Goal: Task Accomplishment & Management: Manage account settings

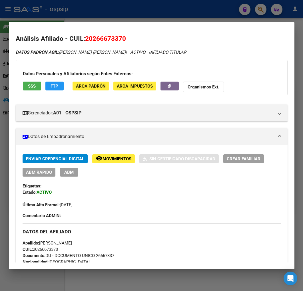
click at [278, 52] on div "26667337 Buscar (apellido, dni, cuil, nro traspaso, cuit, obra social) search ¿…" at bounding box center [151, 145] width 303 height 291
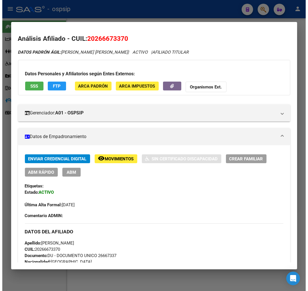
scroll to position [254, 0]
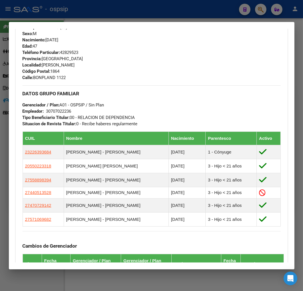
click at [112, 16] on div at bounding box center [151, 145] width 303 height 291
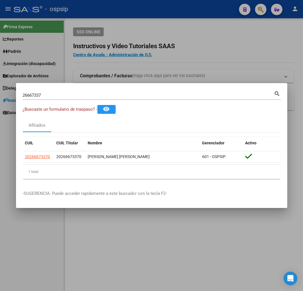
click at [167, 68] on div at bounding box center [151, 145] width 303 height 291
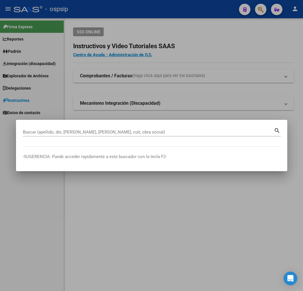
click at [101, 133] on input "Buscar (apellido, dni, [PERSON_NAME], [PERSON_NAME], cuit, obra social)" at bounding box center [148, 132] width 251 height 5
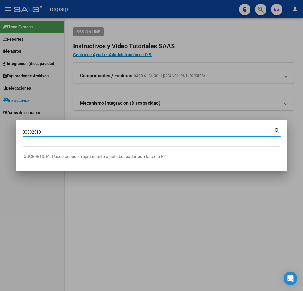
type input "33302519"
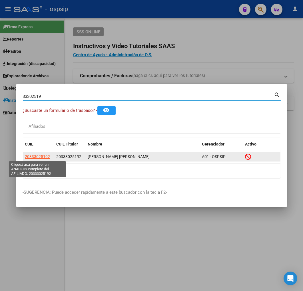
click at [33, 158] on span "20333025192" at bounding box center [37, 157] width 25 height 5
type textarea "20333025192"
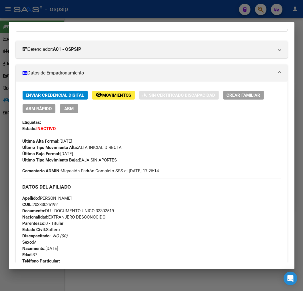
scroll to position [63, 0]
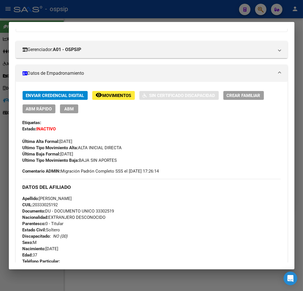
click at [132, 12] on div at bounding box center [151, 145] width 303 height 291
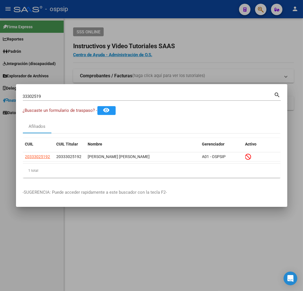
click at [132, 12] on div at bounding box center [151, 145] width 303 height 291
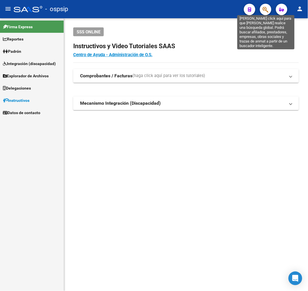
click at [264, 9] on icon "button" at bounding box center [265, 9] width 6 height 7
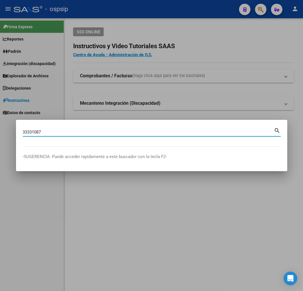
type input "33331087"
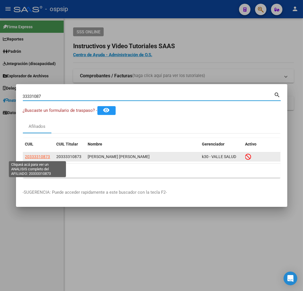
click at [40, 155] on span "20333310873" at bounding box center [37, 157] width 25 height 5
type textarea "20333310873"
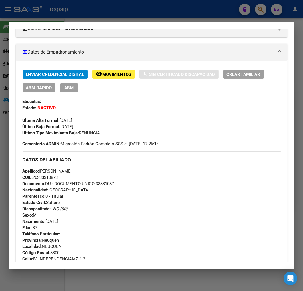
scroll to position [127, 0]
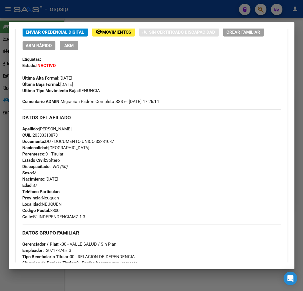
click at [101, 17] on div at bounding box center [151, 145] width 303 height 291
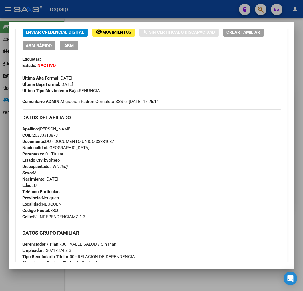
click at [101, 17] on div at bounding box center [151, 145] width 303 height 291
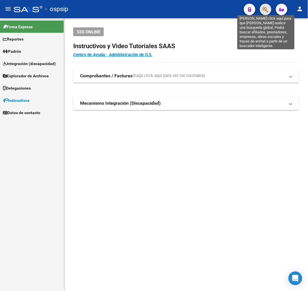
click at [264, 11] on icon "button" at bounding box center [265, 9] width 6 height 7
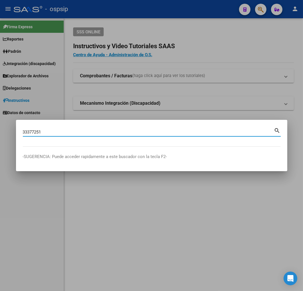
type input "33377251"
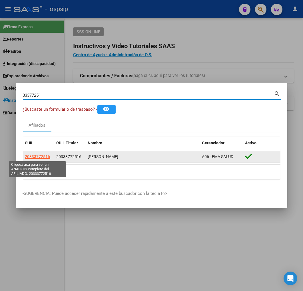
click at [37, 155] on span "20333772516" at bounding box center [37, 157] width 25 height 5
type textarea "20333772516"
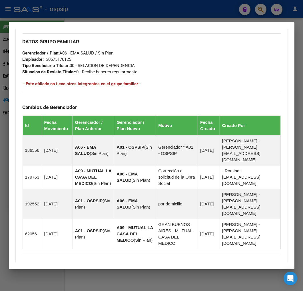
scroll to position [374, 0]
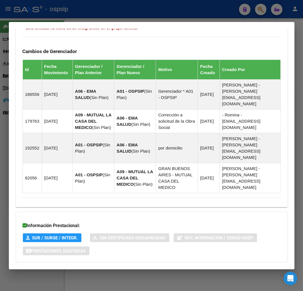
drag, startPoint x: 144, startPoint y: 246, endPoint x: 181, endPoint y: 236, distance: 37.9
click at [145, 271] on mat-panel-title "Aportes y Contribuciones del Afiliado: 20333772516" at bounding box center [148, 274] width 251 height 7
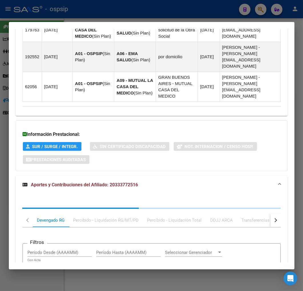
scroll to position [529, 0]
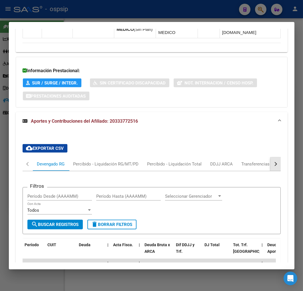
click at [273, 162] on div "button" at bounding box center [275, 164] width 4 height 4
click at [252, 161] on div "ARCA Relaciones Laborales" at bounding box center [236, 164] width 53 height 6
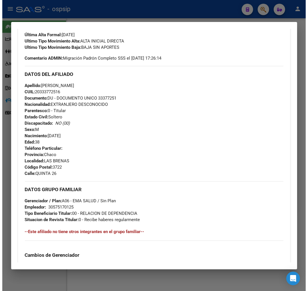
scroll to position [53, 0]
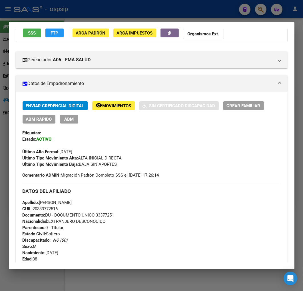
click at [66, 119] on span "ABM" at bounding box center [68, 119] width 9 height 5
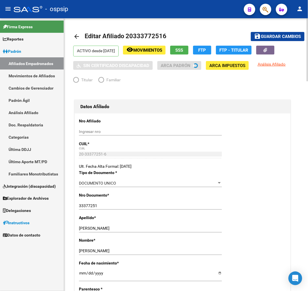
radio input "true"
type input "30-57517012-5"
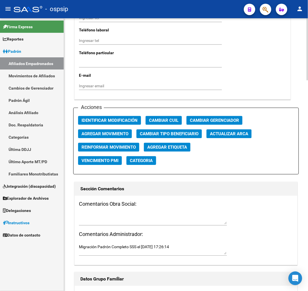
scroll to position [603, 0]
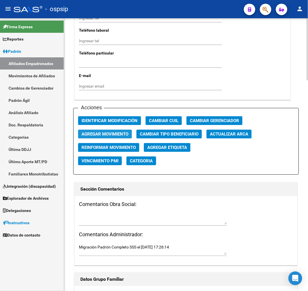
click at [97, 133] on span "Agregar Movimiento" at bounding box center [104, 134] width 47 height 5
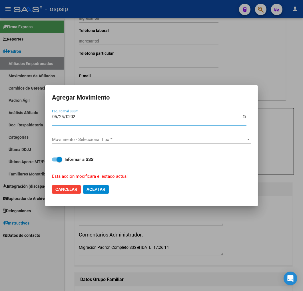
type input "2025-05-25"
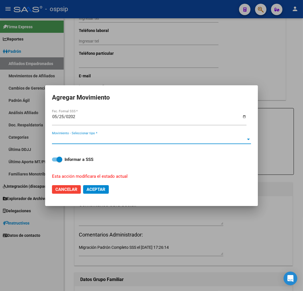
click at [110, 145] on div "Movimiento - Seleccionar tipo * Movimiento - Seleccionar tipo *" at bounding box center [151, 142] width 199 height 14
click at [124, 142] on span "Movimiento - Seleccionar tipo *" at bounding box center [149, 139] width 194 height 5
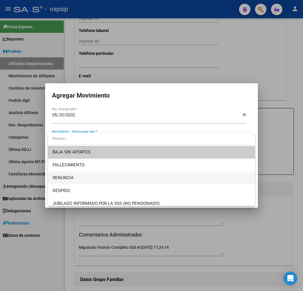
click at [121, 181] on span "RENUNCIA" at bounding box center [152, 178] width 198 height 13
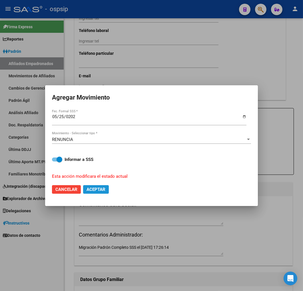
click at [97, 187] on span "Aceptar" at bounding box center [96, 189] width 19 height 5
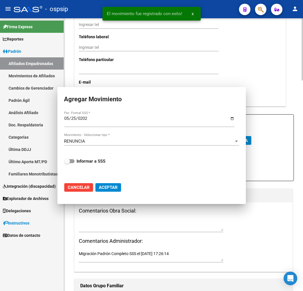
checkbox input "false"
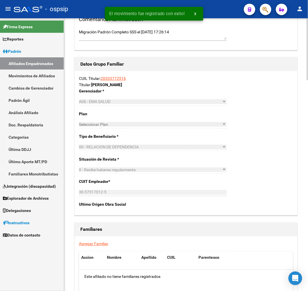
scroll to position [928, 0]
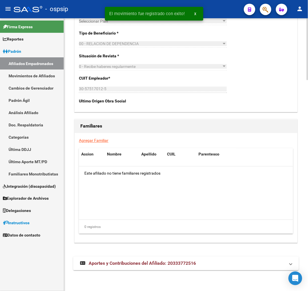
drag, startPoint x: 204, startPoint y: 268, endPoint x: 214, endPoint y: 263, distance: 11.1
click at [205, 268] on mat-expansion-panel-header "Aportes y Contribuciones del Afiliado: 20333772516" at bounding box center [185, 264] width 225 height 14
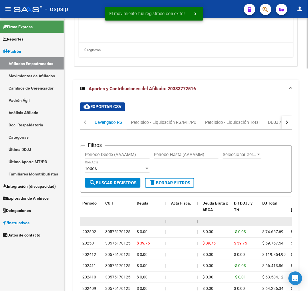
scroll to position [1133, 0]
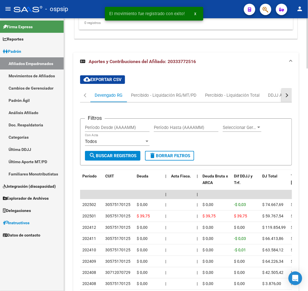
click at [284, 97] on button "button" at bounding box center [286, 96] width 10 height 14
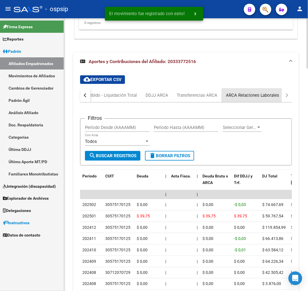
click at [269, 96] on div "ARCA Relaciones Laborales" at bounding box center [252, 95] width 53 height 6
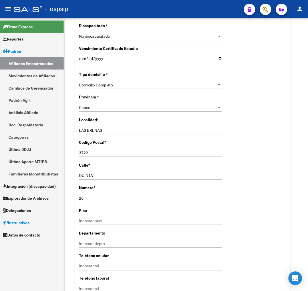
scroll to position [345, 0]
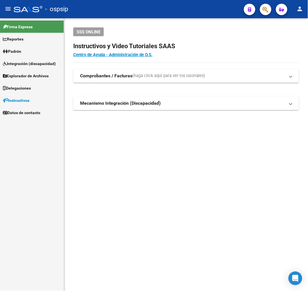
click at [266, 12] on icon "button" at bounding box center [265, 9] width 6 height 7
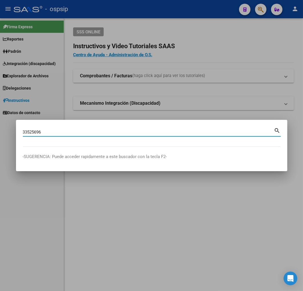
type input "33525696"
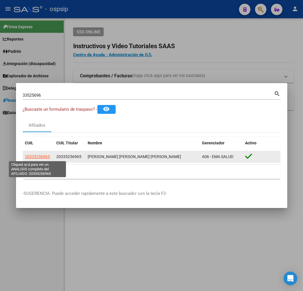
click at [35, 155] on span "20335256965" at bounding box center [37, 157] width 25 height 5
type textarea "20335256965"
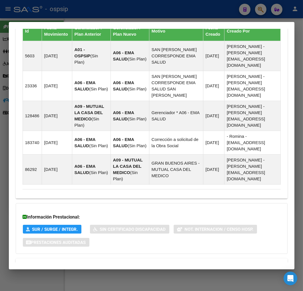
scroll to position [410, 0]
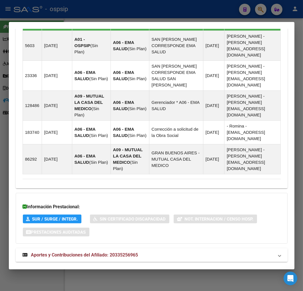
click at [183, 248] on mat-expansion-panel-header "Aportes y Contribuciones del Afiliado: 20335256965" at bounding box center [152, 255] width 272 height 14
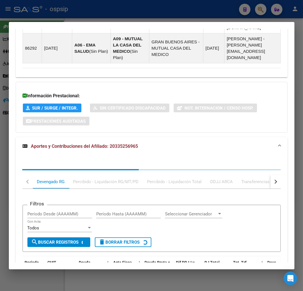
scroll to position [566, 0]
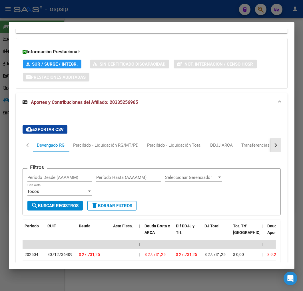
click at [272, 139] on button "button" at bounding box center [275, 146] width 10 height 14
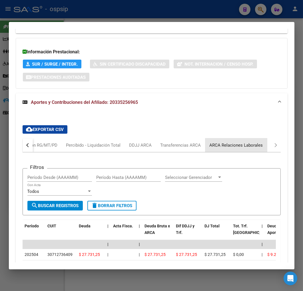
click at [261, 139] on div "ARCA Relaciones Laborales" at bounding box center [236, 146] width 62 height 14
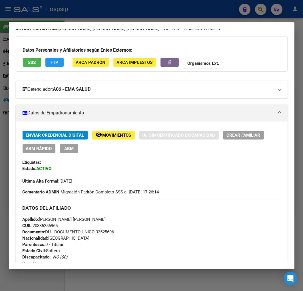
scroll to position [0, 0]
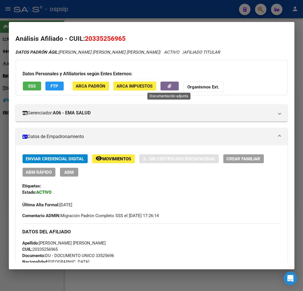
click at [172, 88] on button "button" at bounding box center [170, 86] width 18 height 9
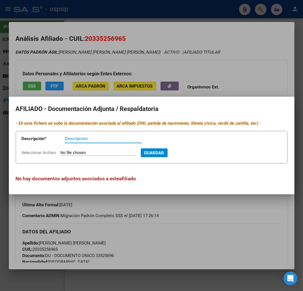
drag, startPoint x: 180, startPoint y: 238, endPoint x: 149, endPoint y: 224, distance: 34.2
click at [167, 232] on div at bounding box center [151, 145] width 303 height 291
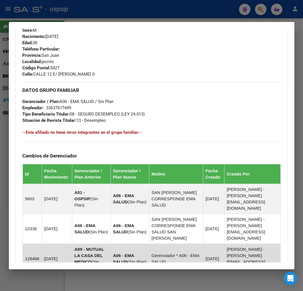
scroll to position [210, 0]
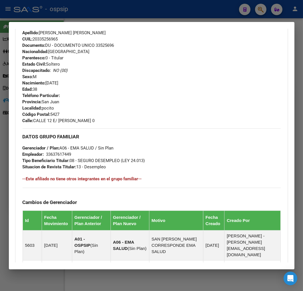
click at [95, 13] on div at bounding box center [151, 145] width 303 height 291
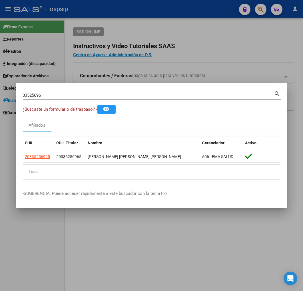
drag, startPoint x: 95, startPoint y: 13, endPoint x: 124, endPoint y: 31, distance: 34.3
click at [95, 13] on div at bounding box center [151, 145] width 303 height 291
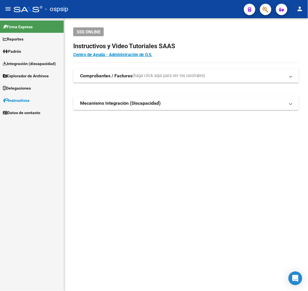
click at [260, 7] on button "button" at bounding box center [265, 9] width 11 height 11
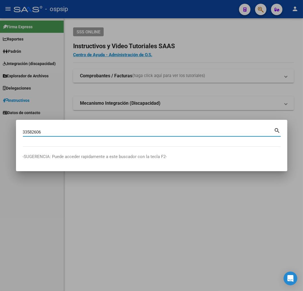
type input "33582606"
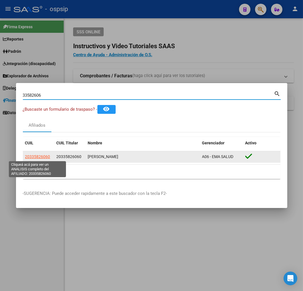
click at [44, 157] on span "20335826060" at bounding box center [37, 157] width 25 height 5
type textarea "20335826060"
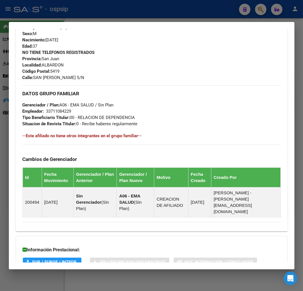
scroll to position [296, 0]
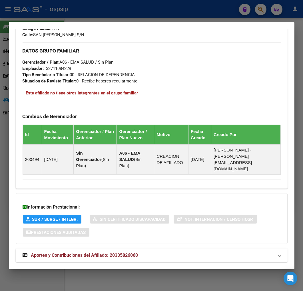
click at [178, 252] on mat-panel-title "Aportes y Contribuciones del Afiliado: 20335826060" at bounding box center [148, 255] width 251 height 7
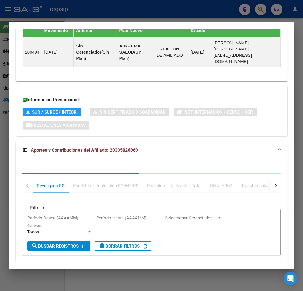
scroll to position [452, 0]
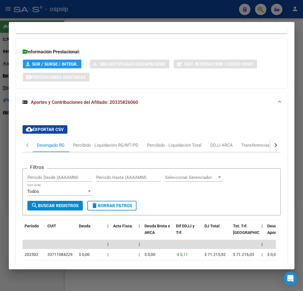
click at [273, 139] on button "button" at bounding box center [275, 146] width 10 height 14
click at [261, 139] on div "ARCA Relaciones Laborales" at bounding box center [236, 146] width 62 height 14
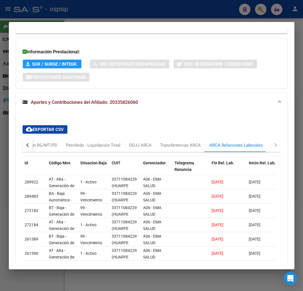
click at [23, 139] on button "button" at bounding box center [28, 146] width 10 height 14
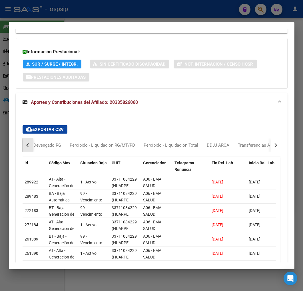
click at [25, 139] on button "button" at bounding box center [28, 146] width 10 height 14
click at [60, 139] on div "Devengado RG" at bounding box center [51, 146] width 36 height 14
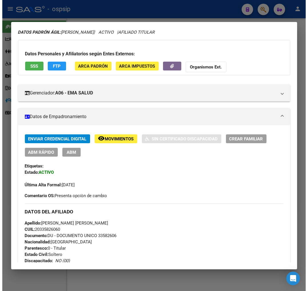
scroll to position [0, 0]
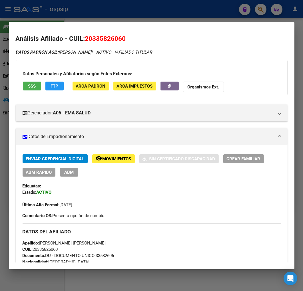
click at [54, 89] on span "FTP" at bounding box center [55, 86] width 8 height 5
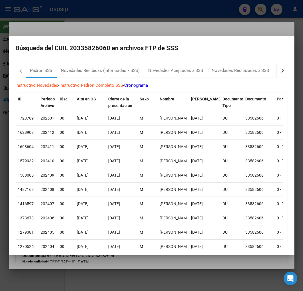
click at [277, 74] on button "button" at bounding box center [282, 71] width 10 height 14
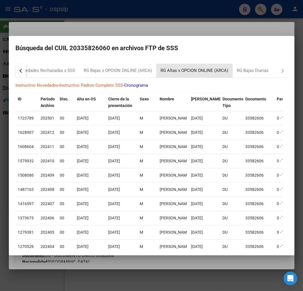
click at [192, 75] on div "RG Altas x OPCION ONLINE (ARCA)" at bounding box center [195, 71] width 76 height 14
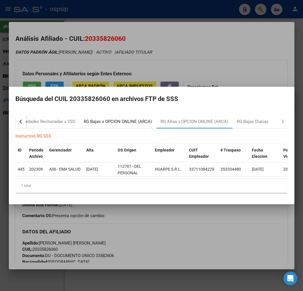
click at [133, 119] on div "RG Bajas x OPCION ONLINE (ARCA)" at bounding box center [118, 122] width 68 height 7
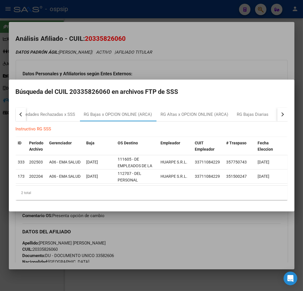
click at [173, 62] on div at bounding box center [151, 145] width 303 height 291
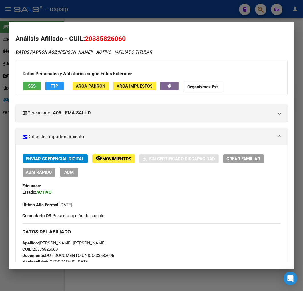
click at [76, 175] on button "ABM" at bounding box center [69, 172] width 18 height 9
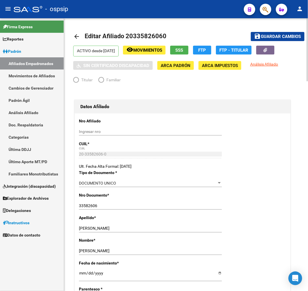
radio input "true"
type input "33-71108422-9"
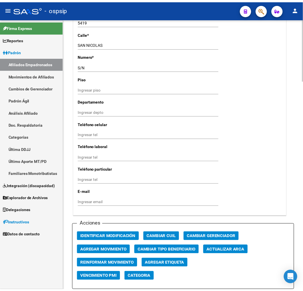
scroll to position [635, 0]
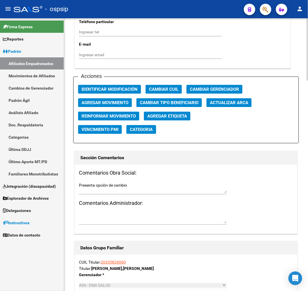
click at [86, 101] on span "Agregar Movimiento" at bounding box center [104, 102] width 47 height 5
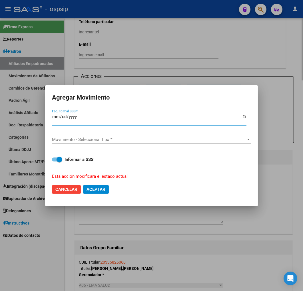
type input "0225-03-01"
type input "[DATE]"
click at [123, 137] on span "Movimiento - Seleccionar tipo *" at bounding box center [149, 139] width 194 height 5
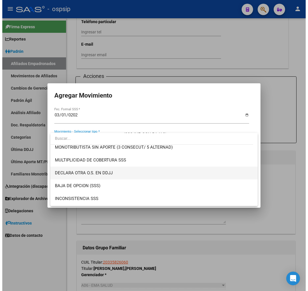
scroll to position [222, 0]
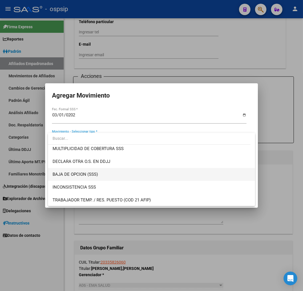
click at [121, 173] on span "BAJA DE OPCION (SSS)" at bounding box center [152, 174] width 198 height 13
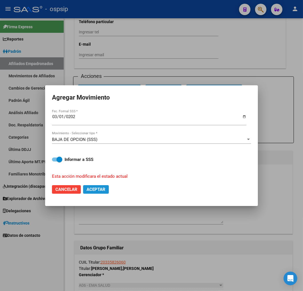
drag, startPoint x: 96, startPoint y: 189, endPoint x: 102, endPoint y: 184, distance: 7.5
click at [96, 188] on span "Aceptar" at bounding box center [96, 189] width 19 height 5
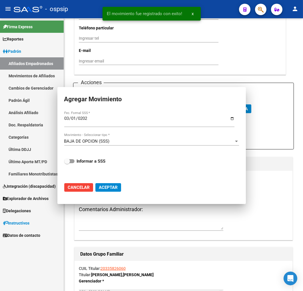
checkbox input "false"
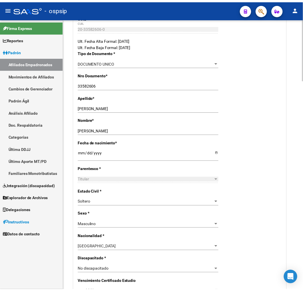
scroll to position [0, 0]
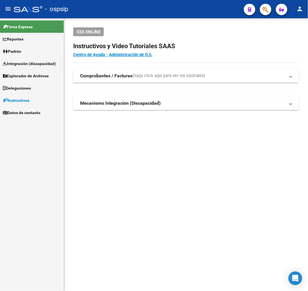
click at [268, 9] on button "button" at bounding box center [265, 9] width 11 height 11
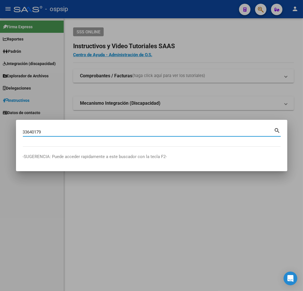
type input "33640179"
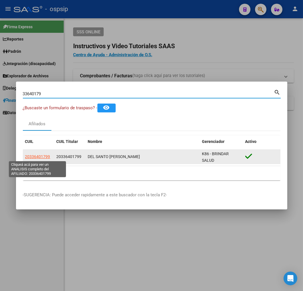
click at [37, 158] on span "20336401799" at bounding box center [37, 157] width 25 height 5
type textarea "20336401799"
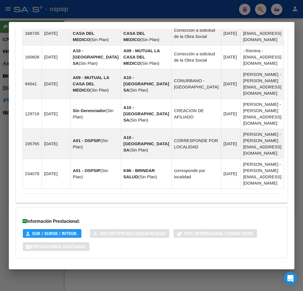
scroll to position [564, 0]
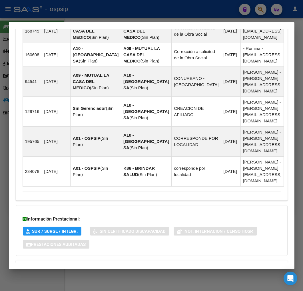
click at [157, 264] on mat-panel-title "Aportes y Contribuciones del Afiliado: 20336401799" at bounding box center [148, 267] width 251 height 7
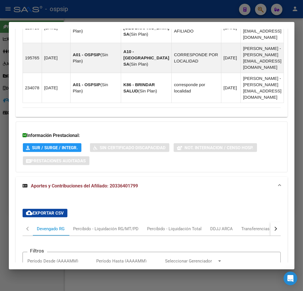
scroll to position [719, 0]
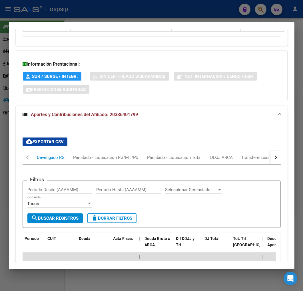
drag, startPoint x: 267, startPoint y: 135, endPoint x: 270, endPoint y: 135, distance: 2.9
click at [270, 151] on button "button" at bounding box center [275, 158] width 10 height 14
click at [256, 151] on div "ARCA Relaciones Laborales" at bounding box center [236, 158] width 62 height 14
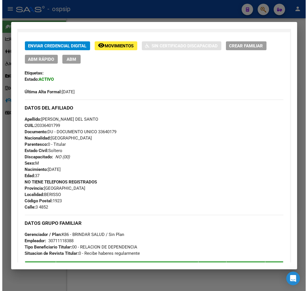
scroll to position [30, 0]
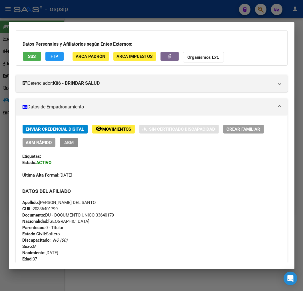
click at [69, 145] on span "ABM" at bounding box center [68, 142] width 9 height 5
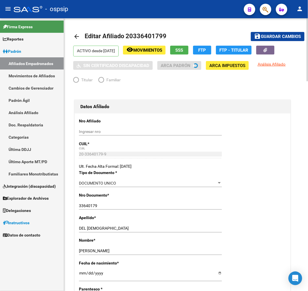
radio input "true"
type input "30-71111838-8"
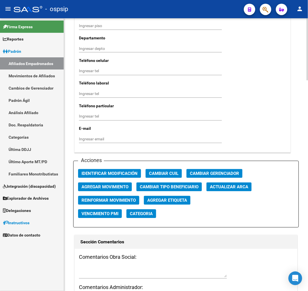
scroll to position [571, 0]
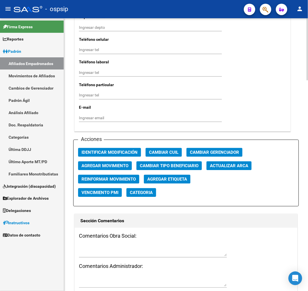
click at [114, 169] on span "Agregar Movimiento" at bounding box center [104, 166] width 47 height 5
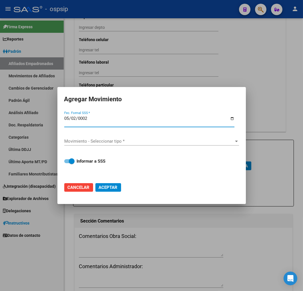
type input "0020-05-02"
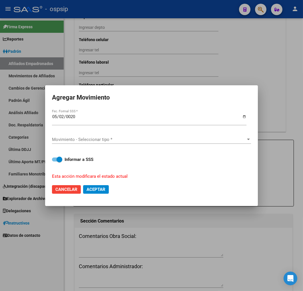
drag, startPoint x: 160, startPoint y: 264, endPoint x: 164, endPoint y: 263, distance: 3.5
click at [161, 264] on div at bounding box center [151, 145] width 303 height 291
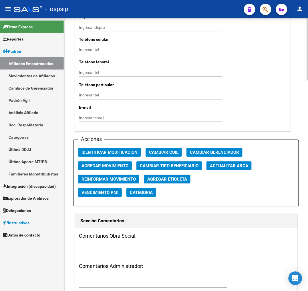
click at [175, 261] on div at bounding box center [153, 254] width 148 height 18
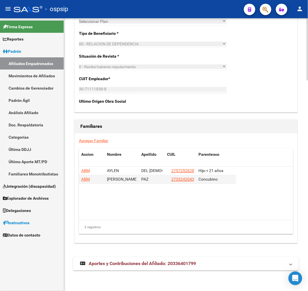
drag, startPoint x: 216, startPoint y: 261, endPoint x: 220, endPoint y: 262, distance: 4.1
click at [216, 261] on mat-panel-title "Aportes y Contribuciones del Afiliado: 20336401799" at bounding box center [182, 264] width 205 height 6
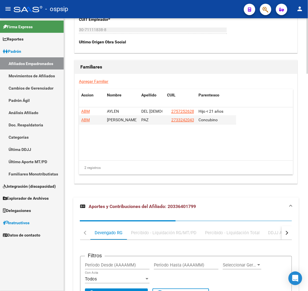
scroll to position [1063, 0]
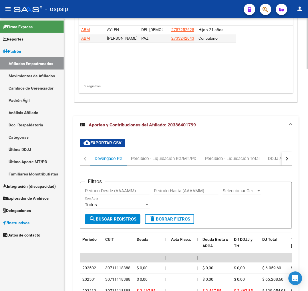
click at [289, 162] on button "button" at bounding box center [286, 159] width 10 height 14
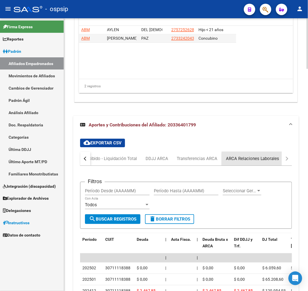
click at [276, 162] on div "ARCA Relaciones Laborales" at bounding box center [252, 159] width 53 height 6
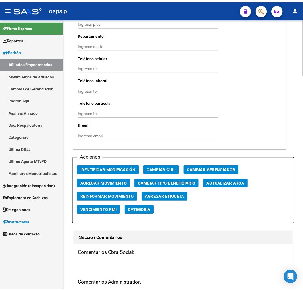
scroll to position [500, 0]
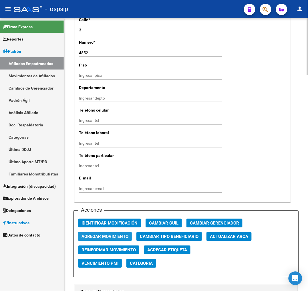
click at [112, 236] on span "Agregar Movimiento" at bounding box center [104, 236] width 47 height 5
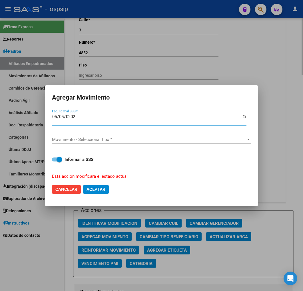
type input "2025-05-05"
click at [139, 136] on div "Movimiento - Seleccionar tipo * Movimiento - Seleccionar tipo *" at bounding box center [151, 139] width 199 height 9
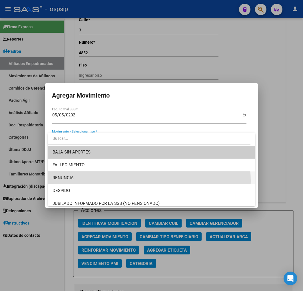
click at [139, 181] on span "RENUNCIA" at bounding box center [152, 178] width 198 height 13
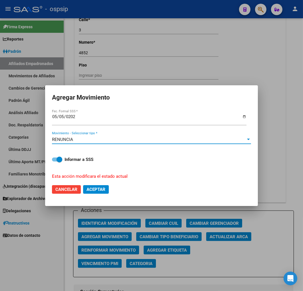
click at [100, 189] on span "Aceptar" at bounding box center [96, 189] width 19 height 5
checkbox input "false"
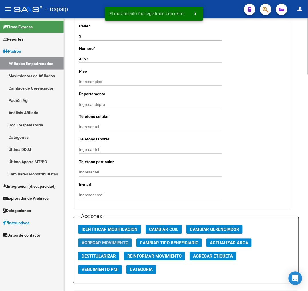
click at [116, 243] on span "Agregar Movimiento" at bounding box center [104, 243] width 47 height 5
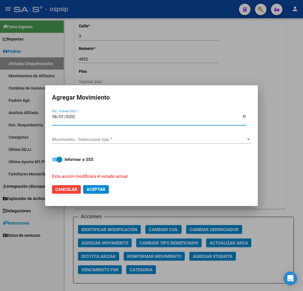
type input "2025-06-01"
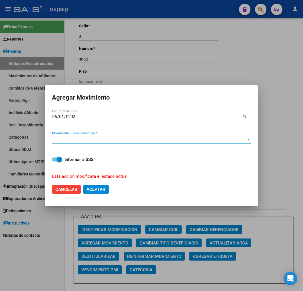
drag, startPoint x: 117, startPoint y: 137, endPoint x: 113, endPoint y: 135, distance: 5.5
click at [113, 135] on div "Movimiento - Seleccionar tipo * Movimiento - Seleccionar tipo *" at bounding box center [151, 140] width 199 height 19
click at [128, 139] on span "Movimiento - Seleccionar tipo *" at bounding box center [149, 139] width 194 height 5
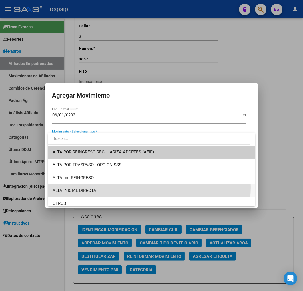
click at [129, 187] on span "ALTA INICIAL DIRECTA" at bounding box center [152, 191] width 198 height 13
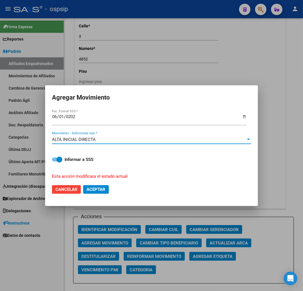
click at [102, 189] on span "Aceptar" at bounding box center [96, 189] width 19 height 5
checkbox input "false"
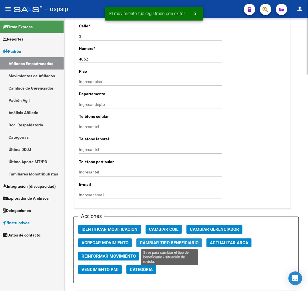
click at [181, 244] on span "Cambiar Tipo Beneficiario" at bounding box center [169, 243] width 59 height 5
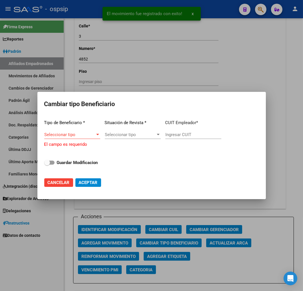
click at [64, 132] on div "Seleccionar tipo Seleccionar tipo" at bounding box center [72, 135] width 56 height 9
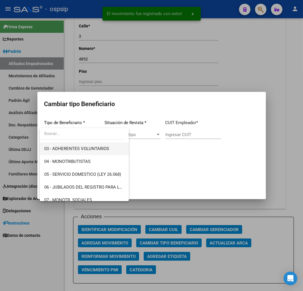
scroll to position [95, 0]
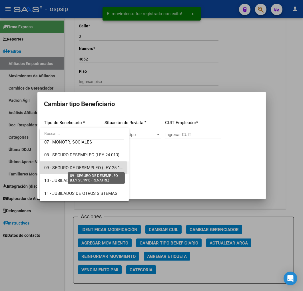
click at [83, 169] on span "09 - SEGURO DE DESEMPLEO (LEY 25.191) (RENATRE)" at bounding box center [96, 167] width 104 height 5
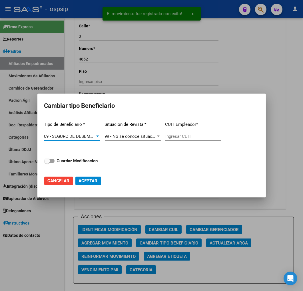
click at [87, 180] on span "Aceptar" at bounding box center [88, 181] width 19 height 5
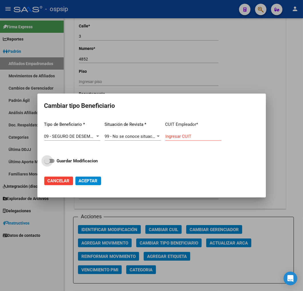
drag, startPoint x: 80, startPoint y: 161, endPoint x: 87, endPoint y: 171, distance: 12.2
click at [81, 161] on strong "Guardar Modificacion" at bounding box center [77, 161] width 41 height 5
click at [47, 163] on input "Guardar Modificacion" at bounding box center [47, 163] width 0 height 0
checkbox input "true"
click at [95, 182] on span "Aceptar" at bounding box center [88, 181] width 19 height 5
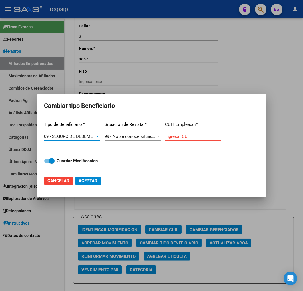
click at [84, 133] on div "09 - SEGURO DE DESEMPLEO (LEY 25.191) (RENATRE) Seleccionar tipo" at bounding box center [72, 136] width 56 height 9
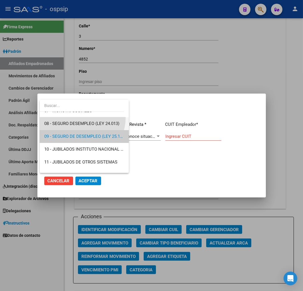
click at [77, 118] on span "08 - SEGURO DESEMPLEO (LEY 24.013)" at bounding box center [84, 123] width 80 height 13
type input "33-63761744-9"
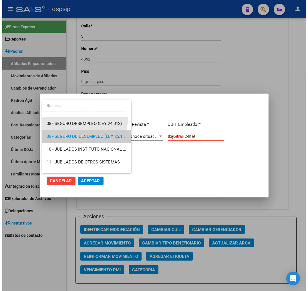
scroll to position [103, 0]
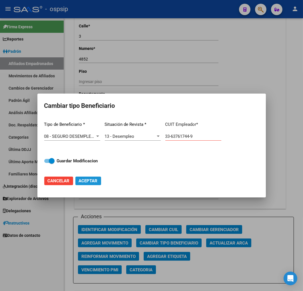
click at [88, 184] on button "Aceptar" at bounding box center [88, 181] width 26 height 9
type input "33-63761744-9"
checkbox input "false"
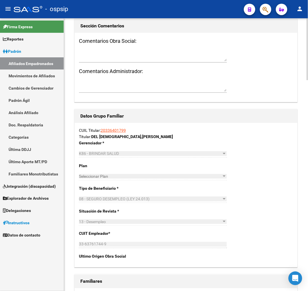
scroll to position [928, 0]
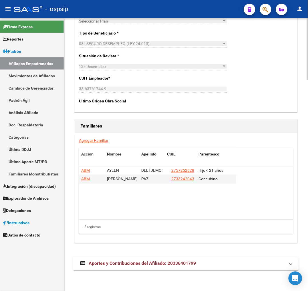
click at [221, 267] on mat-panel-title "Aportes y Contribuciones del Afiliado: 20336401799" at bounding box center [182, 264] width 205 height 6
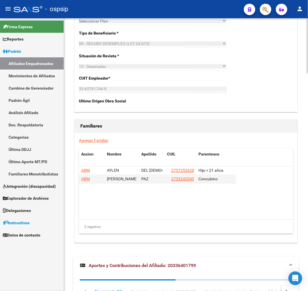
scroll to position [1069, 0]
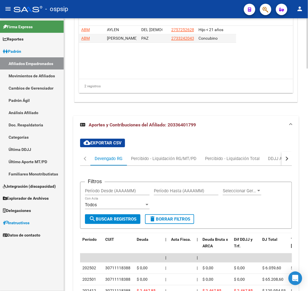
click at [292, 163] on button "button" at bounding box center [286, 159] width 10 height 14
click at [266, 161] on div "ARCA Relaciones Laborales" at bounding box center [252, 159] width 53 height 6
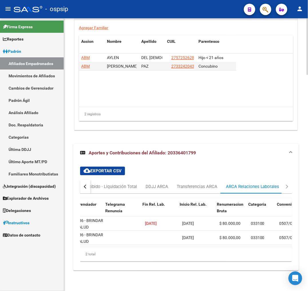
scroll to position [0, 127]
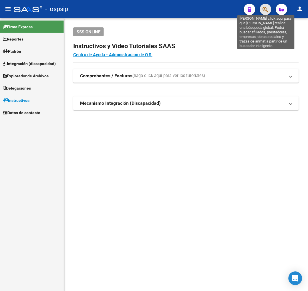
click at [266, 10] on icon "button" at bounding box center [265, 9] width 6 height 7
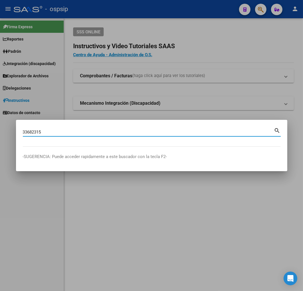
type input "33682315"
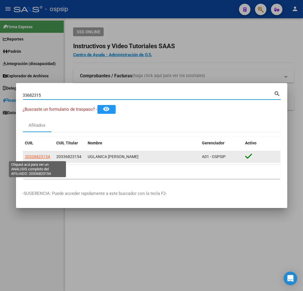
click at [39, 155] on span "20336823154" at bounding box center [37, 157] width 25 height 5
type textarea "20336823154"
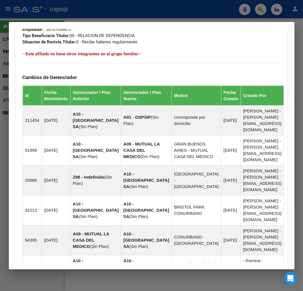
scroll to position [447, 0]
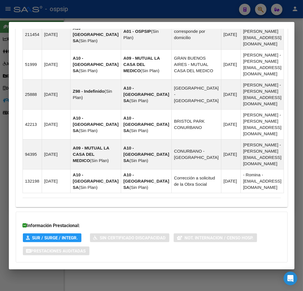
click at [207, 271] on mat-panel-title "Aportes y Contribuciones del Afiliado: 20336823154" at bounding box center [148, 274] width 251 height 7
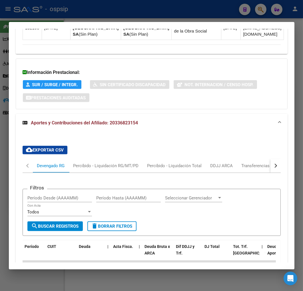
scroll to position [602, 0]
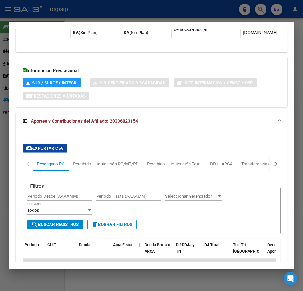
click at [271, 157] on button "button" at bounding box center [275, 164] width 10 height 14
click at [272, 157] on button "button" at bounding box center [275, 164] width 10 height 14
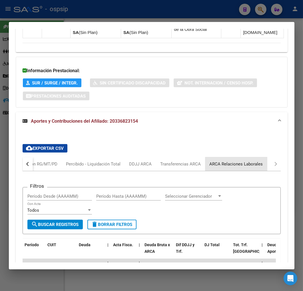
click at [255, 161] on div "ARCA Relaciones Laborales" at bounding box center [236, 164] width 53 height 6
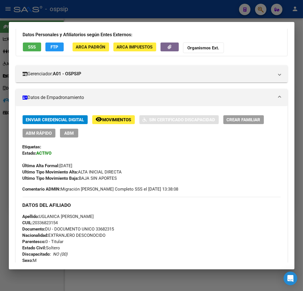
scroll to position [0, 0]
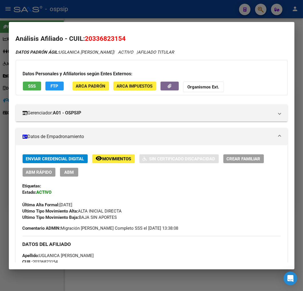
click at [52, 78] on div "Datos Personales y Afiliatorios según Entes Externos: SSS FTP ARCA Padrón ARCA …" at bounding box center [152, 77] width 272 height 35
click at [52, 82] on button "FTP" at bounding box center [54, 86] width 18 height 9
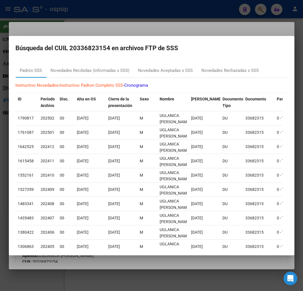
click at [275, 68] on div "Padrón SSS Novedades Recibidas (informadas x SSS) Novedades Aceptadas x SSS Nov…" at bounding box center [152, 71] width 272 height 14
click at [205, 30] on div at bounding box center [151, 145] width 303 height 291
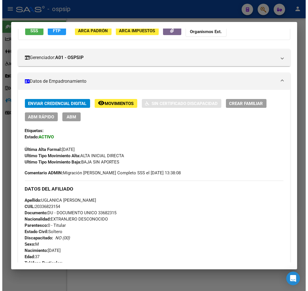
scroll to position [39, 0]
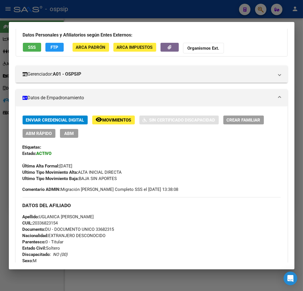
click at [66, 133] on span "ABM" at bounding box center [68, 133] width 9 height 5
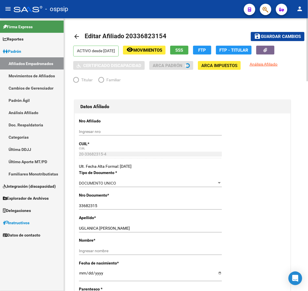
radio input "true"
type input "30-70700667-2"
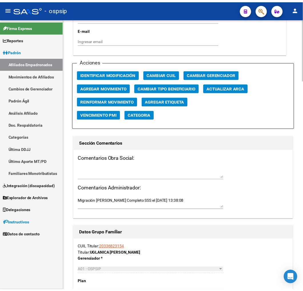
scroll to position [635, 0]
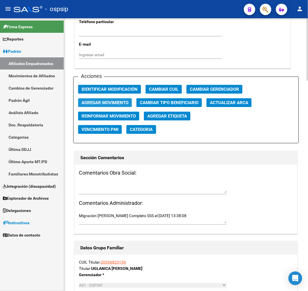
click at [117, 105] on span "Agregar Movimiento" at bounding box center [104, 102] width 47 height 5
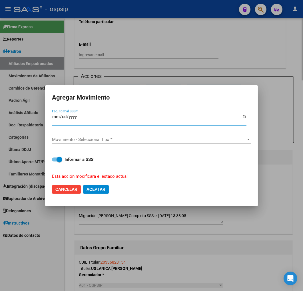
type input "0225-03-01"
type input "[DATE]"
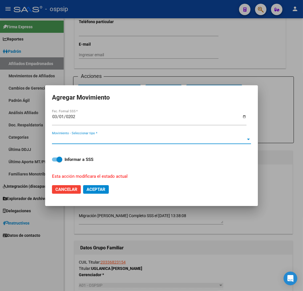
click at [110, 141] on span "Movimiento - Seleccionar tipo *" at bounding box center [149, 139] width 194 height 5
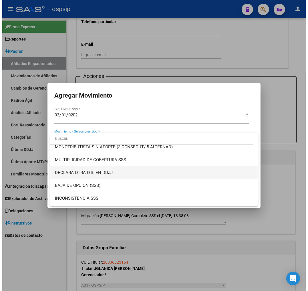
scroll to position [222, 0]
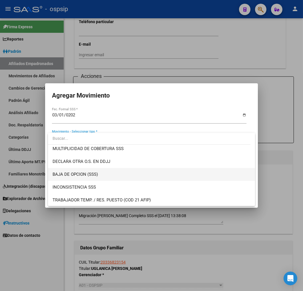
click at [112, 176] on span "BAJA DE OPCION (SSS)" at bounding box center [152, 174] width 198 height 13
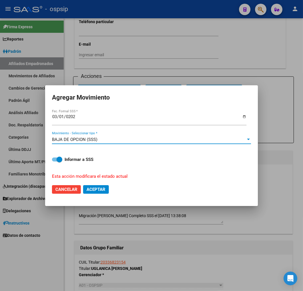
click at [98, 189] on span "Aceptar" at bounding box center [96, 189] width 19 height 5
checkbox input "false"
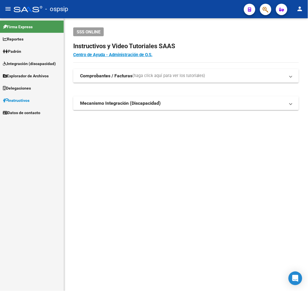
click at [269, 10] on button "button" at bounding box center [265, 9] width 11 height 11
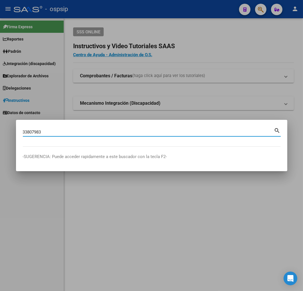
type input "33807983"
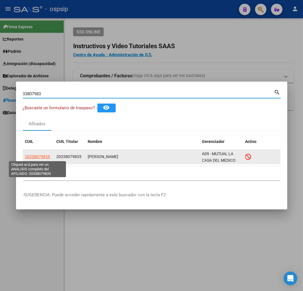
click at [45, 157] on span "20338079835" at bounding box center [37, 157] width 25 height 5
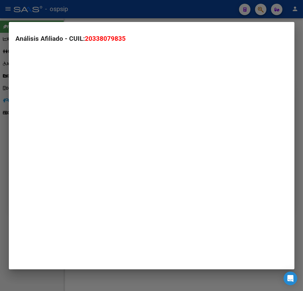
type textarea "20338079835"
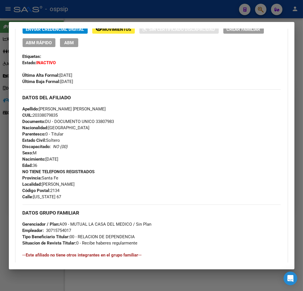
scroll to position [127, 0]
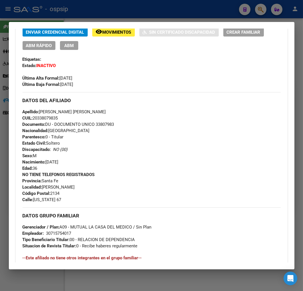
drag, startPoint x: 136, startPoint y: 7, endPoint x: 142, endPoint y: 7, distance: 6.0
click at [137, 7] on div at bounding box center [151, 145] width 303 height 291
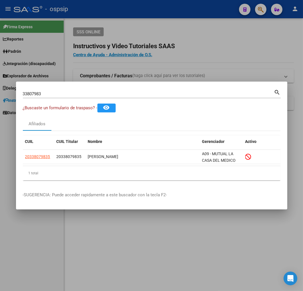
drag, startPoint x: 142, startPoint y: 7, endPoint x: 179, endPoint y: 29, distance: 43.3
click at [142, 8] on div at bounding box center [151, 145] width 303 height 291
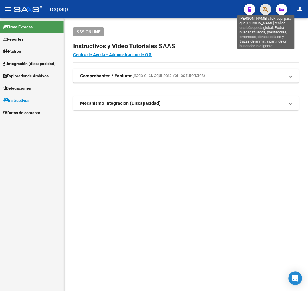
click at [264, 11] on icon "button" at bounding box center [265, 9] width 6 height 7
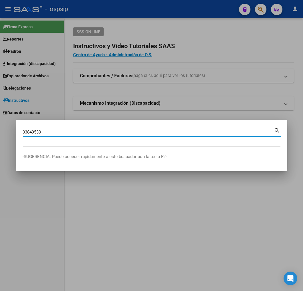
type input "33849533"
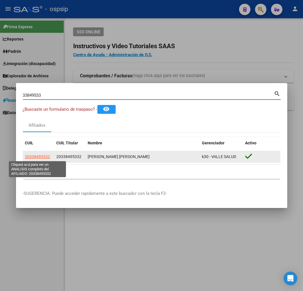
click at [44, 155] on span "20338495332" at bounding box center [37, 157] width 25 height 5
type textarea "20338495332"
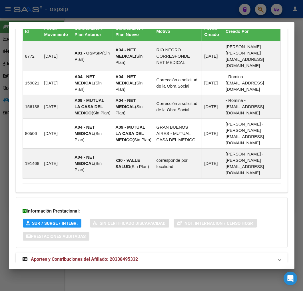
scroll to position [423, 0]
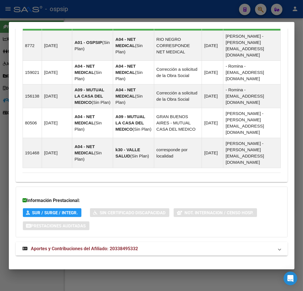
click at [210, 242] on mat-expansion-panel-header "Aportes y Contribuciones del Afiliado: 20338495332" at bounding box center [152, 249] width 272 height 14
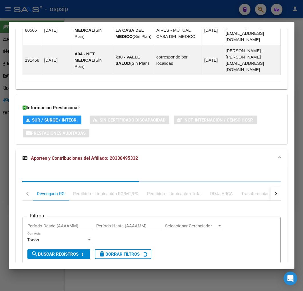
scroll to position [578, 0]
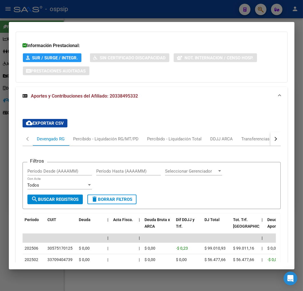
click at [273, 135] on button "button" at bounding box center [275, 139] width 10 height 14
click at [273, 136] on button "button" at bounding box center [275, 139] width 10 height 14
click at [258, 136] on div "ARCA Relaciones Laborales" at bounding box center [236, 139] width 53 height 6
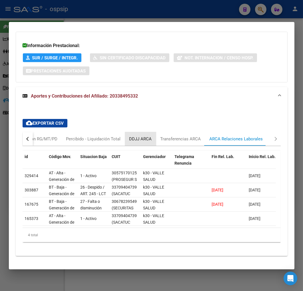
click at [144, 136] on div "DDJJ ARCA" at bounding box center [140, 139] width 23 height 6
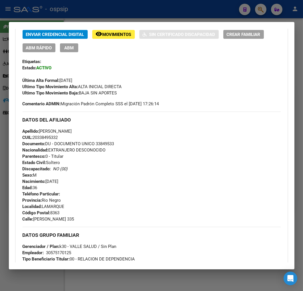
scroll to position [7, 0]
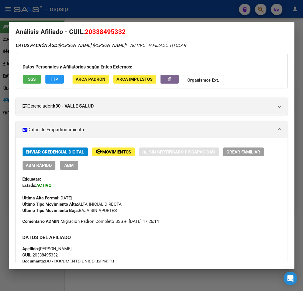
click at [154, 10] on div at bounding box center [151, 145] width 303 height 291
click at [155, 10] on div at bounding box center [151, 145] width 303 height 291
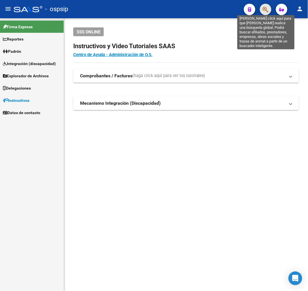
click at [264, 11] on icon "button" at bounding box center [265, 9] width 6 height 7
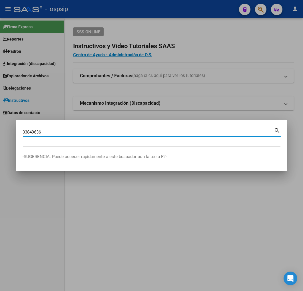
type input "33849636"
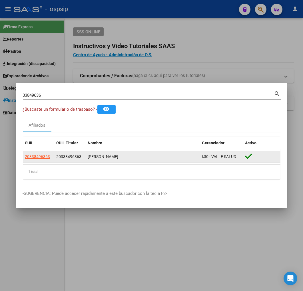
click at [29, 159] on app-link-go-to "20338496363" at bounding box center [37, 157] width 25 height 7
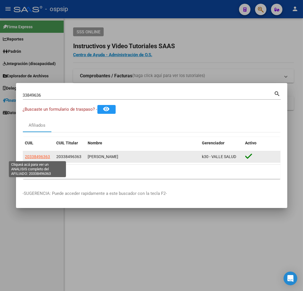
click at [34, 156] on span "20338496363" at bounding box center [37, 157] width 25 height 5
type textarea "20338496363"
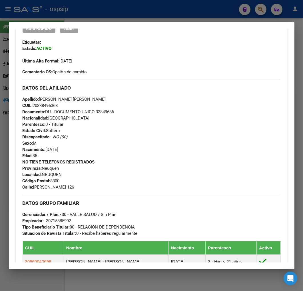
scroll to position [333, 0]
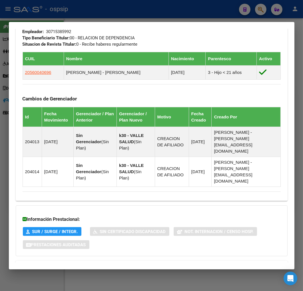
click at [185, 261] on mat-expansion-panel-header "Aportes y Contribuciones del Afiliado: 20338496363" at bounding box center [152, 268] width 272 height 14
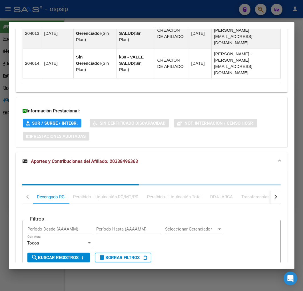
scroll to position [489, 0]
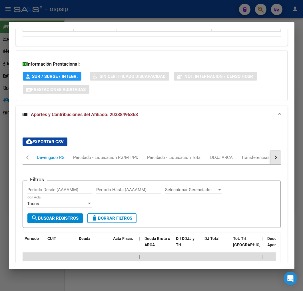
click at [270, 151] on button "button" at bounding box center [275, 158] width 10 height 14
click at [244, 151] on div "ARCA Relaciones Laborales" at bounding box center [236, 158] width 62 height 14
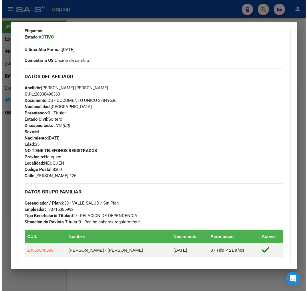
scroll to position [39, 0]
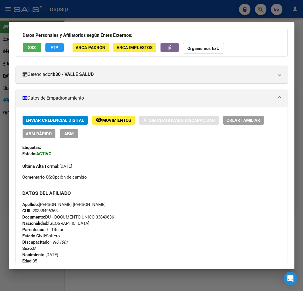
click at [57, 49] on span "FTP" at bounding box center [55, 47] width 8 height 5
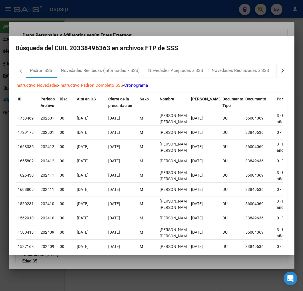
click at [278, 73] on button "button" at bounding box center [282, 71] width 10 height 14
click at [195, 72] on div "RG Bajas x OPCION (papel)" at bounding box center [202, 70] width 51 height 7
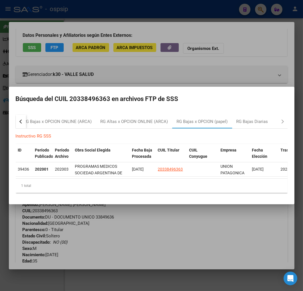
drag, startPoint x: 157, startPoint y: 235, endPoint x: 154, endPoint y: 235, distance: 2.9
click at [157, 235] on div at bounding box center [151, 145] width 303 height 291
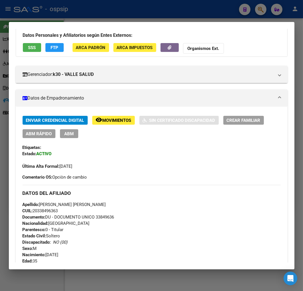
click at [58, 50] on button "FTP" at bounding box center [54, 47] width 18 height 9
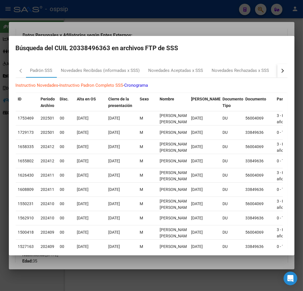
click at [277, 72] on button "button" at bounding box center [282, 71] width 10 height 14
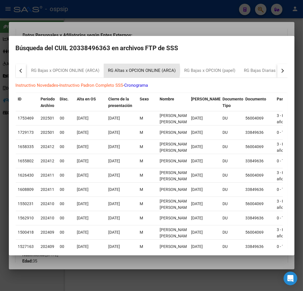
click at [138, 70] on div "RG Altas x OPCION ONLINE (ARCA)" at bounding box center [142, 70] width 68 height 7
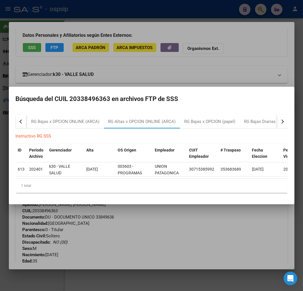
click at [204, 69] on div at bounding box center [151, 145] width 303 height 291
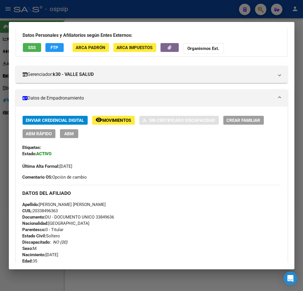
click at [56, 49] on span "FTP" at bounding box center [55, 47] width 8 height 5
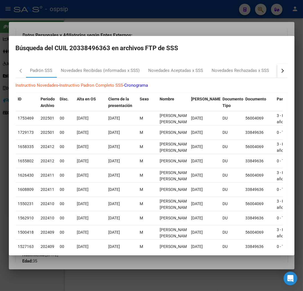
click at [278, 72] on button "button" at bounding box center [282, 71] width 10 height 14
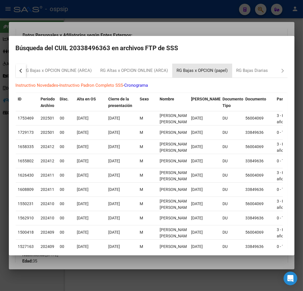
click at [204, 70] on div "RG Bajas x OPCION (papel)" at bounding box center [202, 70] width 51 height 7
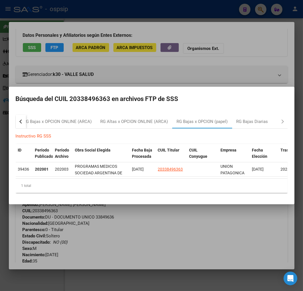
click at [206, 69] on div at bounding box center [151, 145] width 303 height 291
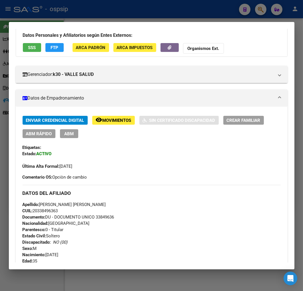
click at [55, 49] on span "FTP" at bounding box center [55, 47] width 8 height 5
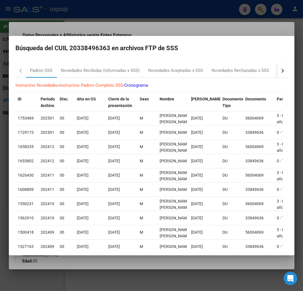
click at [277, 75] on button "button" at bounding box center [282, 71] width 10 height 14
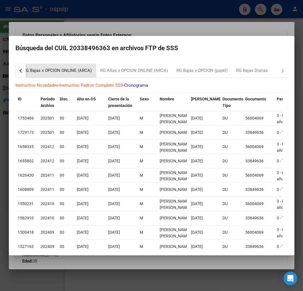
click at [76, 72] on div "RG Bajas x OPCION ONLINE (ARCA)" at bounding box center [58, 70] width 68 height 7
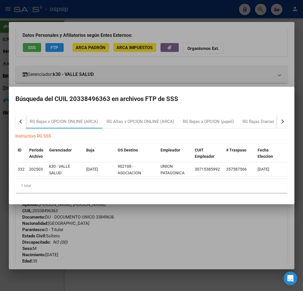
click at [206, 241] on div at bounding box center [151, 145] width 303 height 291
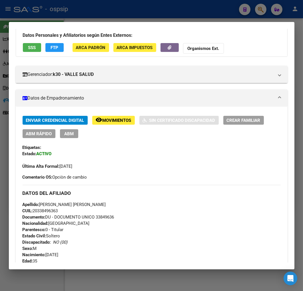
click at [73, 133] on span "ABM" at bounding box center [68, 133] width 9 height 5
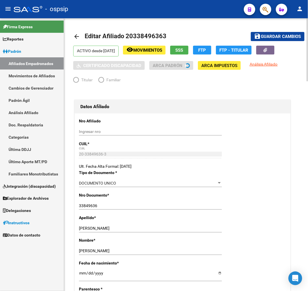
radio input "true"
type input "30-71538599-2"
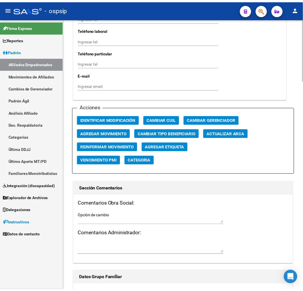
scroll to position [666, 0]
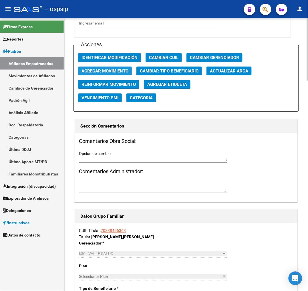
click at [113, 72] on span "Agregar Movimiento" at bounding box center [104, 71] width 47 height 5
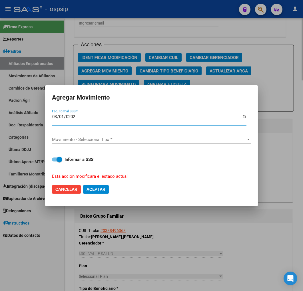
type input "[DATE]"
click at [154, 142] on div "Movimiento - Seleccionar tipo * Movimiento - Seleccionar tipo *" at bounding box center [151, 139] width 199 height 9
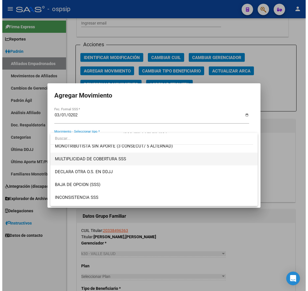
scroll to position [222, 0]
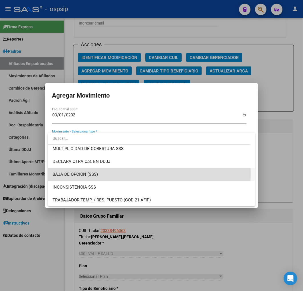
click at [138, 173] on span "BAJA DE OPCION (SSS)" at bounding box center [152, 174] width 198 height 13
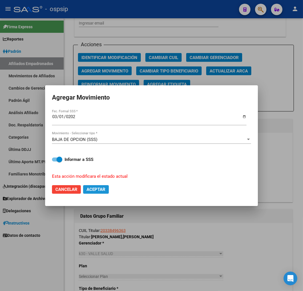
click at [103, 191] on span "Aceptar" at bounding box center [96, 189] width 19 height 5
checkbox input "false"
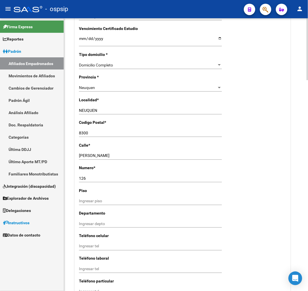
scroll to position [381, 0]
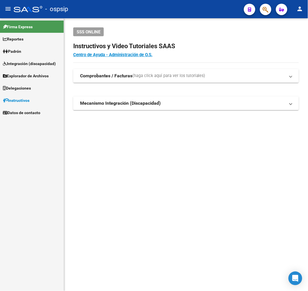
click at [258, 7] on div at bounding box center [263, 9] width 16 height 12
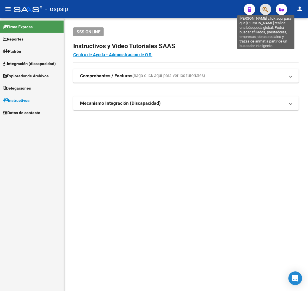
click at [263, 9] on icon "button" at bounding box center [265, 9] width 6 height 7
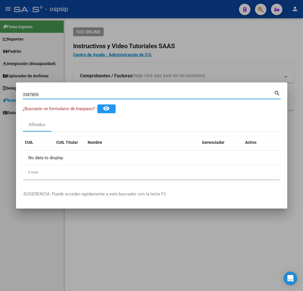
type input "33878559"
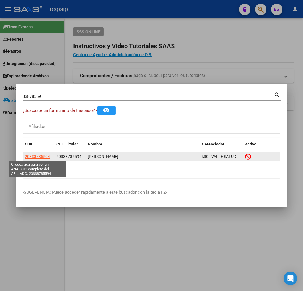
click at [41, 159] on span "20338785594" at bounding box center [37, 157] width 25 height 5
type textarea "20338785594"
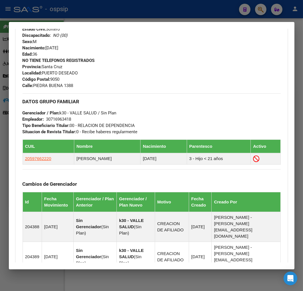
scroll to position [339, 0]
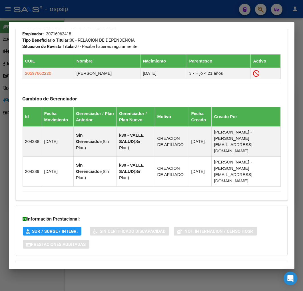
drag, startPoint x: 184, startPoint y: 243, endPoint x: 207, endPoint y: 238, distance: 23.9
click at [184, 264] on mat-panel-title "Aportes y Contribuciones del Afiliado: 20338785594" at bounding box center [148, 267] width 251 height 7
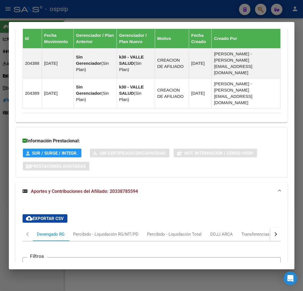
scroll to position [494, 0]
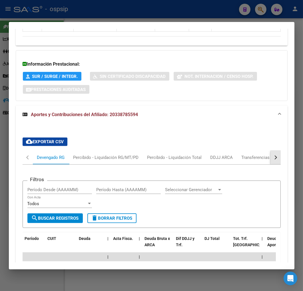
click at [271, 151] on button "button" at bounding box center [275, 158] width 10 height 14
click at [272, 151] on button "button" at bounding box center [275, 158] width 10 height 14
click at [226, 155] on div "ARCA Relaciones Laborales" at bounding box center [236, 158] width 53 height 6
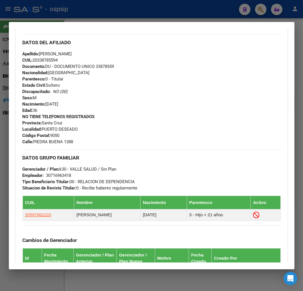
scroll to position [153, 0]
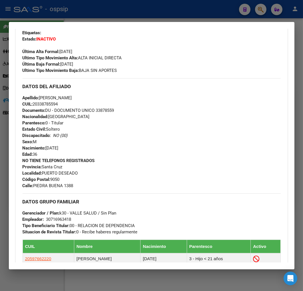
click at [139, 17] on div at bounding box center [151, 145] width 303 height 291
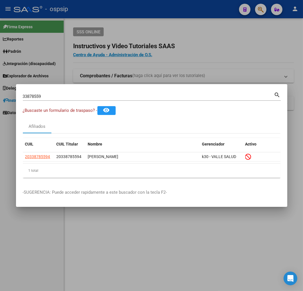
click at [139, 17] on div at bounding box center [151, 145] width 303 height 291
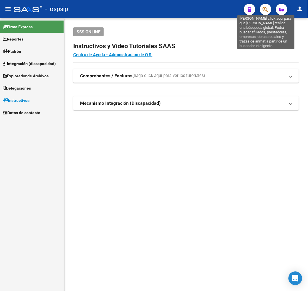
click at [265, 10] on icon "button" at bounding box center [265, 9] width 6 height 7
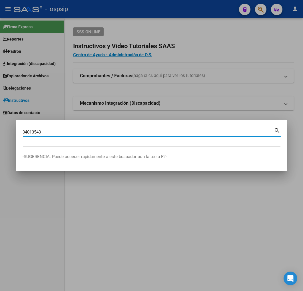
type input "34013543"
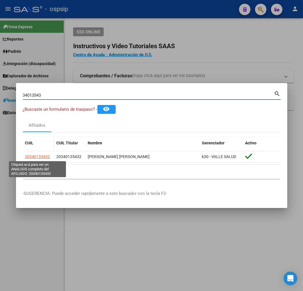
click at [33, 155] on span "20340135432" at bounding box center [37, 157] width 25 height 5
type textarea "20340135432"
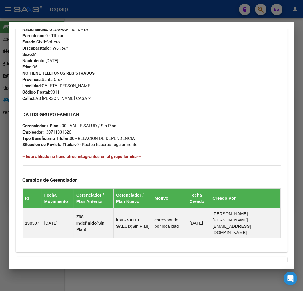
scroll to position [292, 0]
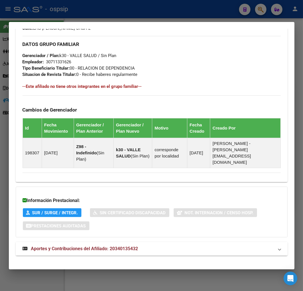
click at [167, 246] on mat-panel-title "Aportes y Contribuciones del Afiliado: 20340135432" at bounding box center [148, 249] width 251 height 7
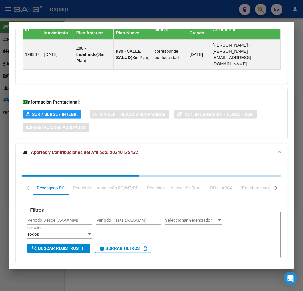
scroll to position [447, 0]
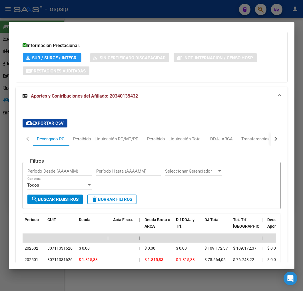
click at [275, 134] on button "button" at bounding box center [275, 139] width 10 height 14
click at [246, 136] on div "ARCA Relaciones Laborales" at bounding box center [236, 139] width 62 height 14
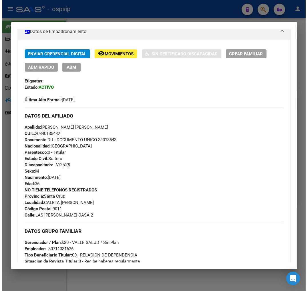
scroll to position [0, 0]
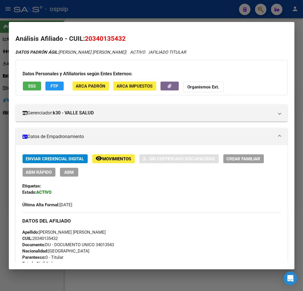
click at [56, 85] on span "FTP" at bounding box center [55, 86] width 8 height 5
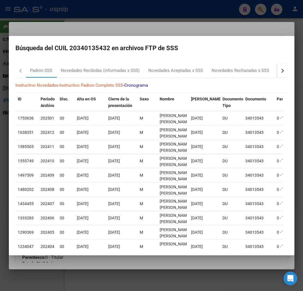
click at [280, 69] on div "button" at bounding box center [282, 71] width 4 height 4
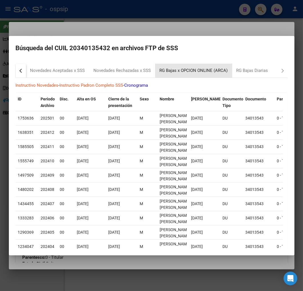
click at [199, 70] on div "RG Bajas x OPCION ONLINE (ARCA)" at bounding box center [194, 70] width 68 height 7
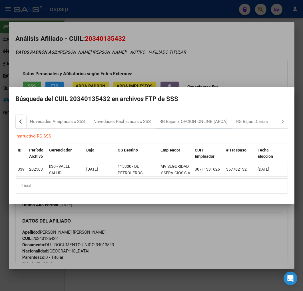
click at [153, 238] on div at bounding box center [151, 145] width 303 height 291
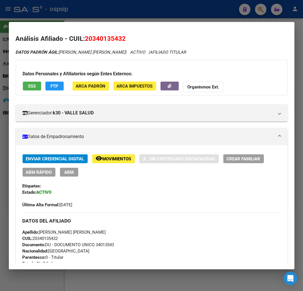
click at [72, 175] on span "ABM" at bounding box center [68, 172] width 9 height 5
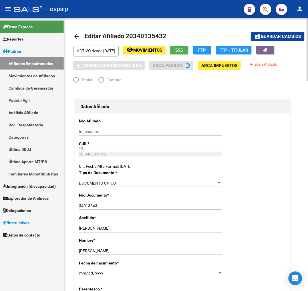
radio input "true"
type input "30-71133162-6"
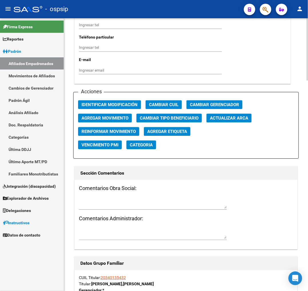
scroll to position [635, 0]
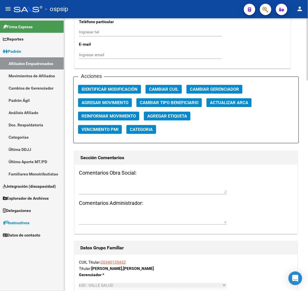
click at [118, 103] on span "Agregar Movimiento" at bounding box center [104, 102] width 47 height 5
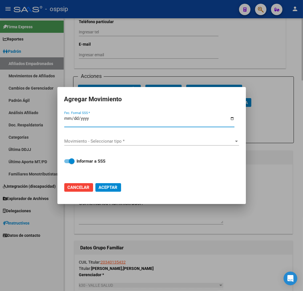
click at [183, 248] on div at bounding box center [151, 145] width 303 height 291
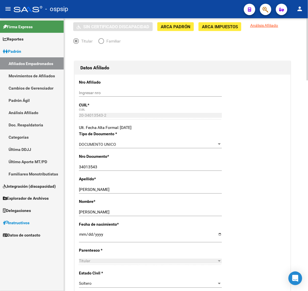
scroll to position [0, 0]
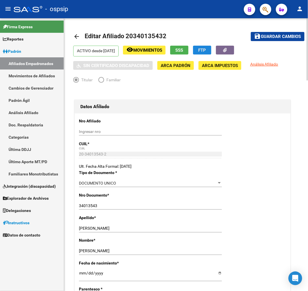
click at [206, 49] on span "FTP" at bounding box center [202, 50] width 8 height 5
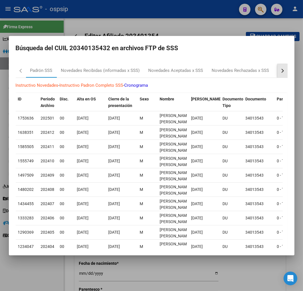
click at [278, 73] on button "button" at bounding box center [282, 71] width 10 height 14
click at [230, 69] on div "RG Bajas x OPCION ONLINE (ARCA)" at bounding box center [230, 70] width 68 height 7
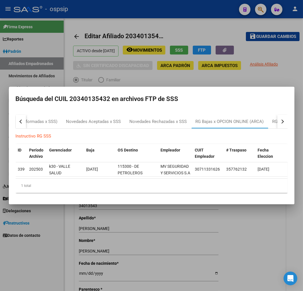
click at [165, 235] on div at bounding box center [151, 145] width 303 height 291
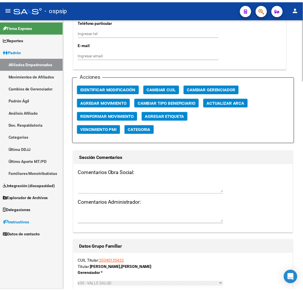
scroll to position [635, 0]
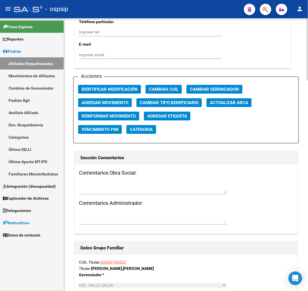
click at [111, 101] on span "Agregar Movimiento" at bounding box center [104, 102] width 47 height 5
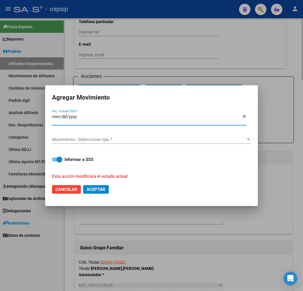
type input "0225-03-01"
type input "[DATE]"
click at [122, 137] on span "Movimiento - Seleccionar tipo *" at bounding box center [149, 139] width 194 height 5
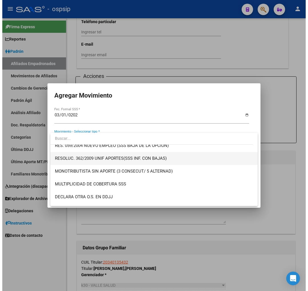
scroll to position [222, 0]
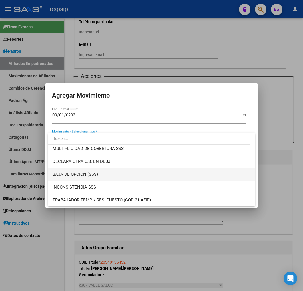
click at [123, 169] on span "BAJA DE OPCION (SSS)" at bounding box center [152, 174] width 198 height 13
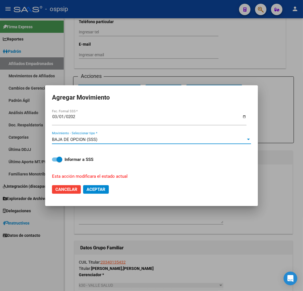
click at [99, 187] on span "Aceptar" at bounding box center [96, 189] width 19 height 5
checkbox input "false"
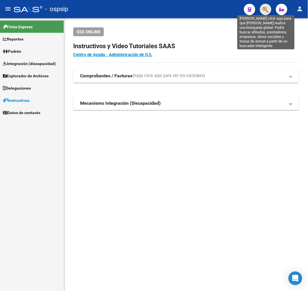
click at [264, 7] on icon "button" at bounding box center [265, 9] width 6 height 7
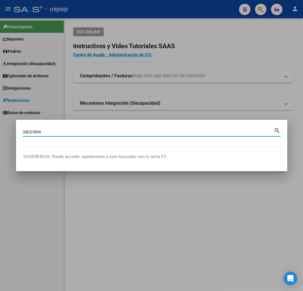
type input "34031894"
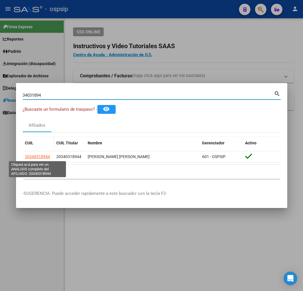
click at [42, 158] on span "20340318944" at bounding box center [37, 157] width 25 height 5
type textarea "20340318944"
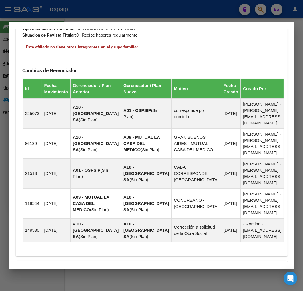
scroll to position [417, 0]
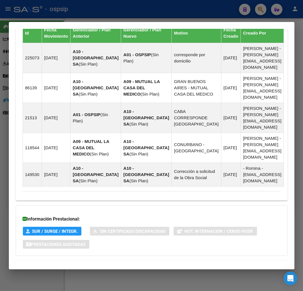
click at [175, 264] on mat-panel-title "Aportes y Contribuciones del Afiliado: 20340318944" at bounding box center [148, 267] width 251 height 7
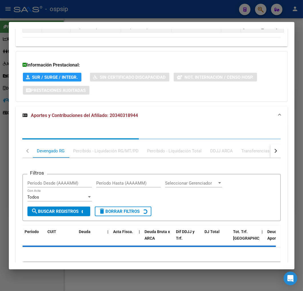
scroll to position [572, 0]
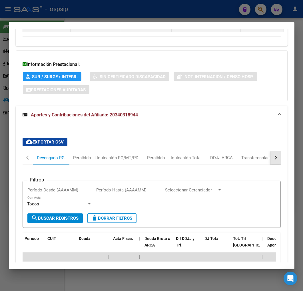
click at [273, 156] on div "button" at bounding box center [275, 158] width 4 height 4
click at [232, 155] on div "ARCA Relaciones Laborales" at bounding box center [236, 158] width 53 height 6
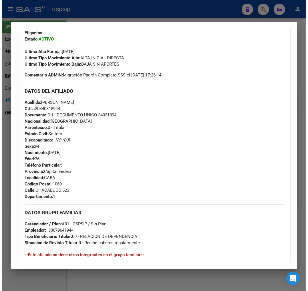
scroll to position [0, 0]
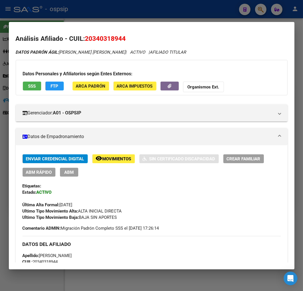
click at [66, 175] on span "ABM" at bounding box center [68, 172] width 9 height 5
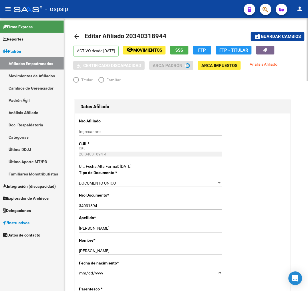
radio input "true"
type input "30-67964194-4"
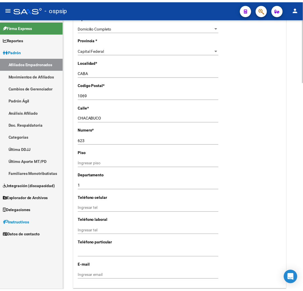
scroll to position [603, 0]
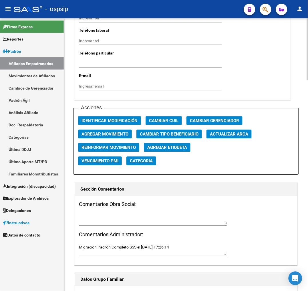
click at [92, 133] on span "Agregar Movimiento" at bounding box center [104, 134] width 47 height 5
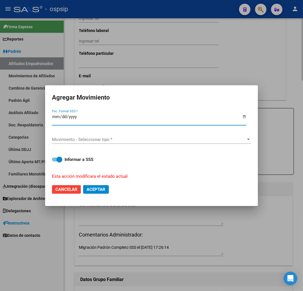
type input "0225-05-13"
type input "2025-05-13"
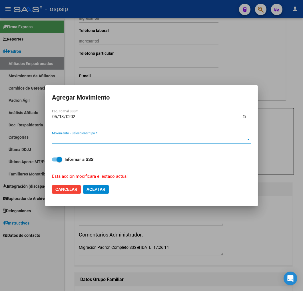
click at [99, 137] on span "Movimiento - Seleccionar tipo *" at bounding box center [149, 139] width 194 height 5
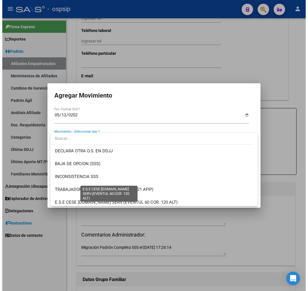
scroll to position [222, 0]
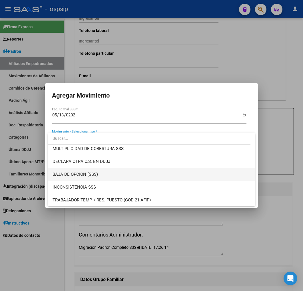
click at [106, 173] on span "BAJA DE OPCION (SSS)" at bounding box center [152, 174] width 198 height 13
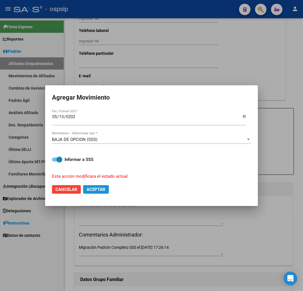
click at [104, 193] on button "Aceptar" at bounding box center [96, 189] width 26 height 9
checkbox input "false"
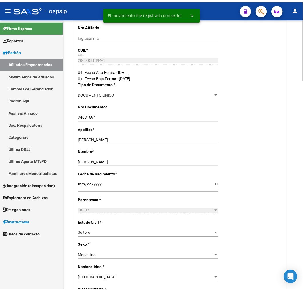
scroll to position [0, 0]
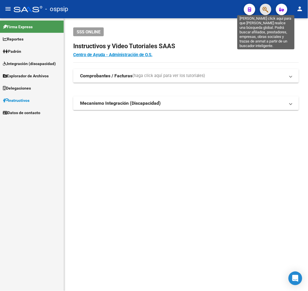
click at [264, 9] on icon "button" at bounding box center [265, 9] width 6 height 7
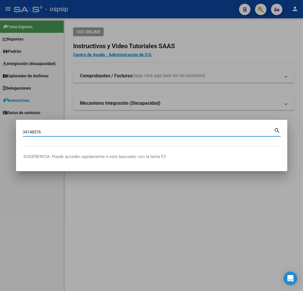
type input "34148576"
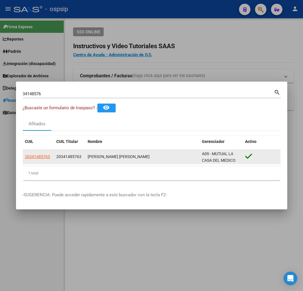
click at [42, 153] on datatable-body-cell "20341485763" at bounding box center [38, 157] width 31 height 14
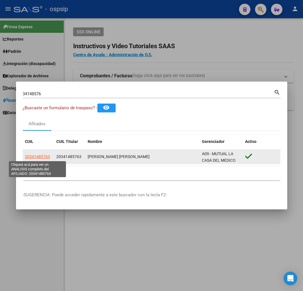
click at [42, 157] on span "20341485763" at bounding box center [37, 157] width 25 height 5
type textarea "20341485763"
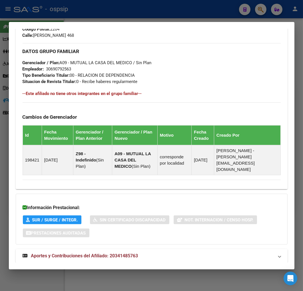
scroll to position [316, 0]
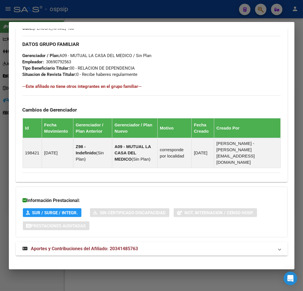
click at [181, 246] on mat-panel-title "Aportes y Contribuciones del Afiliado: 20341485763" at bounding box center [148, 249] width 251 height 7
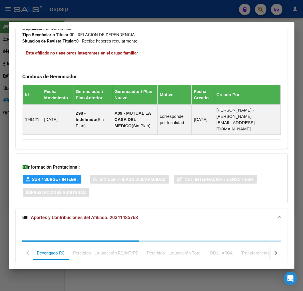
scroll to position [470, 0]
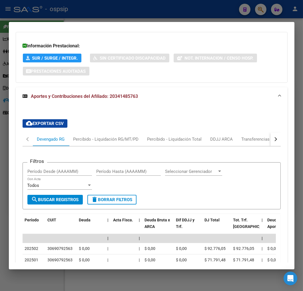
click at [270, 133] on button "button" at bounding box center [275, 140] width 10 height 14
drag, startPoint x: 246, startPoint y: 136, endPoint x: 246, endPoint y: 139, distance: 3.5
click at [246, 136] on div "ARCA Relaciones Laborales" at bounding box center [236, 140] width 62 height 14
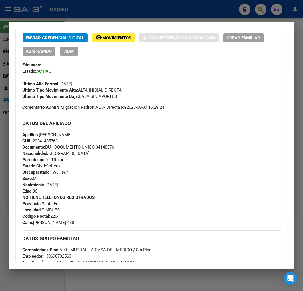
scroll to position [0, 0]
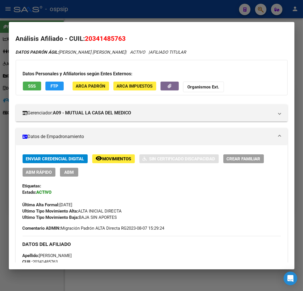
click at [51, 83] on span "FTP" at bounding box center [55, 85] width 8 height 5
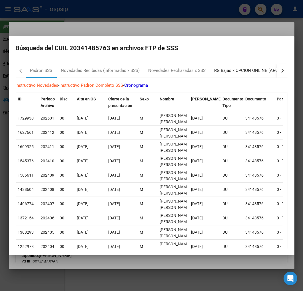
click at [248, 72] on div "RG Bajas x OPCION ONLINE (ARCA)" at bounding box center [248, 70] width 68 height 7
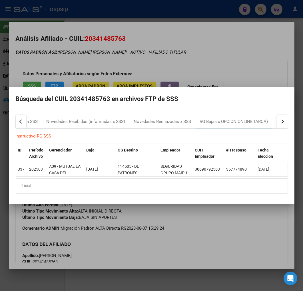
click at [189, 242] on div at bounding box center [151, 145] width 303 height 291
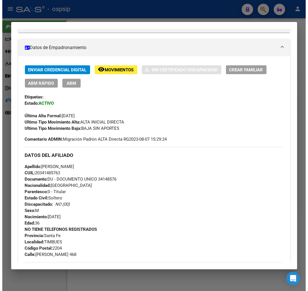
scroll to position [63, 0]
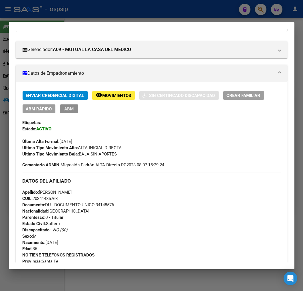
click at [72, 108] on span "ABM" at bounding box center [68, 109] width 9 height 5
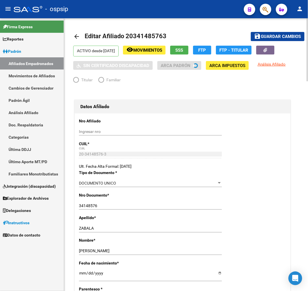
radio input "true"
type input "30-69079256-3"
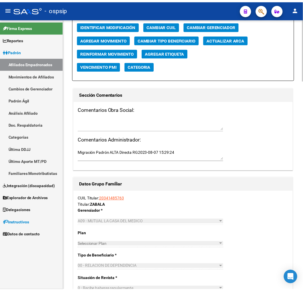
scroll to position [603, 0]
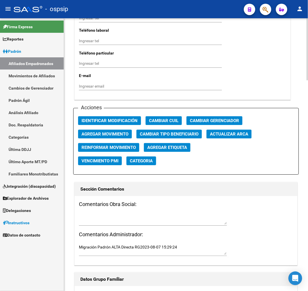
click at [99, 133] on span "Agregar Movimiento" at bounding box center [104, 134] width 47 height 5
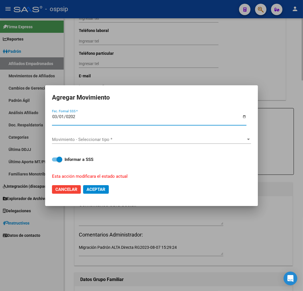
type input "[DATE]"
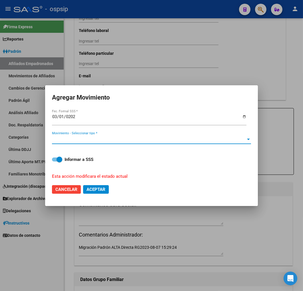
click at [98, 141] on span "Movimiento - Seleccionar tipo *" at bounding box center [149, 139] width 194 height 5
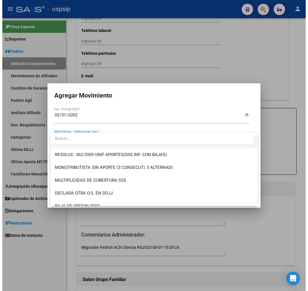
scroll to position [222, 0]
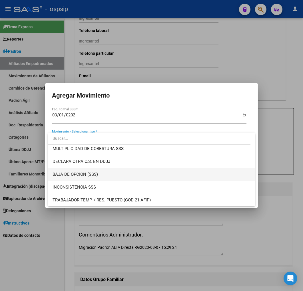
click at [120, 170] on span "BAJA DE OPCION (SSS)" at bounding box center [152, 174] width 198 height 13
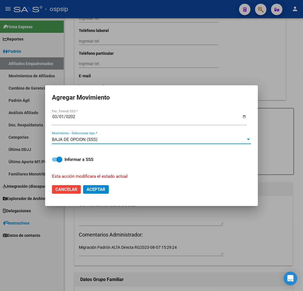
click at [101, 193] on button "Aceptar" at bounding box center [96, 189] width 26 height 9
checkbox input "false"
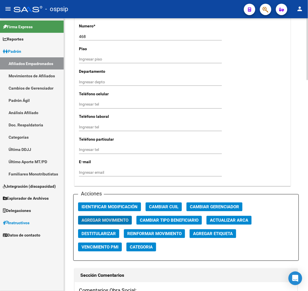
scroll to position [476, 0]
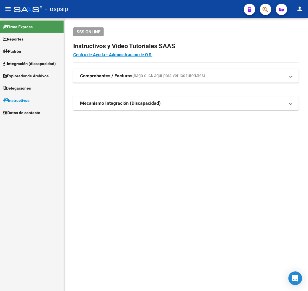
click at [266, 13] on icon "button" at bounding box center [265, 9] width 6 height 7
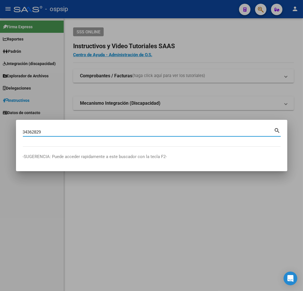
type input "34362829"
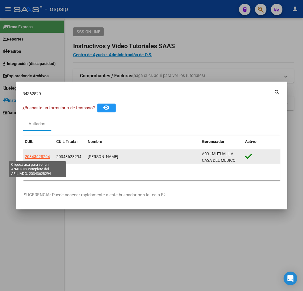
click at [41, 158] on span "20343628294" at bounding box center [37, 157] width 25 height 5
type textarea "20343628294"
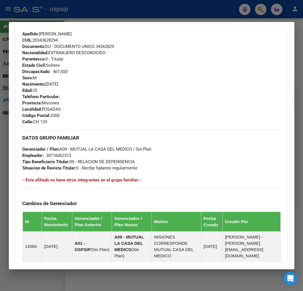
scroll to position [369, 0]
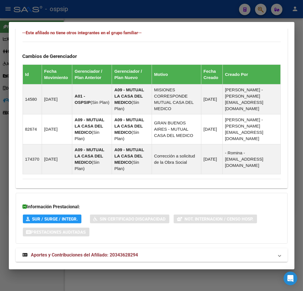
click at [224, 248] on mat-expansion-panel-header "Aportes y Contribuciones del Afiliado: 20343628294" at bounding box center [152, 255] width 272 height 14
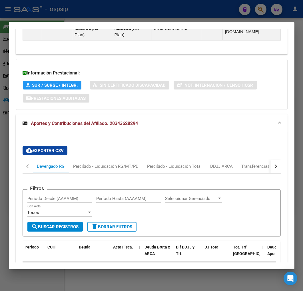
scroll to position [498, 0]
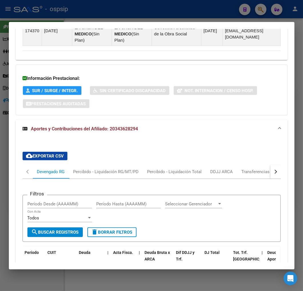
click at [270, 165] on button "button" at bounding box center [275, 172] width 10 height 14
drag, startPoint x: 238, startPoint y: 163, endPoint x: 235, endPoint y: 162, distance: 3.3
click at [236, 165] on div "ARCA Relaciones Laborales" at bounding box center [236, 172] width 62 height 14
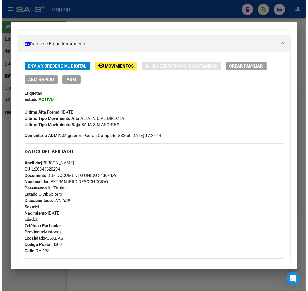
scroll to position [0, 0]
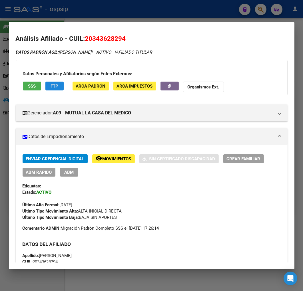
click at [56, 82] on button "FTP" at bounding box center [54, 86] width 18 height 9
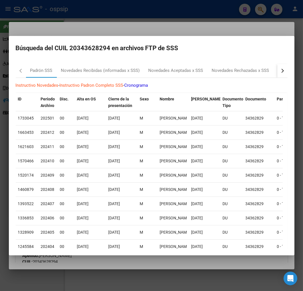
click at [280, 70] on div "button" at bounding box center [282, 71] width 4 height 4
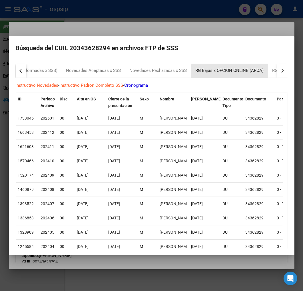
click at [227, 74] on div "RG Bajas x OPCION ONLINE (ARCA)" at bounding box center [229, 71] width 77 height 14
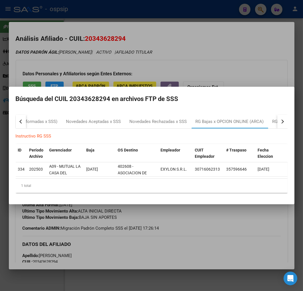
click at [172, 230] on div at bounding box center [151, 145] width 303 height 291
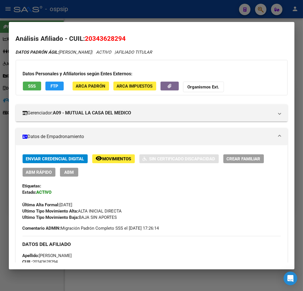
click at [70, 170] on span "ABM" at bounding box center [68, 172] width 9 height 5
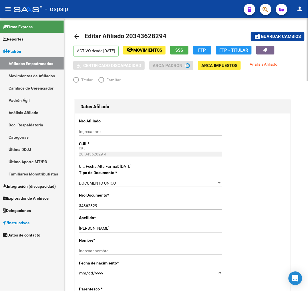
radio input "true"
type input "30-71606231-3"
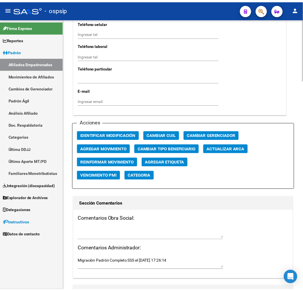
scroll to position [635, 0]
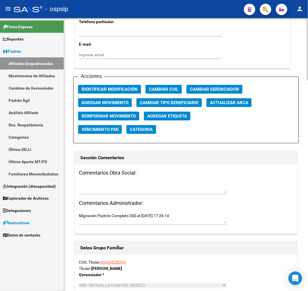
click at [95, 102] on span "Agregar Movimiento" at bounding box center [104, 102] width 47 height 5
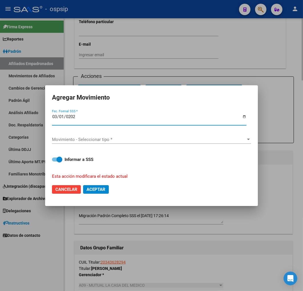
type input "[DATE]"
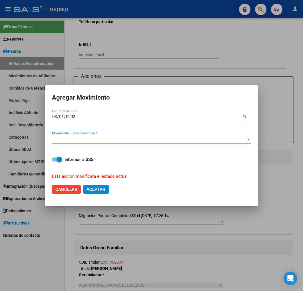
click at [101, 141] on span "Movimiento - Seleccionar tipo *" at bounding box center [149, 139] width 194 height 5
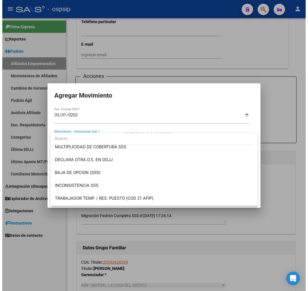
scroll to position [222, 0]
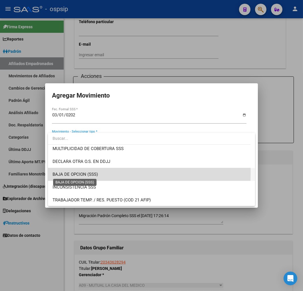
click at [96, 173] on span "BAJA DE OPCION (SSS)" at bounding box center [75, 174] width 45 height 5
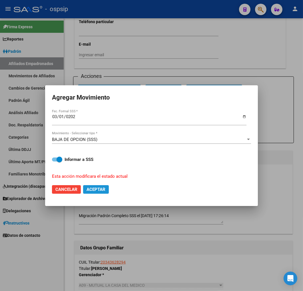
click at [104, 191] on span "Aceptar" at bounding box center [96, 189] width 19 height 5
checkbox input "false"
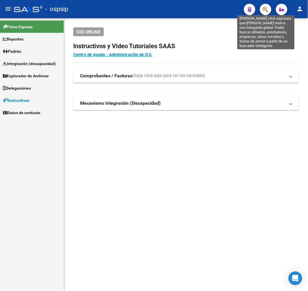
click at [263, 11] on icon "button" at bounding box center [265, 9] width 6 height 7
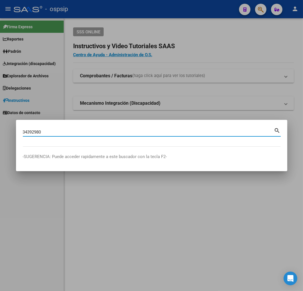
type input "34392980"
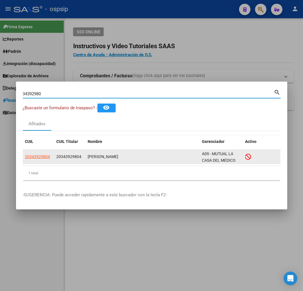
click at [36, 154] on app-link-go-to "20343929804" at bounding box center [37, 157] width 25 height 7
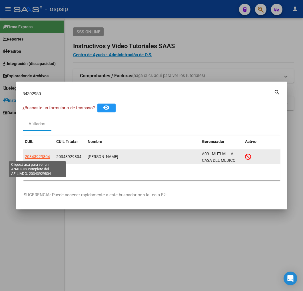
click at [37, 158] on span "20343929804" at bounding box center [37, 157] width 25 height 5
type textarea "20343929804"
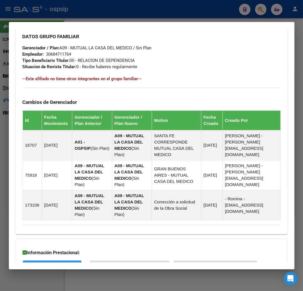
scroll to position [376, 0]
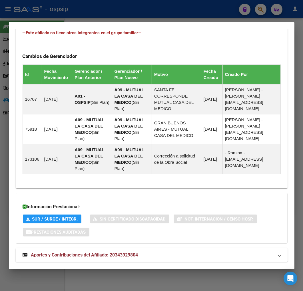
click at [189, 248] on mat-expansion-panel-header "Aportes y Contribuciones del Afiliado: 20343929804" at bounding box center [152, 255] width 272 height 14
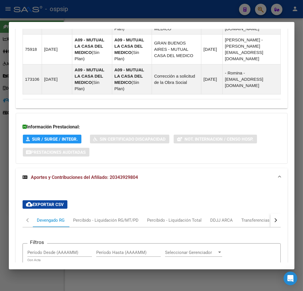
scroll to position [531, 0]
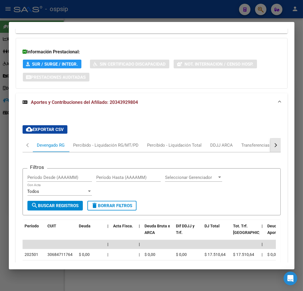
click at [270, 139] on button "button" at bounding box center [275, 146] width 10 height 14
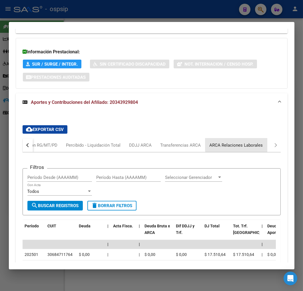
click at [262, 139] on div "ARCA Relaciones Laborales" at bounding box center [236, 146] width 62 height 14
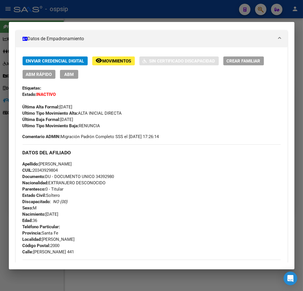
scroll to position [87, 0]
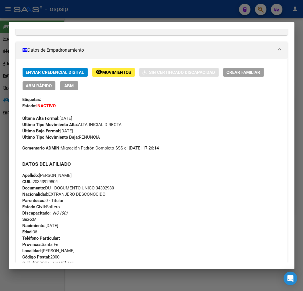
click at [95, 14] on div at bounding box center [151, 145] width 303 height 291
click at [96, 14] on div at bounding box center [151, 145] width 303 height 291
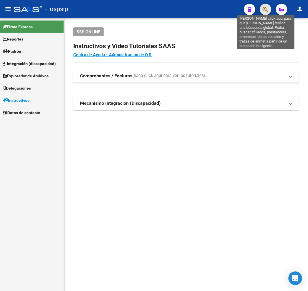
click at [265, 7] on icon "button" at bounding box center [265, 9] width 6 height 7
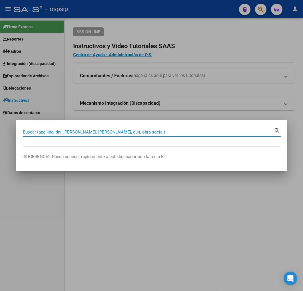
type input "2"
type input "344713341"
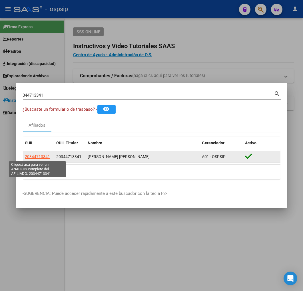
click at [39, 158] on span "20344713341" at bounding box center [37, 157] width 25 height 5
type textarea "20344713341"
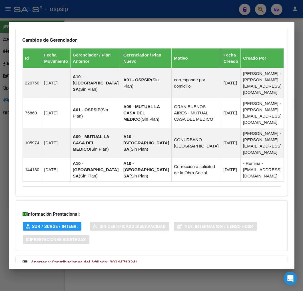
scroll to position [387, 0]
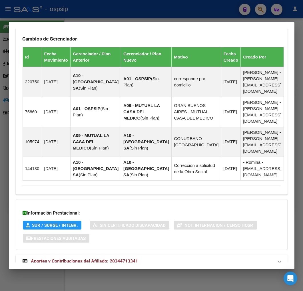
click at [177, 255] on mat-expansion-panel-header "Aportes y Contribuciones del Afiliado: 20344713341" at bounding box center [152, 262] width 272 height 14
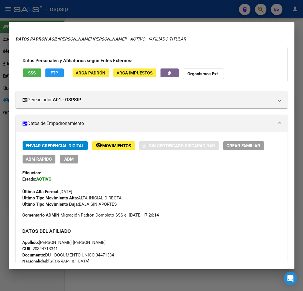
scroll to position [0, 0]
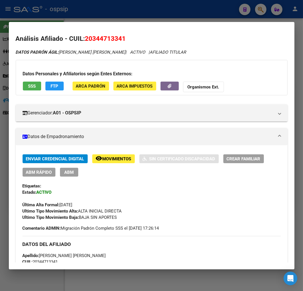
click at [61, 83] on button "FTP" at bounding box center [54, 86] width 18 height 9
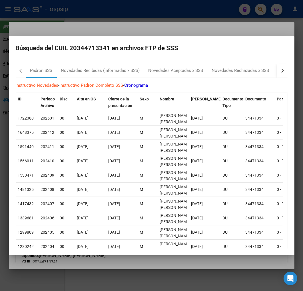
click at [277, 69] on button "button" at bounding box center [282, 71] width 10 height 14
click at [204, 66] on div "RG Bajas x OPCION ONLINE (ARCA)" at bounding box center [193, 71] width 77 height 14
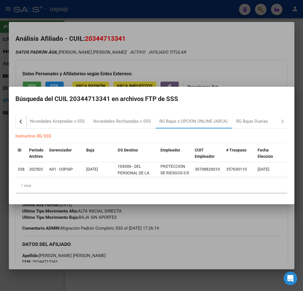
click at [144, 239] on div at bounding box center [151, 145] width 303 height 291
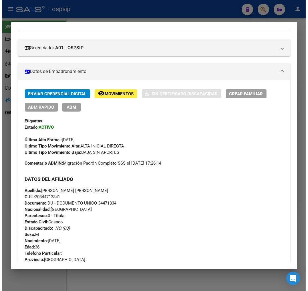
scroll to position [63, 0]
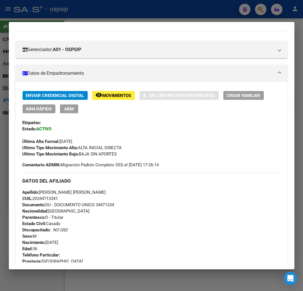
click at [63, 111] on button "ABM" at bounding box center [69, 109] width 18 height 9
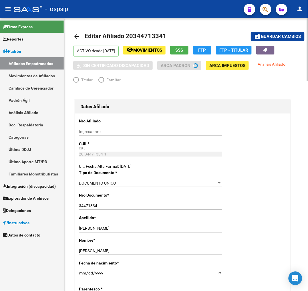
radio input "true"
type input "30-70882601-0"
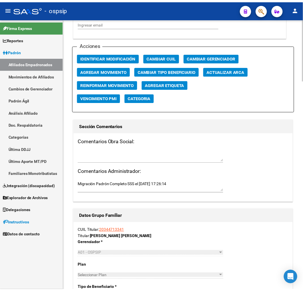
scroll to position [603, 0]
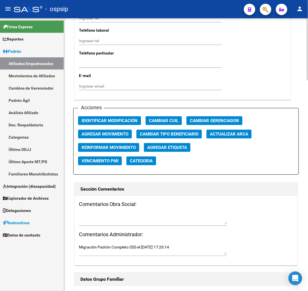
click at [118, 133] on span "Agregar Movimiento" at bounding box center [104, 134] width 47 height 5
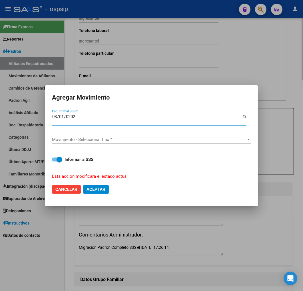
type input "[DATE]"
click at [118, 133] on div "Movimiento - Seleccionar tipo * Movimiento - Seleccionar tipo *" at bounding box center [151, 140] width 199 height 19
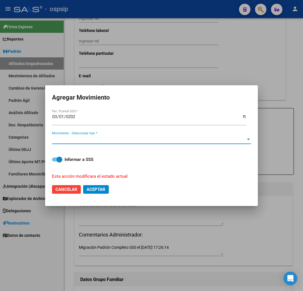
click at [119, 138] on span "Movimiento - Seleccionar tipo *" at bounding box center [149, 139] width 194 height 5
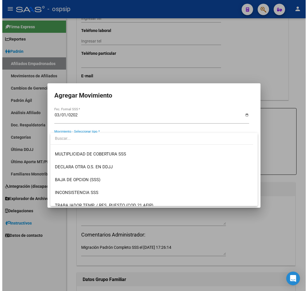
scroll to position [222, 0]
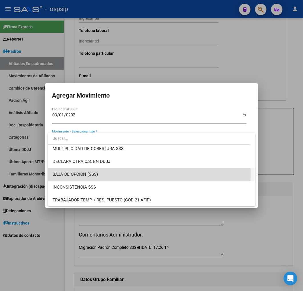
click at [124, 173] on span "BAJA DE OPCION (SSS)" at bounding box center [152, 174] width 198 height 13
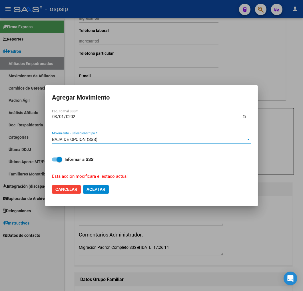
click at [104, 191] on span "Aceptar" at bounding box center [96, 189] width 19 height 5
checkbox input "false"
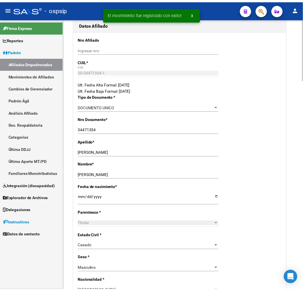
scroll to position [0, 0]
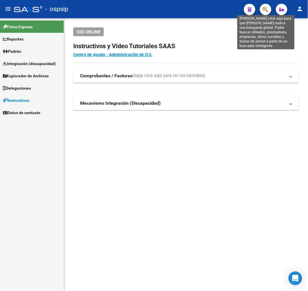
click at [262, 9] on icon "button" at bounding box center [265, 9] width 6 height 7
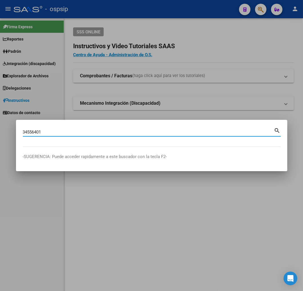
type input "34556401"
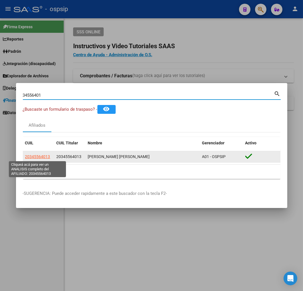
click at [41, 158] on span "20345564013" at bounding box center [37, 157] width 25 height 5
type textarea "20345564013"
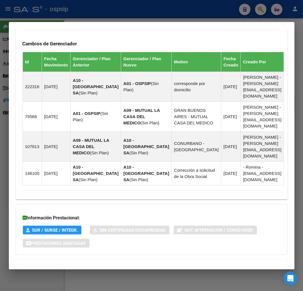
scroll to position [387, 0]
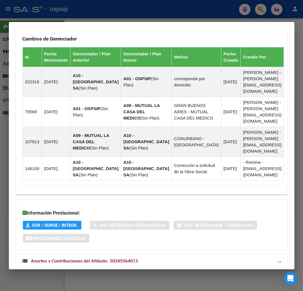
click at [168, 258] on mat-panel-title "Aportes y Contribuciones del Afiliado: 20345564013" at bounding box center [148, 261] width 251 height 7
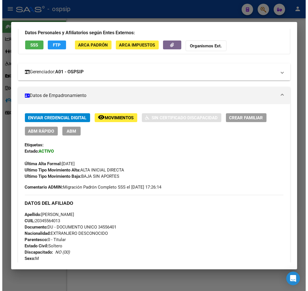
scroll to position [34, 0]
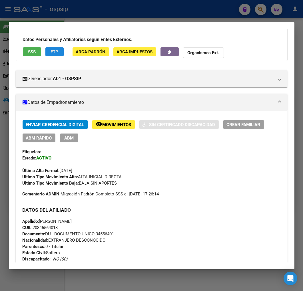
click at [53, 53] on span "FTP" at bounding box center [55, 51] width 8 height 5
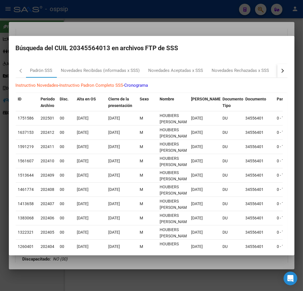
click at [280, 72] on div "button" at bounding box center [282, 71] width 4 height 4
click at [277, 73] on button "button" at bounding box center [282, 71] width 10 height 14
click at [216, 70] on div "RG Bajas x OPCION ONLINE (ARCA)" at bounding box center [194, 70] width 68 height 7
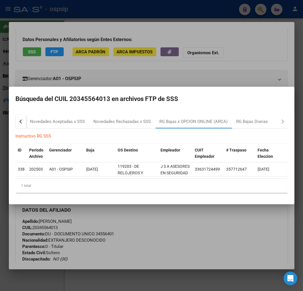
click at [151, 243] on div at bounding box center [151, 145] width 303 height 291
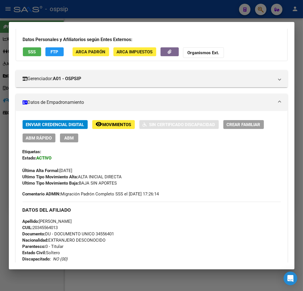
drag, startPoint x: 62, startPoint y: 135, endPoint x: 69, endPoint y: 138, distance: 7.2
click at [65, 135] on button "ABM" at bounding box center [69, 138] width 18 height 9
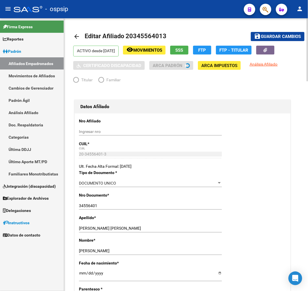
radio input "true"
type input "33-63172449-9"
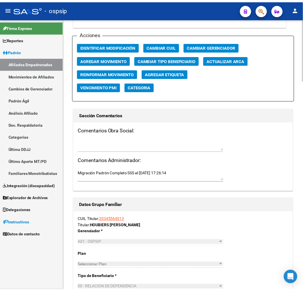
scroll to position [666, 0]
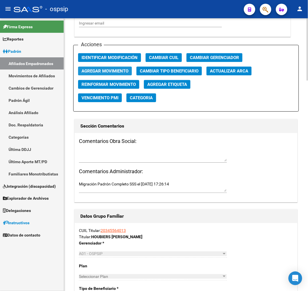
click at [124, 72] on span "Agregar Movimiento" at bounding box center [104, 71] width 47 height 5
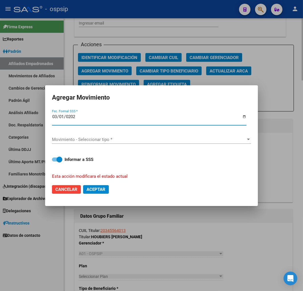
type input "[DATE]"
click at [114, 141] on span "Movimiento - Seleccionar tipo *" at bounding box center [149, 139] width 194 height 5
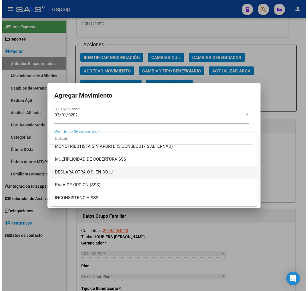
scroll to position [222, 0]
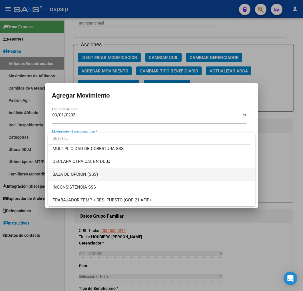
click at [99, 176] on span "BAJA DE OPCION (SSS)" at bounding box center [152, 174] width 198 height 13
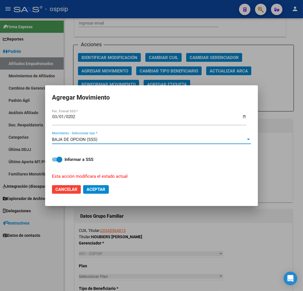
click at [98, 189] on span "Aceptar" at bounding box center [96, 189] width 19 height 5
checkbox input "false"
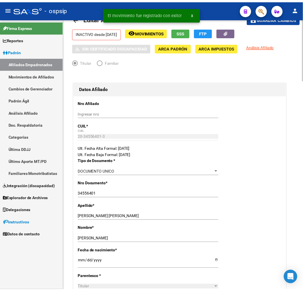
scroll to position [0, 0]
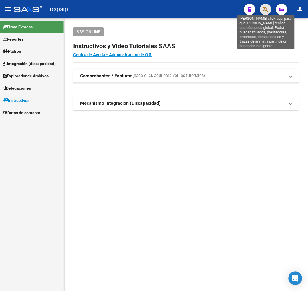
click at [264, 7] on icon "button" at bounding box center [265, 9] width 6 height 7
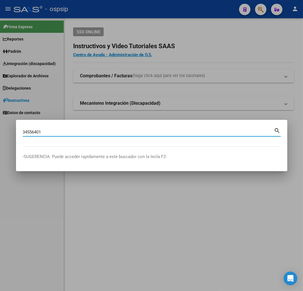
type input "34556401"
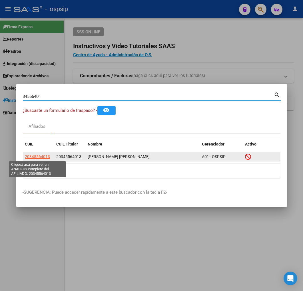
click at [33, 155] on span "20345564013" at bounding box center [37, 157] width 25 height 5
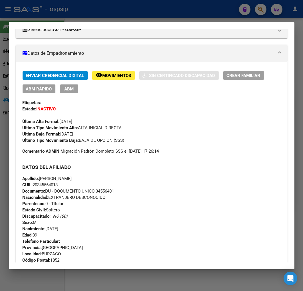
scroll to position [127, 0]
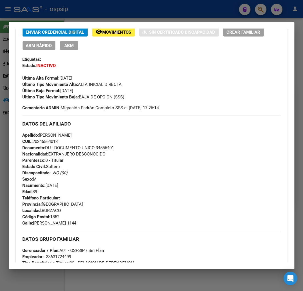
click at [115, 32] on span "Movimientos" at bounding box center [117, 32] width 29 height 5
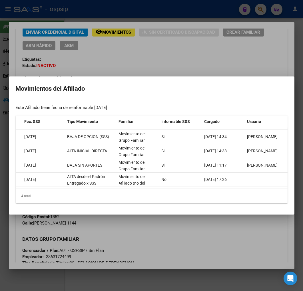
scroll to position [0, 0]
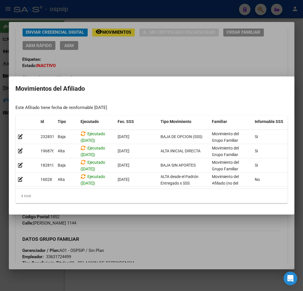
click at [190, 67] on div at bounding box center [151, 145] width 303 height 291
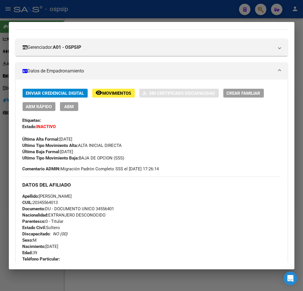
scroll to position [62, 0]
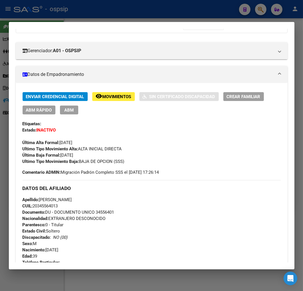
click at [122, 97] on span "Movimientos" at bounding box center [117, 96] width 29 height 5
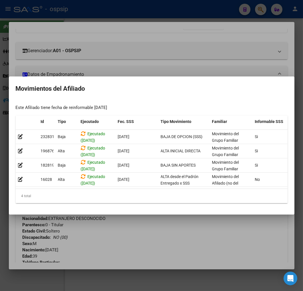
click at [176, 247] on div at bounding box center [151, 145] width 303 height 291
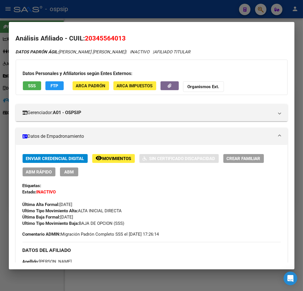
scroll to position [0, 0]
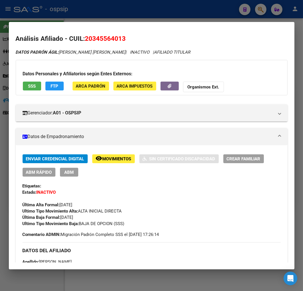
click at [153, 21] on div at bounding box center [151, 145] width 303 height 291
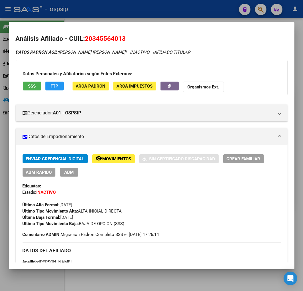
click at [153, 21] on div at bounding box center [151, 145] width 303 height 291
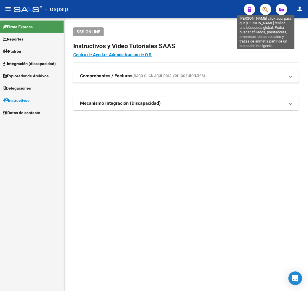
click at [268, 9] on icon "button" at bounding box center [265, 9] width 6 height 7
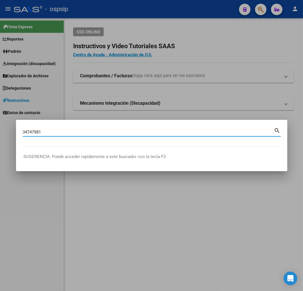
type input "34747981"
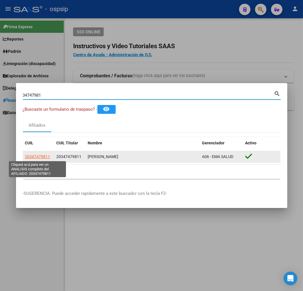
click at [38, 157] on span "20347479811" at bounding box center [37, 157] width 25 height 5
type textarea "20347479811"
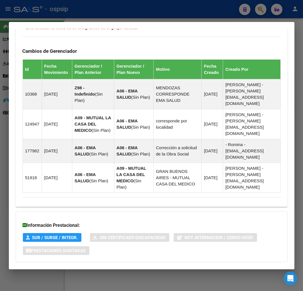
scroll to position [399, 0]
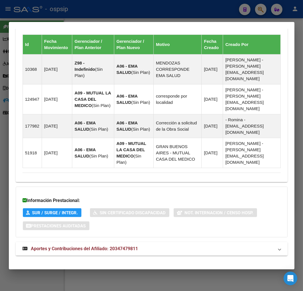
click at [164, 246] on mat-panel-title "Aportes y Contribuciones del Afiliado: 20347479811" at bounding box center [148, 249] width 251 height 7
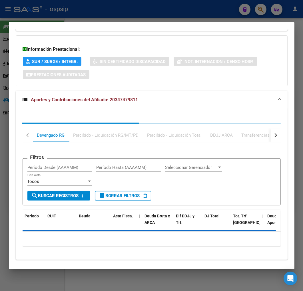
scroll to position [554, 0]
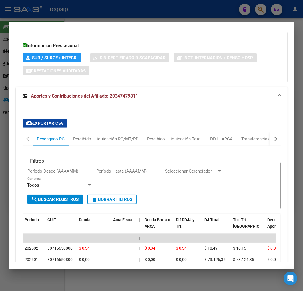
click at [275, 136] on button "button" at bounding box center [275, 139] width 10 height 14
click at [239, 135] on mat-tab-header "Devengado RG Percibido - Liquidación RG/MT/PD Percibido - Liquidación Total DDJ…" at bounding box center [152, 139] width 258 height 14
click at [229, 136] on div "ARCA Relaciones Laborales" at bounding box center [236, 139] width 53 height 6
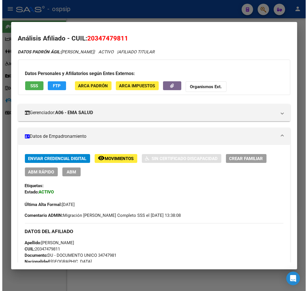
scroll to position [0, 0]
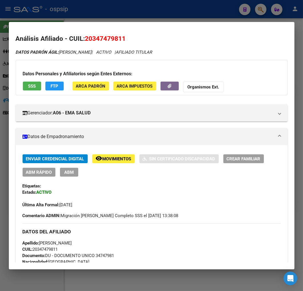
click at [73, 173] on span "ABM" at bounding box center [68, 172] width 9 height 5
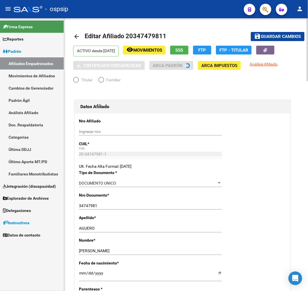
radio input "true"
type input "30-71665080-0"
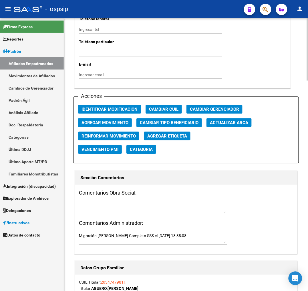
scroll to position [603, 0]
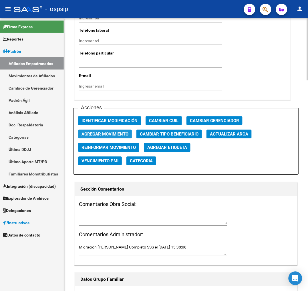
click at [87, 132] on span "Agregar Movimiento" at bounding box center [104, 134] width 47 height 5
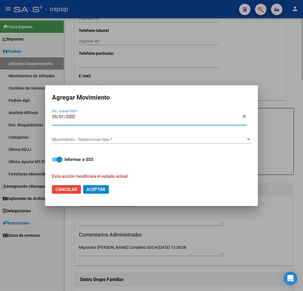
type input "2025-05-01"
click at [93, 141] on span "Movimiento - Seleccionar tipo *" at bounding box center [149, 139] width 194 height 5
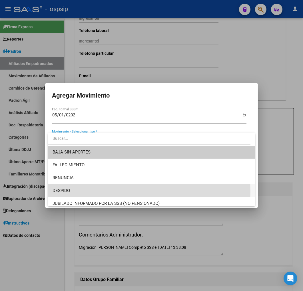
click at [92, 192] on span "DESPIDO" at bounding box center [152, 191] width 198 height 13
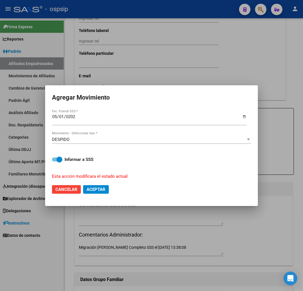
drag, startPoint x: 103, startPoint y: 195, endPoint x: 101, endPoint y: 192, distance: 3.3
click at [102, 193] on mat-dialog-actions "Cancelar Aceptar" at bounding box center [151, 189] width 199 height 19
click at [101, 192] on button "Aceptar" at bounding box center [96, 189] width 26 height 9
checkbox input "false"
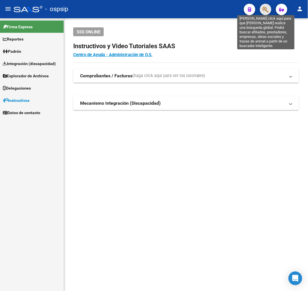
click at [264, 11] on icon "button" at bounding box center [265, 9] width 6 height 7
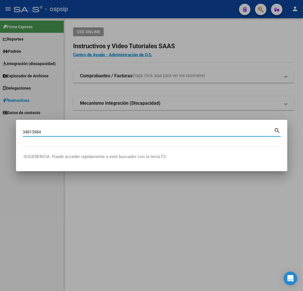
type input "34813984"
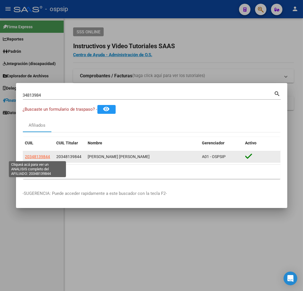
click at [31, 155] on span "20348139844" at bounding box center [37, 157] width 25 height 5
type textarea "20348139844"
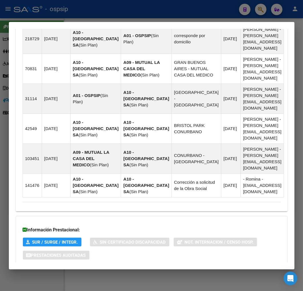
scroll to position [422, 0]
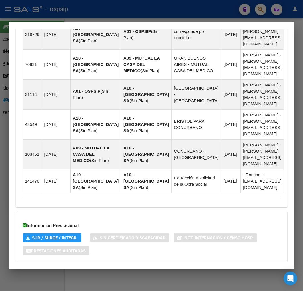
click at [177, 271] on mat-panel-title "Aportes y Contribuciones del Afiliado: 20348139844" at bounding box center [148, 274] width 251 height 7
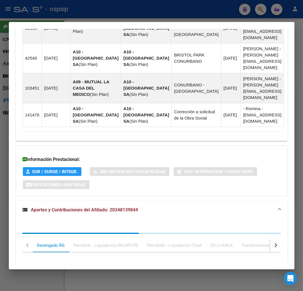
scroll to position [577, 0]
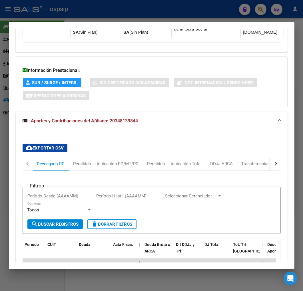
click at [270, 157] on button "button" at bounding box center [275, 164] width 10 height 14
click at [273, 162] on div "button" at bounding box center [275, 164] width 4 height 4
click at [259, 161] on div "ARCA Relaciones Laborales" at bounding box center [236, 164] width 53 height 6
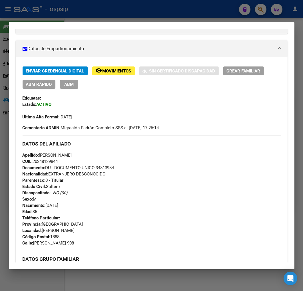
scroll to position [0, 0]
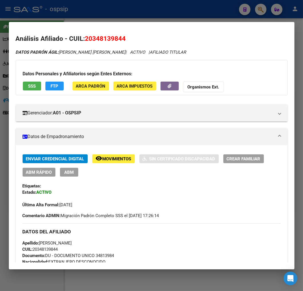
click at [55, 87] on span "FTP" at bounding box center [55, 86] width 8 height 5
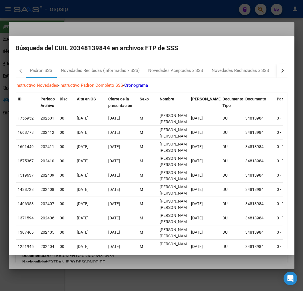
click at [280, 73] on button "button" at bounding box center [282, 71] width 10 height 14
click at [231, 73] on div "RG Bajas x OPCION ONLINE (ARCA)" at bounding box center [230, 70] width 68 height 7
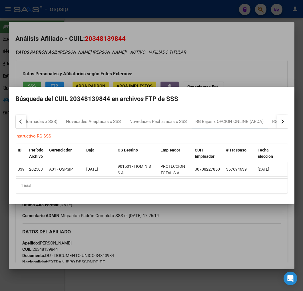
click at [161, 247] on div at bounding box center [151, 145] width 303 height 291
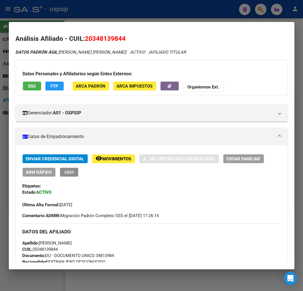
click at [67, 174] on span "ABM" at bounding box center [68, 172] width 9 height 5
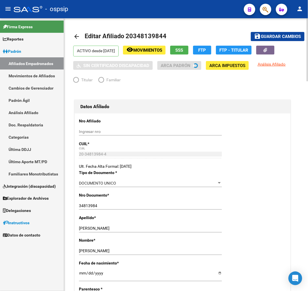
radio input "true"
type input "30-70822785-0"
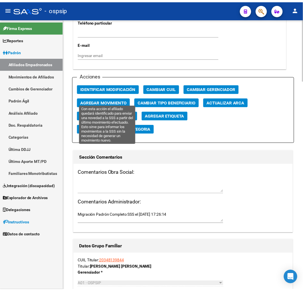
scroll to position [635, 0]
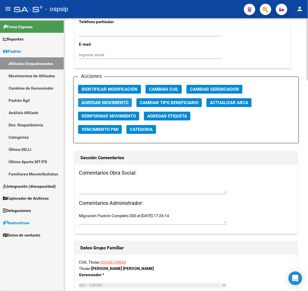
click at [120, 103] on span "Agregar Movimiento" at bounding box center [104, 102] width 47 height 5
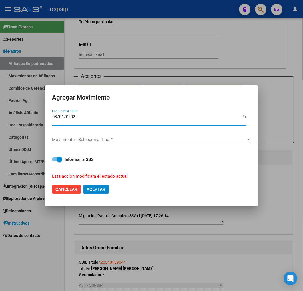
type input "[DATE]"
click at [133, 136] on div "Movimiento - Seleccionar tipo * Movimiento - Seleccionar tipo *" at bounding box center [151, 139] width 199 height 9
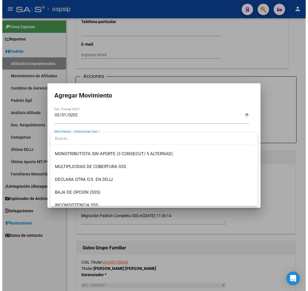
scroll to position [222, 0]
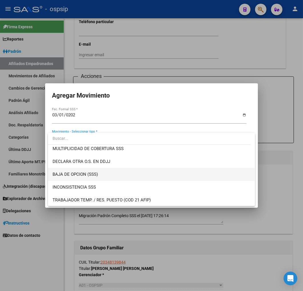
click at [140, 173] on span "BAJA DE OPCION (SSS)" at bounding box center [152, 174] width 198 height 13
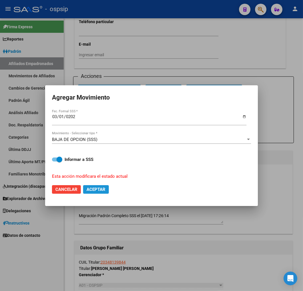
click at [96, 187] on span "Aceptar" at bounding box center [96, 189] width 19 height 5
checkbox input "false"
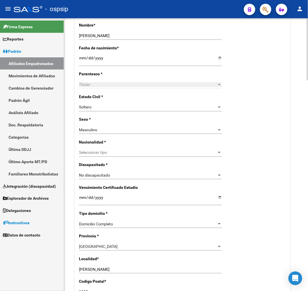
scroll to position [63, 0]
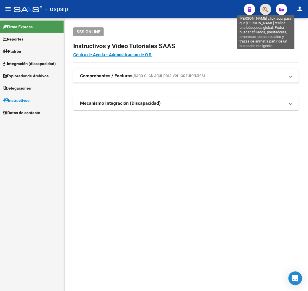
click at [268, 9] on icon "button" at bounding box center [265, 9] width 6 height 7
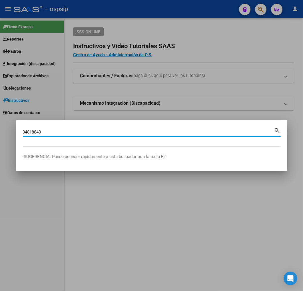
type input "34818843"
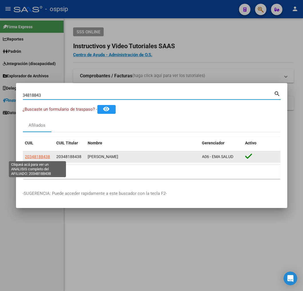
click at [35, 155] on span "20348188438" at bounding box center [37, 157] width 25 height 5
type textarea "20348188438"
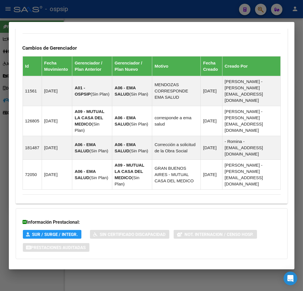
scroll to position [380, 0]
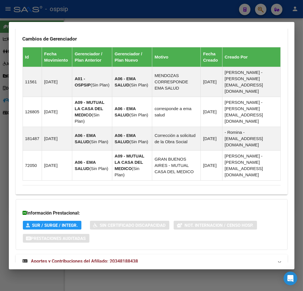
click at [146, 258] on mat-panel-title "Aportes y Contribuciones del Afiliado: 20348188438" at bounding box center [148, 261] width 251 height 7
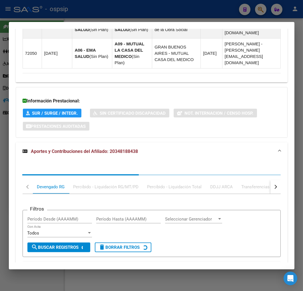
scroll to position [536, 0]
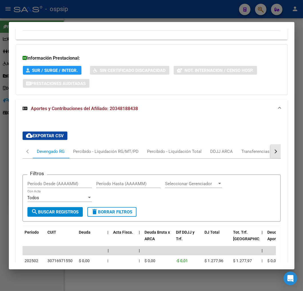
click at [272, 145] on button "button" at bounding box center [275, 152] width 10 height 14
click at [259, 145] on mat-tab-header "Devengado RG Percibido - Liquidación RG/MT/PD Percibido - Liquidación Total DDJ…" at bounding box center [152, 152] width 258 height 14
click at [236, 145] on div "ARCA Relaciones Laborales" at bounding box center [236, 152] width 62 height 14
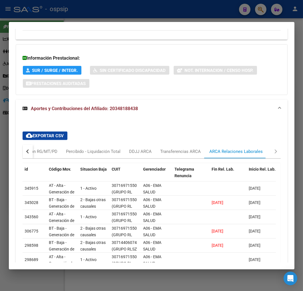
click at [115, 5] on div at bounding box center [151, 145] width 303 height 291
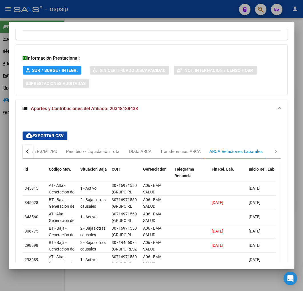
drag, startPoint x: 115, startPoint y: 5, endPoint x: 150, endPoint y: 27, distance: 40.7
click at [116, 7] on div at bounding box center [151, 145] width 303 height 291
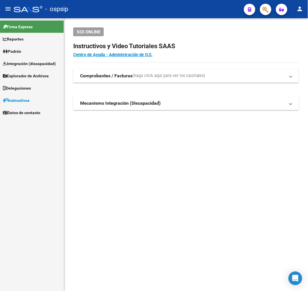
click at [261, 7] on button "button" at bounding box center [265, 9] width 11 height 11
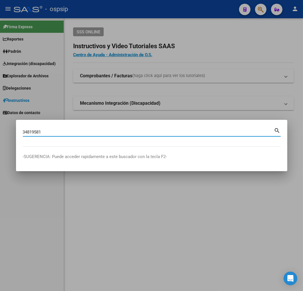
type input "34819581"
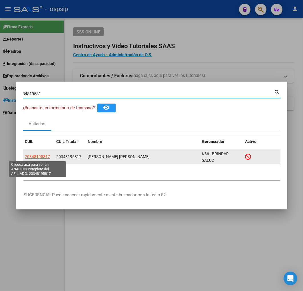
click at [44, 158] on span "20348195817" at bounding box center [37, 157] width 25 height 5
type textarea "20348195817"
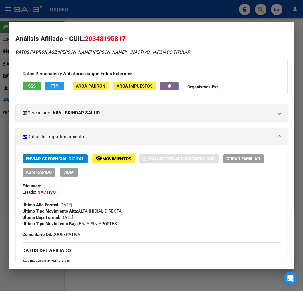
click at [116, 158] on span "Movimientos" at bounding box center [117, 159] width 29 height 5
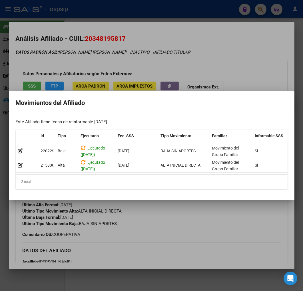
click at [195, 222] on div at bounding box center [151, 145] width 303 height 291
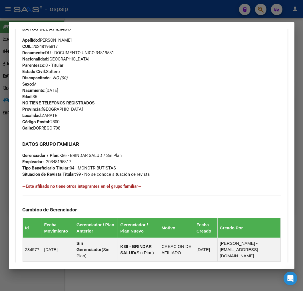
scroll to position [316, 0]
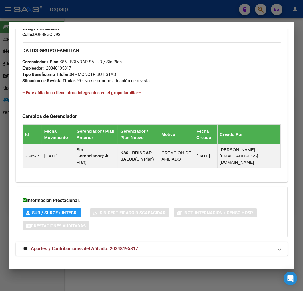
drag, startPoint x: 192, startPoint y: 244, endPoint x: 189, endPoint y: 238, distance: 7.5
click at [192, 246] on mat-panel-title "Aportes y Contribuciones del Afiliado: 20348195817" at bounding box center [148, 249] width 251 height 7
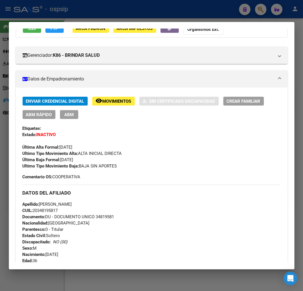
scroll to position [48, 0]
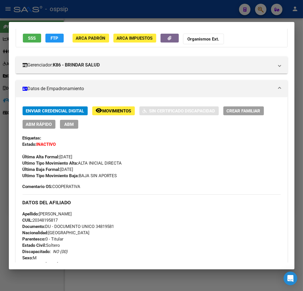
click at [113, 11] on div at bounding box center [151, 145] width 303 height 291
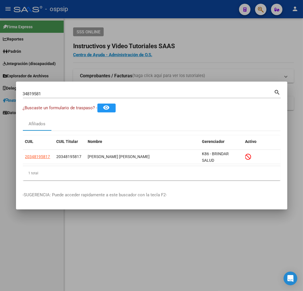
drag, startPoint x: 113, startPoint y: 12, endPoint x: 191, endPoint y: 25, distance: 78.3
click at [114, 12] on div at bounding box center [151, 145] width 303 height 291
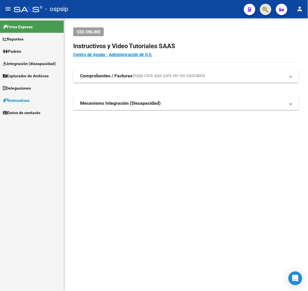
click at [262, 7] on button "button" at bounding box center [265, 9] width 11 height 11
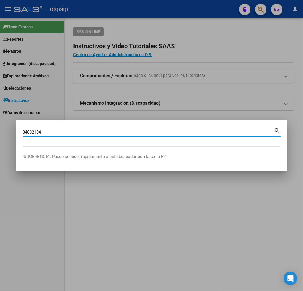
type input "34832134"
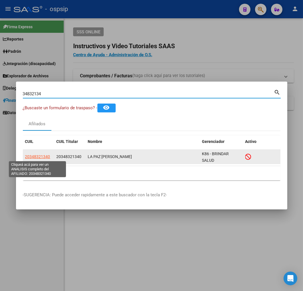
click at [42, 157] on span "20348321340" at bounding box center [37, 157] width 25 height 5
type textarea "20348321340"
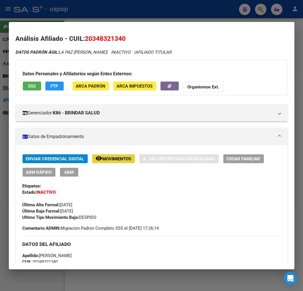
click at [119, 162] on button "remove_red_eye Movimientos" at bounding box center [113, 159] width 43 height 9
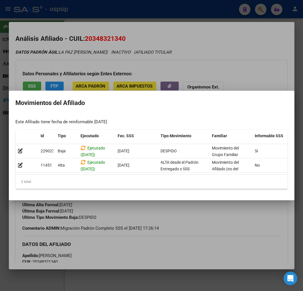
click at [161, 219] on div at bounding box center [151, 145] width 303 height 291
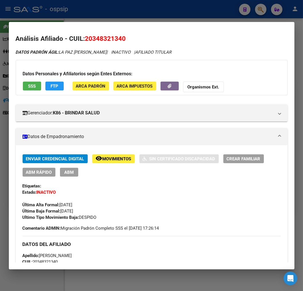
click at [134, 12] on div at bounding box center [151, 145] width 303 height 291
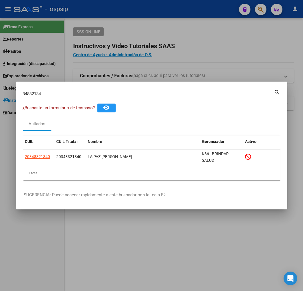
drag, startPoint x: 134, startPoint y: 12, endPoint x: 190, endPoint y: 34, distance: 60.2
click at [135, 15] on div at bounding box center [151, 145] width 303 height 291
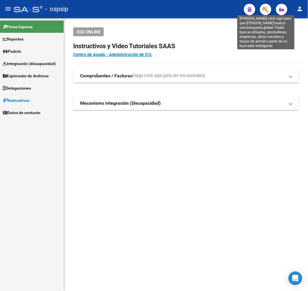
click at [266, 8] on icon "button" at bounding box center [265, 9] width 6 height 7
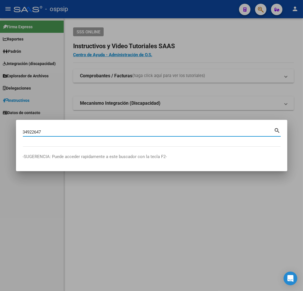
type input "34922647"
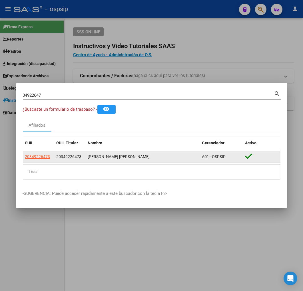
click at [37, 154] on app-link-go-to "20349226473" at bounding box center [37, 157] width 25 height 7
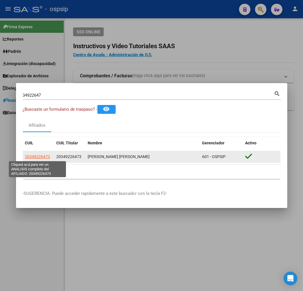
click at [37, 157] on span "20349226473" at bounding box center [37, 157] width 25 height 5
type textarea "20349226473"
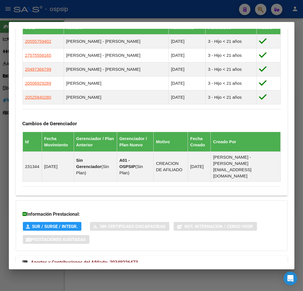
scroll to position [361, 0]
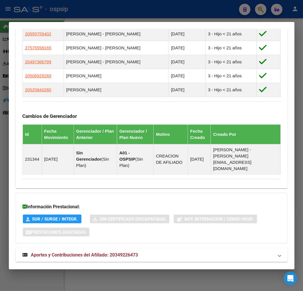
click at [159, 248] on mat-expansion-panel-header "Aportes y Contribuciones del Afiliado: 20349226473" at bounding box center [152, 255] width 272 height 14
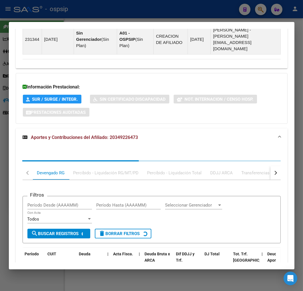
scroll to position [516, 0]
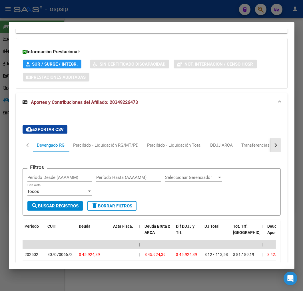
click at [270, 139] on button "button" at bounding box center [275, 146] width 10 height 14
click at [246, 139] on div "ARCA Relaciones Laborales" at bounding box center [236, 146] width 62 height 14
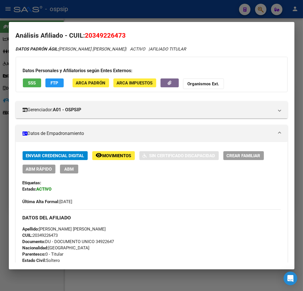
scroll to position [0, 0]
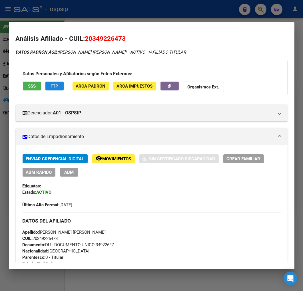
click at [55, 84] on span "FTP" at bounding box center [55, 86] width 8 height 5
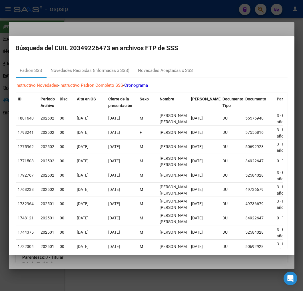
click at [153, 23] on div at bounding box center [151, 145] width 303 height 291
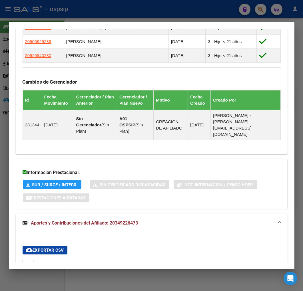
scroll to position [493, 0]
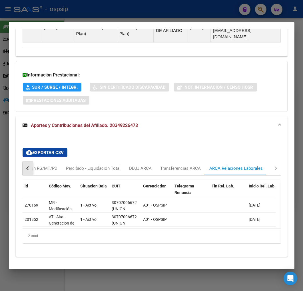
click at [29, 167] on div "button" at bounding box center [28, 169] width 4 height 4
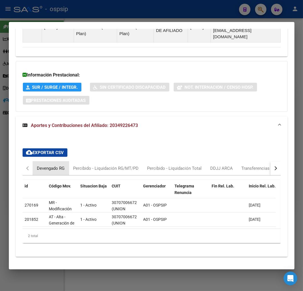
click at [42, 165] on div "Devengado RG" at bounding box center [51, 168] width 28 height 6
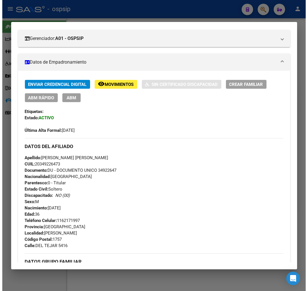
scroll to position [49, 0]
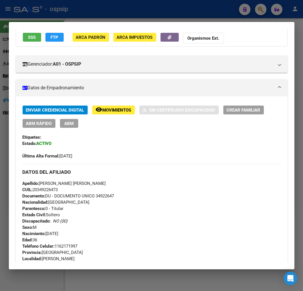
click at [72, 125] on span "ABM" at bounding box center [68, 123] width 9 height 5
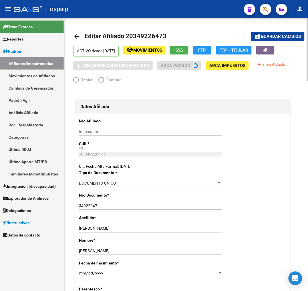
radio input "true"
type input "30-70700667-2"
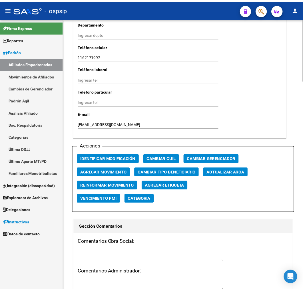
scroll to position [571, 0]
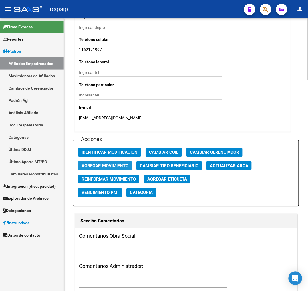
click at [106, 166] on span "Agregar Movimiento" at bounding box center [104, 166] width 47 height 5
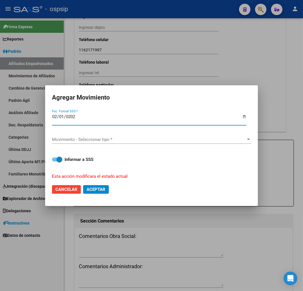
type input "2025-02-01"
click at [135, 140] on span "Movimiento - Seleccionar tipo *" at bounding box center [149, 139] width 194 height 5
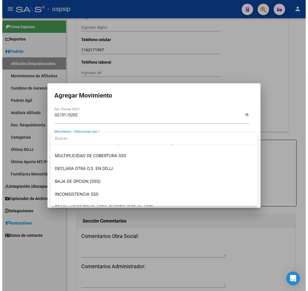
scroll to position [222, 0]
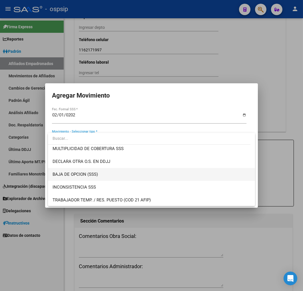
click at [117, 175] on span "BAJA DE OPCION (SSS)" at bounding box center [152, 174] width 198 height 13
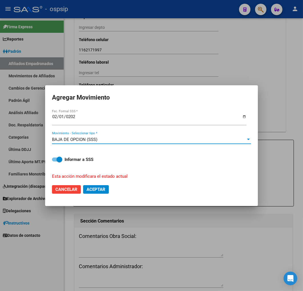
click at [103, 189] on span "Aceptar" at bounding box center [96, 189] width 19 height 5
checkbox input "false"
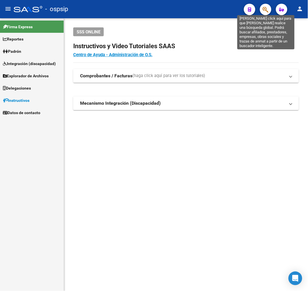
click at [268, 9] on icon "button" at bounding box center [265, 9] width 6 height 7
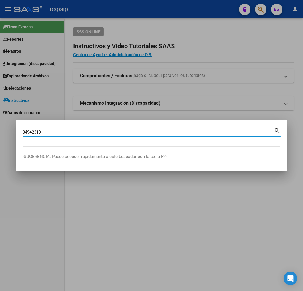
type input "34942319"
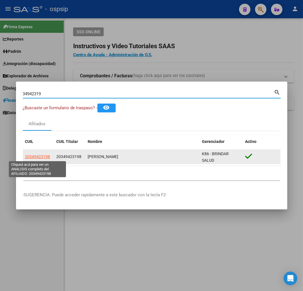
click at [43, 158] on span "20349423198" at bounding box center [37, 157] width 25 height 5
type textarea "20349423198"
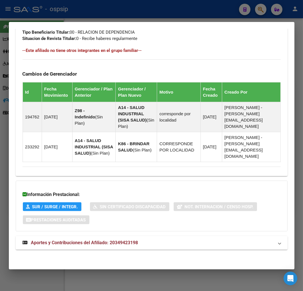
scroll to position [352, 0]
click at [184, 243] on mat-panel-title "Aportes y Contribuciones del Afiliado: 20349423198" at bounding box center [148, 243] width 251 height 7
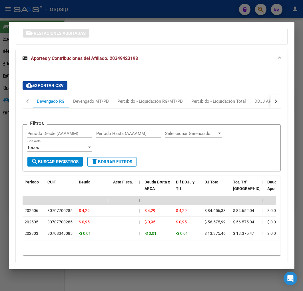
scroll to position [539, 0]
click at [273, 102] on div "button" at bounding box center [275, 101] width 4 height 4
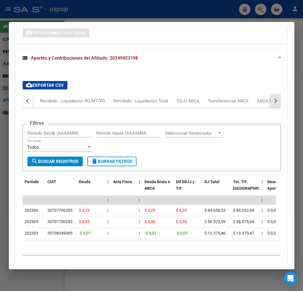
click at [273, 102] on div "button" at bounding box center [275, 101] width 4 height 4
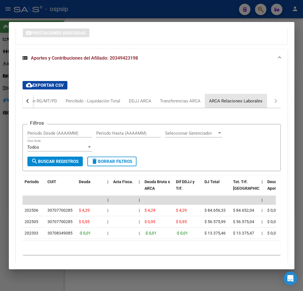
click at [238, 100] on div "ARCA Relaciones Laborales" at bounding box center [235, 101] width 53 height 6
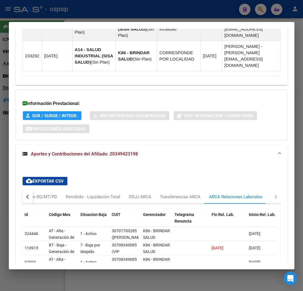
scroll to position [498, 0]
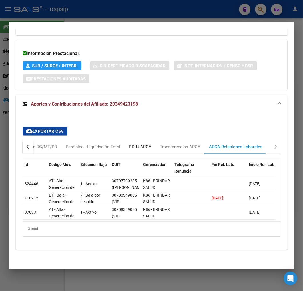
click at [141, 144] on div "DDJJ ARCA" at bounding box center [140, 147] width 23 height 6
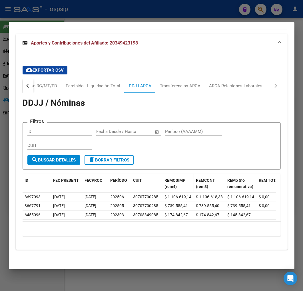
scroll to position [559, 0]
click at [161, 13] on div at bounding box center [151, 145] width 303 height 291
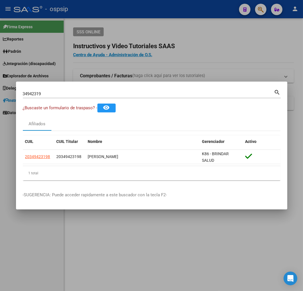
click at [162, 13] on div at bounding box center [151, 145] width 303 height 291
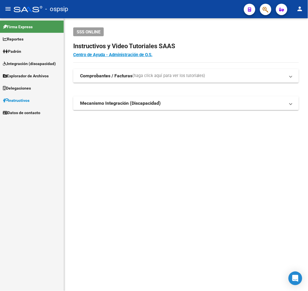
click at [261, 6] on button "button" at bounding box center [265, 9] width 11 height 11
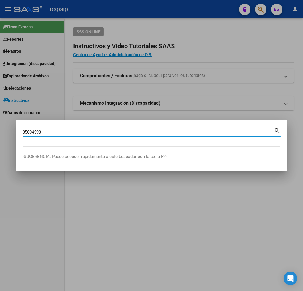
type input "35004593"
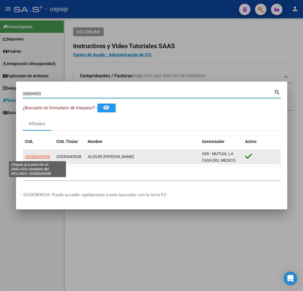
click at [46, 157] on span "20350045938" at bounding box center [37, 157] width 25 height 5
type textarea "20350045938"
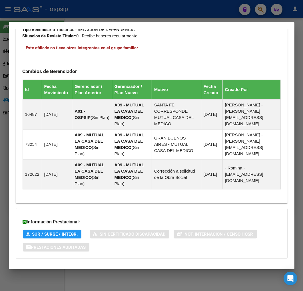
scroll to position [382, 0]
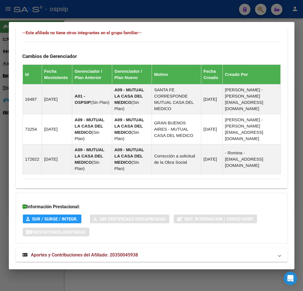
click at [183, 252] on mat-panel-title "Aportes y Contribuciones del Afiliado: 20350045938" at bounding box center [148, 255] width 251 height 7
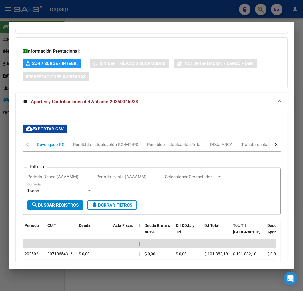
scroll to position [541, 0]
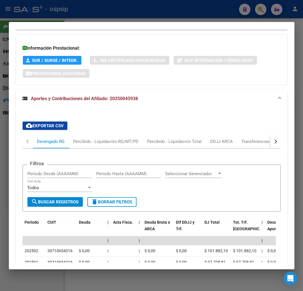
click at [273, 140] on div "button" at bounding box center [275, 142] width 4 height 4
click at [251, 135] on mat-tab-header "Devengado RG Percibido - Liquidación RG/MT/PD Percibido - Liquidación Total DDJ…" at bounding box center [152, 142] width 258 height 14
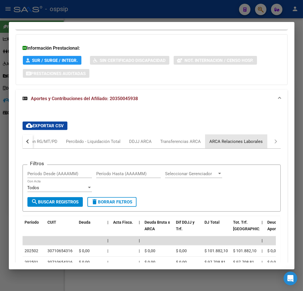
click at [244, 139] on div "ARCA Relaciones Laborales" at bounding box center [236, 142] width 53 height 6
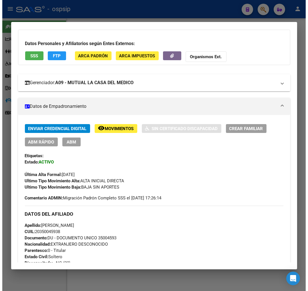
scroll to position [0, 0]
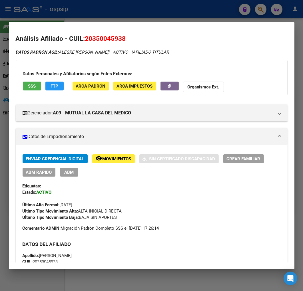
click at [59, 89] on button "FTP" at bounding box center [54, 86] width 18 height 9
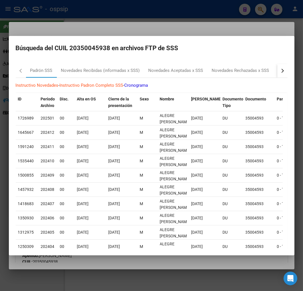
click at [281, 71] on button "button" at bounding box center [282, 71] width 10 height 14
click at [224, 71] on div "RG Bajas x OPCION ONLINE (ARCA)" at bounding box center [230, 70] width 68 height 7
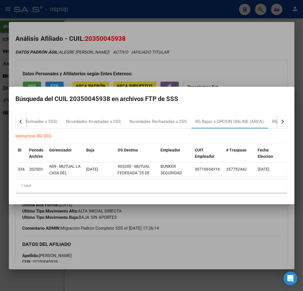
click at [205, 251] on div at bounding box center [151, 145] width 303 height 291
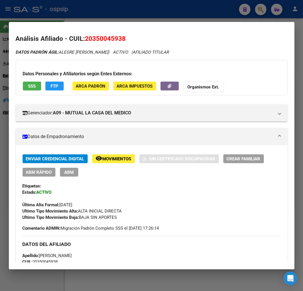
click at [72, 173] on span "ABM" at bounding box center [68, 172] width 9 height 5
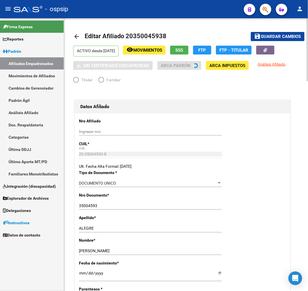
radio input "true"
type input "30-71065431-6"
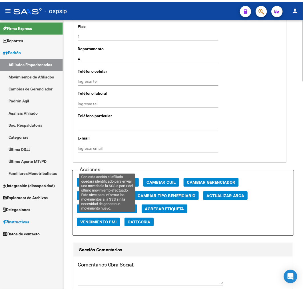
scroll to position [635, 0]
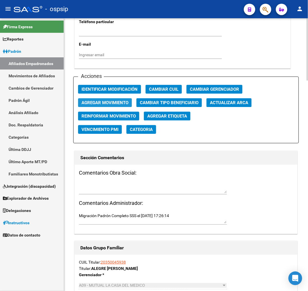
click at [116, 101] on span "Agregar Movimiento" at bounding box center [104, 102] width 47 height 5
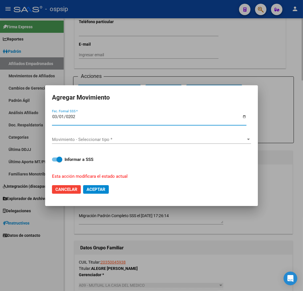
type input "[DATE]"
click at [112, 134] on div "Movimiento - Seleccionar tipo * Movimiento - Seleccionar tipo *" at bounding box center [151, 140] width 199 height 19
click at [114, 139] on span "Movimiento - Seleccionar tipo *" at bounding box center [149, 139] width 194 height 5
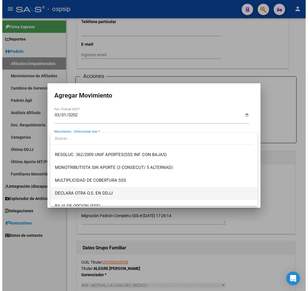
scroll to position [222, 0]
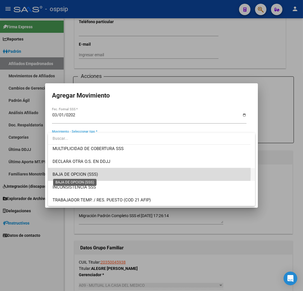
click at [92, 173] on span "BAJA DE OPCION (SSS)" at bounding box center [75, 174] width 45 height 5
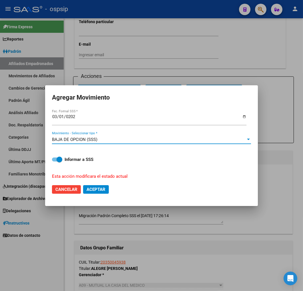
click at [96, 188] on span "Aceptar" at bounding box center [96, 189] width 19 height 5
checkbox input "false"
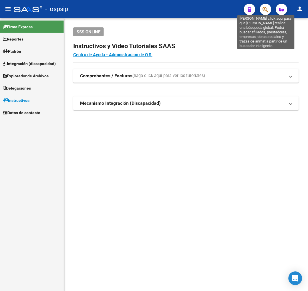
click at [263, 10] on icon "button" at bounding box center [265, 9] width 6 height 7
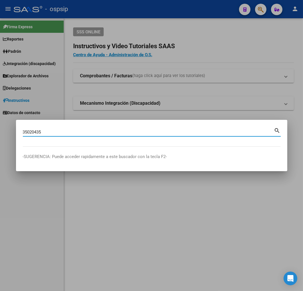
type input "35020435"
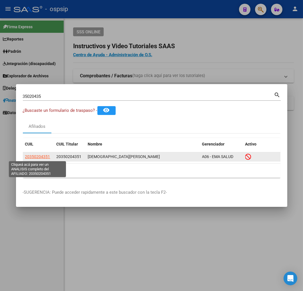
click at [35, 157] on span "20350204351" at bounding box center [37, 157] width 25 height 5
type textarea "20350204351"
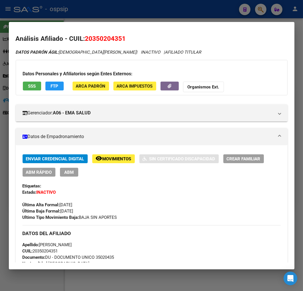
click at [119, 159] on span "Movimientos" at bounding box center [117, 159] width 29 height 5
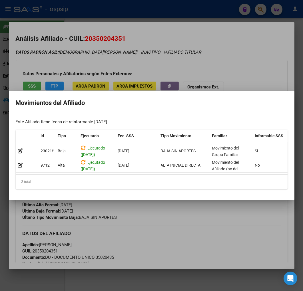
click at [144, 16] on div at bounding box center [151, 145] width 303 height 291
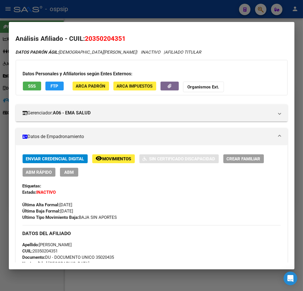
click at [144, 16] on div at bounding box center [151, 145] width 303 height 291
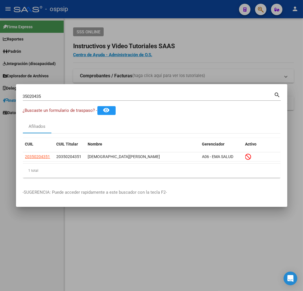
drag, startPoint x: 216, startPoint y: 26, endPoint x: 232, endPoint y: 25, distance: 15.8
click at [220, 26] on div at bounding box center [151, 145] width 303 height 291
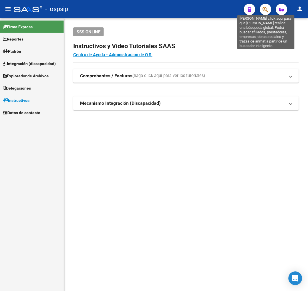
click at [264, 12] on icon "button" at bounding box center [265, 9] width 6 height 7
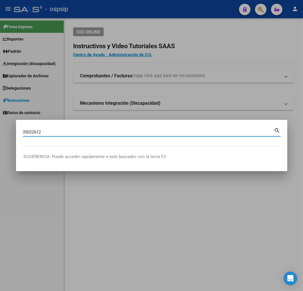
type input "35022612"
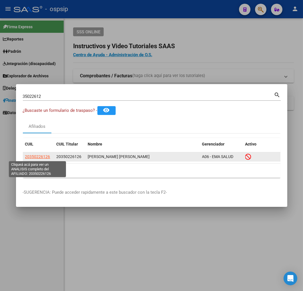
click at [44, 158] on span "20350226126" at bounding box center [37, 157] width 25 height 5
type textarea "20350226126"
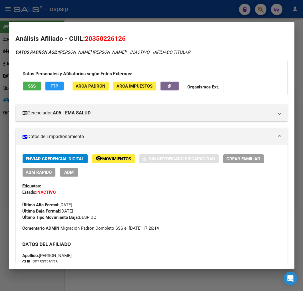
click at [147, 16] on div at bounding box center [151, 145] width 303 height 291
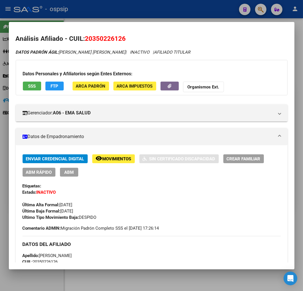
click at [147, 16] on div at bounding box center [151, 145] width 303 height 291
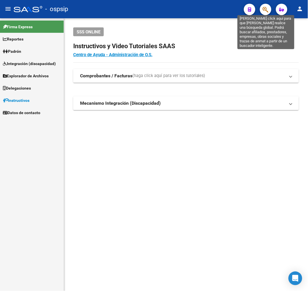
click at [266, 9] on icon "button" at bounding box center [265, 9] width 6 height 7
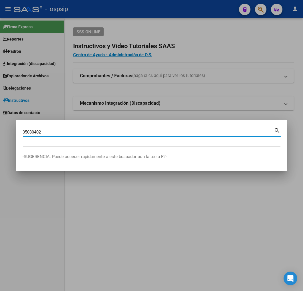
type input "35080402"
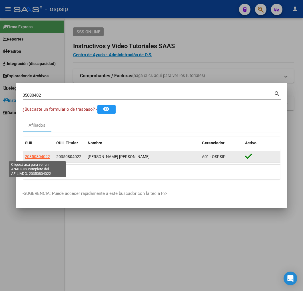
click at [48, 157] on span "20350804022" at bounding box center [37, 157] width 25 height 5
type textarea "20350804022"
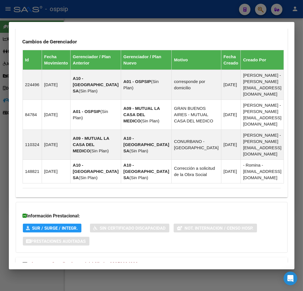
scroll to position [374, 0]
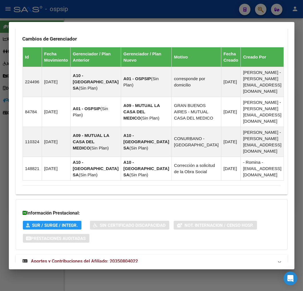
click at [196, 258] on mat-panel-title "Aportes y Contribuciones del Afiliado: 20350804022" at bounding box center [148, 261] width 251 height 7
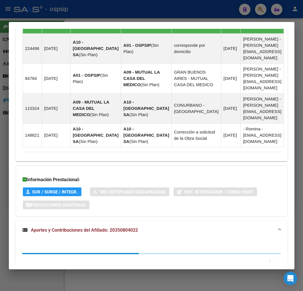
scroll to position [529, 0]
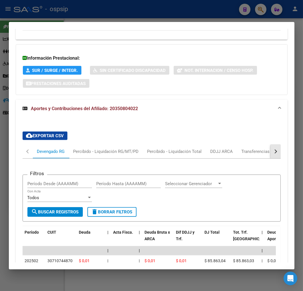
click at [271, 145] on button "button" at bounding box center [275, 152] width 10 height 14
click at [252, 145] on mat-tab-header "Devengado RG Percibido - Liquidación RG/MT/PD Percibido - Liquidación Total DDJ…" at bounding box center [152, 152] width 258 height 14
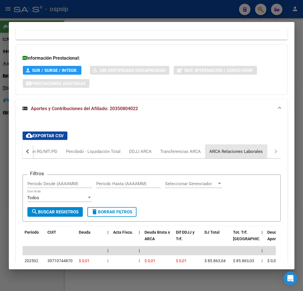
click at [240, 149] on div "ARCA Relaciones Laborales" at bounding box center [236, 152] width 53 height 6
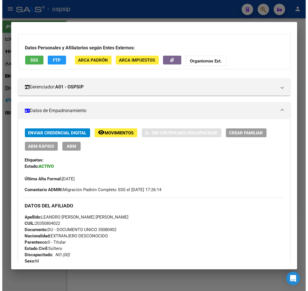
scroll to position [0, 0]
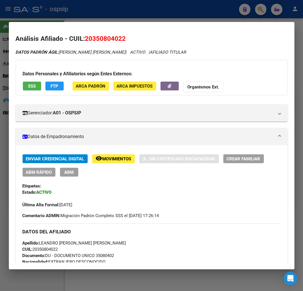
click at [41, 81] on div "Datos Personales y Afiliatorios según Entes Externos: SSS FTP ARCA Padrón ARCA …" at bounding box center [152, 77] width 272 height 35
click at [51, 85] on span "FTP" at bounding box center [55, 86] width 8 height 5
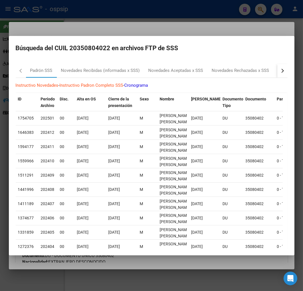
click at [278, 72] on button "button" at bounding box center [282, 71] width 10 height 14
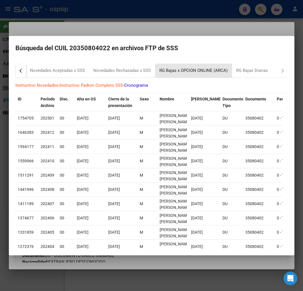
click at [210, 69] on div "RG Bajas x OPCION ONLINE (ARCA)" at bounding box center [194, 70] width 68 height 7
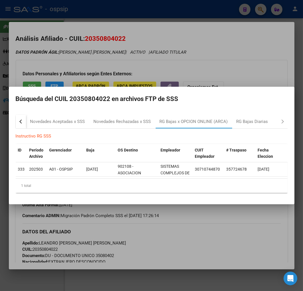
click at [165, 220] on div at bounding box center [151, 145] width 303 height 291
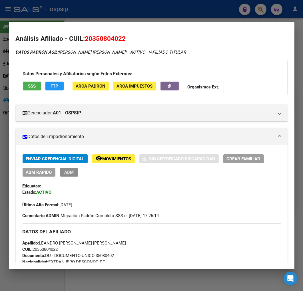
click at [70, 172] on span "ABM" at bounding box center [68, 172] width 9 height 5
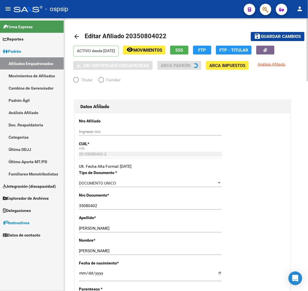
radio input "true"
type input "30-71074487-0"
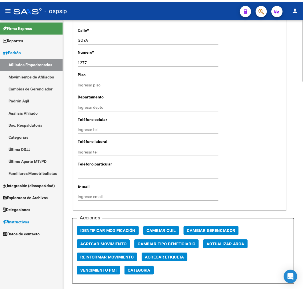
scroll to position [571, 0]
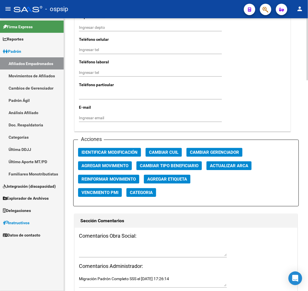
click at [121, 167] on span "Agregar Movimiento" at bounding box center [104, 166] width 47 height 5
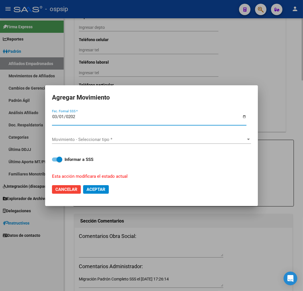
type input "[DATE]"
click at [130, 141] on span "Movimiento - Seleccionar tipo *" at bounding box center [149, 139] width 194 height 5
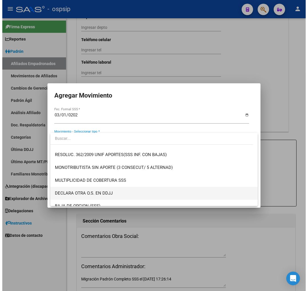
scroll to position [222, 0]
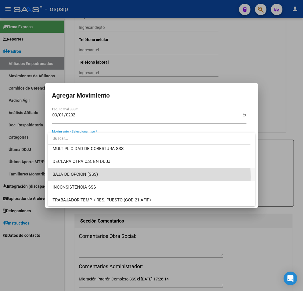
click at [128, 177] on span "BAJA DE OPCION (SSS)" at bounding box center [152, 174] width 198 height 13
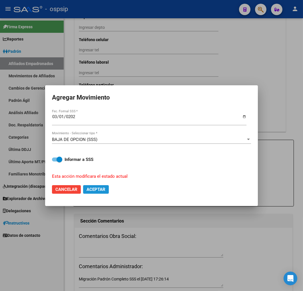
click at [100, 191] on span "Aceptar" at bounding box center [96, 189] width 19 height 5
checkbox input "false"
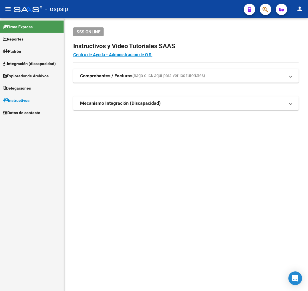
click at [271, 7] on app-search-popup at bounding box center [265, 8] width 11 height 7
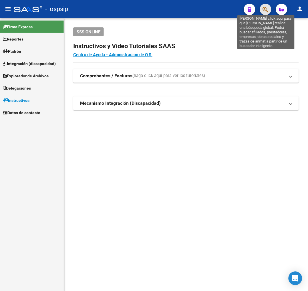
click at [264, 8] on icon "button" at bounding box center [265, 9] width 6 height 7
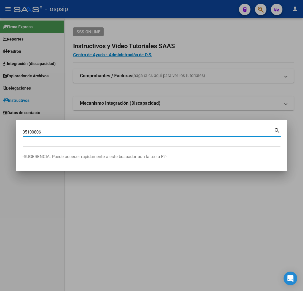
type input "35100806"
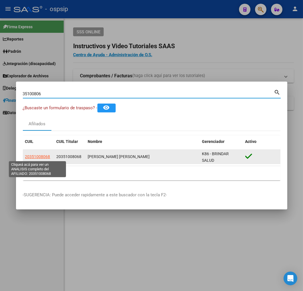
click at [33, 156] on span "20351008068" at bounding box center [37, 157] width 25 height 5
type textarea "20351008068"
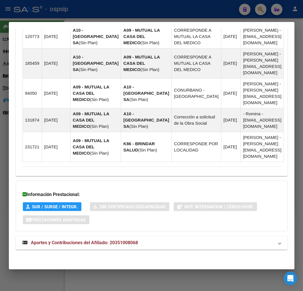
scroll to position [472, 0]
click at [181, 241] on mat-panel-title "Aportes y Contribuciones del Afiliado: 20351008068" at bounding box center [148, 243] width 251 height 7
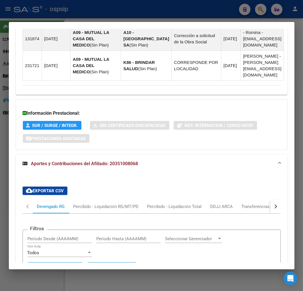
scroll to position [627, 0]
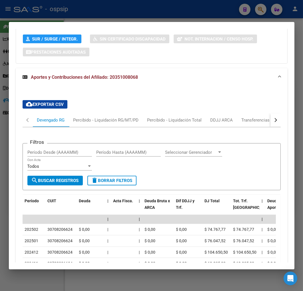
click at [273, 122] on div "button" at bounding box center [275, 120] width 4 height 4
click at [252, 127] on div "ARCA Relaciones Laborales" at bounding box center [236, 120] width 62 height 14
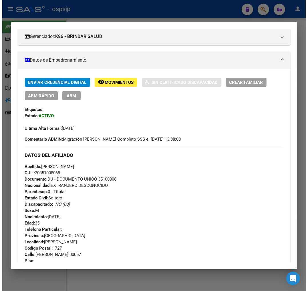
scroll to position [0, 0]
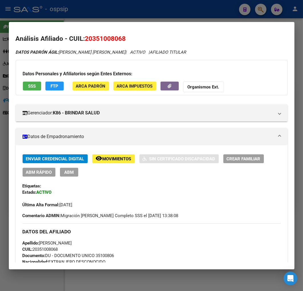
click at [53, 88] on span "FTP" at bounding box center [55, 86] width 8 height 5
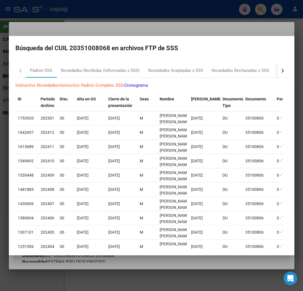
click at [277, 69] on button "button" at bounding box center [282, 71] width 10 height 14
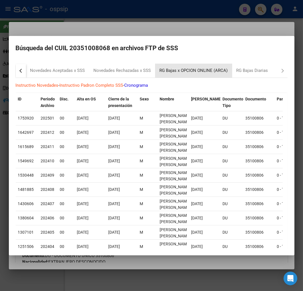
click at [201, 70] on div "RG Bajas x OPCION ONLINE (ARCA)" at bounding box center [194, 70] width 68 height 7
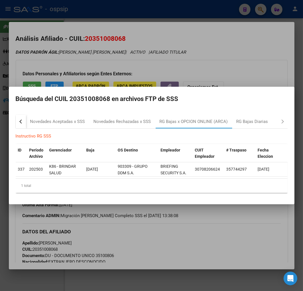
drag, startPoint x: 192, startPoint y: 251, endPoint x: 104, endPoint y: 210, distance: 96.9
click at [190, 249] on div at bounding box center [151, 145] width 303 height 291
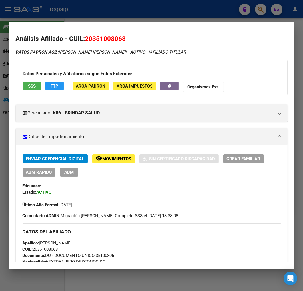
click at [67, 172] on span "ABM" at bounding box center [68, 172] width 9 height 5
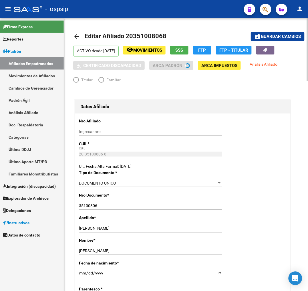
radio input "true"
type input "30-70820662-4"
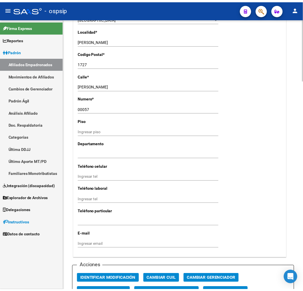
scroll to position [635, 0]
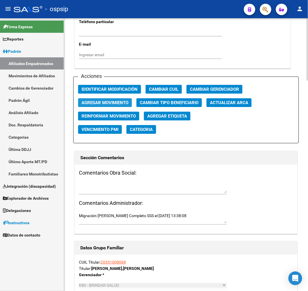
click at [113, 102] on span "Agregar Movimiento" at bounding box center [104, 102] width 47 height 5
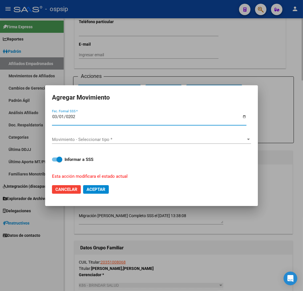
type input "[DATE]"
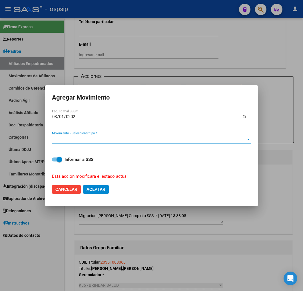
click at [134, 141] on span "Movimiento - Seleccionar tipo *" at bounding box center [149, 139] width 194 height 5
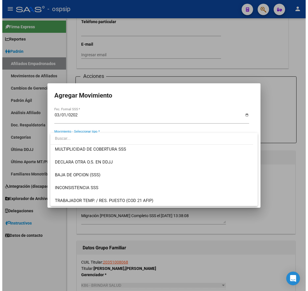
scroll to position [222, 0]
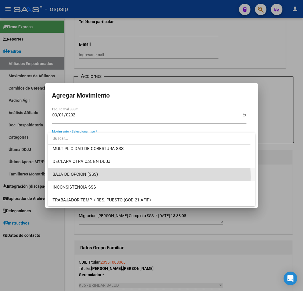
click at [135, 177] on span "BAJA DE OPCION (SSS)" at bounding box center [152, 174] width 198 height 13
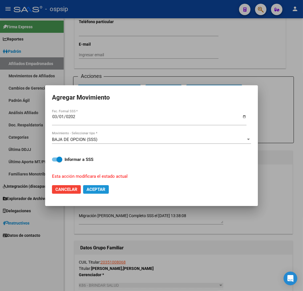
click at [102, 188] on span "Aceptar" at bounding box center [96, 189] width 19 height 5
checkbox input "false"
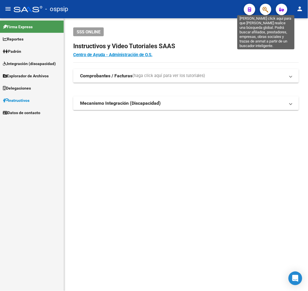
click at [266, 11] on icon "button" at bounding box center [265, 9] width 6 height 7
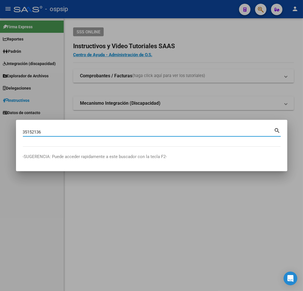
type input "35152136"
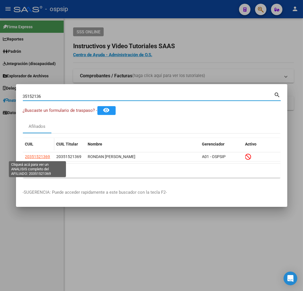
click at [39, 156] on span "20351521369" at bounding box center [37, 157] width 25 height 5
type textarea "20351521369"
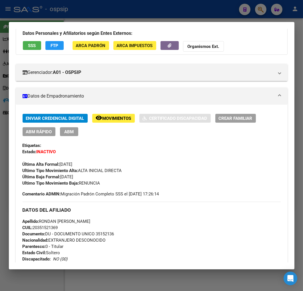
scroll to position [127, 0]
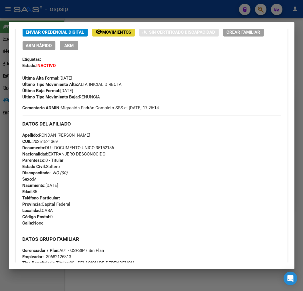
click at [123, 35] on button "remove_red_eye Movimientos" at bounding box center [113, 32] width 43 height 9
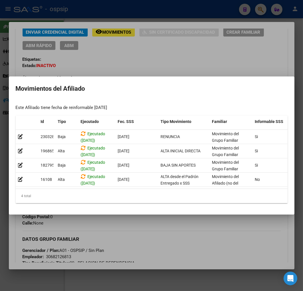
click at [187, 52] on div at bounding box center [151, 145] width 303 height 291
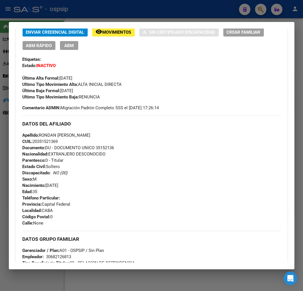
scroll to position [126, 0]
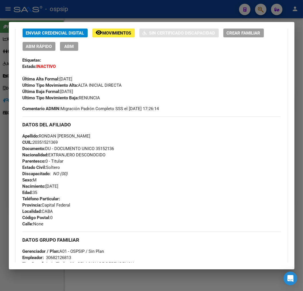
drag, startPoint x: 188, startPoint y: 52, endPoint x: 103, endPoint y: 12, distance: 93.8
click at [185, 51] on div "Enviar Credencial Digital remove_red_eye Movimientos Sin Certificado Discapacid…" at bounding box center [152, 65] width 258 height 73
click at [82, 18] on div at bounding box center [151, 145] width 303 height 291
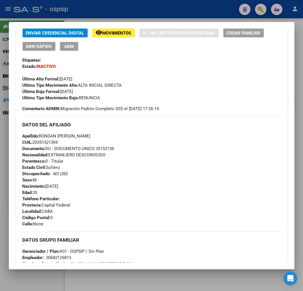
click at [84, 17] on div at bounding box center [151, 145] width 303 height 291
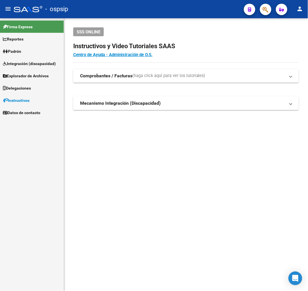
drag, startPoint x: 266, startPoint y: 15, endPoint x: 268, endPoint y: 18, distance: 3.5
click at [267, 17] on mat-toolbar "menu - ospsip person" at bounding box center [154, 9] width 308 height 18
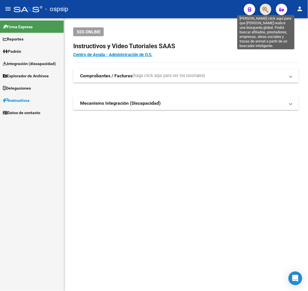
click at [267, 11] on icon "button" at bounding box center [265, 9] width 6 height 7
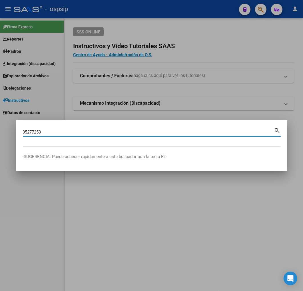
type input "35277253"
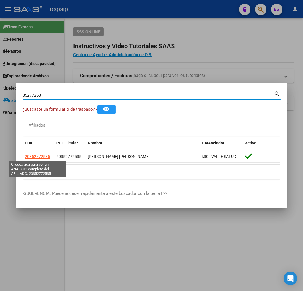
click at [41, 158] on span "20352772535" at bounding box center [37, 157] width 25 height 5
type textarea "20352772535"
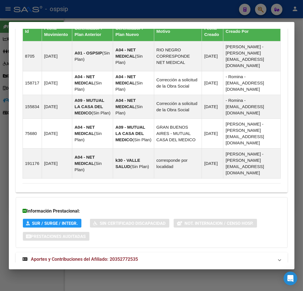
scroll to position [423, 0]
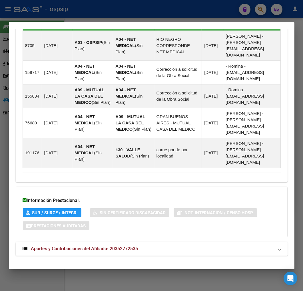
click at [133, 246] on span "Aportes y Contribuciones del Afiliado: 20352772535" at bounding box center [84, 248] width 107 height 5
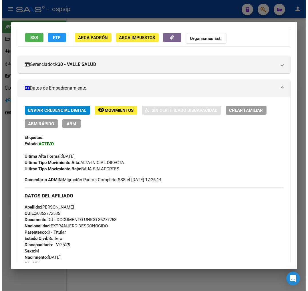
scroll to position [0, 0]
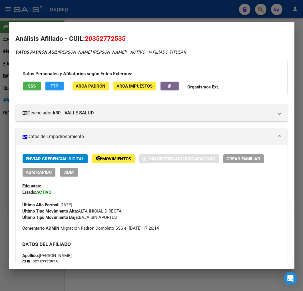
click at [57, 88] on span "FTP" at bounding box center [55, 86] width 8 height 5
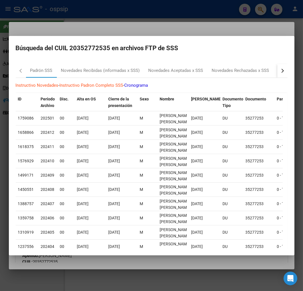
click at [280, 70] on div "button" at bounding box center [282, 71] width 4 height 4
click at [212, 70] on div "RG Bajas x OPCION ONLINE (ARCA)" at bounding box center [194, 70] width 68 height 7
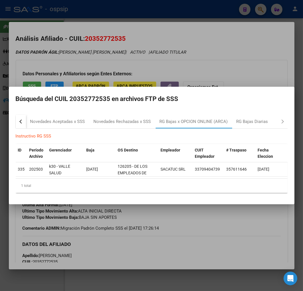
drag, startPoint x: 216, startPoint y: 222, endPoint x: 169, endPoint y: 234, distance: 48.5
click at [217, 222] on div at bounding box center [151, 145] width 303 height 291
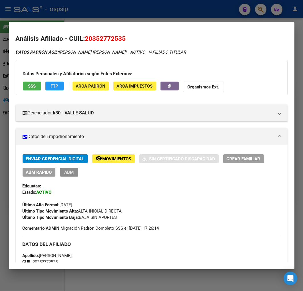
click at [72, 171] on span "ABM" at bounding box center [68, 172] width 9 height 5
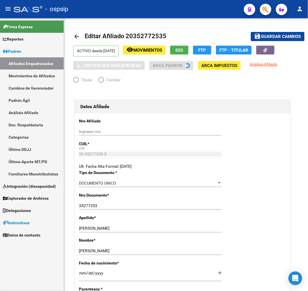
radio input "true"
type input "33-70940473-9"
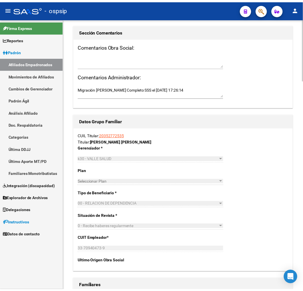
scroll to position [635, 0]
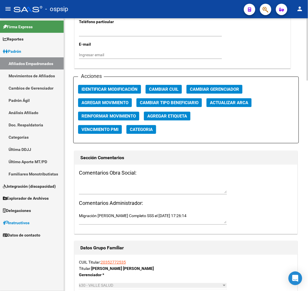
click at [130, 103] on button "Agregar Movimiento" at bounding box center [105, 102] width 54 height 9
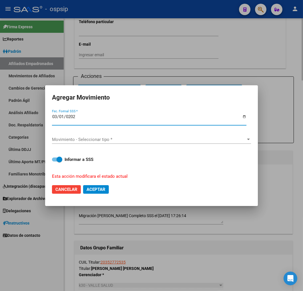
type input "[DATE]"
click at [126, 135] on div "Movimiento - Seleccionar tipo * Movimiento - Seleccionar tipo *" at bounding box center [151, 139] width 199 height 9
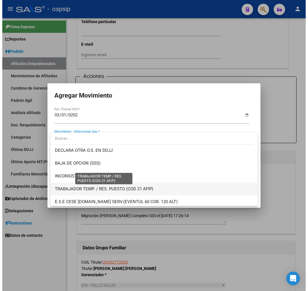
scroll to position [222, 0]
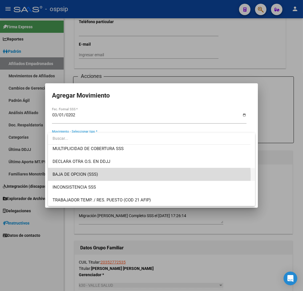
click at [141, 176] on span "BAJA DE OPCION (SSS)" at bounding box center [152, 174] width 198 height 13
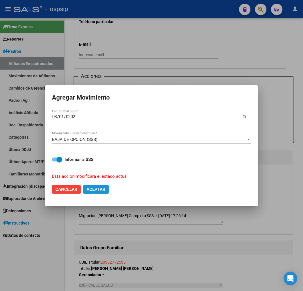
click at [102, 189] on span "Aceptar" at bounding box center [96, 189] width 19 height 5
checkbox input "false"
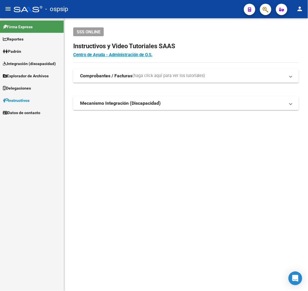
click at [270, 10] on button "button" at bounding box center [265, 9] width 11 height 11
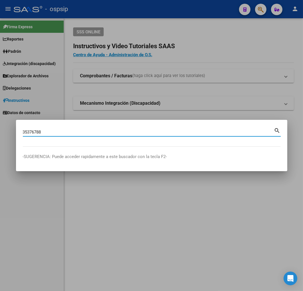
type input "35376788"
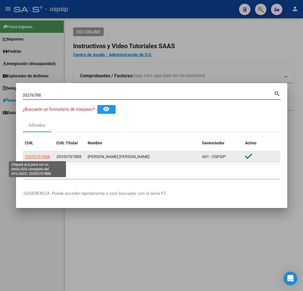
click at [41, 155] on span "20353767888" at bounding box center [37, 157] width 25 height 5
type textarea "20353767888"
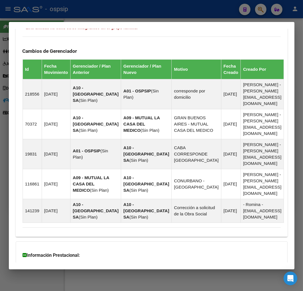
scroll to position [410, 0]
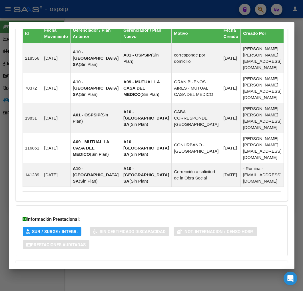
click at [197, 264] on mat-panel-title "Aportes y Contribuciones del Afiliado: 20353767888" at bounding box center [148, 267] width 251 height 7
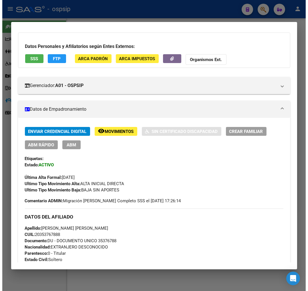
scroll to position [26, 0]
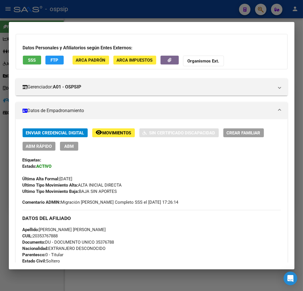
click at [53, 62] on span "FTP" at bounding box center [55, 60] width 8 height 5
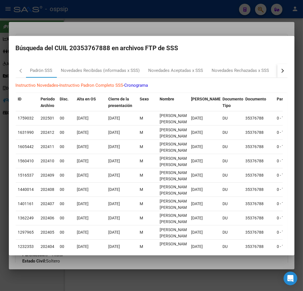
click at [284, 69] on mat-dialog-content "Padrón SSS Novedades Recibidas (informadas x SSS) Novedades Aceptadas x SSS Nov…" at bounding box center [152, 153] width 286 height 189
click at [278, 71] on button "button" at bounding box center [282, 71] width 10 height 14
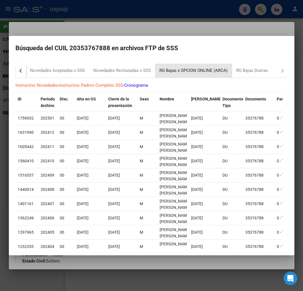
click at [212, 76] on div "RG Bajas x OPCION ONLINE (ARCA)" at bounding box center [193, 71] width 77 height 14
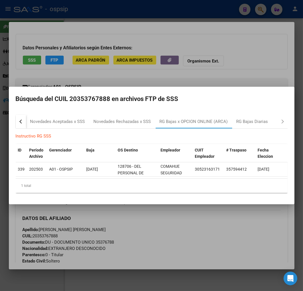
click at [164, 255] on div at bounding box center [151, 145] width 303 height 291
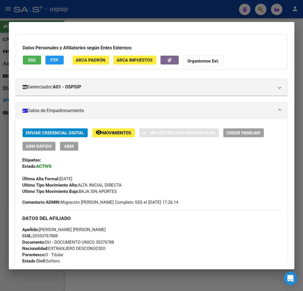
click at [74, 146] on button "ABM" at bounding box center [69, 146] width 18 height 9
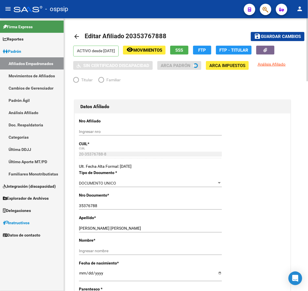
radio input "true"
type input "30-52316317-1"
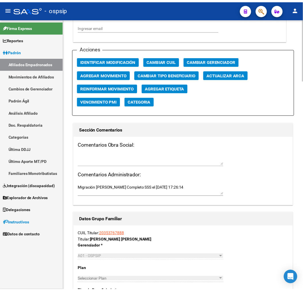
scroll to position [666, 0]
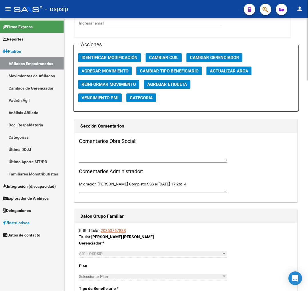
click at [116, 69] on span "Agregar Movimiento" at bounding box center [104, 71] width 47 height 5
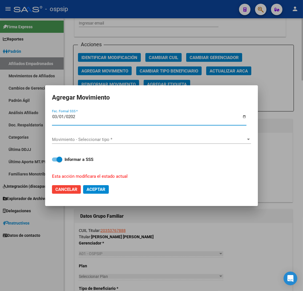
type input "[DATE]"
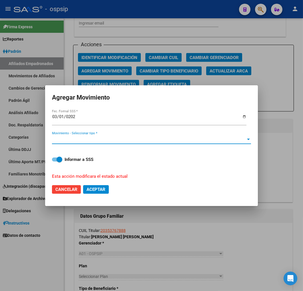
click at [130, 141] on span "Movimiento - Seleccionar tipo *" at bounding box center [149, 139] width 194 height 5
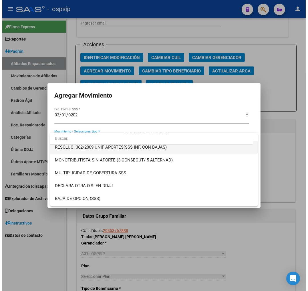
scroll to position [222, 0]
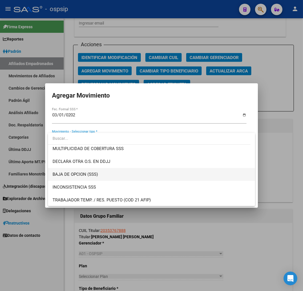
click at [155, 178] on span "BAJA DE OPCION (SSS)" at bounding box center [152, 174] width 198 height 13
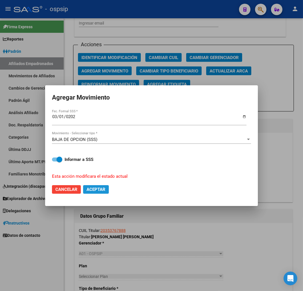
click at [100, 186] on button "Aceptar" at bounding box center [96, 189] width 26 height 9
checkbox input "false"
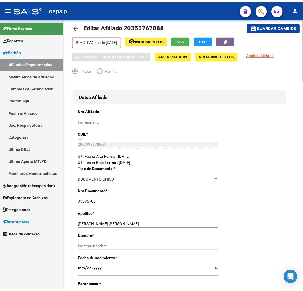
scroll to position [0, 0]
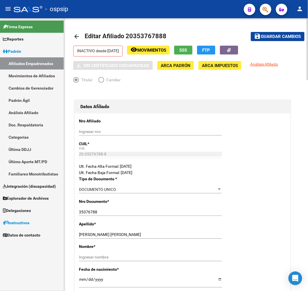
click at [75, 38] on mat-icon "arrow_back" at bounding box center [76, 36] width 7 height 7
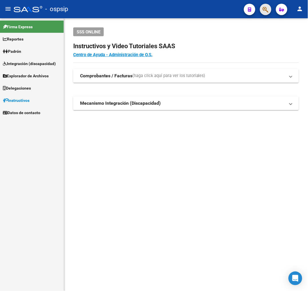
click at [270, 11] on button "button" at bounding box center [265, 9] width 11 height 11
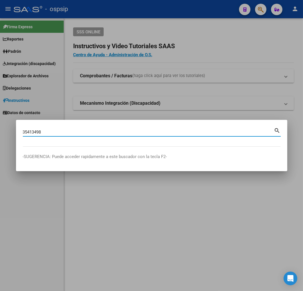
type input "35413498"
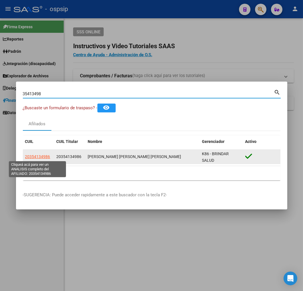
click at [34, 155] on span "20354134986" at bounding box center [37, 157] width 25 height 5
type textarea "20354134986"
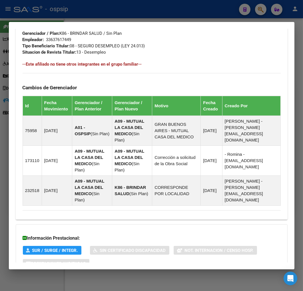
scroll to position [382, 0]
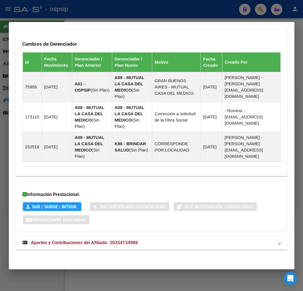
drag, startPoint x: 174, startPoint y: 239, endPoint x: 194, endPoint y: 242, distance: 20.7
click at [175, 240] on mat-panel-title "Aportes y Contribuciones del Afiliado: 20354134986" at bounding box center [148, 243] width 251 height 7
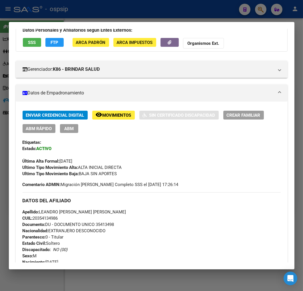
scroll to position [0, 0]
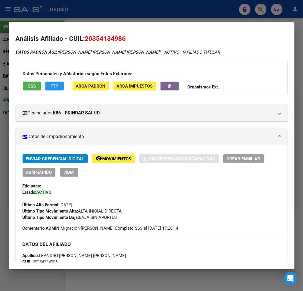
click at [55, 80] on div "Datos Personales y Afiliatorios según Entes Externos: SSS FTP ARCA Padrón ARCA …" at bounding box center [152, 77] width 272 height 35
click at [56, 85] on span "FTP" at bounding box center [55, 86] width 8 height 5
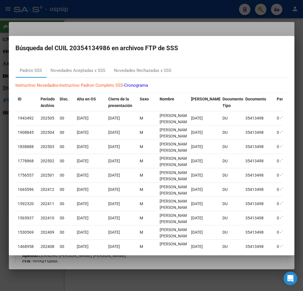
click at [187, 31] on div at bounding box center [151, 145] width 303 height 291
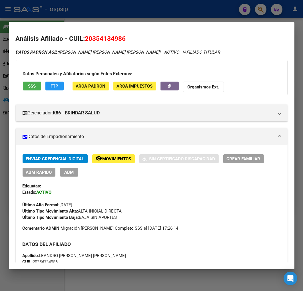
click at [73, 175] on button "ABM" at bounding box center [69, 172] width 18 height 9
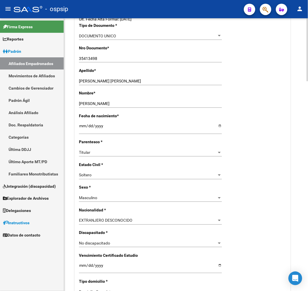
radio input "true"
type input "33-63761744-9"
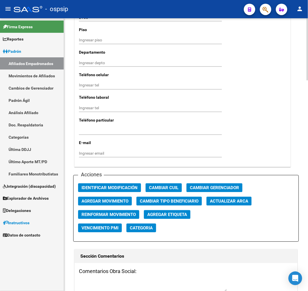
scroll to position [603, 0]
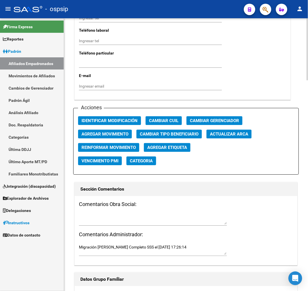
click at [117, 133] on span "Agregar Movimiento" at bounding box center [104, 134] width 47 height 5
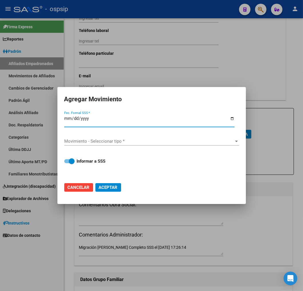
click at [112, 140] on span "Movimiento - Seleccionar tipo *" at bounding box center [149, 141] width 170 height 5
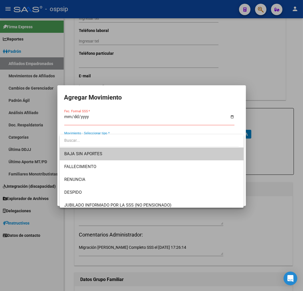
click at [69, 118] on div at bounding box center [151, 145] width 303 height 291
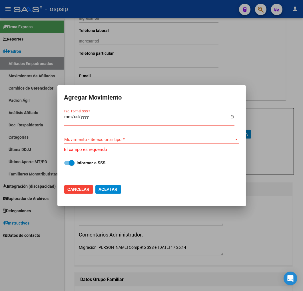
click at [65, 119] on input "Fec. Formal SSS *" at bounding box center [149, 119] width 170 height 9
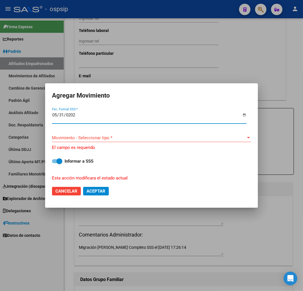
type input "2025-05-31"
click at [78, 137] on span "Movimiento - Seleccionar tipo *" at bounding box center [149, 137] width 194 height 5
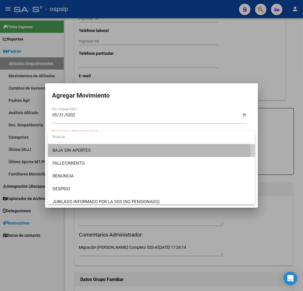
click at [110, 151] on span "BAJA SIN APORTES" at bounding box center [152, 150] width 198 height 13
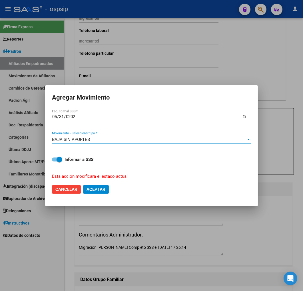
click at [104, 192] on button "Aceptar" at bounding box center [96, 189] width 26 height 9
checkbox input "false"
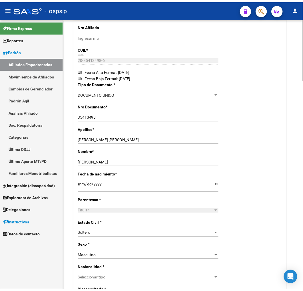
scroll to position [0, 0]
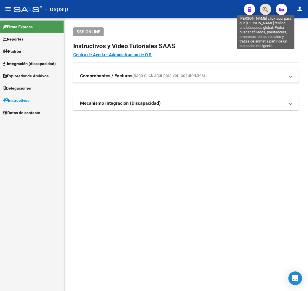
click at [263, 7] on icon "button" at bounding box center [265, 9] width 6 height 7
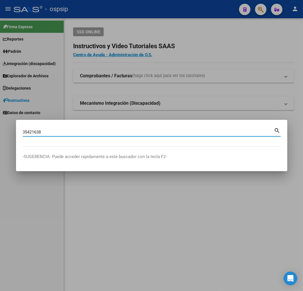
type input "35421638"
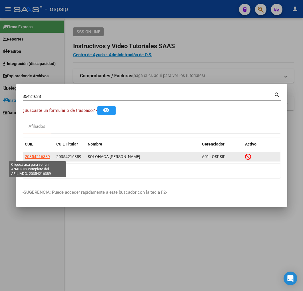
click at [35, 155] on span "20354216389" at bounding box center [37, 157] width 25 height 5
type textarea "20354216389"
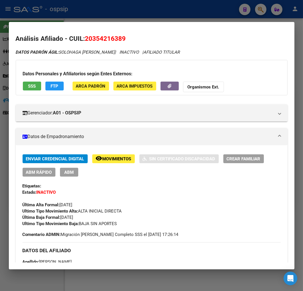
click at [109, 159] on span "Movimientos" at bounding box center [117, 159] width 29 height 5
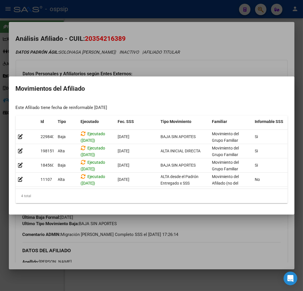
drag, startPoint x: 200, startPoint y: 244, endPoint x: 192, endPoint y: 242, distance: 8.3
click at [199, 244] on div at bounding box center [151, 145] width 303 height 291
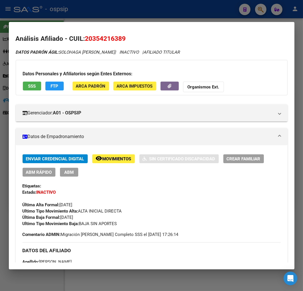
click at [125, 16] on div at bounding box center [151, 145] width 303 height 291
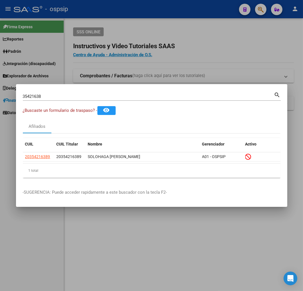
click at [125, 16] on div at bounding box center [151, 145] width 303 height 291
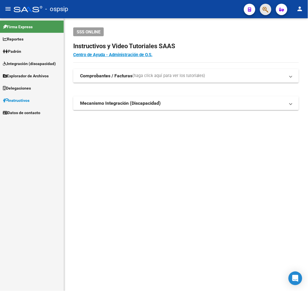
click at [270, 11] on button "button" at bounding box center [265, 9] width 11 height 11
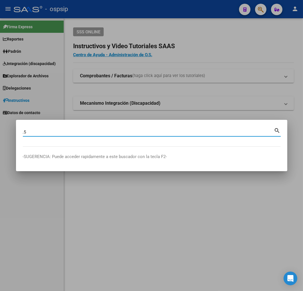
type input "."
type input "35440972"
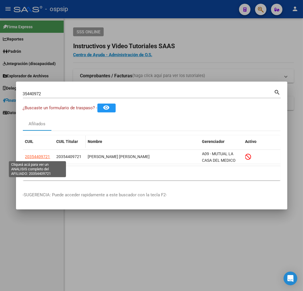
click at [47, 156] on span "20354409721" at bounding box center [37, 157] width 25 height 5
type textarea "20354409721"
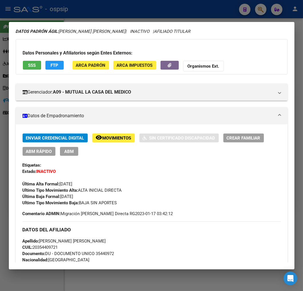
scroll to position [95, 0]
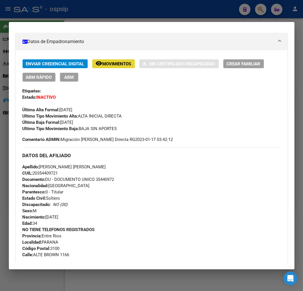
click at [114, 63] on span "Movimientos" at bounding box center [117, 63] width 29 height 5
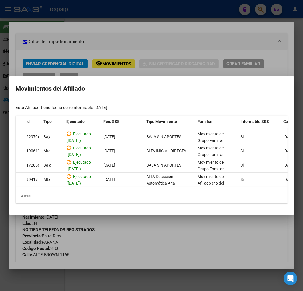
scroll to position [0, 13]
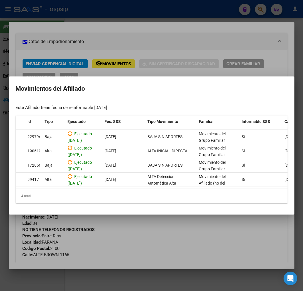
drag, startPoint x: 219, startPoint y: 241, endPoint x: 201, endPoint y: 246, distance: 18.7
click at [219, 241] on div at bounding box center [151, 145] width 303 height 291
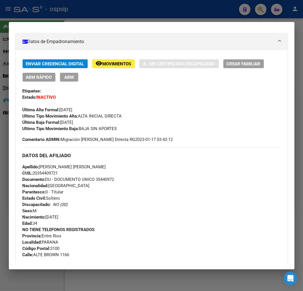
click at [109, 11] on div at bounding box center [151, 145] width 303 height 291
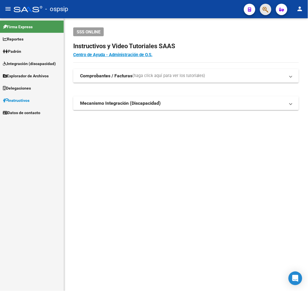
click at [270, 6] on button "button" at bounding box center [265, 9] width 11 height 11
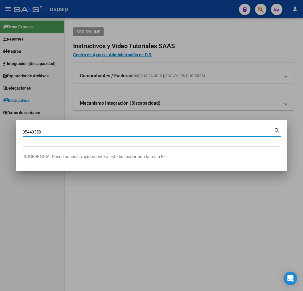
type input "35449358"
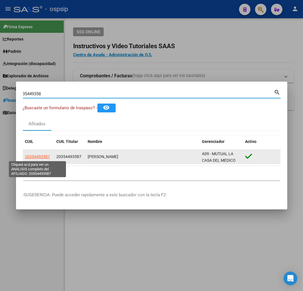
click at [39, 156] on span "20354493587" at bounding box center [37, 157] width 25 height 5
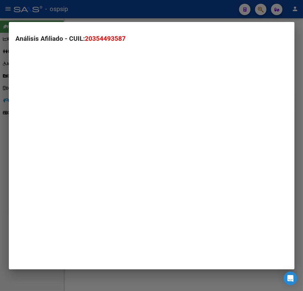
type textarea "20354493587"
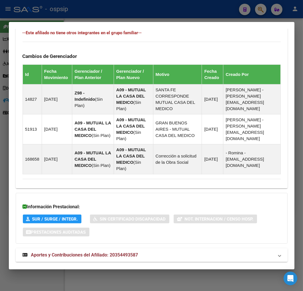
click at [153, 252] on mat-panel-title "Aportes y Contribuciones del Afiliado: 20354493587" at bounding box center [148, 255] width 251 height 7
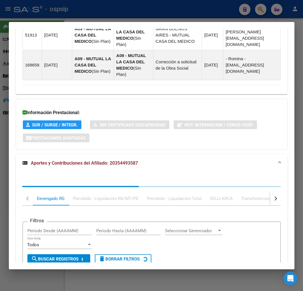
scroll to position [537, 0]
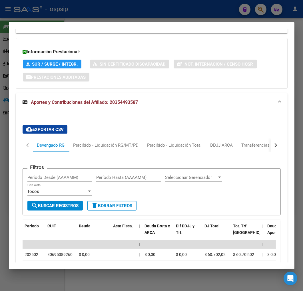
click at [270, 139] on button "button" at bounding box center [275, 146] width 10 height 14
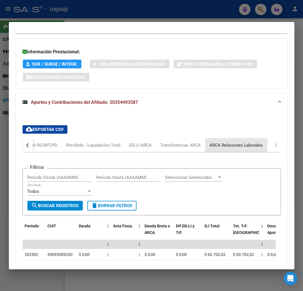
click at [253, 139] on div "ARCA Relaciones Laborales" at bounding box center [236, 146] width 62 height 14
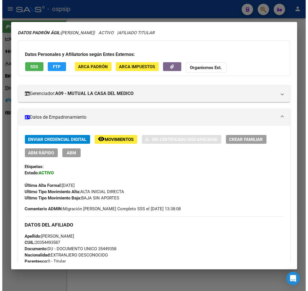
scroll to position [0, 0]
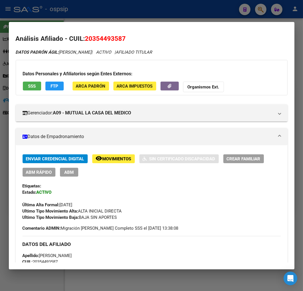
click at [53, 91] on app-movimiento-sss "FTP" at bounding box center [56, 87] width 23 height 11
click at [53, 86] on span "FTP" at bounding box center [55, 86] width 8 height 5
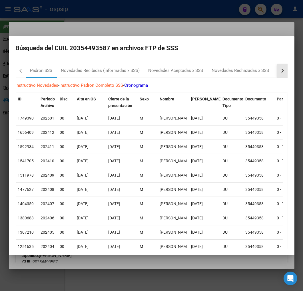
click at [277, 75] on button "button" at bounding box center [282, 71] width 10 height 14
click at [246, 76] on mat-tab-header "Padrón SSS Novedades Recibidas (informadas x SSS) Novedades Aceptadas x SSS Nov…" at bounding box center [152, 71] width 272 height 14
click at [186, 73] on div "RG Bajas x OPCION ONLINE (ARCA)" at bounding box center [194, 70] width 68 height 7
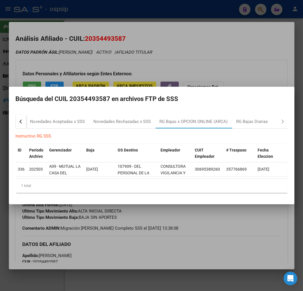
click at [131, 251] on div at bounding box center [151, 145] width 303 height 291
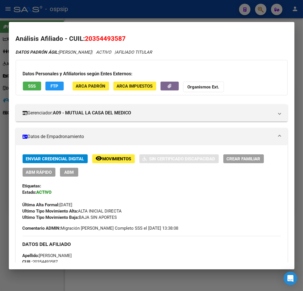
click at [71, 171] on span "ABM" at bounding box center [68, 172] width 9 height 5
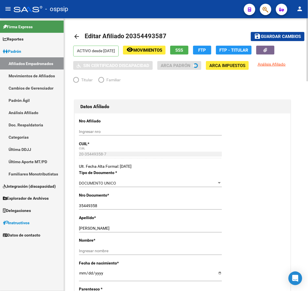
radio input "true"
type input "30-69538926-0"
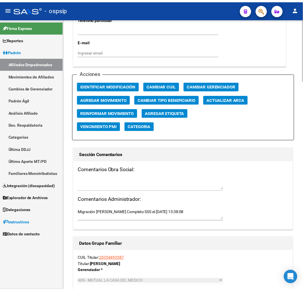
scroll to position [603, 0]
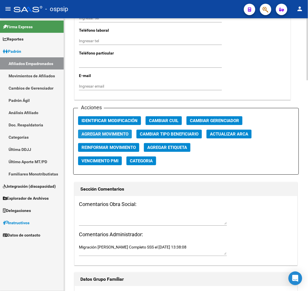
click at [124, 136] on button "Agregar Movimiento" at bounding box center [105, 134] width 54 height 9
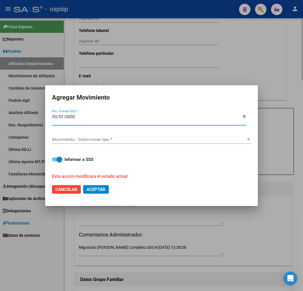
type input "[DATE]"
click at [126, 136] on div "Movimiento - Seleccionar tipo * Movimiento - Seleccionar tipo *" at bounding box center [151, 139] width 199 height 9
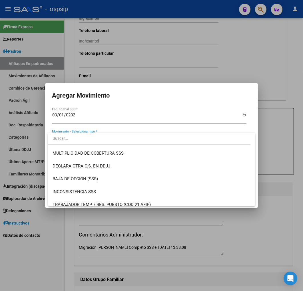
scroll to position [190, 0]
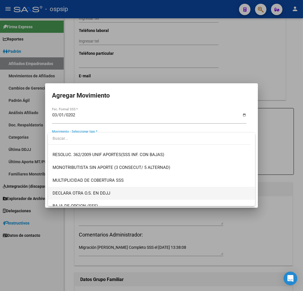
click at [115, 191] on span "DECLARA OTRA O.S. EN DDJJ" at bounding box center [152, 193] width 198 height 13
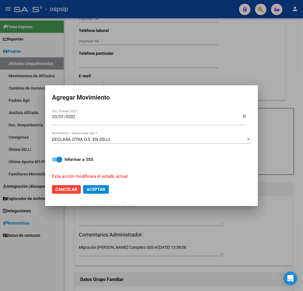
drag, startPoint x: 104, startPoint y: 144, endPoint x: 107, endPoint y: 135, distance: 9.9
click at [105, 140] on div "DECLARA OTRA O.S. EN DDJJ Movimiento - Seleccionar tipo *" at bounding box center [151, 142] width 199 height 14
click at [107, 135] on div "DECLARA OTRA O.S. EN DDJJ Movimiento - Seleccionar tipo *" at bounding box center [151, 140] width 199 height 19
click at [112, 137] on div "DECLARA OTRA O.S. EN DDJJ" at bounding box center [149, 139] width 194 height 5
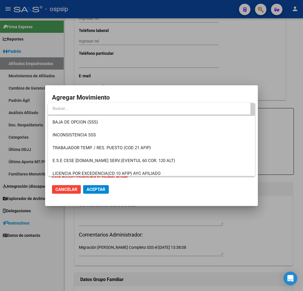
scroll to position [246, 0]
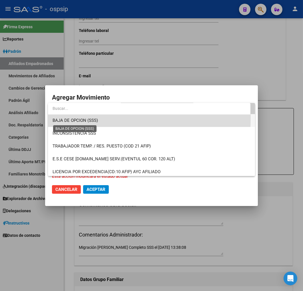
click at [82, 118] on span "BAJA DE OPCION (SSS)" at bounding box center [75, 120] width 45 height 5
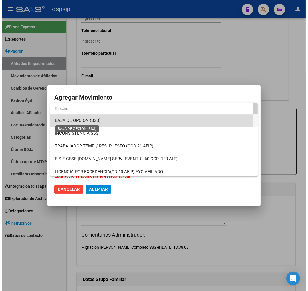
scroll to position [244, 0]
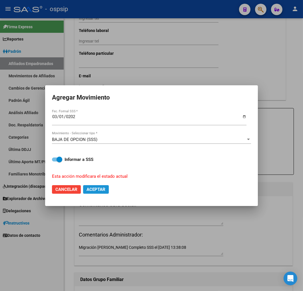
click at [95, 189] on span "Aceptar" at bounding box center [96, 189] width 19 height 5
checkbox input "false"
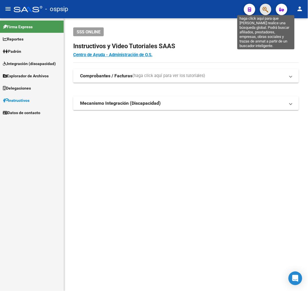
click at [264, 8] on icon "button" at bounding box center [265, 9] width 6 height 7
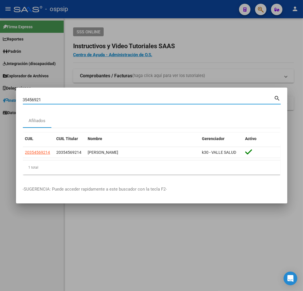
type input "35456921"
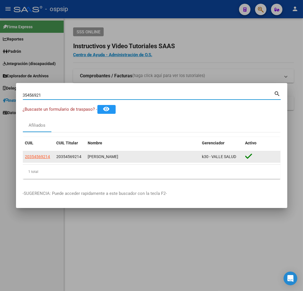
click at [41, 159] on app-link-go-to "20354569214" at bounding box center [37, 157] width 25 height 7
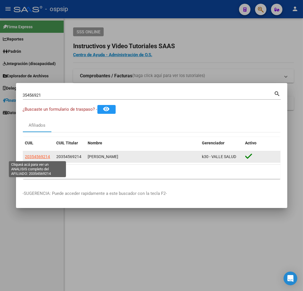
click at [34, 155] on span "20354569214" at bounding box center [37, 157] width 25 height 5
type textarea "20354569214"
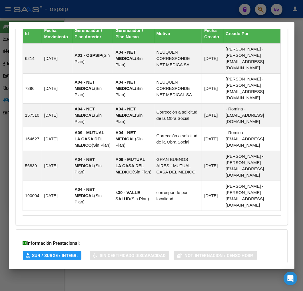
scroll to position [447, 0]
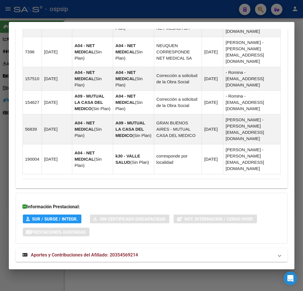
drag, startPoint x: 170, startPoint y: 244, endPoint x: 173, endPoint y: 241, distance: 4.2
click at [172, 252] on mat-panel-title "Aportes y Contribuciones del Afiliado: 20354569214" at bounding box center [148, 255] width 251 height 7
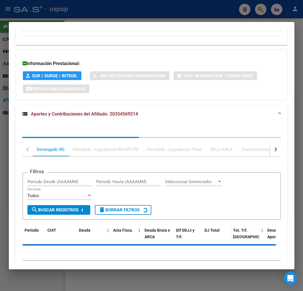
scroll to position [602, 0]
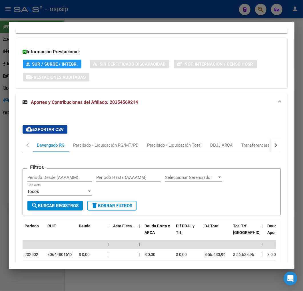
click at [272, 139] on button "button" at bounding box center [275, 146] width 10 height 14
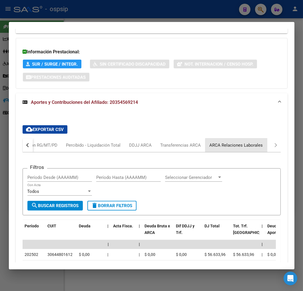
click at [261, 142] on div "ARCA Relaciones Laborales" at bounding box center [236, 145] width 53 height 6
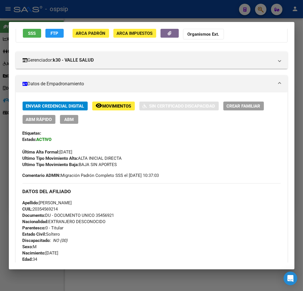
scroll to position [0, 0]
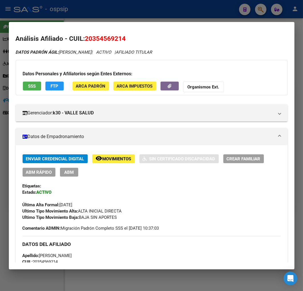
click at [41, 84] on button "SSS" at bounding box center [32, 86] width 18 height 9
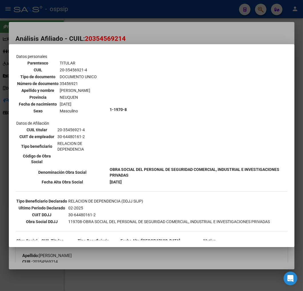
scroll to position [61, 0]
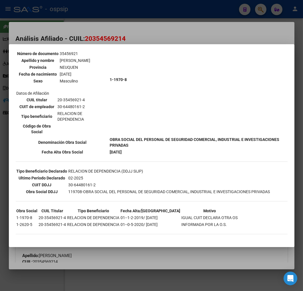
click at [155, 35] on div at bounding box center [151, 145] width 303 height 291
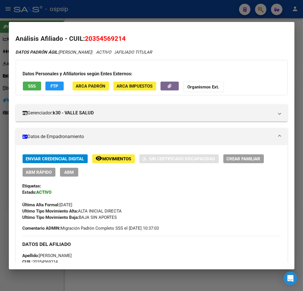
click at [53, 89] on button "FTP" at bounding box center [54, 86] width 18 height 9
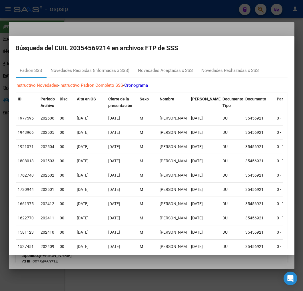
click at [219, 27] on div at bounding box center [151, 145] width 303 height 291
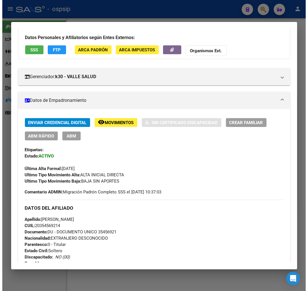
scroll to position [36, 0]
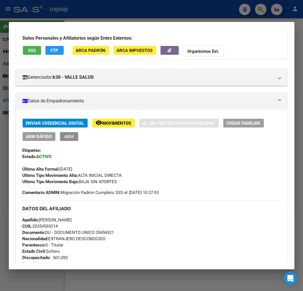
click at [70, 140] on button "ABM" at bounding box center [69, 136] width 18 height 9
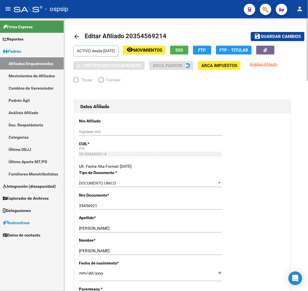
radio input "true"
type input "30-64480161-2"
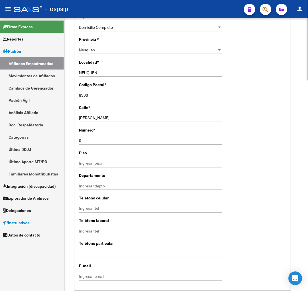
scroll to position [603, 0]
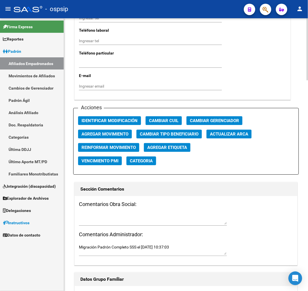
click at [116, 133] on span "Agregar Movimiento" at bounding box center [104, 134] width 47 height 5
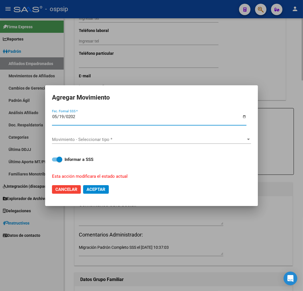
type input "2025-05-19"
click at [116, 133] on div "Movimiento - Seleccionar tipo * Movimiento - Seleccionar tipo *" at bounding box center [151, 140] width 199 height 19
click at [119, 145] on div "Movimiento - Seleccionar tipo * Movimiento - Seleccionar tipo *" at bounding box center [151, 142] width 199 height 14
click at [121, 142] on div "Movimiento - Seleccionar tipo * Movimiento - Seleccionar tipo *" at bounding box center [151, 139] width 199 height 9
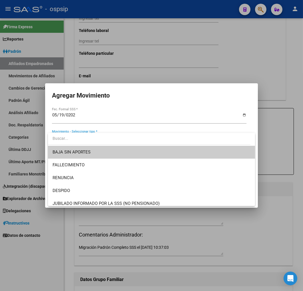
click at [119, 155] on span "BAJA SIN APORTES" at bounding box center [152, 152] width 198 height 13
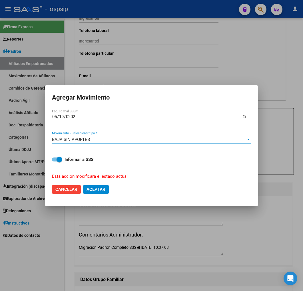
click at [93, 188] on span "Aceptar" at bounding box center [96, 189] width 19 height 5
checkbox input "false"
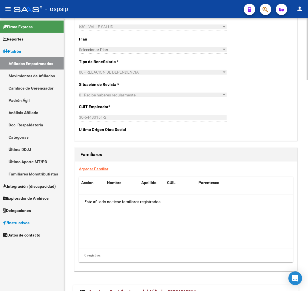
scroll to position [928, 0]
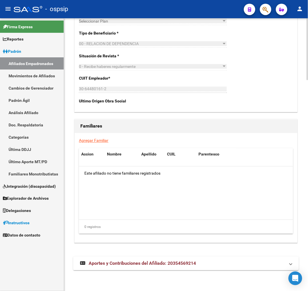
drag, startPoint x: 195, startPoint y: 273, endPoint x: 196, endPoint y: 270, distance: 3.2
click at [198, 261] on mat-panel-title "Aportes y Contribuciones del Afiliado: 20354569214" at bounding box center [182, 264] width 205 height 6
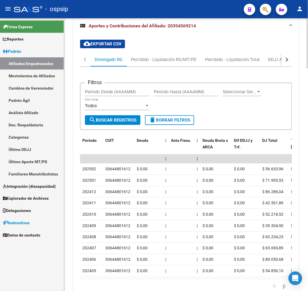
scroll to position [1112, 0]
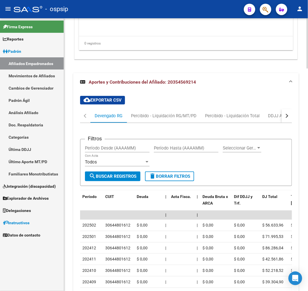
click at [286, 113] on button "button" at bounding box center [286, 116] width 10 height 14
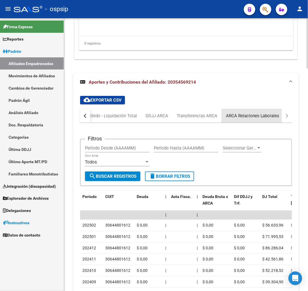
click at [279, 117] on div "ARCA Relaciones Laborales" at bounding box center [252, 116] width 62 height 14
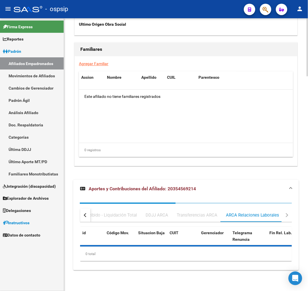
scroll to position [1005, 0]
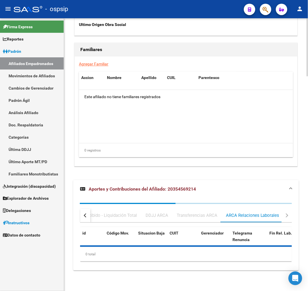
click at [279, 117] on datatable-body "Este afiliado no tiene familiares registrados" at bounding box center [186, 116] width 214 height 53
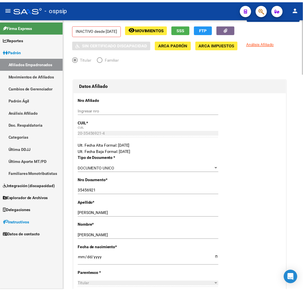
scroll to position [0, 0]
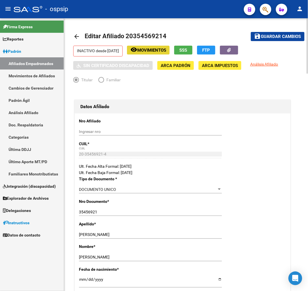
click at [164, 49] on span "Movimientos" at bounding box center [151, 50] width 29 height 5
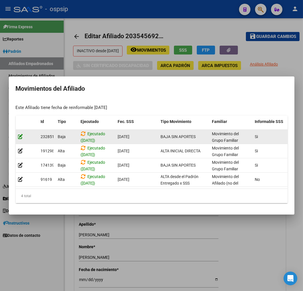
click at [22, 135] on icon at bounding box center [20, 136] width 5 height 5
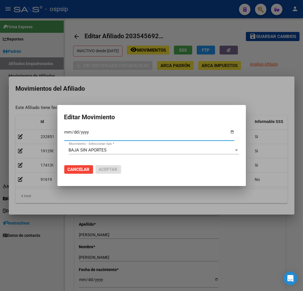
click at [85, 151] on span "BAJA SIN APORTES" at bounding box center [88, 150] width 38 height 5
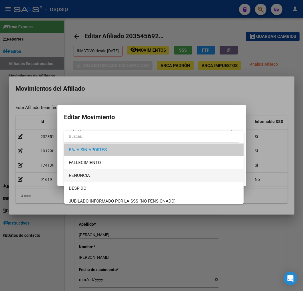
click at [95, 173] on span "RENUNCIA" at bounding box center [154, 175] width 170 height 13
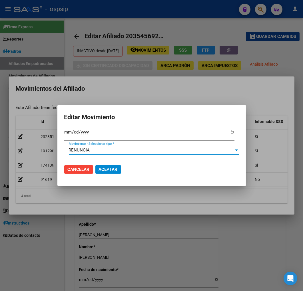
click at [106, 168] on span "Aceptar" at bounding box center [108, 169] width 19 height 5
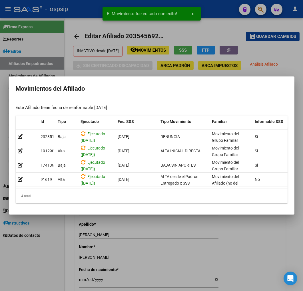
click at [155, 258] on div at bounding box center [151, 145] width 303 height 291
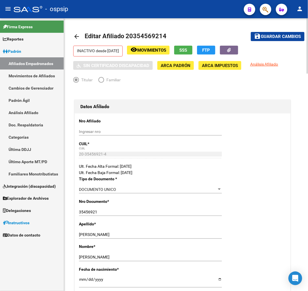
click at [79, 35] on mat-icon "arrow_back" at bounding box center [76, 36] width 7 height 7
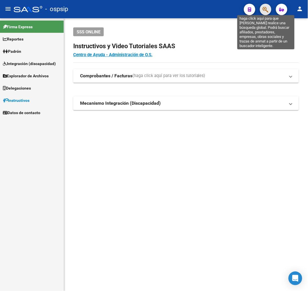
click at [264, 10] on icon "button" at bounding box center [265, 9] width 6 height 7
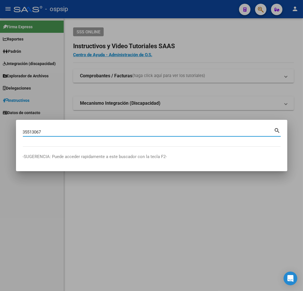
type input "35513067"
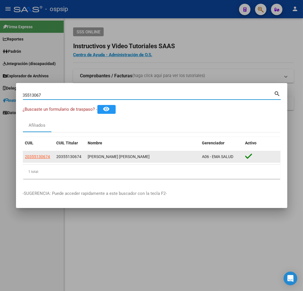
click at [46, 159] on app-link-go-to "20355130674" at bounding box center [37, 157] width 25 height 7
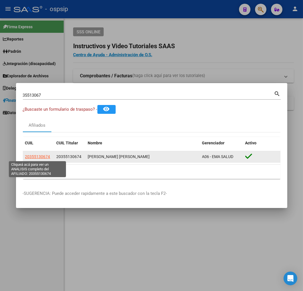
click at [41, 157] on span "20355130674" at bounding box center [37, 157] width 25 height 5
type textarea "20355130674"
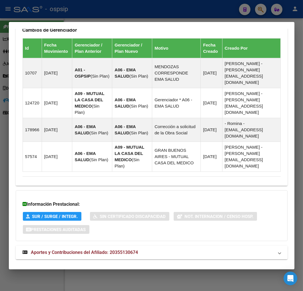
scroll to position [393, 0]
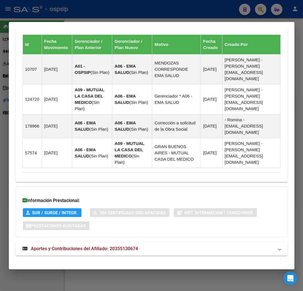
drag, startPoint x: 183, startPoint y: 243, endPoint x: 200, endPoint y: 243, distance: 17.4
click at [186, 246] on mat-panel-title "Aportes y Contribuciones del Afiliado: 20355130674" at bounding box center [148, 249] width 251 height 7
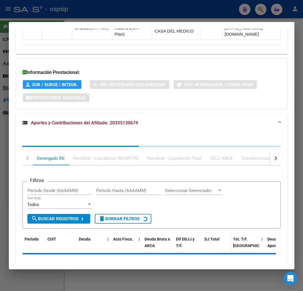
scroll to position [548, 0]
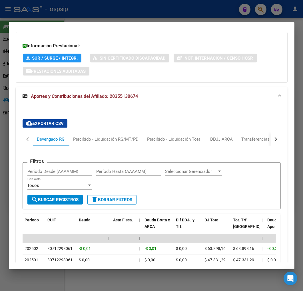
click at [270, 138] on button "button" at bounding box center [275, 140] width 10 height 14
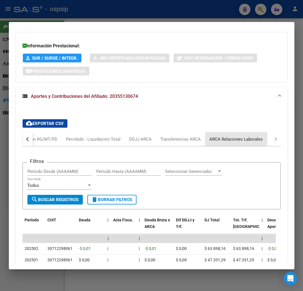
click at [262, 135] on div "ARCA Relaciones Laborales" at bounding box center [236, 140] width 62 height 14
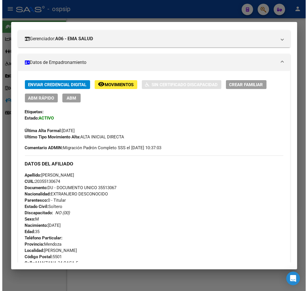
scroll to position [0, 0]
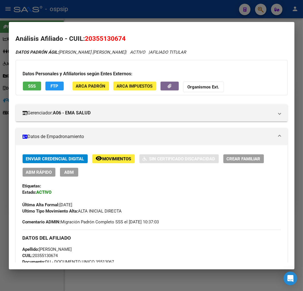
click at [56, 89] on button "FTP" at bounding box center [54, 86] width 18 height 9
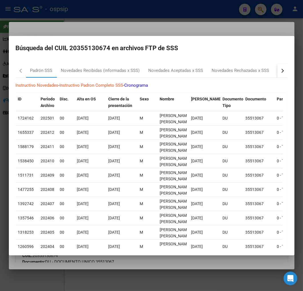
click at [280, 70] on div "button" at bounding box center [282, 71] width 4 height 4
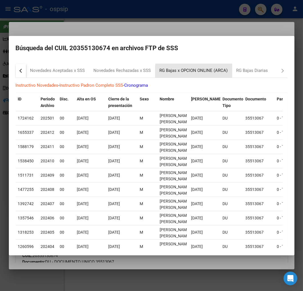
click at [221, 72] on div "RG Bajas x OPCION ONLINE (ARCA)" at bounding box center [194, 70] width 68 height 7
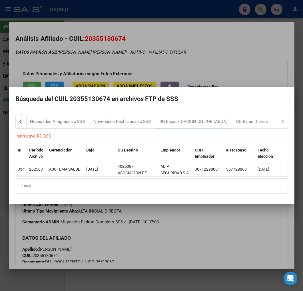
drag, startPoint x: 175, startPoint y: 238, endPoint x: 98, endPoint y: 227, distance: 77.9
click at [173, 238] on div at bounding box center [151, 145] width 303 height 291
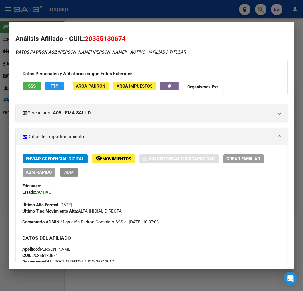
drag, startPoint x: 73, startPoint y: 172, endPoint x: 107, endPoint y: 208, distance: 49.7
click at [73, 172] on span "ABM" at bounding box center [68, 172] width 9 height 5
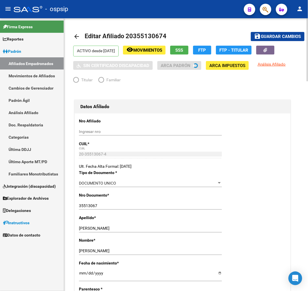
radio input "true"
type input "30-71229806-1"
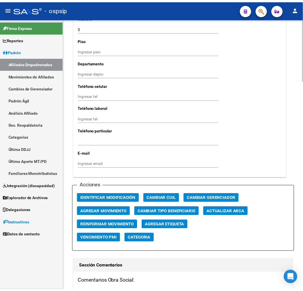
scroll to position [666, 0]
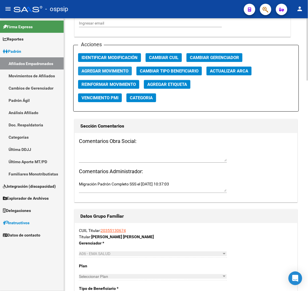
click at [117, 68] on span "Agregar Movimiento" at bounding box center [104, 70] width 47 height 5
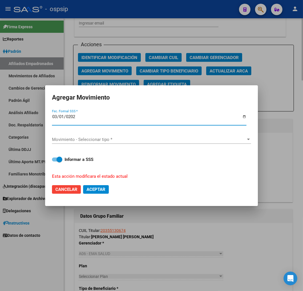
type input "[DATE]"
click at [156, 139] on span "Movimiento - Seleccionar tipo *" at bounding box center [149, 139] width 194 height 5
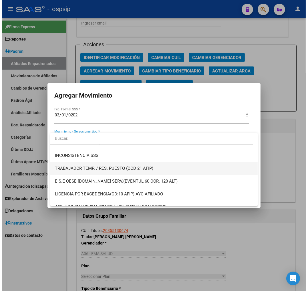
scroll to position [222, 0]
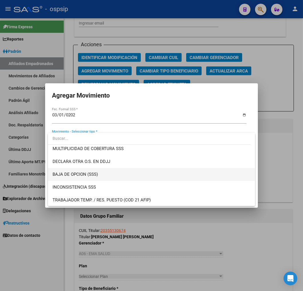
click at [141, 175] on span "BAJA DE OPCION (SSS)" at bounding box center [152, 174] width 198 height 13
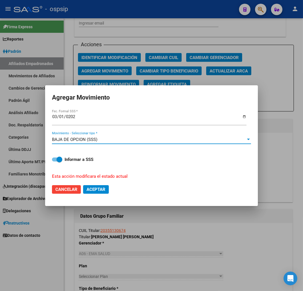
drag, startPoint x: 99, startPoint y: 188, endPoint x: 67, endPoint y: 165, distance: 40.1
click at [99, 187] on span "Aceptar" at bounding box center [96, 189] width 19 height 5
checkbox input "false"
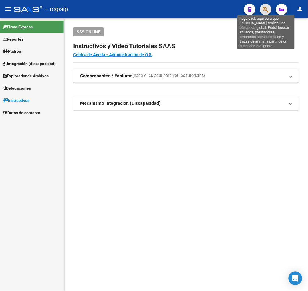
click at [263, 12] on icon "button" at bounding box center [265, 9] width 6 height 7
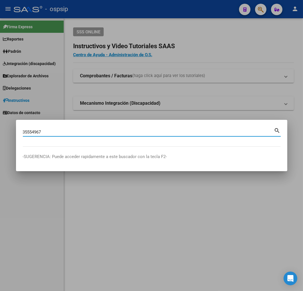
type input "35554967"
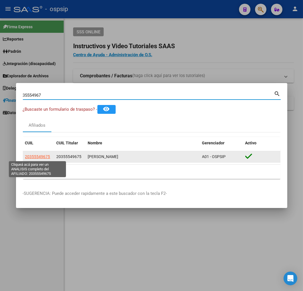
click at [39, 156] on span "20355549675" at bounding box center [37, 157] width 25 height 5
type textarea "20355549675"
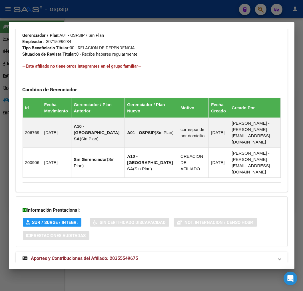
scroll to position [322, 0]
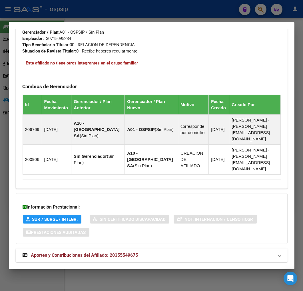
click at [158, 252] on mat-panel-title "Aportes y Contribuciones del Afiliado: 20355549675" at bounding box center [148, 255] width 251 height 7
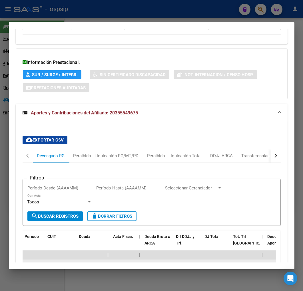
scroll to position [481, 0]
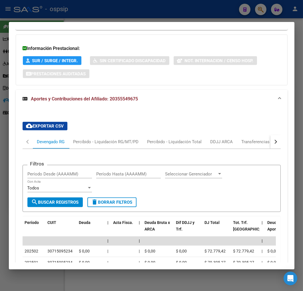
click at [271, 135] on button "button" at bounding box center [275, 142] width 10 height 14
click at [270, 135] on button "button" at bounding box center [275, 142] width 10 height 14
click at [235, 139] on div "ARCA Relaciones Laborales" at bounding box center [236, 142] width 53 height 6
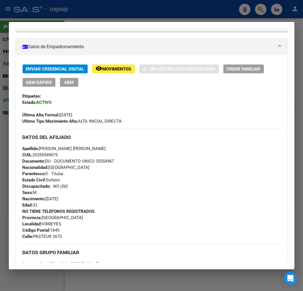
scroll to position [0, 0]
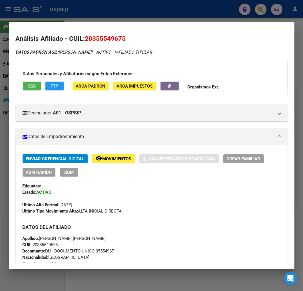
click at [56, 92] on app-movimiento-sss "FTP" at bounding box center [56, 87] width 23 height 11
click at [59, 87] on button "FTP" at bounding box center [54, 86] width 18 height 9
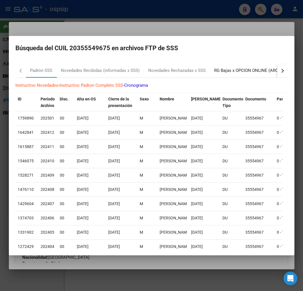
click at [245, 71] on div "RG Bajas x OPCION ONLINE (ARCA)" at bounding box center [248, 70] width 68 height 7
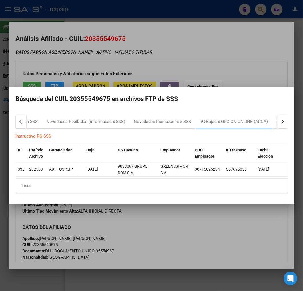
click at [170, 235] on div at bounding box center [151, 145] width 303 height 291
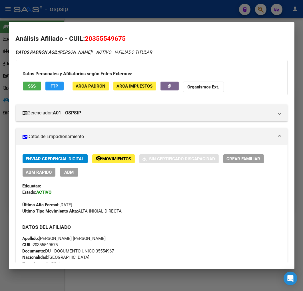
click at [35, 84] on span "SSS" at bounding box center [32, 86] width 8 height 5
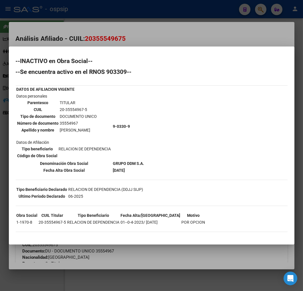
drag, startPoint x: 198, startPoint y: 256, endPoint x: 198, endPoint y: 253, distance: 2.9
click at [199, 255] on div at bounding box center [151, 145] width 303 height 291
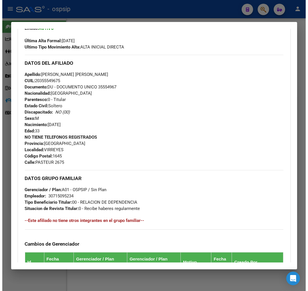
scroll to position [63, 0]
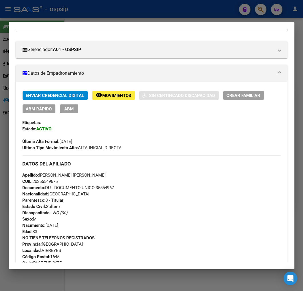
click at [73, 111] on span "ABM" at bounding box center [68, 109] width 9 height 5
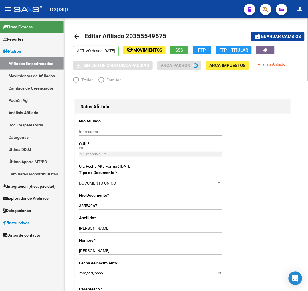
radio input "true"
type input "30-71509523-4"
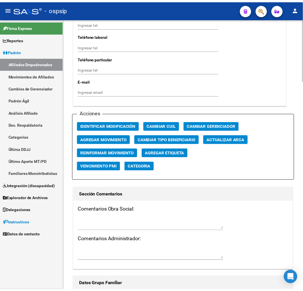
scroll to position [603, 0]
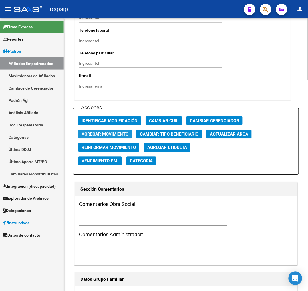
click at [118, 133] on span "Agregar Movimiento" at bounding box center [104, 134] width 47 height 5
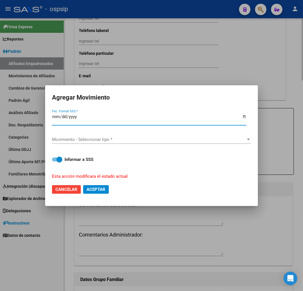
type input "0255-03-01"
type input "[DATE]"
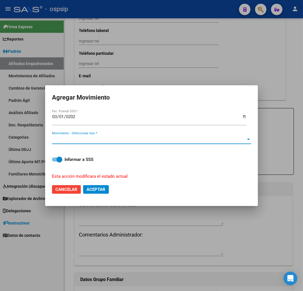
click at [131, 141] on span "Movimiento - Seleccionar tipo *" at bounding box center [149, 139] width 194 height 5
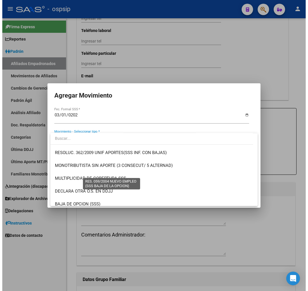
scroll to position [222, 0]
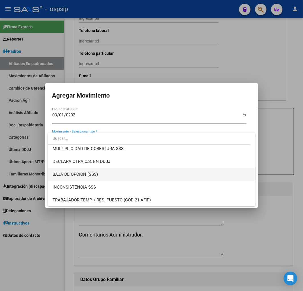
click at [133, 178] on span "BAJA DE OPCION (SSS)" at bounding box center [152, 174] width 198 height 13
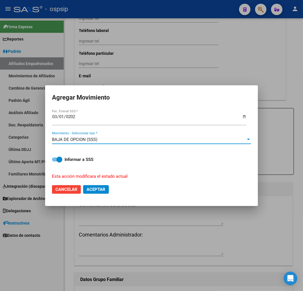
click at [97, 192] on button "Aceptar" at bounding box center [96, 189] width 26 height 9
checkbox input "false"
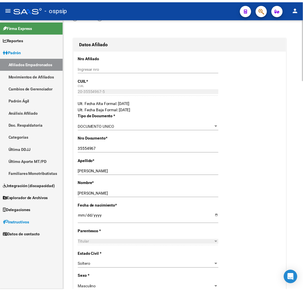
scroll to position [0, 0]
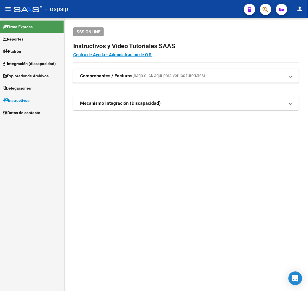
click at [261, 8] on button "button" at bounding box center [265, 9] width 11 height 11
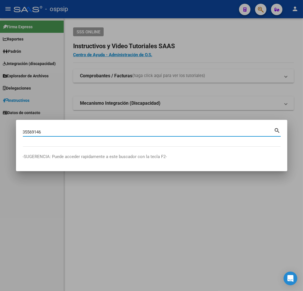
type input "35569146"
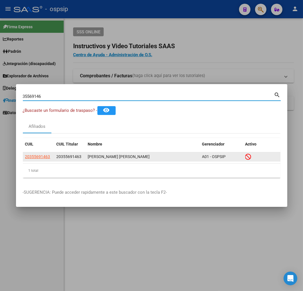
click at [38, 154] on app-link-go-to "20355691463" at bounding box center [37, 157] width 25 height 7
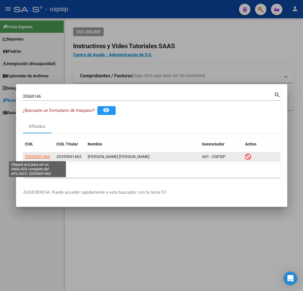
click at [38, 158] on span "20355691463" at bounding box center [37, 157] width 25 height 5
type textarea "20355691463"
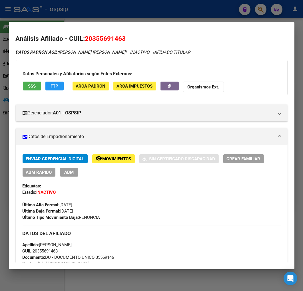
click at [104, 160] on span "remove_red_eye Movimientos" at bounding box center [114, 158] width 36 height 5
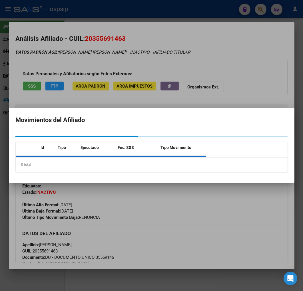
click at [105, 161] on div "0 total" at bounding box center [152, 165] width 272 height 14
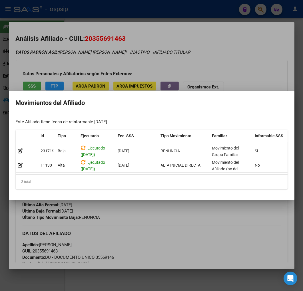
drag, startPoint x: 152, startPoint y: 235, endPoint x: 61, endPoint y: 245, distance: 91.1
click at [149, 237] on div at bounding box center [151, 145] width 303 height 291
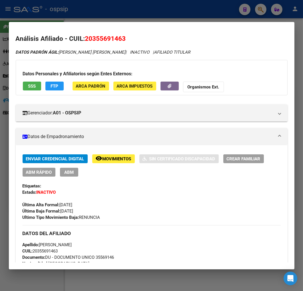
click at [129, 15] on div at bounding box center [151, 145] width 303 height 291
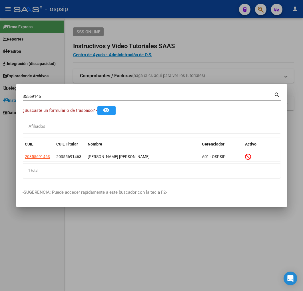
click at [129, 15] on div at bounding box center [151, 145] width 303 height 291
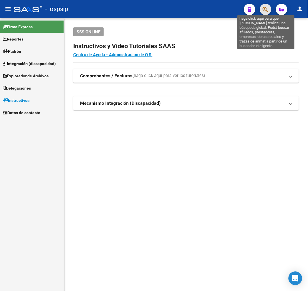
click at [267, 10] on icon "button" at bounding box center [265, 9] width 6 height 7
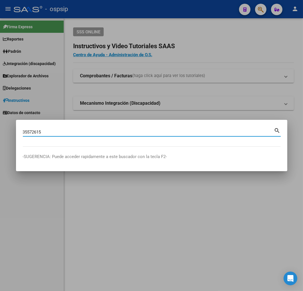
type input "35572615"
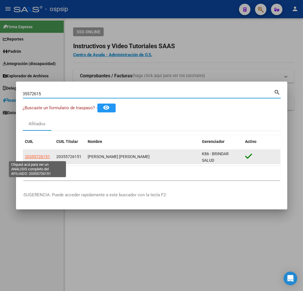
click at [39, 156] on span "20355726151" at bounding box center [37, 157] width 25 height 5
type textarea "20355726151"
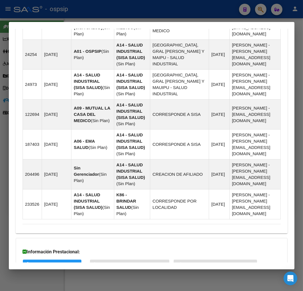
scroll to position [538, 0]
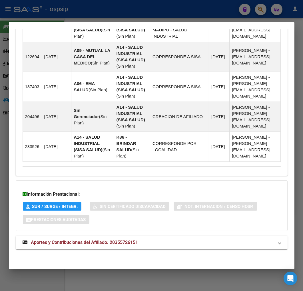
click at [142, 242] on mat-panel-title "Aportes y Contribuciones del Afiliado: 20355726151" at bounding box center [148, 242] width 251 height 7
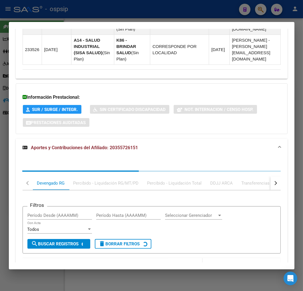
scroll to position [693, 0]
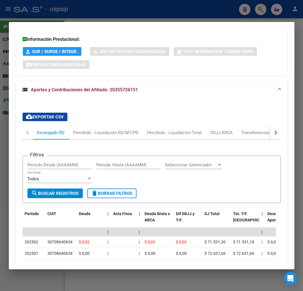
click at [278, 133] on div "cloud_download Exportar CSV Devengado RG Percibido - Liquidación RG/MT/PD Perci…" at bounding box center [152, 242] width 272 height 268
click at [264, 136] on div "Transferencias ARCA" at bounding box center [262, 133] width 41 height 6
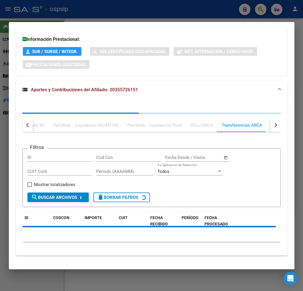
click at [265, 136] on div "Filtros ID Cod Con Start date – End date Fecha Desde / Hasta CUIT Cont Período …" at bounding box center [152, 190] width 258 height 114
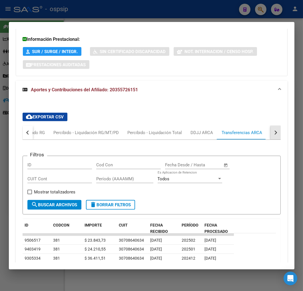
click at [270, 138] on button "button" at bounding box center [275, 133] width 10 height 14
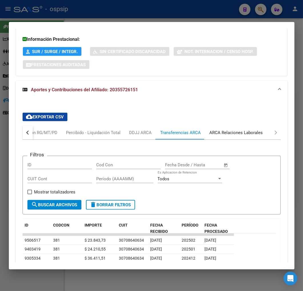
click at [253, 138] on div "ARCA Relaciones Laborales" at bounding box center [236, 133] width 62 height 14
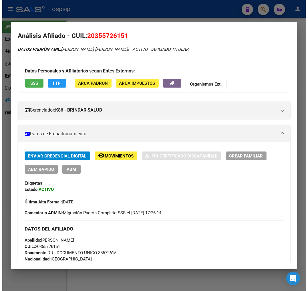
scroll to position [0, 0]
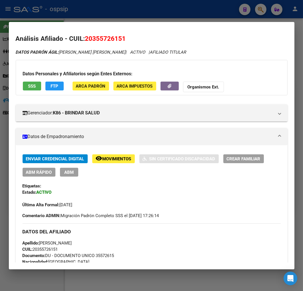
click at [54, 85] on span "FTP" at bounding box center [55, 86] width 8 height 5
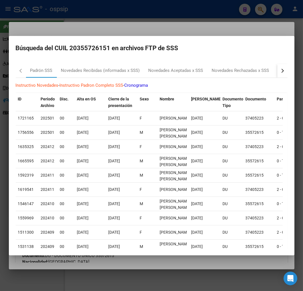
click at [277, 72] on button "button" at bounding box center [282, 71] width 10 height 14
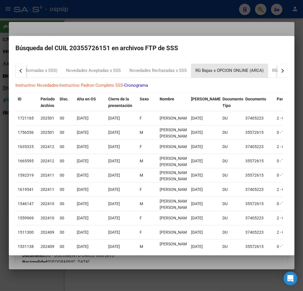
click at [227, 73] on div "RG Bajas x OPCION ONLINE (ARCA)" at bounding box center [230, 70] width 68 height 7
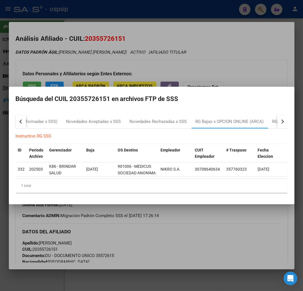
click at [133, 226] on div at bounding box center [151, 145] width 303 height 291
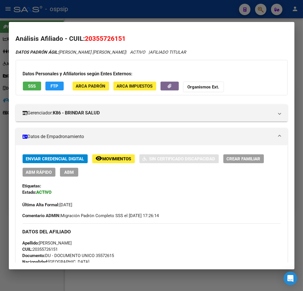
click at [73, 177] on button "ABM" at bounding box center [69, 172] width 18 height 9
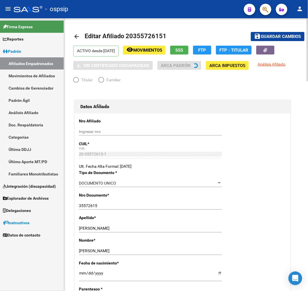
radio input "true"
type input "30-70864063-4"
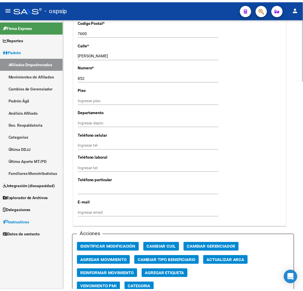
scroll to position [603, 0]
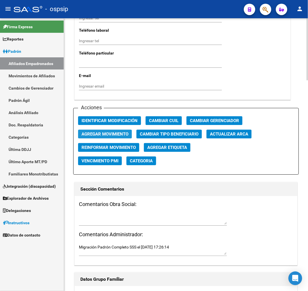
click at [109, 134] on span "Agregar Movimiento" at bounding box center [104, 134] width 47 height 5
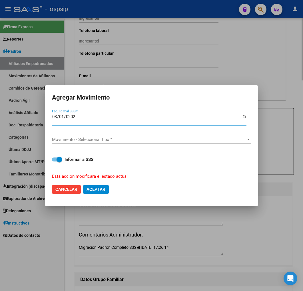
type input "[DATE]"
click at [109, 134] on div "Movimiento - Seleccionar tipo * Movimiento - Seleccionar tipo *" at bounding box center [151, 140] width 199 height 19
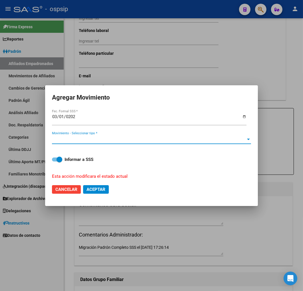
drag, startPoint x: 111, startPoint y: 138, endPoint x: 111, endPoint y: 141, distance: 2.9
click at [111, 141] on span "Movimiento - Seleccionar tipo *" at bounding box center [149, 139] width 194 height 5
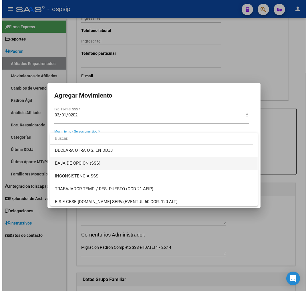
scroll to position [222, 0]
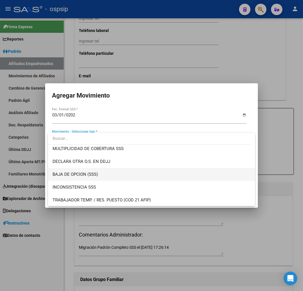
click at [106, 178] on span "BAJA DE OPCION (SSS)" at bounding box center [152, 174] width 198 height 13
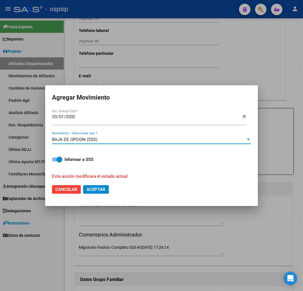
click at [102, 187] on span "Aceptar" at bounding box center [96, 189] width 19 height 5
checkbox input "false"
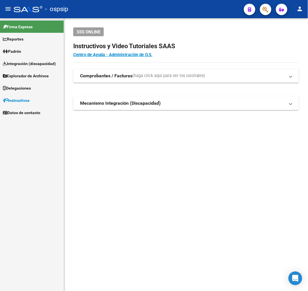
click at [258, 7] on div at bounding box center [263, 9] width 16 height 12
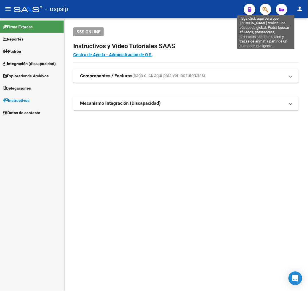
click at [262, 9] on icon "button" at bounding box center [265, 9] width 6 height 7
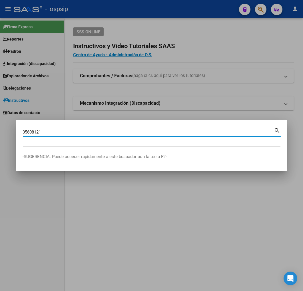
type input "35608121"
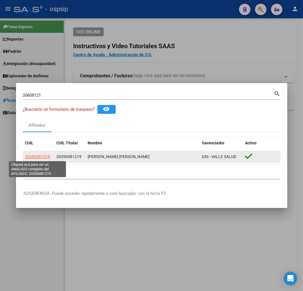
click at [42, 156] on span "20356081219" at bounding box center [37, 157] width 25 height 5
type textarea "20356081219"
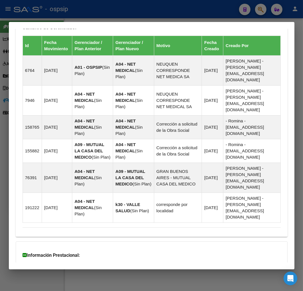
scroll to position [430, 0]
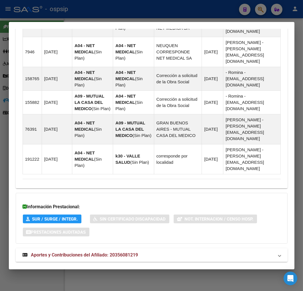
click at [161, 252] on mat-panel-title "Aportes y Contribuciones del Afiliado: 20356081219" at bounding box center [148, 255] width 251 height 7
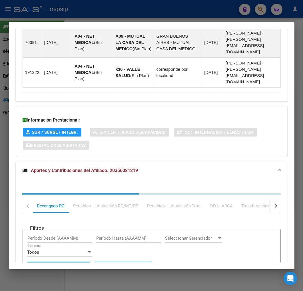
scroll to position [585, 0]
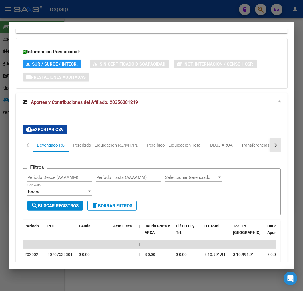
click at [273, 139] on button "button" at bounding box center [275, 146] width 10 height 14
click at [234, 139] on mat-tab-header "Devengado RG Percibido - Liquidación RG/MT/PD Percibido - Liquidación Total DDJ…" at bounding box center [152, 146] width 258 height 14
click at [225, 139] on div "ARCA Relaciones Laborales" at bounding box center [236, 146] width 62 height 14
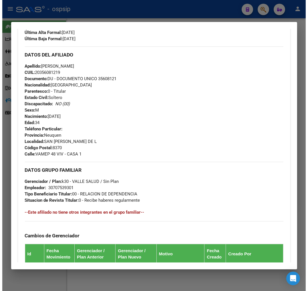
scroll to position [125, 0]
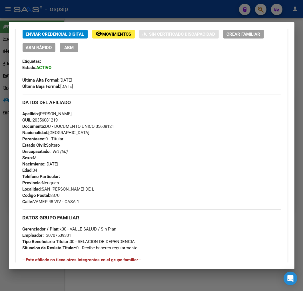
click at [71, 49] on span "ABM" at bounding box center [68, 47] width 9 height 5
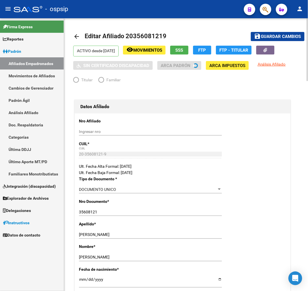
radio input "true"
type input "30-70753930-1"
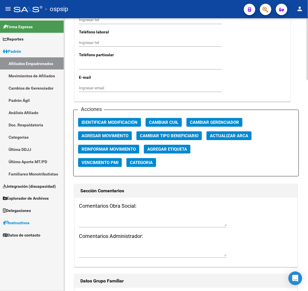
scroll to position [603, 0]
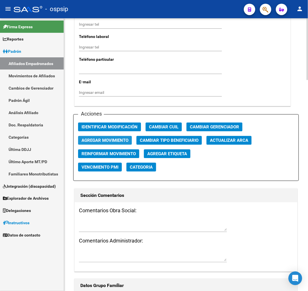
click at [124, 141] on span "Agregar Movimiento" at bounding box center [104, 140] width 47 height 5
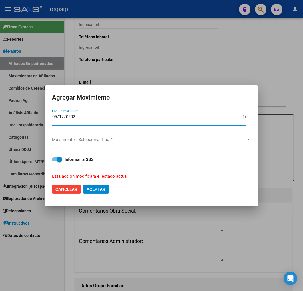
type input "2025-05-12"
click at [127, 141] on span "Movimiento - Seleccionar tipo *" at bounding box center [149, 139] width 194 height 5
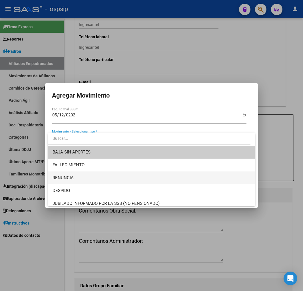
click at [124, 175] on span "RENUNCIA" at bounding box center [152, 178] width 198 height 13
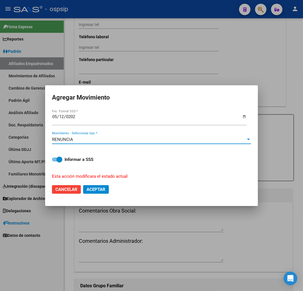
click at [104, 189] on span "Aceptar" at bounding box center [96, 189] width 19 height 5
checkbox input "false"
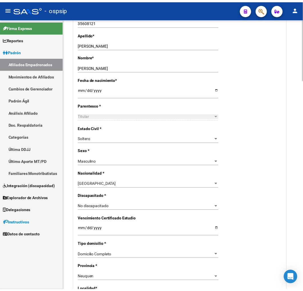
scroll to position [0, 0]
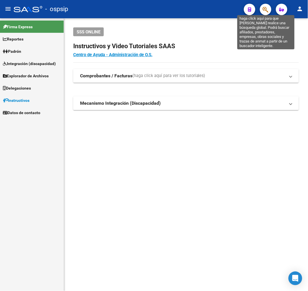
click at [267, 9] on icon "button" at bounding box center [265, 9] width 6 height 7
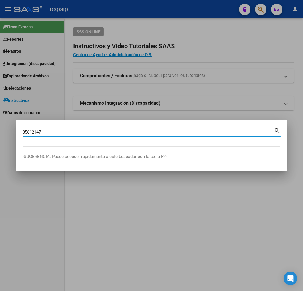
type input "35612147"
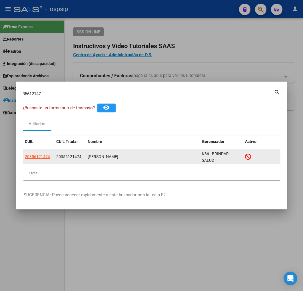
click at [36, 151] on datatable-body-cell "20356121474" at bounding box center [38, 157] width 31 height 14
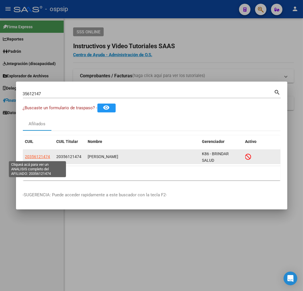
click at [37, 156] on span "20356121474" at bounding box center [37, 157] width 25 height 5
type textarea "20356121474"
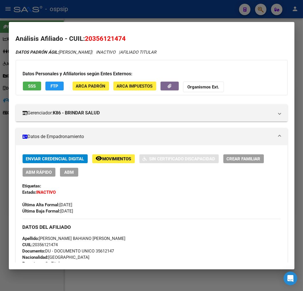
click at [167, 17] on div at bounding box center [151, 145] width 303 height 291
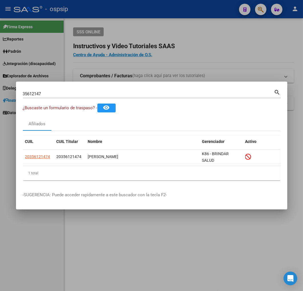
click at [167, 17] on div at bounding box center [151, 145] width 303 height 291
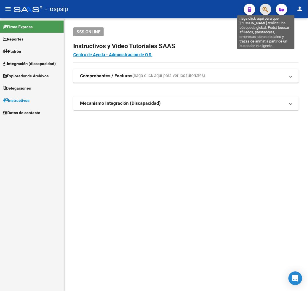
click at [264, 9] on icon "button" at bounding box center [265, 9] width 6 height 7
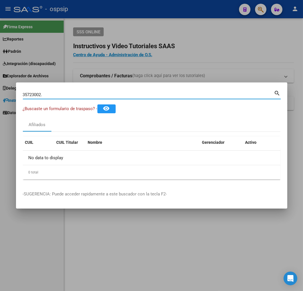
type input "35723002"
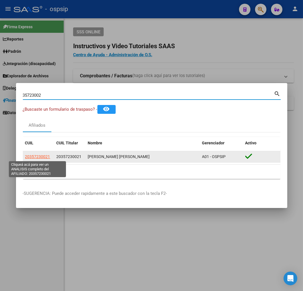
click at [31, 156] on span "20357230021" at bounding box center [37, 157] width 25 height 5
type textarea "20357230021"
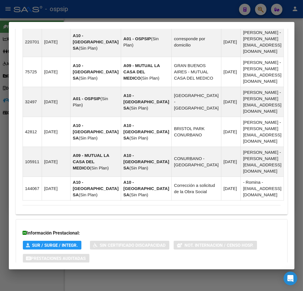
scroll to position [434, 0]
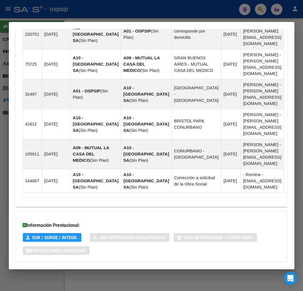
click at [196, 270] on mat-panel-title "Aportes y Contribuciones del Afiliado: 20357230021" at bounding box center [148, 273] width 251 height 7
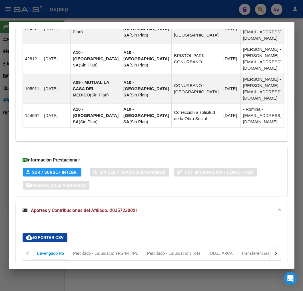
scroll to position [558, 0]
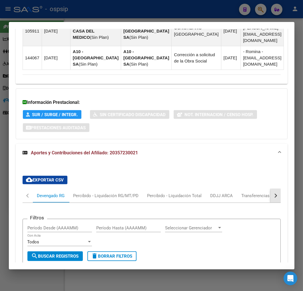
click at [270, 189] on button "button" at bounding box center [275, 196] width 10 height 14
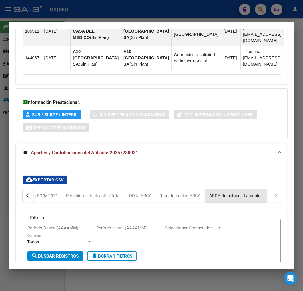
click at [261, 189] on div "ARCA Relaciones Laborales" at bounding box center [236, 196] width 62 height 14
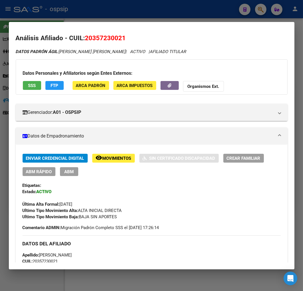
scroll to position [0, 0]
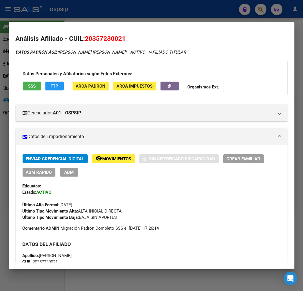
click at [54, 89] on button "FTP" at bounding box center [54, 86] width 18 height 9
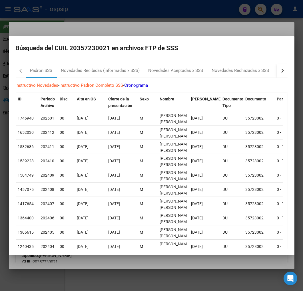
click at [279, 72] on button "button" at bounding box center [282, 71] width 10 height 14
click at [269, 73] on mat-tab-header "Padrón SSS Novedades Recibidas (informadas x SSS) Novedades Aceptadas x SSS Nov…" at bounding box center [152, 71] width 272 height 14
click at [213, 74] on div "RG Bajas x OPCION ONLINE (ARCA)" at bounding box center [193, 71] width 77 height 14
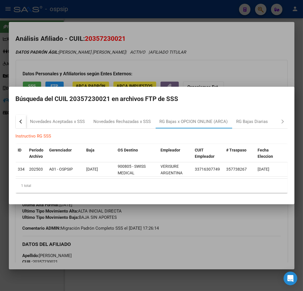
click at [130, 233] on div at bounding box center [151, 145] width 303 height 291
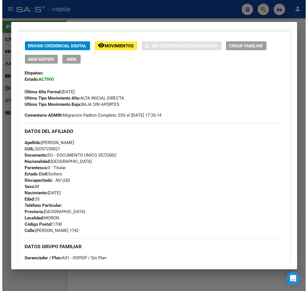
scroll to position [95, 0]
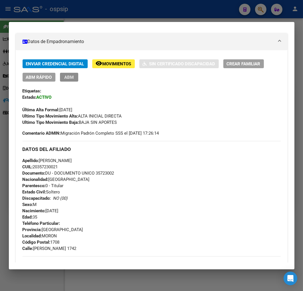
click at [65, 79] on span "ABM" at bounding box center [68, 77] width 9 height 5
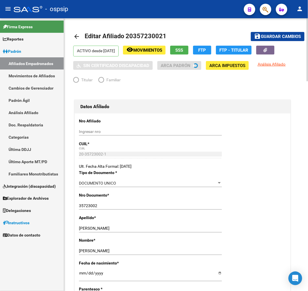
radio input "true"
type input "33-71630774-9"
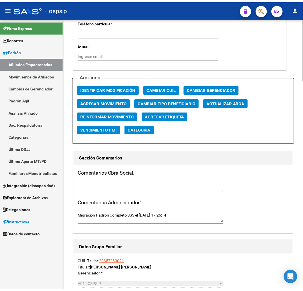
scroll to position [635, 0]
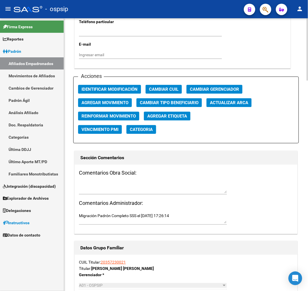
click at [105, 99] on button "Agregar Movimiento" at bounding box center [105, 102] width 54 height 9
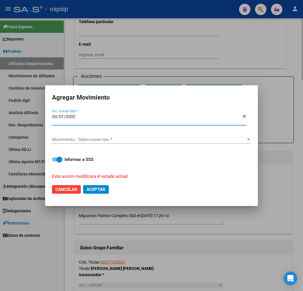
type input "[DATE]"
click at [73, 134] on div "Movimiento - Seleccionar tipo * Movimiento - Seleccionar tipo *" at bounding box center [151, 140] width 199 height 19
click at [75, 137] on span "Movimiento - Seleccionar tipo *" at bounding box center [149, 139] width 194 height 5
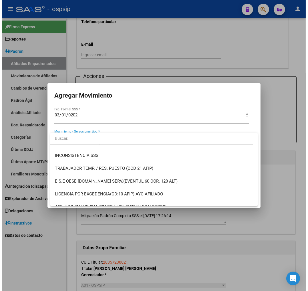
scroll to position [222, 0]
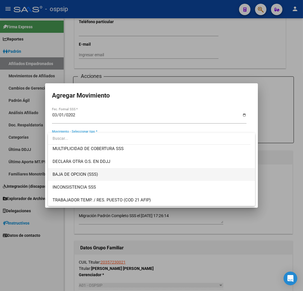
click at [121, 177] on span "BAJA DE OPCION (SSS)" at bounding box center [152, 174] width 198 height 13
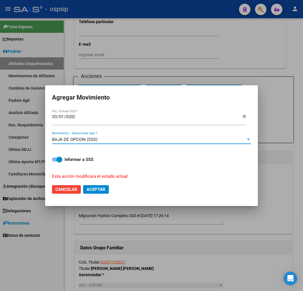
click at [95, 191] on span "Aceptar" at bounding box center [96, 189] width 19 height 5
checkbox input "false"
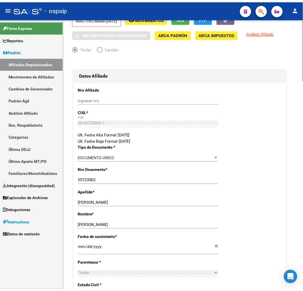
scroll to position [0, 0]
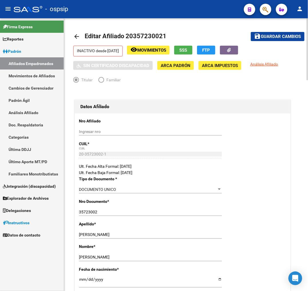
click at [76, 33] on mat-icon "arrow_back" at bounding box center [76, 36] width 7 height 7
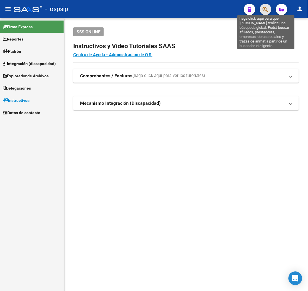
click at [264, 9] on icon "button" at bounding box center [265, 9] width 6 height 7
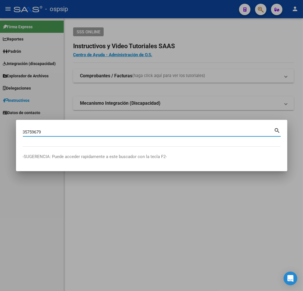
type input "35759679"
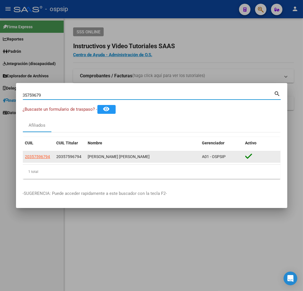
click at [38, 155] on span "20357596794" at bounding box center [37, 157] width 25 height 5
type textarea "20357596794"
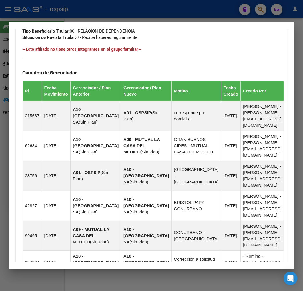
scroll to position [428, 0]
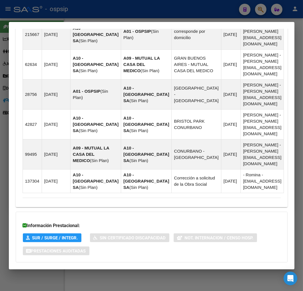
click at [175, 267] on mat-expansion-panel-header "Aportes y Contribuciones del Afiliado: 20357596794" at bounding box center [152, 274] width 272 height 14
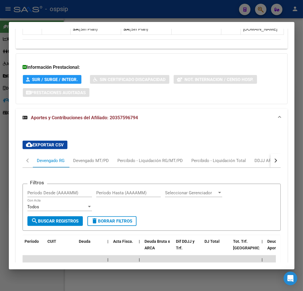
scroll to position [583, 0]
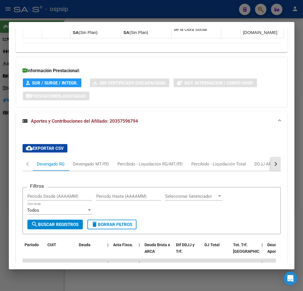
click at [270, 157] on button "button" at bounding box center [275, 164] width 10 height 14
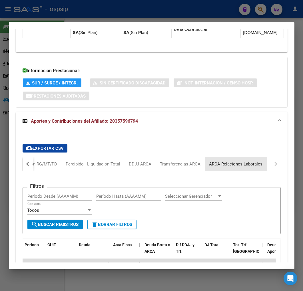
click at [256, 161] on div "ARCA Relaciones Laborales" at bounding box center [235, 164] width 53 height 6
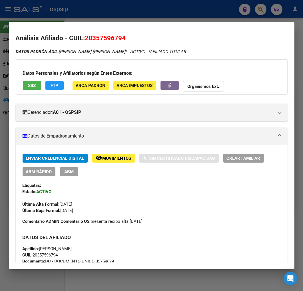
scroll to position [0, 0]
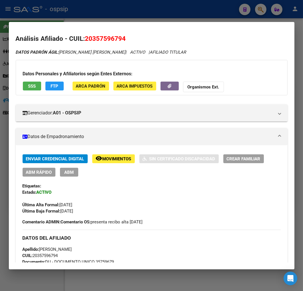
click at [104, 15] on div at bounding box center [151, 145] width 303 height 291
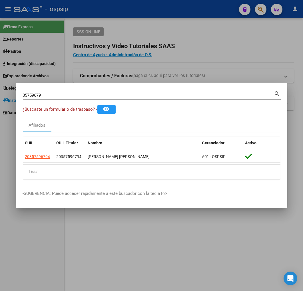
click at [105, 15] on div at bounding box center [151, 145] width 303 height 291
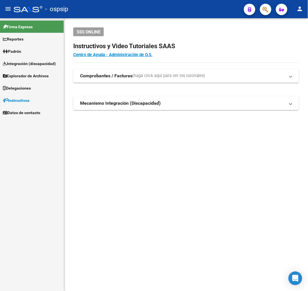
click at [263, 7] on icon "button" at bounding box center [265, 9] width 6 height 7
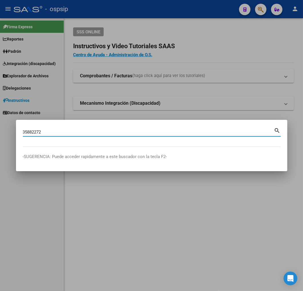
type input "35882272"
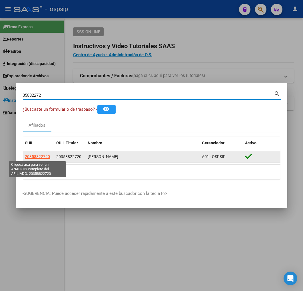
click at [43, 156] on span "20358822720" at bounding box center [37, 157] width 25 height 5
type textarea "20358822720"
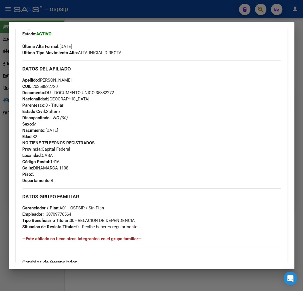
scroll to position [335, 0]
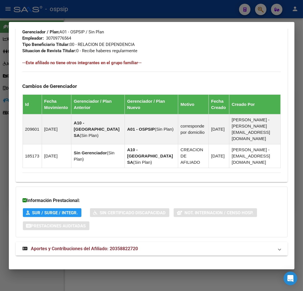
click at [145, 248] on mat-expansion-panel-header "Aportes y Contribuciones del Afiliado: 20358822720" at bounding box center [152, 249] width 272 height 14
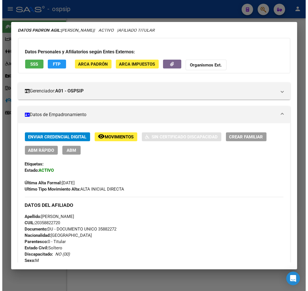
scroll to position [0, 0]
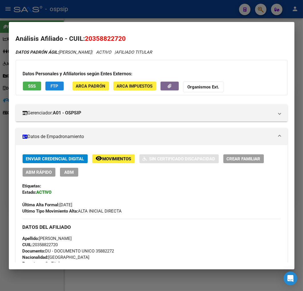
click at [50, 89] on button "FTP" at bounding box center [54, 86] width 18 height 9
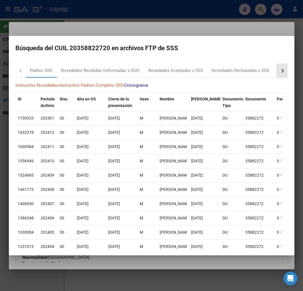
click at [277, 73] on button "button" at bounding box center [282, 71] width 10 height 14
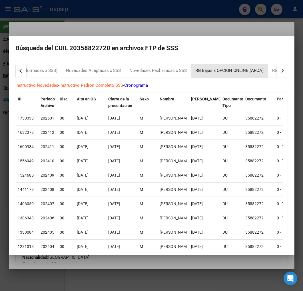
click at [242, 76] on div "RG Bajas x OPCION ONLINE (ARCA)" at bounding box center [229, 71] width 77 height 14
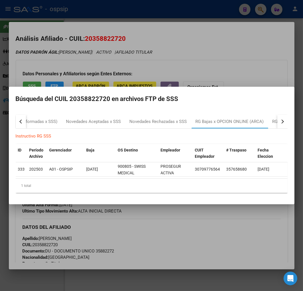
click at [182, 228] on div at bounding box center [151, 145] width 303 height 291
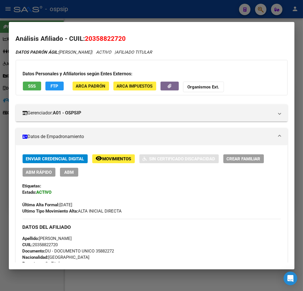
click at [71, 174] on span "ABM" at bounding box center [68, 172] width 9 height 5
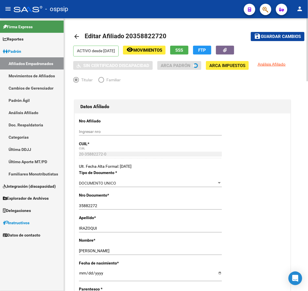
radio input "true"
type input "30-70977656-4"
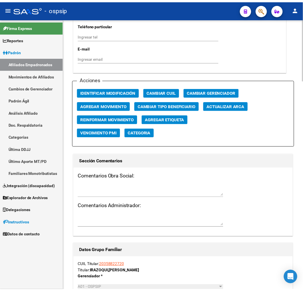
scroll to position [666, 0]
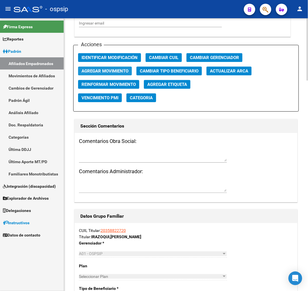
click at [106, 68] on span "Agregar Movimiento" at bounding box center [104, 70] width 47 height 5
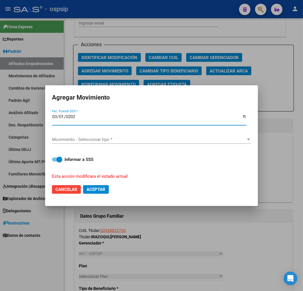
type input "[DATE]"
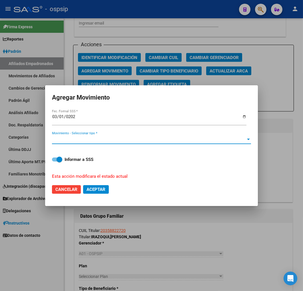
click at [78, 141] on span "Movimiento - Seleccionar tipo *" at bounding box center [149, 139] width 194 height 5
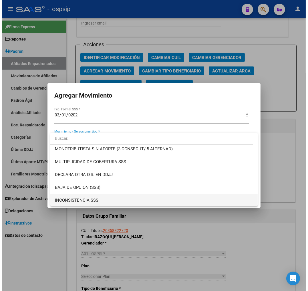
scroll to position [222, 0]
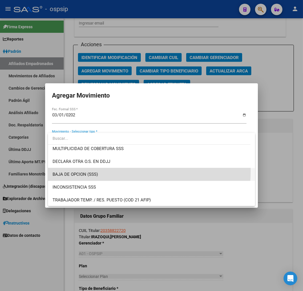
click at [106, 170] on span "BAJA DE OPCION (SSS)" at bounding box center [152, 174] width 198 height 13
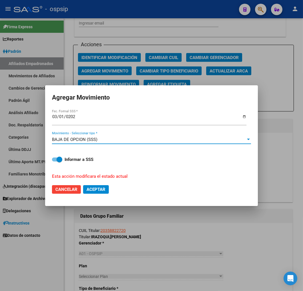
click at [95, 187] on span "Aceptar" at bounding box center [96, 189] width 19 height 5
checkbox input "false"
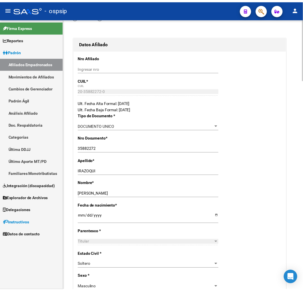
scroll to position [0, 0]
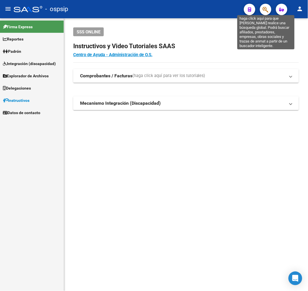
click at [265, 8] on icon "button" at bounding box center [265, 9] width 6 height 7
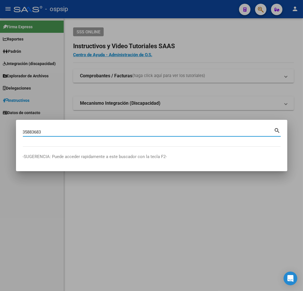
type input "35883683"
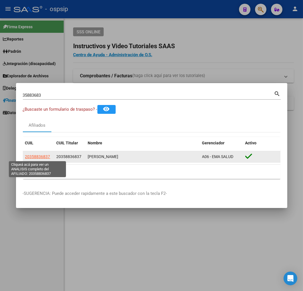
click at [39, 157] on span "20358836837" at bounding box center [37, 157] width 25 height 5
type textarea "20358836837"
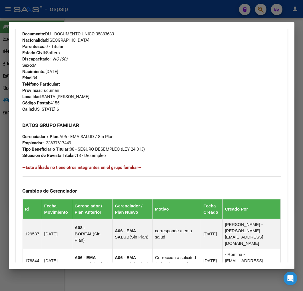
scroll to position [392, 0]
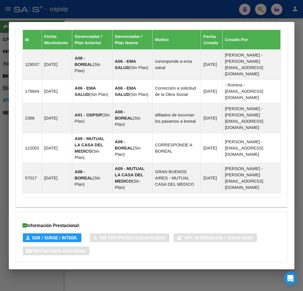
click at [139, 267] on mat-expansion-panel-header "Aportes y Contribuciones del Afiliado: 20358836837" at bounding box center [152, 274] width 272 height 14
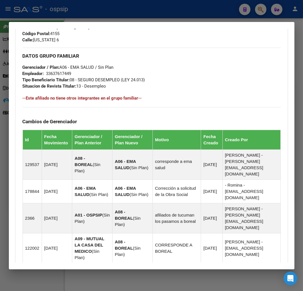
scroll to position [286, 0]
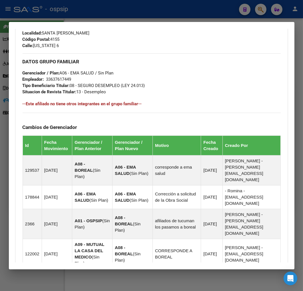
click at [75, 6] on div at bounding box center [151, 145] width 303 height 291
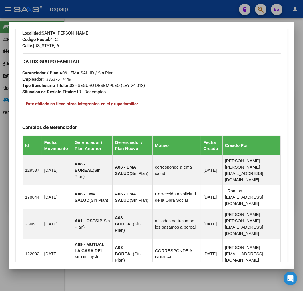
drag, startPoint x: 79, startPoint y: 7, endPoint x: 113, endPoint y: 21, distance: 37.4
click at [82, 9] on div at bounding box center [151, 145] width 303 height 291
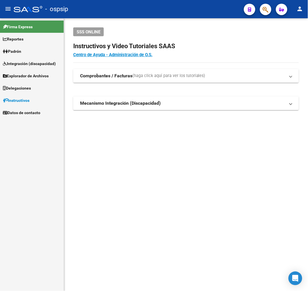
click at [267, 11] on icon "button" at bounding box center [265, 9] width 6 height 7
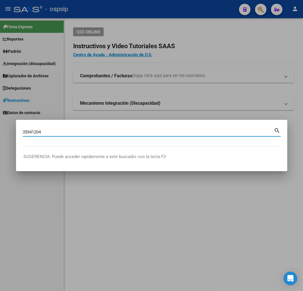
type input "35941204"
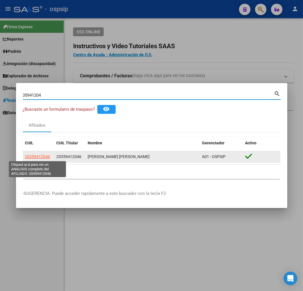
click at [42, 157] on span "20359412046" at bounding box center [37, 157] width 25 height 5
type textarea "20359412046"
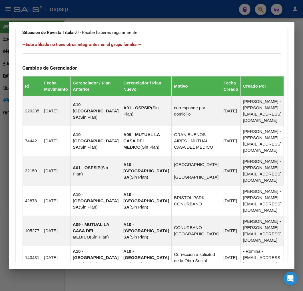
scroll to position [434, 0]
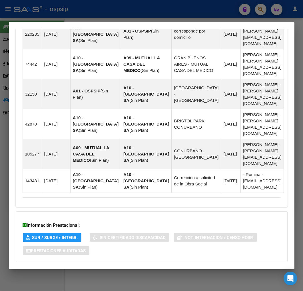
click at [147, 270] on mat-panel-title "Aportes y Contribuciones del Afiliado: 20359412046" at bounding box center [148, 273] width 251 height 7
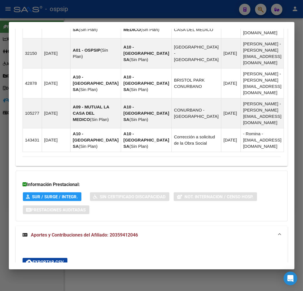
scroll to position [589, 0]
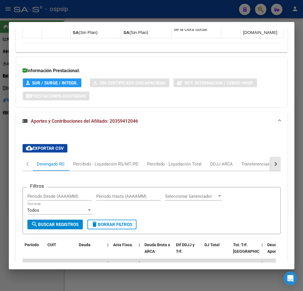
click at [270, 157] on button "button" at bounding box center [275, 164] width 10 height 14
click at [250, 157] on mat-tab-header "Devengado RG Percibido - Liquidación RG/MT/PD Percibido - Liquidación Total DDJ…" at bounding box center [152, 164] width 258 height 14
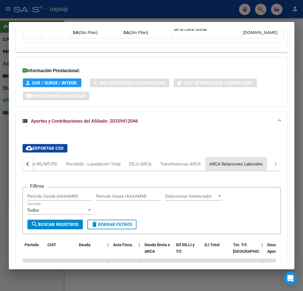
click at [224, 161] on div "ARCA Relaciones Laborales" at bounding box center [236, 164] width 53 height 6
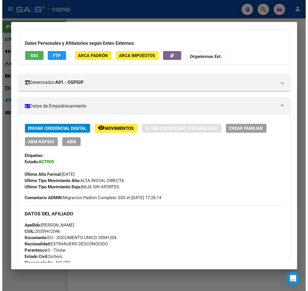
scroll to position [18, 0]
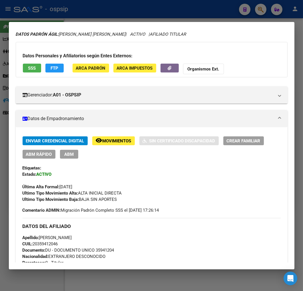
click at [70, 153] on span "ABM" at bounding box center [68, 154] width 9 height 5
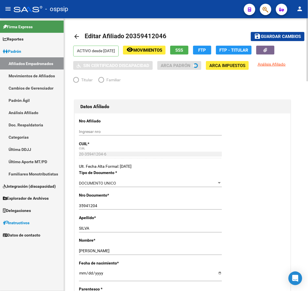
radio input "true"
type input "30-64480161-2"
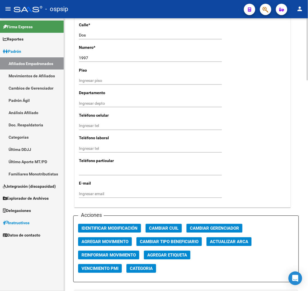
scroll to position [603, 0]
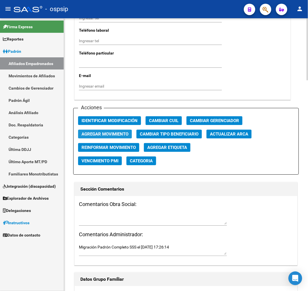
click at [103, 133] on span "Agregar Movimiento" at bounding box center [104, 134] width 47 height 5
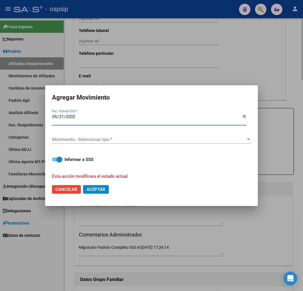
type input "2025-05-21"
click at [115, 164] on div "Informar a SSS Esta acción modificara el estado actual" at bounding box center [151, 164] width 199 height 31
click at [119, 142] on div "Movimiento - Seleccionar tipo * Movimiento - Seleccionar tipo *" at bounding box center [151, 139] width 199 height 9
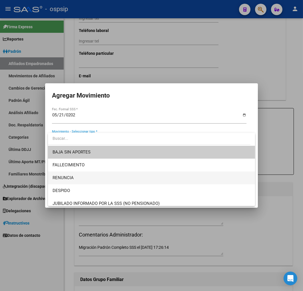
click at [124, 179] on span "RENUNCIA" at bounding box center [152, 178] width 198 height 13
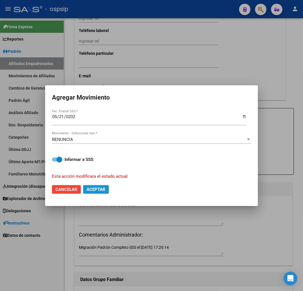
click at [93, 187] on span "Aceptar" at bounding box center [96, 189] width 19 height 5
checkbox input "false"
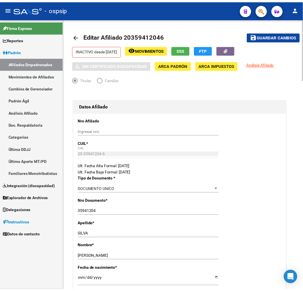
scroll to position [0, 0]
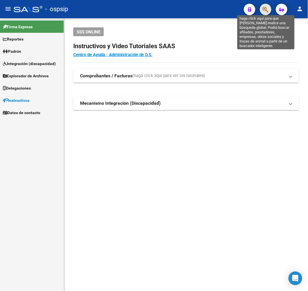
click at [264, 11] on icon "button" at bounding box center [265, 9] width 6 height 7
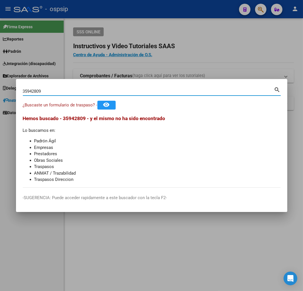
type input "35942809"
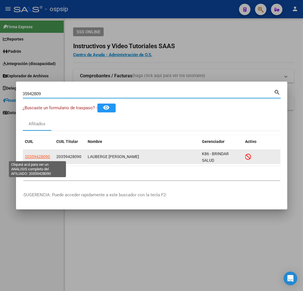
click at [44, 156] on span "20359428090" at bounding box center [37, 157] width 25 height 5
type textarea "20359428090"
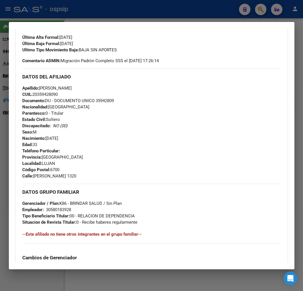
scroll to position [159, 0]
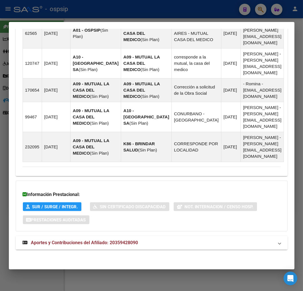
click at [220, 247] on mat-expansion-panel-header "Aportes y Contribuciones del Afiliado: 20359428090" at bounding box center [152, 243] width 272 height 14
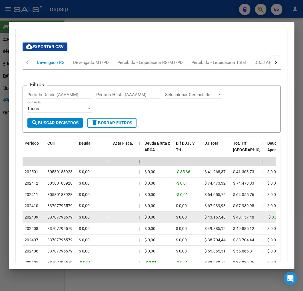
scroll to position [666, 0]
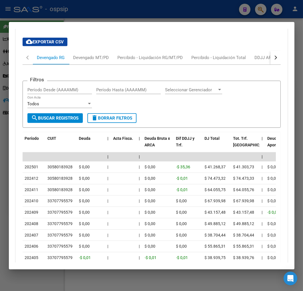
click at [275, 65] on button "button" at bounding box center [275, 58] width 10 height 14
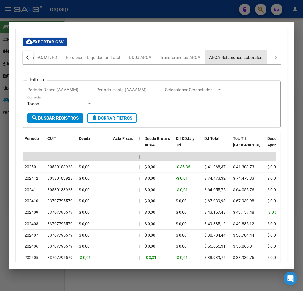
click at [255, 61] on div "ARCA Relaciones Laborales" at bounding box center [235, 58] width 53 height 6
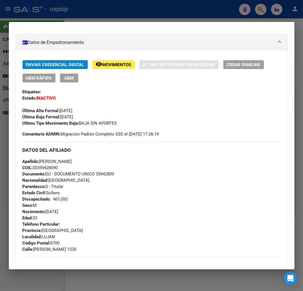
scroll to position [31, 0]
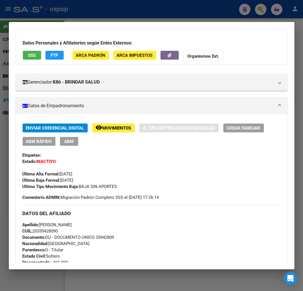
click at [169, 19] on div at bounding box center [151, 145] width 303 height 291
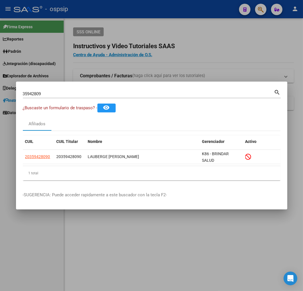
drag, startPoint x: 169, startPoint y: 19, endPoint x: 220, endPoint y: 31, distance: 52.4
click at [170, 20] on div at bounding box center [151, 145] width 303 height 291
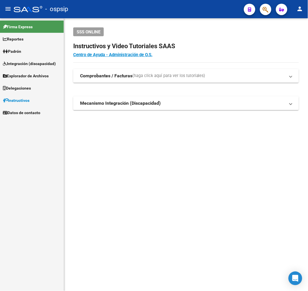
click at [272, 10] on mat-toolbar "menu - ospsip person" at bounding box center [154, 9] width 308 height 18
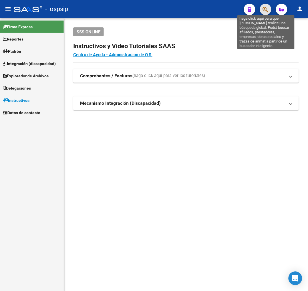
click at [265, 7] on icon "button" at bounding box center [265, 9] width 6 height 7
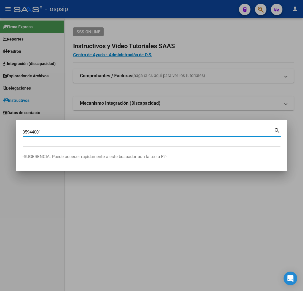
type input "35944001"
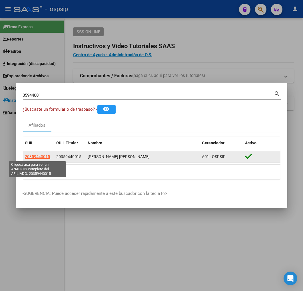
click at [29, 158] on span "20359440015" at bounding box center [37, 157] width 25 height 5
type textarea "20359440015"
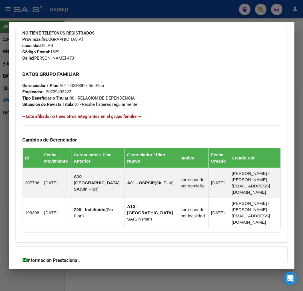
scroll to position [339, 0]
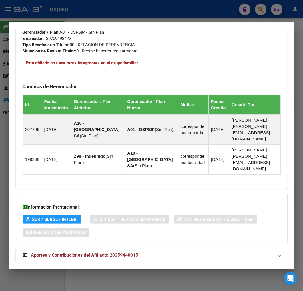
click at [157, 252] on mat-panel-title "Aportes y Contribuciones del Afiliado: 20359440015" at bounding box center [148, 255] width 251 height 7
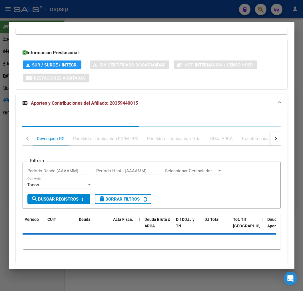
scroll to position [494, 0]
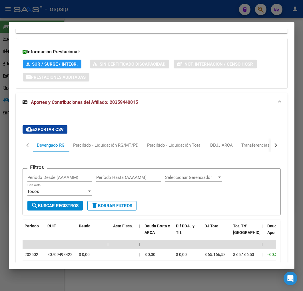
click at [270, 139] on button "button" at bounding box center [275, 146] width 10 height 14
click at [244, 142] on div "ARCA Relaciones Laborales" at bounding box center [236, 145] width 53 height 6
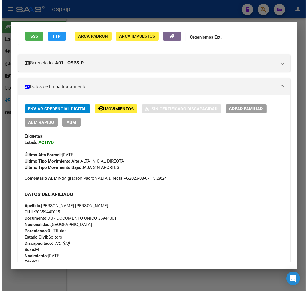
scroll to position [0, 0]
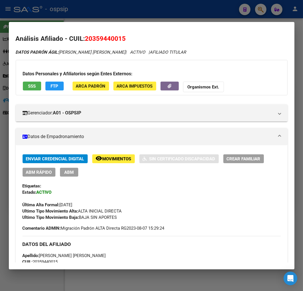
click at [54, 82] on button "FTP" at bounding box center [54, 86] width 18 height 9
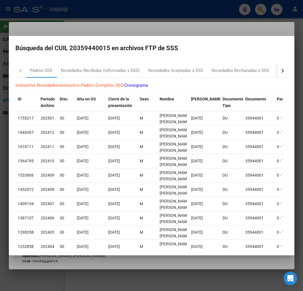
click at [280, 70] on div "button" at bounding box center [282, 71] width 4 height 4
click at [234, 73] on div "RG Bajas Diarias" at bounding box center [252, 71] width 40 height 14
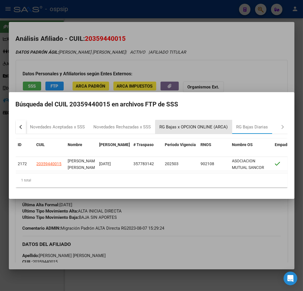
click at [209, 127] on div "RG Bajas x OPCION ONLINE (ARCA)" at bounding box center [194, 127] width 68 height 7
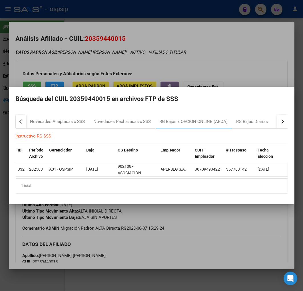
click at [213, 223] on div at bounding box center [151, 145] width 303 height 291
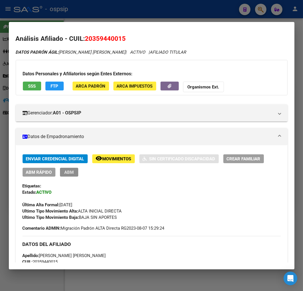
drag, startPoint x: 69, startPoint y: 173, endPoint x: 117, endPoint y: 204, distance: 57.4
click at [69, 173] on span "ABM" at bounding box center [68, 172] width 9 height 5
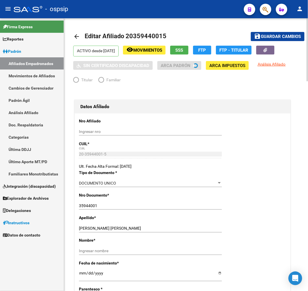
radio input "true"
type input "30-70949342-2"
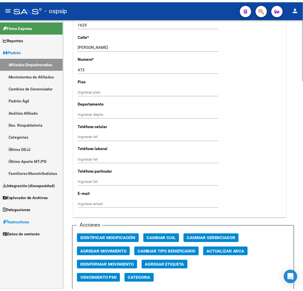
scroll to position [571, 0]
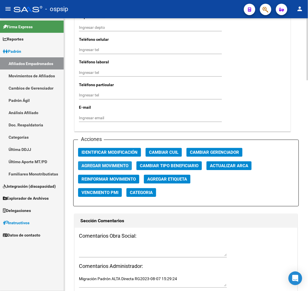
click at [90, 167] on span "Agregar Movimiento" at bounding box center [104, 166] width 47 height 5
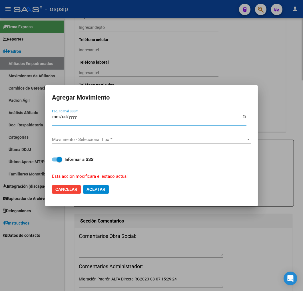
type input "0225-03-01"
type input "[DATE]"
click at [128, 137] on span "Movimiento - Seleccionar tipo *" at bounding box center [149, 139] width 194 height 5
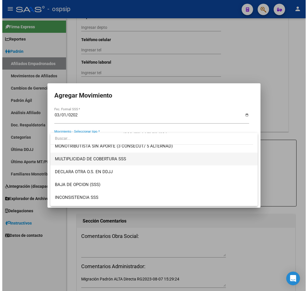
scroll to position [222, 0]
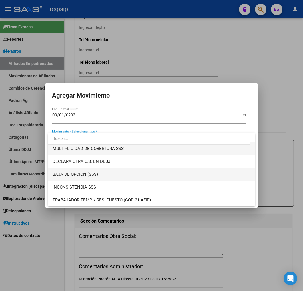
click at [142, 173] on span "BAJA DE OPCION (SSS)" at bounding box center [152, 174] width 198 height 13
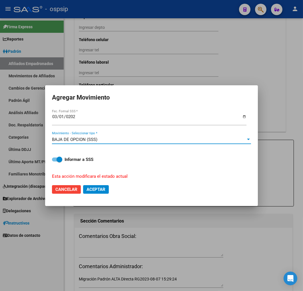
click at [107, 191] on button "Aceptar" at bounding box center [96, 189] width 26 height 9
checkbox input "false"
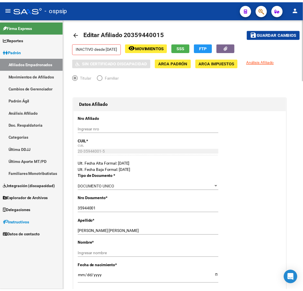
scroll to position [0, 0]
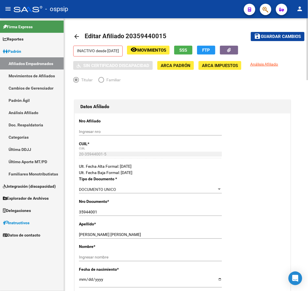
click at [76, 36] on mat-icon "arrow_back" at bounding box center [76, 36] width 7 height 7
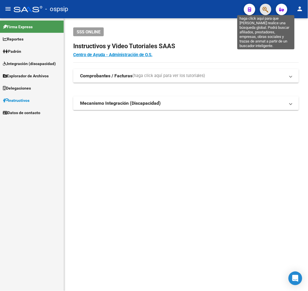
click at [263, 9] on icon "button" at bounding box center [265, 9] width 6 height 7
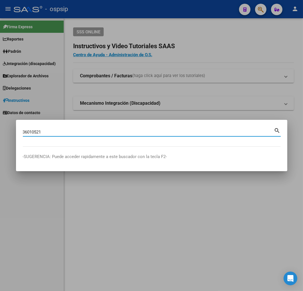
type input "36010521"
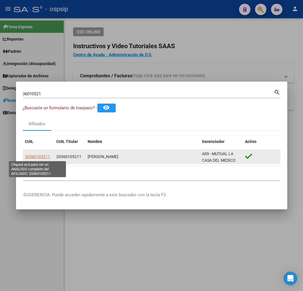
click at [44, 156] on span "20360105211" at bounding box center [37, 157] width 25 height 5
type textarea "20360105211"
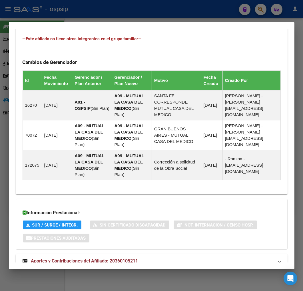
scroll to position [369, 0]
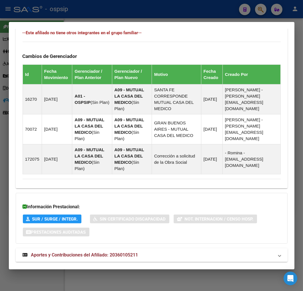
click at [169, 248] on mat-expansion-panel-header "Aportes y Contribuciones del Afiliado: 20360105211" at bounding box center [152, 255] width 272 height 14
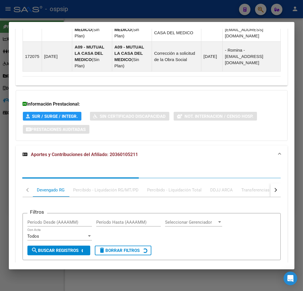
scroll to position [524, 0]
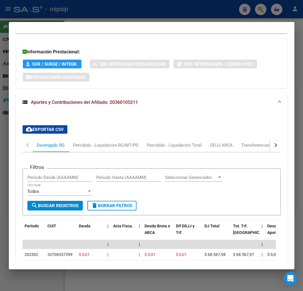
click at [270, 139] on button "button" at bounding box center [275, 146] width 10 height 14
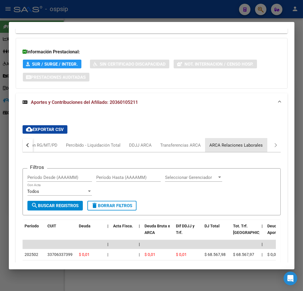
click at [264, 139] on div "ARCA Relaciones Laborales" at bounding box center [236, 146] width 62 height 14
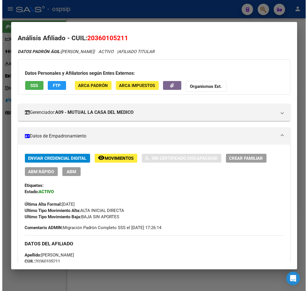
scroll to position [0, 0]
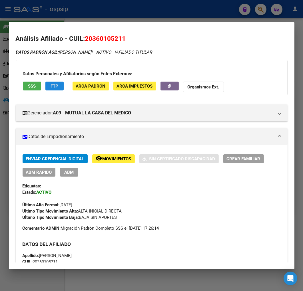
click at [60, 88] on button "FTP" at bounding box center [54, 86] width 18 height 9
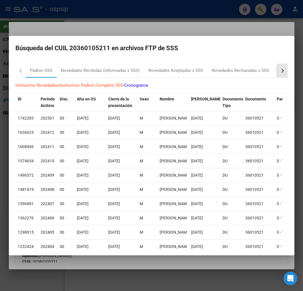
click at [280, 73] on button "button" at bounding box center [282, 71] width 10 height 14
click at [210, 70] on div "RG Bajas x OPCION ONLINE (ARCA)" at bounding box center [194, 70] width 68 height 7
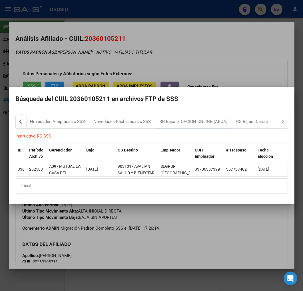
click at [191, 228] on div at bounding box center [151, 145] width 303 height 291
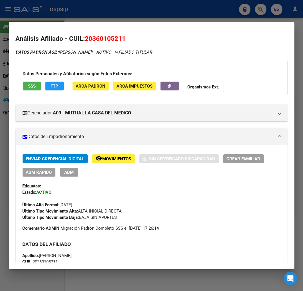
click at [72, 170] on span "ABM" at bounding box center [68, 172] width 9 height 5
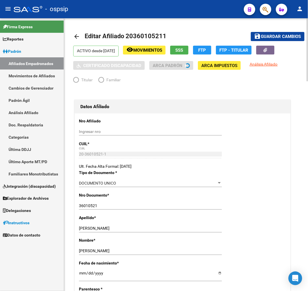
radio input "true"
type input "33-70633739-9"
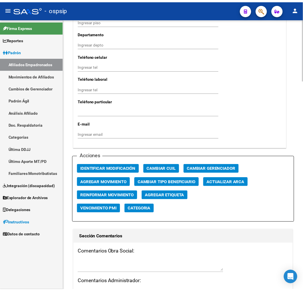
scroll to position [571, 0]
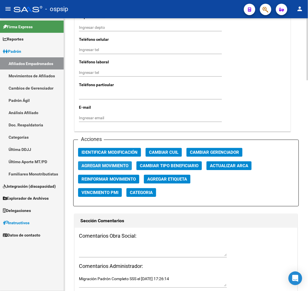
drag, startPoint x: 126, startPoint y: 166, endPoint x: 127, endPoint y: 163, distance: 3.0
click at [127, 164] on span "Agregar Movimiento" at bounding box center [104, 166] width 47 height 5
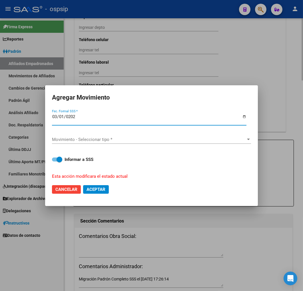
type input "[DATE]"
click at [134, 143] on div "Movimiento - Seleccionar tipo * Movimiento - Seleccionar tipo *" at bounding box center [151, 142] width 199 height 14
click at [135, 143] on div "Movimiento - Seleccionar tipo * Movimiento - Seleccionar tipo *" at bounding box center [151, 139] width 199 height 9
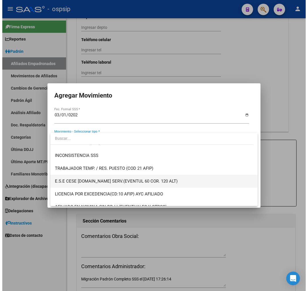
scroll to position [222, 0]
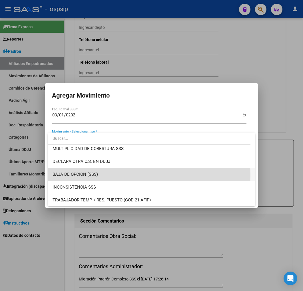
click at [132, 175] on span "BAJA DE OPCION (SSS)" at bounding box center [152, 174] width 198 height 13
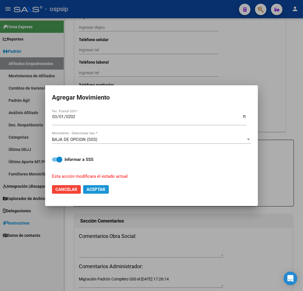
click at [97, 189] on span "Aceptar" at bounding box center [96, 189] width 19 height 5
checkbox input "false"
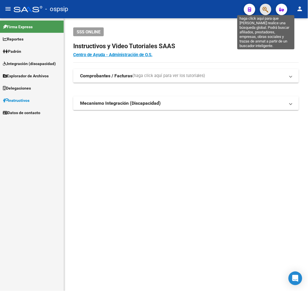
click at [266, 8] on icon "button" at bounding box center [265, 9] width 6 height 7
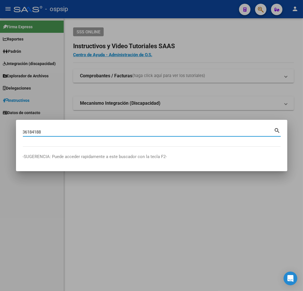
type input "36184188"
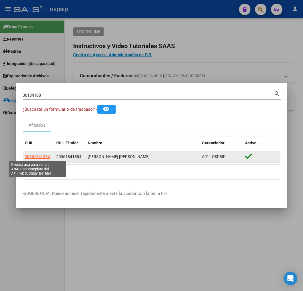
click at [39, 156] on span "20361841884" at bounding box center [37, 157] width 25 height 5
type textarea "20361841884"
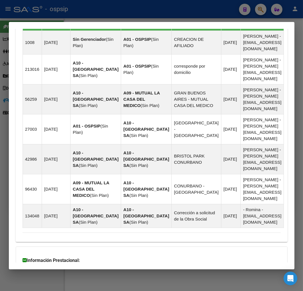
scroll to position [441, 0]
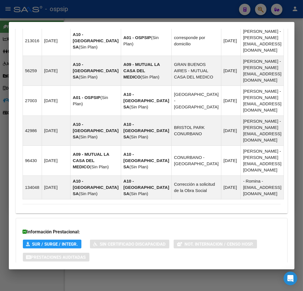
click at [133, 278] on span "Aportes y Contribuciones del Afiliado: 20361841884" at bounding box center [84, 280] width 107 height 5
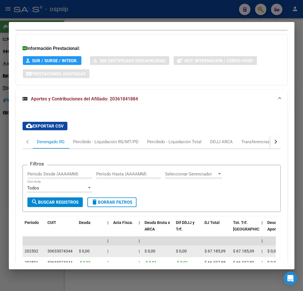
scroll to position [691, 0]
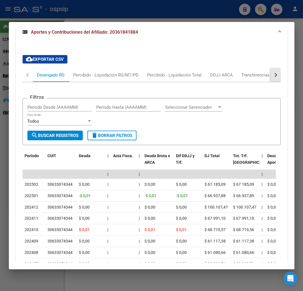
click at [273, 73] on div "button" at bounding box center [275, 75] width 4 height 4
click at [237, 68] on div "ARCA Relaciones Laborales" at bounding box center [236, 75] width 62 height 14
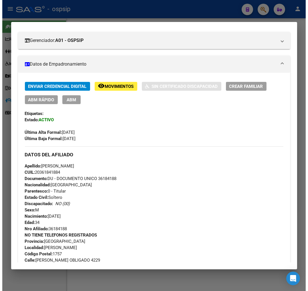
scroll to position [0, 0]
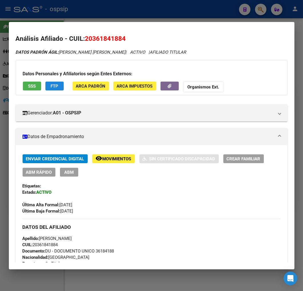
click at [53, 84] on span "FTP" at bounding box center [55, 86] width 8 height 5
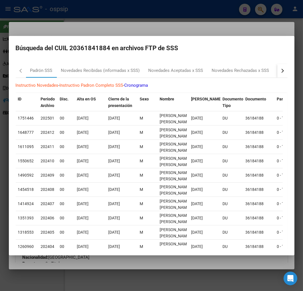
click at [283, 72] on mat-dialog-content "Padrón SSS Novedades Recibidas (informadas x SSS) Novedades Aceptadas x SSS Nov…" at bounding box center [152, 153] width 286 height 189
click at [277, 73] on button "button" at bounding box center [282, 71] width 10 height 14
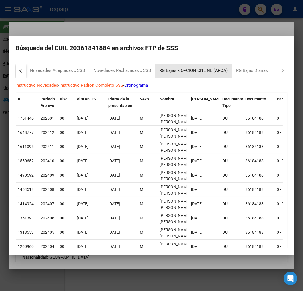
click at [206, 75] on div "RG Bajas x OPCION ONLINE (ARCA)" at bounding box center [193, 71] width 77 height 14
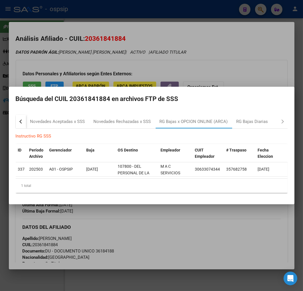
click at [179, 229] on div at bounding box center [151, 145] width 303 height 291
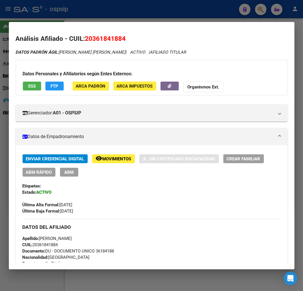
click at [75, 173] on button "ABM" at bounding box center [69, 172] width 18 height 9
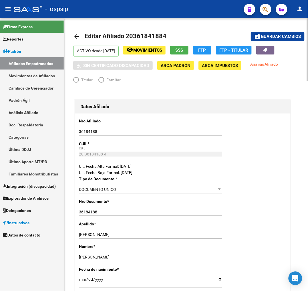
radio input "true"
type input "30-63307434-4"
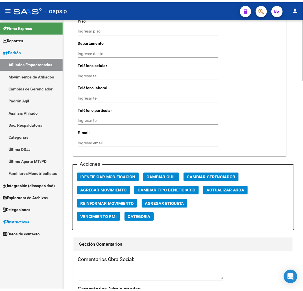
scroll to position [666, 0]
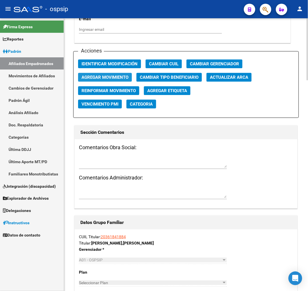
click at [107, 75] on span "Agregar Movimiento" at bounding box center [104, 77] width 47 height 5
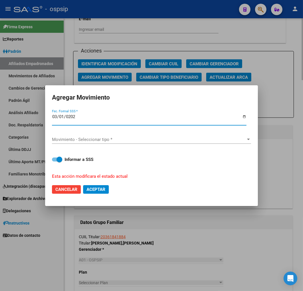
type input "[DATE]"
click at [118, 138] on span "Movimiento - Seleccionar tipo *" at bounding box center [149, 139] width 194 height 5
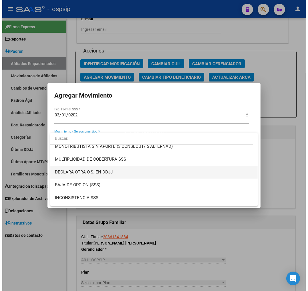
scroll to position [222, 0]
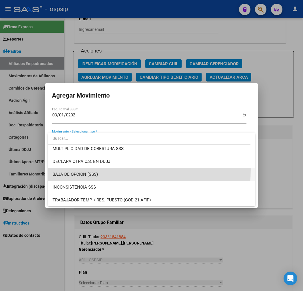
click at [106, 169] on span "BAJA DE OPCION (SSS)" at bounding box center [152, 174] width 198 height 13
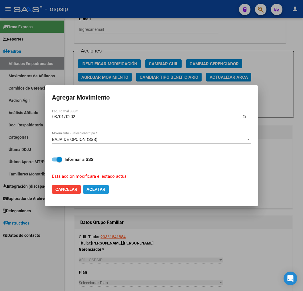
click at [101, 190] on span "Aceptar" at bounding box center [96, 189] width 19 height 5
checkbox input "false"
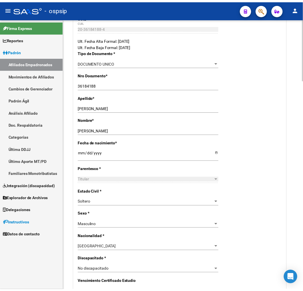
scroll to position [0, 0]
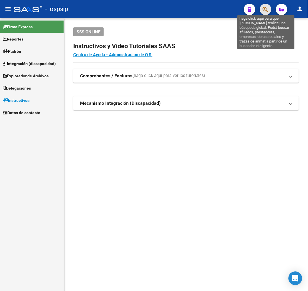
click at [265, 11] on icon "button" at bounding box center [265, 9] width 6 height 7
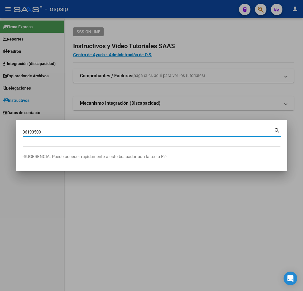
type input "36193500"
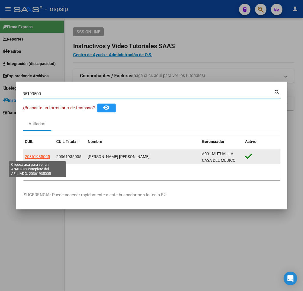
click at [46, 158] on span "20361935005" at bounding box center [37, 157] width 25 height 5
type textarea "20361935005"
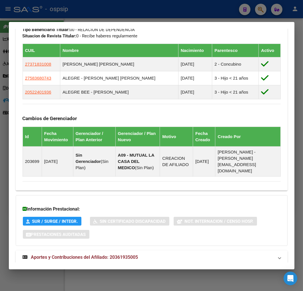
scroll to position [339, 0]
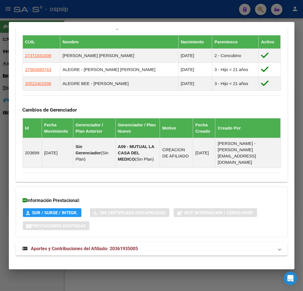
click at [178, 249] on mat-expansion-panel-header "Aportes y Contribuciones del Afiliado: 20361935005" at bounding box center [152, 249] width 272 height 14
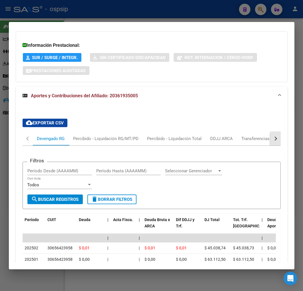
click at [274, 135] on button "button" at bounding box center [275, 139] width 10 height 14
click at [240, 135] on mat-tab-header "Devengado RG Percibido - Liquidación RG/MT/PD Percibido - Liquidación Total DDJ…" at bounding box center [152, 139] width 258 height 14
click at [210, 136] on div "ARCA Relaciones Laborales" at bounding box center [236, 139] width 53 height 6
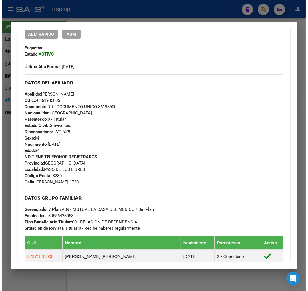
scroll to position [19, 0]
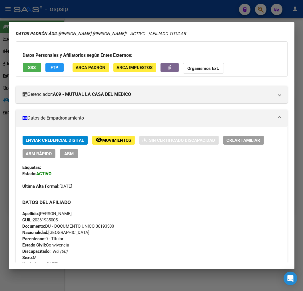
click at [69, 157] on button "ABM" at bounding box center [69, 153] width 18 height 9
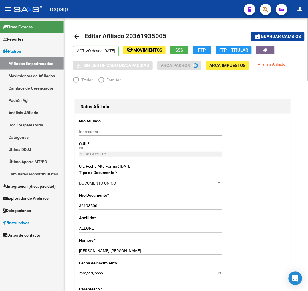
radio input "true"
type input "30-65642395-8"
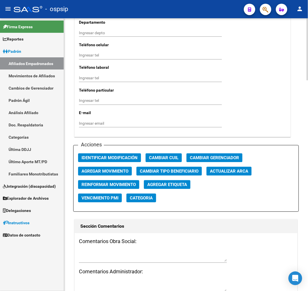
scroll to position [635, 0]
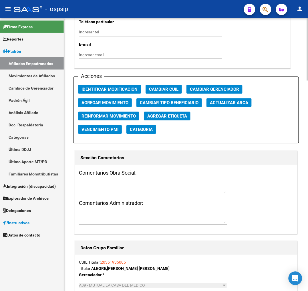
click at [116, 102] on span "Agregar Movimiento" at bounding box center [104, 102] width 47 height 5
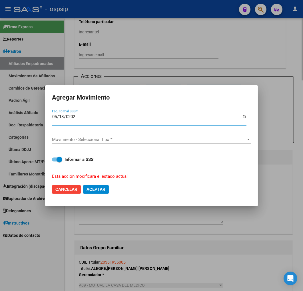
type input "2025-05-18"
click at [155, 140] on span "Movimiento - Seleccionar tipo *" at bounding box center [149, 139] width 194 height 5
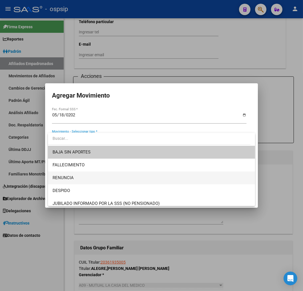
click at [129, 179] on span "RENUNCIA" at bounding box center [152, 178] width 198 height 13
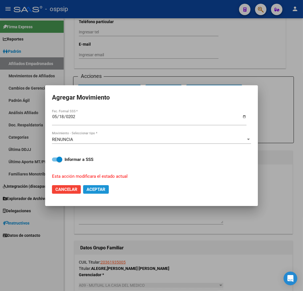
click at [104, 192] on button "Aceptar" at bounding box center [96, 189] width 26 height 9
checkbox input "false"
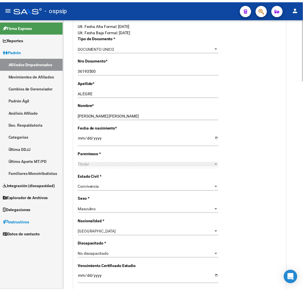
scroll to position [0, 0]
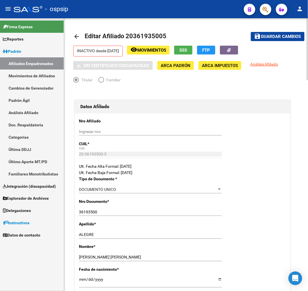
click at [81, 35] on link "arrow_back" at bounding box center [78, 36] width 11 height 13
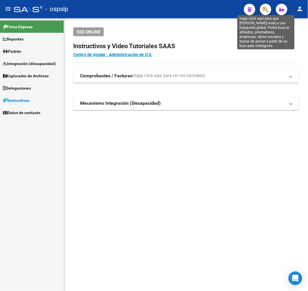
click at [266, 7] on icon "button" at bounding box center [265, 9] width 6 height 7
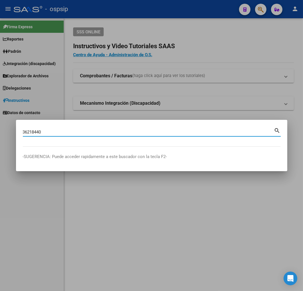
type input "36218440"
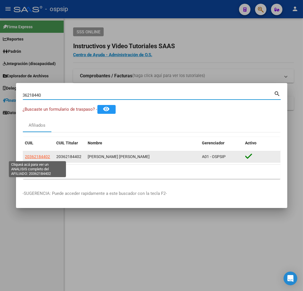
click at [40, 159] on span "20362184402" at bounding box center [37, 157] width 25 height 5
type textarea "20362184402"
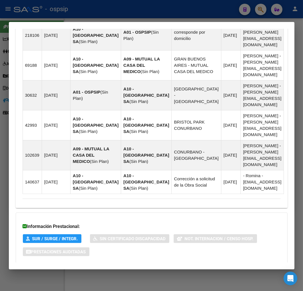
scroll to position [434, 0]
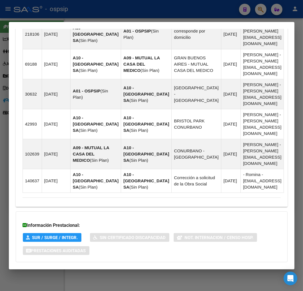
click at [157, 270] on mat-panel-title "Aportes y Contribuciones del Afiliado: 20362184402" at bounding box center [148, 273] width 251 height 7
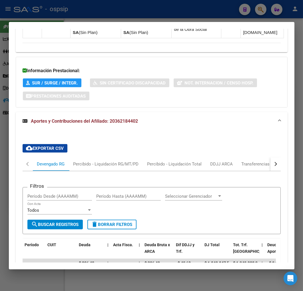
scroll to position [653, 0]
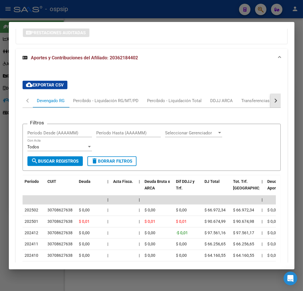
click at [273, 94] on button "button" at bounding box center [275, 101] width 10 height 14
click at [239, 98] on div "ARCA Relaciones Laborales" at bounding box center [236, 101] width 53 height 6
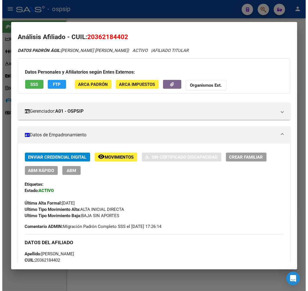
scroll to position [0, 0]
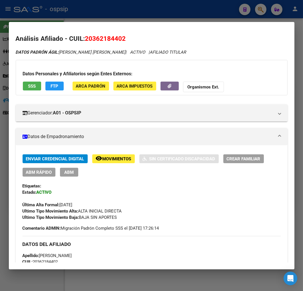
click at [58, 88] on button "FTP" at bounding box center [54, 86] width 18 height 9
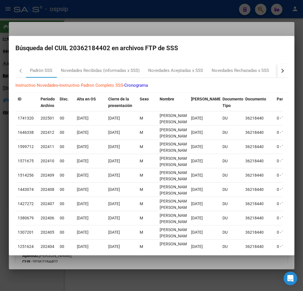
click at [280, 72] on button "button" at bounding box center [282, 71] width 10 height 14
click at [216, 72] on div "RG Bajas x OPCION ONLINE (ARCA)" at bounding box center [194, 70] width 68 height 7
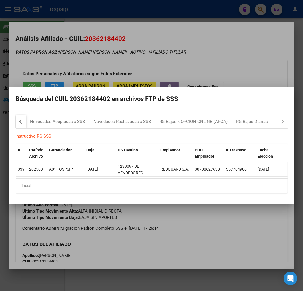
click at [212, 227] on div at bounding box center [151, 145] width 303 height 291
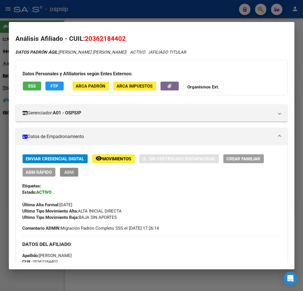
click at [67, 171] on span "ABM" at bounding box center [68, 172] width 9 height 5
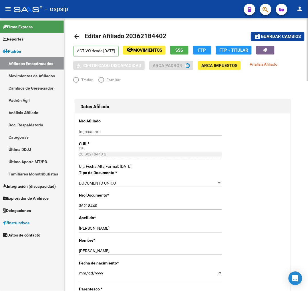
radio input "true"
type input "30-70862763-8"
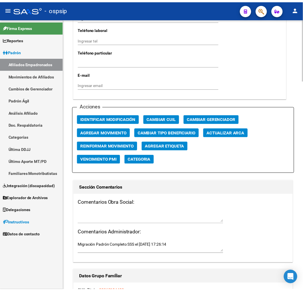
scroll to position [603, 0]
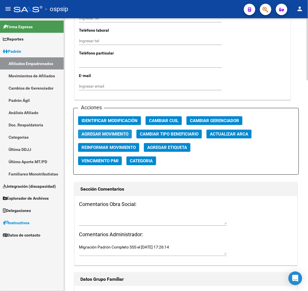
click at [113, 135] on span "Agregar Movimiento" at bounding box center [104, 134] width 47 height 5
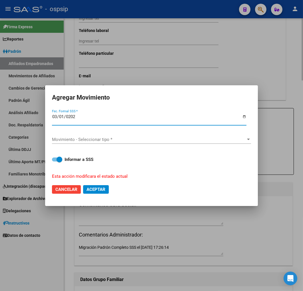
type input "[DATE]"
click at [113, 135] on div "Movimiento - Seleccionar tipo * Movimiento - Seleccionar tipo *" at bounding box center [151, 139] width 199 height 9
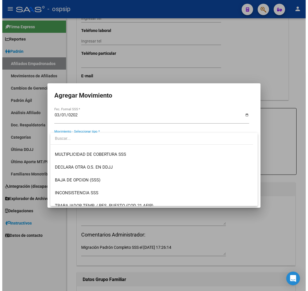
scroll to position [222, 0]
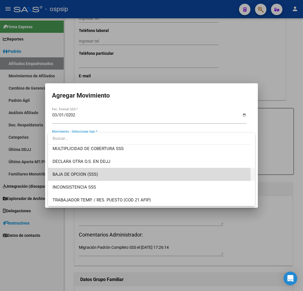
click at [131, 177] on span "BAJA DE OPCION (SSS)" at bounding box center [152, 174] width 198 height 13
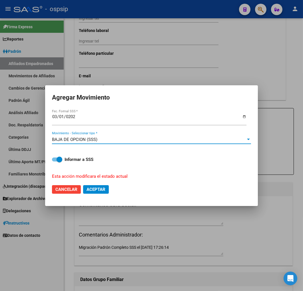
drag, startPoint x: 82, startPoint y: 189, endPoint x: 95, endPoint y: 188, distance: 13.5
click at [93, 188] on mat-dialog-actions "Cancelar Aceptar" at bounding box center [151, 189] width 199 height 19
click at [107, 188] on button "Aceptar" at bounding box center [96, 189] width 26 height 9
checkbox input "false"
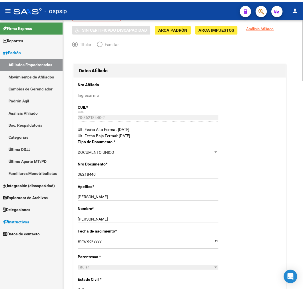
scroll to position [0, 0]
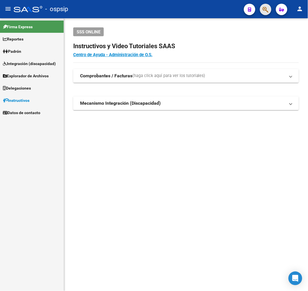
click at [266, 5] on span "button" at bounding box center [265, 10] width 6 height 12
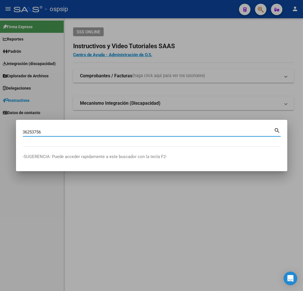
type input "36253756"
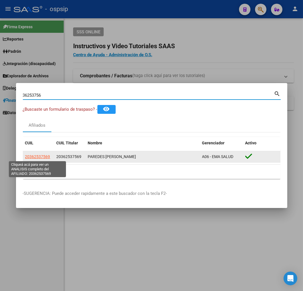
click at [42, 156] on span "20362537569" at bounding box center [37, 157] width 25 height 5
type textarea "20362537569"
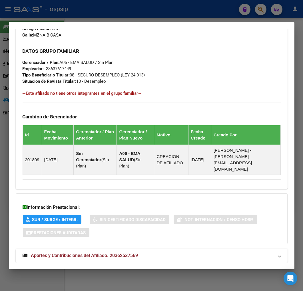
scroll to position [298, 0]
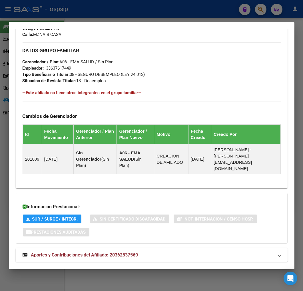
click at [152, 252] on mat-panel-title "Aportes y Contribuciones del Afiliado: 20362537569" at bounding box center [148, 255] width 251 height 7
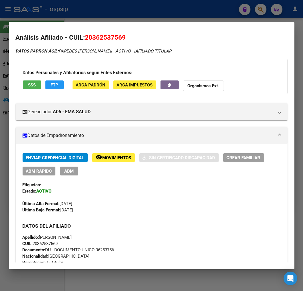
scroll to position [0, 0]
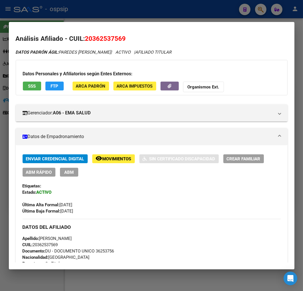
click at [55, 87] on span "FTP" at bounding box center [55, 86] width 8 height 5
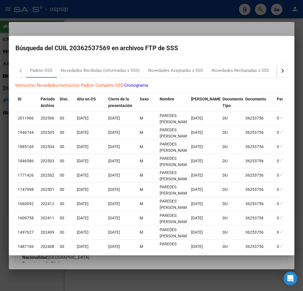
click at [277, 71] on button "button" at bounding box center [282, 71] width 10 height 14
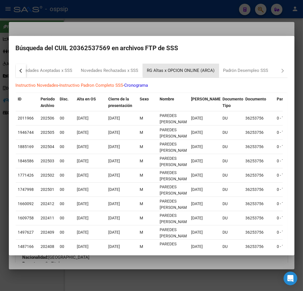
click at [203, 67] on div "RG Altas x OPCION ONLINE (ARCA)" at bounding box center [181, 70] width 68 height 7
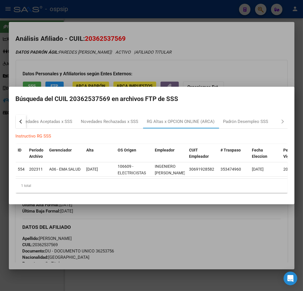
click at [255, 238] on div at bounding box center [151, 145] width 303 height 291
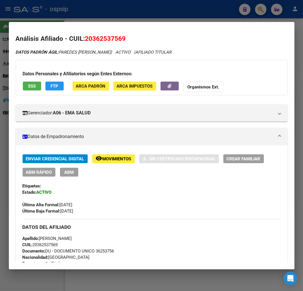
click at [55, 90] on button "FTP" at bounding box center [54, 86] width 18 height 9
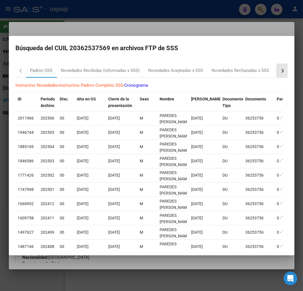
click at [279, 70] on button "button" at bounding box center [282, 71] width 10 height 14
click at [175, 70] on div "RG Altas x OPCION ONLINE (ARCA)" at bounding box center [181, 70] width 68 height 7
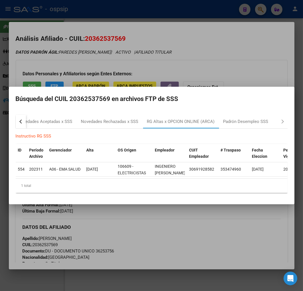
drag, startPoint x: 199, startPoint y: 235, endPoint x: 141, endPoint y: 198, distance: 69.1
click at [197, 235] on div at bounding box center [151, 145] width 303 height 291
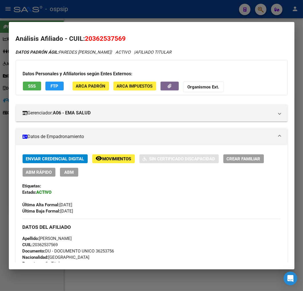
drag, startPoint x: 53, startPoint y: 77, endPoint x: 55, endPoint y: 87, distance: 10.0
click at [53, 78] on div "Datos Personales y Afiliatorios según Entes Externos: SSS FTP ARCA Padrón ARCA …" at bounding box center [152, 77] width 272 height 35
click at [55, 87] on span "FTP" at bounding box center [55, 86] width 8 height 5
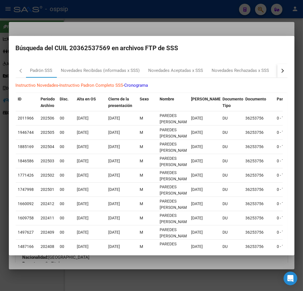
click at [277, 73] on button "button" at bounding box center [282, 71] width 10 height 14
click at [257, 73] on div "Padrón Desempleo SSS" at bounding box center [245, 70] width 45 height 7
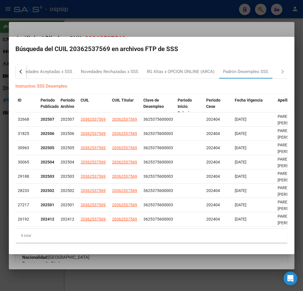
click at [145, 26] on div at bounding box center [151, 145] width 303 height 291
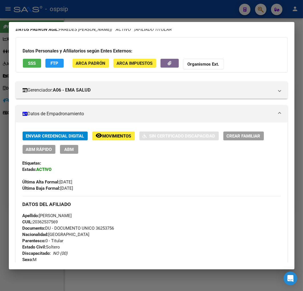
scroll to position [6, 0]
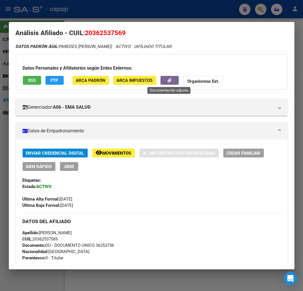
click at [171, 80] on button "button" at bounding box center [170, 80] width 18 height 9
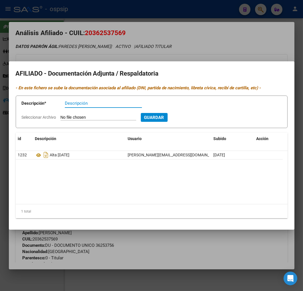
click at [160, 241] on div at bounding box center [151, 145] width 303 height 291
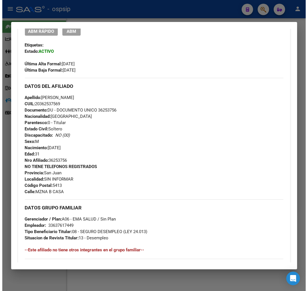
scroll to position [101, 0]
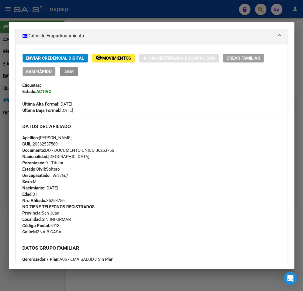
click at [66, 73] on span "ABM" at bounding box center [68, 71] width 9 height 5
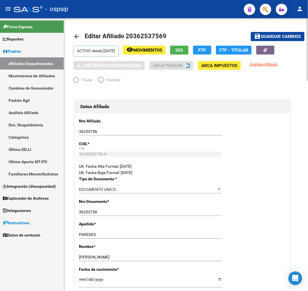
radio input "true"
type input "33-63761744-9"
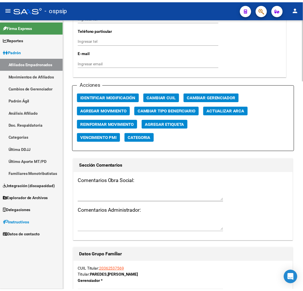
scroll to position [635, 0]
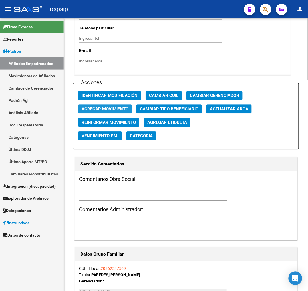
click at [121, 111] on span "Agregar Movimiento" at bounding box center [104, 109] width 47 height 5
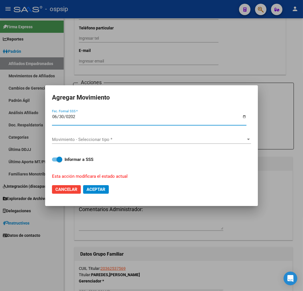
type input "2025-06-30"
click at [100, 142] on span "Movimiento - Seleccionar tipo *" at bounding box center [149, 139] width 194 height 5
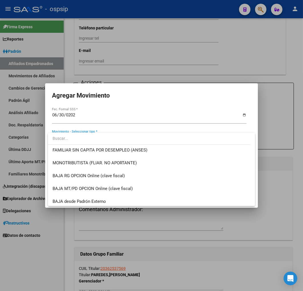
scroll to position [412, 0]
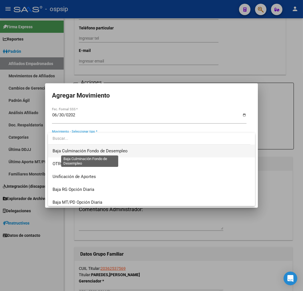
click at [119, 152] on span "Baja Culminación Fondo de Desempleo" at bounding box center [90, 151] width 75 height 5
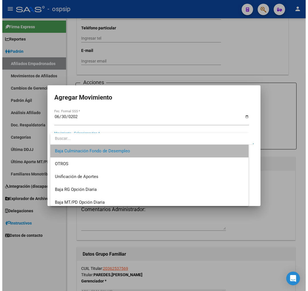
scroll to position [411, 0]
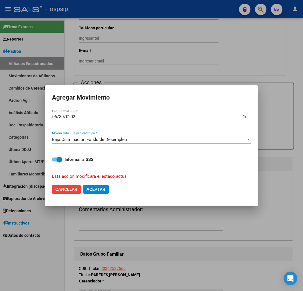
click at [95, 191] on span "Aceptar" at bounding box center [96, 189] width 19 height 5
checkbox input "false"
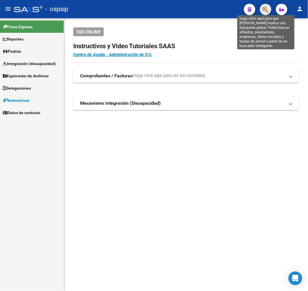
click at [263, 8] on icon "button" at bounding box center [265, 9] width 6 height 7
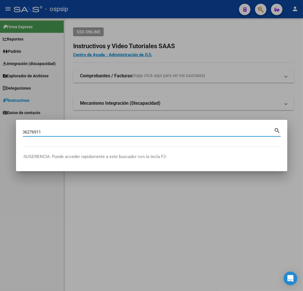
type input "36276911"
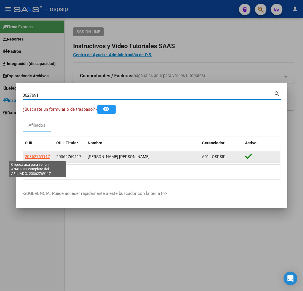
click at [45, 158] on span "20362769117" at bounding box center [37, 157] width 25 height 5
type textarea "20362769117"
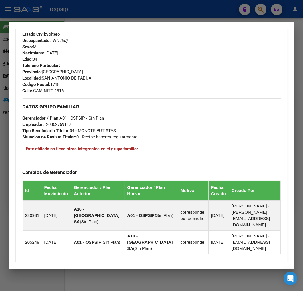
scroll to position [339, 0]
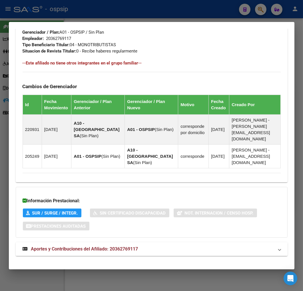
click at [183, 246] on mat-panel-title "Aportes y Contribuciones del Afiliado: 20362769117" at bounding box center [148, 249] width 251 height 7
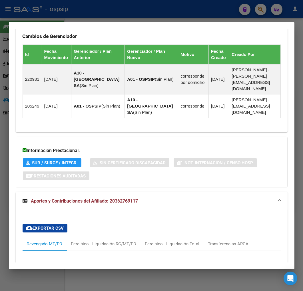
scroll to position [199, 0]
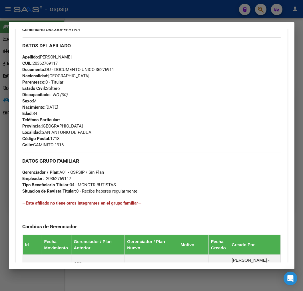
click at [110, 16] on div at bounding box center [151, 145] width 303 height 291
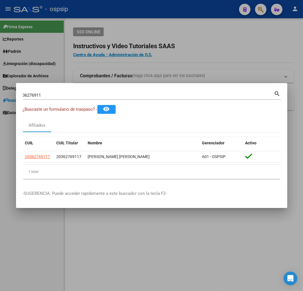
drag, startPoint x: 157, startPoint y: 61, endPoint x: 214, endPoint y: 73, distance: 58.5
click at [164, 62] on div at bounding box center [151, 145] width 303 height 291
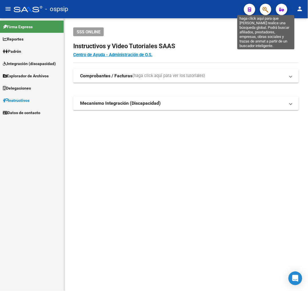
click at [266, 9] on icon "button" at bounding box center [265, 9] width 6 height 7
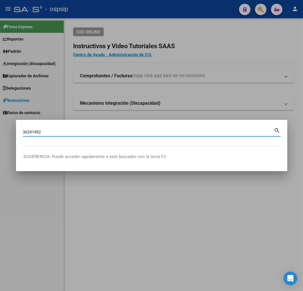
type input "36341492"
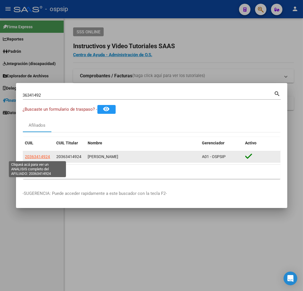
click at [43, 155] on span "20363414924" at bounding box center [37, 157] width 25 height 5
type textarea "20363414924"
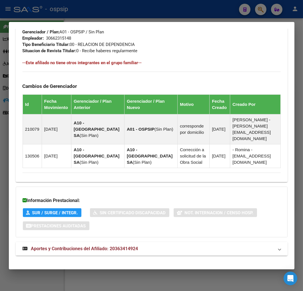
click at [169, 246] on mat-panel-title "Aportes y Contribuciones del Afiliado: 20363414924" at bounding box center [148, 249] width 251 height 7
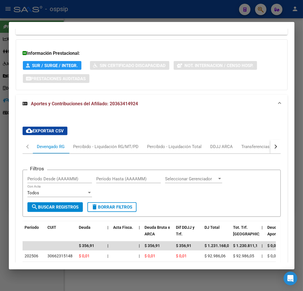
scroll to position [507, 0]
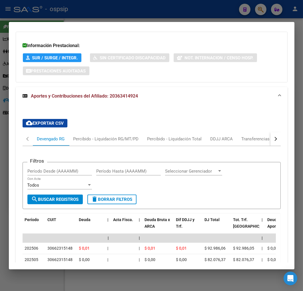
click at [270, 135] on button "button" at bounding box center [275, 139] width 10 height 14
click at [224, 136] on div "ARCA Relaciones Laborales" at bounding box center [236, 139] width 53 height 6
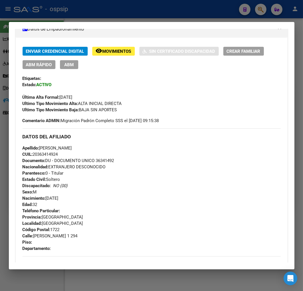
scroll to position [95, 0]
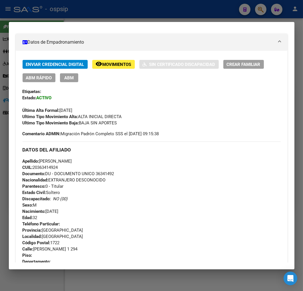
click at [107, 3] on div at bounding box center [151, 145] width 303 height 291
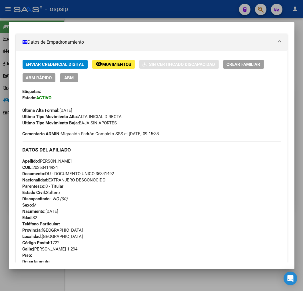
click at [111, 7] on div at bounding box center [151, 145] width 303 height 291
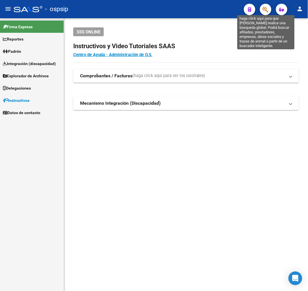
click at [264, 12] on icon "button" at bounding box center [265, 9] width 6 height 7
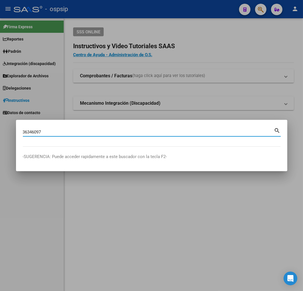
type input "36346097"
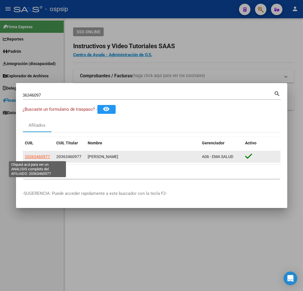
click at [41, 159] on span "20363460977" at bounding box center [37, 157] width 25 height 5
type textarea "20363460977"
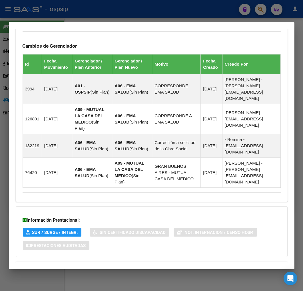
scroll to position [368, 0]
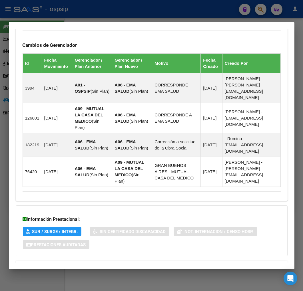
click at [182, 264] on mat-panel-title "Aportes y Contribuciones del Afiliado: 20363460977" at bounding box center [148, 267] width 251 height 7
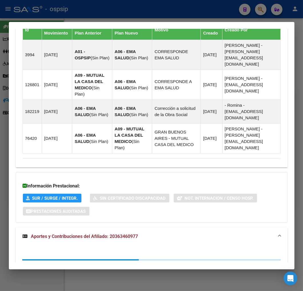
scroll to position [523, 0]
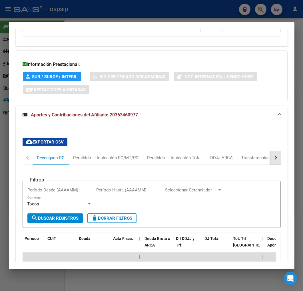
click at [274, 151] on button "button" at bounding box center [275, 158] width 10 height 14
click at [273, 151] on button "button" at bounding box center [275, 158] width 10 height 14
click at [263, 151] on mat-tab-header "Devengado RG Percibido - Liquidación RG/MT/PD Percibido - Liquidación Total DDJ…" at bounding box center [152, 158] width 258 height 14
click at [240, 155] on div "ARCA Relaciones Laborales" at bounding box center [236, 158] width 53 height 6
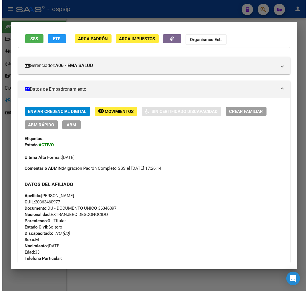
scroll to position [0, 0]
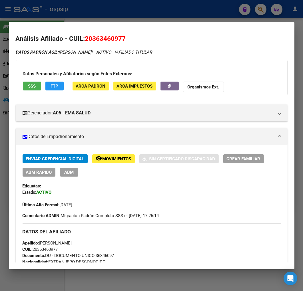
click at [51, 87] on span "FTP" at bounding box center [55, 86] width 8 height 5
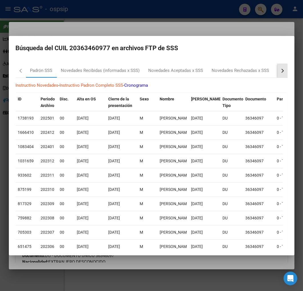
click at [280, 72] on div "button" at bounding box center [282, 71] width 4 height 4
click at [250, 75] on mat-tab-header "Padrón SSS Novedades Recibidas (informadas x SSS) Novedades Aceptadas x SSS Nov…" at bounding box center [152, 71] width 272 height 14
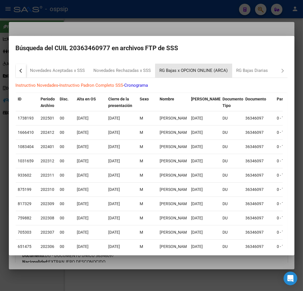
click at [201, 75] on div "RG Bajas x OPCION ONLINE (ARCA)" at bounding box center [193, 71] width 77 height 14
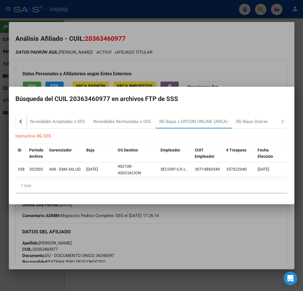
click at [168, 241] on div at bounding box center [151, 145] width 303 height 291
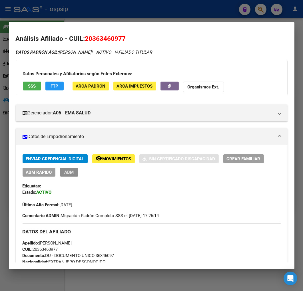
click at [70, 175] on button "ABM" at bounding box center [69, 172] width 18 height 9
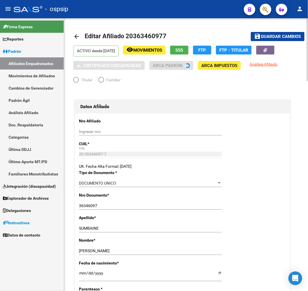
radio input "true"
type input "30-71486054-9"
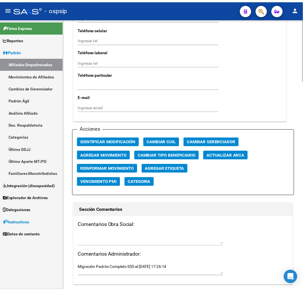
scroll to position [635, 0]
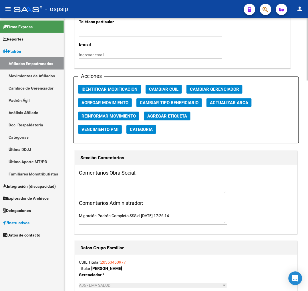
click at [92, 102] on span "Agregar Movimiento" at bounding box center [104, 102] width 47 height 5
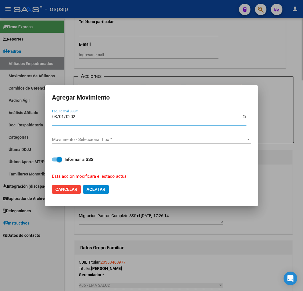
type input "[DATE]"
click at [121, 141] on span "Movimiento - Seleccionar tipo *" at bounding box center [149, 139] width 194 height 5
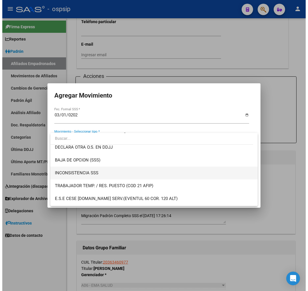
scroll to position [222, 0]
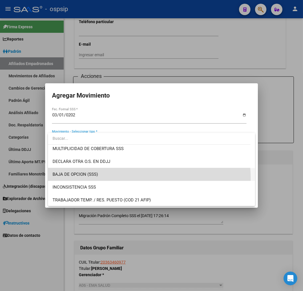
drag, startPoint x: 128, startPoint y: 178, endPoint x: 100, endPoint y: 168, distance: 29.9
click at [128, 178] on span "BAJA DE OPCION (SSS)" at bounding box center [152, 174] width 198 height 13
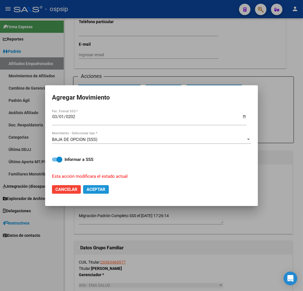
click at [97, 187] on span "Aceptar" at bounding box center [96, 189] width 19 height 5
checkbox input "false"
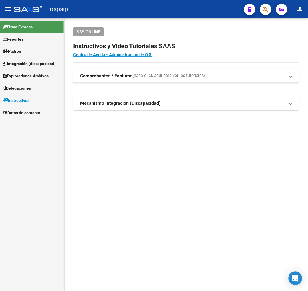
click at [265, 5] on span "button" at bounding box center [265, 10] width 6 height 12
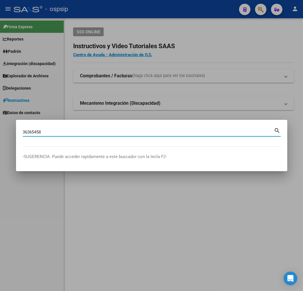
type input "36365458"
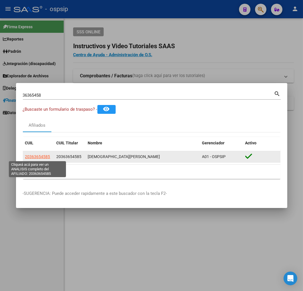
click at [40, 158] on span "20363654585" at bounding box center [37, 157] width 25 height 5
type textarea "20363654585"
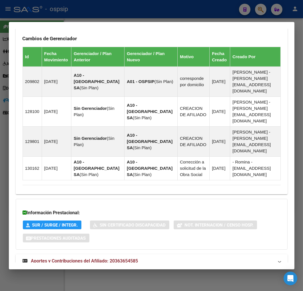
click at [172, 258] on mat-panel-title "Aportes y Contribuciones del Afiliado: 20363654585" at bounding box center [148, 261] width 251 height 7
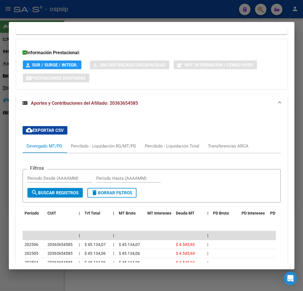
scroll to position [580, 0]
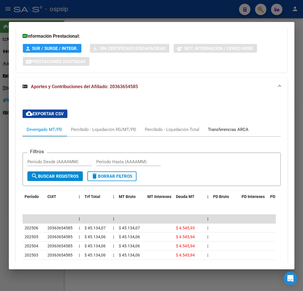
click at [229, 127] on div "Transferencias ARCA" at bounding box center [228, 130] width 41 height 6
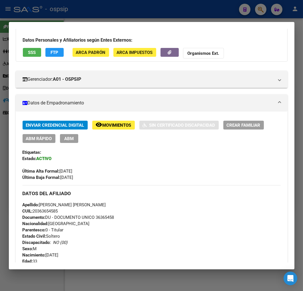
scroll to position [30, 0]
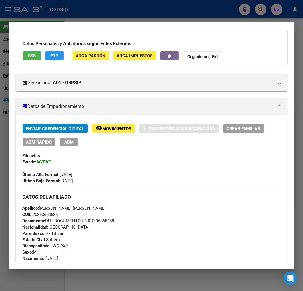
click at [97, 18] on div at bounding box center [151, 145] width 303 height 291
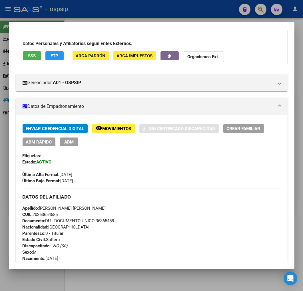
drag, startPoint x: 97, startPoint y: 18, endPoint x: 101, endPoint y: 19, distance: 4.4
click at [98, 18] on div at bounding box center [151, 145] width 303 height 291
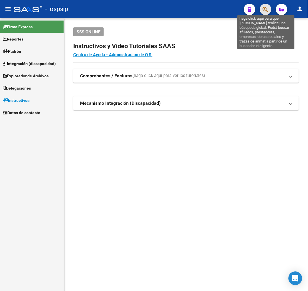
click at [267, 9] on icon "button" at bounding box center [265, 9] width 6 height 7
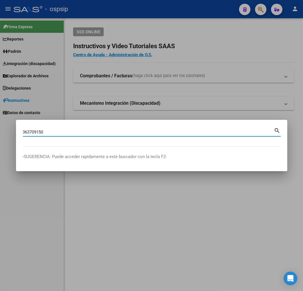
type input "363709150"
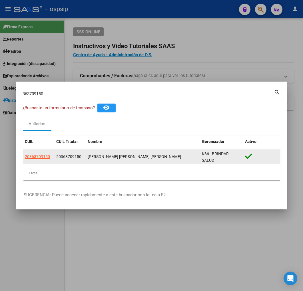
click at [49, 161] on datatable-body-cell "20363709150" at bounding box center [38, 157] width 31 height 14
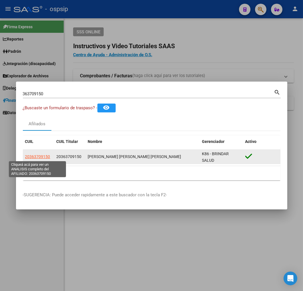
click at [35, 158] on span "20363709150" at bounding box center [37, 157] width 25 height 5
type textarea "20363709150"
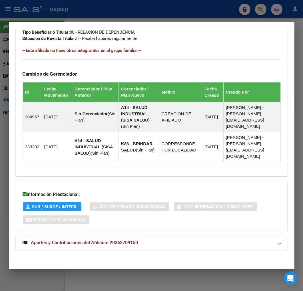
scroll to position [341, 0]
click at [185, 238] on mat-expansion-panel-header "Aportes y Contribuciones del Afiliado: 20363709150" at bounding box center [152, 243] width 272 height 14
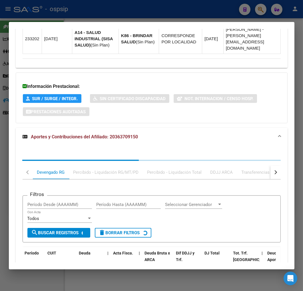
scroll to position [496, 0]
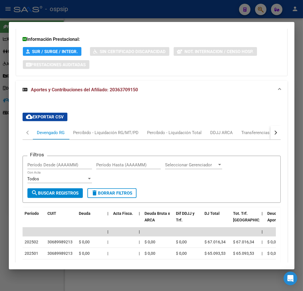
click at [270, 133] on button "button" at bounding box center [275, 133] width 10 height 14
click at [254, 134] on mat-tab-header "Devengado RG Percibido - Liquidación RG/MT/PD Percibido - Liquidación Total DDJ…" at bounding box center [152, 133] width 258 height 14
click at [242, 133] on div "ARCA Relaciones Laborales" at bounding box center [236, 133] width 53 height 6
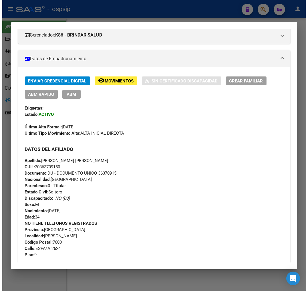
scroll to position [0, 0]
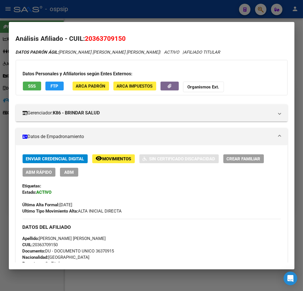
click at [59, 89] on button "FTP" at bounding box center [54, 86] width 18 height 9
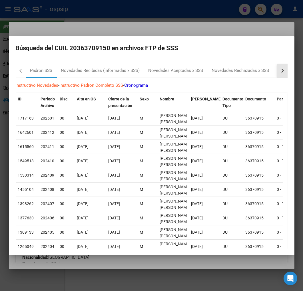
click at [280, 73] on button "button" at bounding box center [282, 71] width 10 height 14
click at [199, 74] on div "RG Bajas x OPCION ONLINE (ARCA)" at bounding box center [193, 71] width 77 height 14
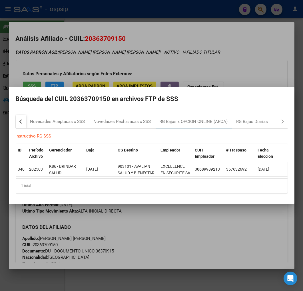
click at [188, 233] on div at bounding box center [151, 145] width 303 height 291
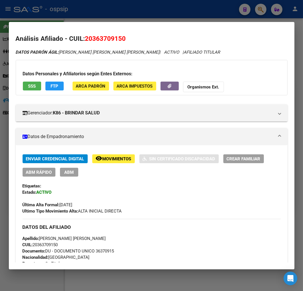
click at [72, 175] on button "ABM" at bounding box center [69, 172] width 18 height 9
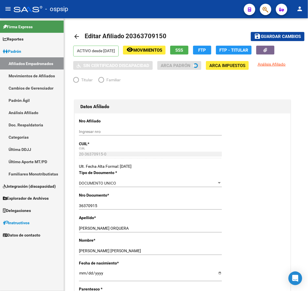
radio input "true"
type input "30-68998921-3"
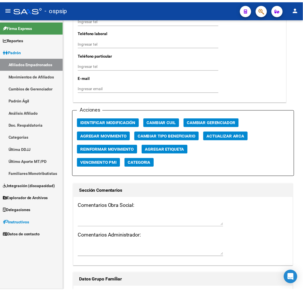
scroll to position [603, 0]
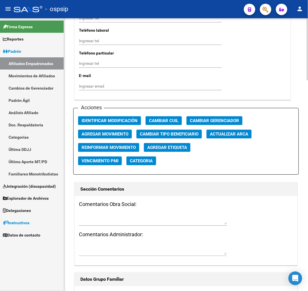
click at [99, 135] on span "Agregar Movimiento" at bounding box center [104, 134] width 47 height 5
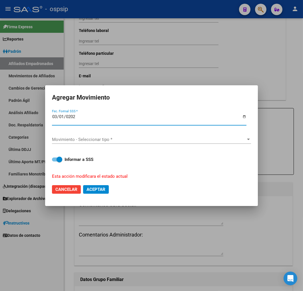
type input "[DATE]"
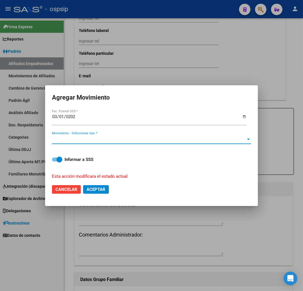
click at [102, 140] on span "Movimiento - Seleccionar tipo *" at bounding box center [149, 139] width 194 height 5
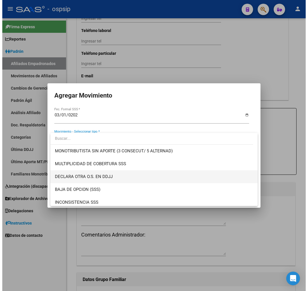
scroll to position [222, 0]
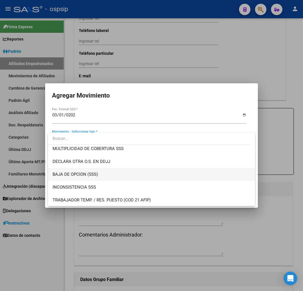
click at [110, 176] on span "BAJA DE OPCION (SSS)" at bounding box center [152, 174] width 198 height 13
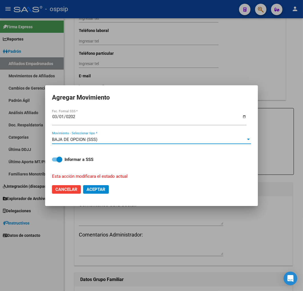
click at [99, 190] on span "Aceptar" at bounding box center [96, 189] width 19 height 5
checkbox input "false"
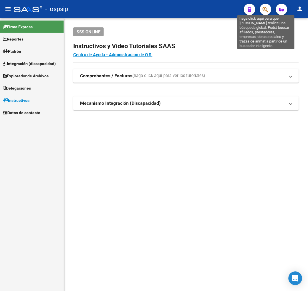
click at [266, 9] on icon "button" at bounding box center [265, 9] width 6 height 7
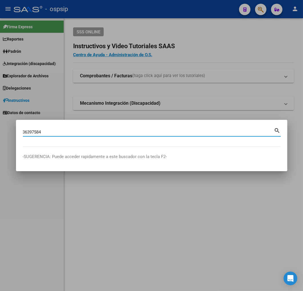
type input "36397584"
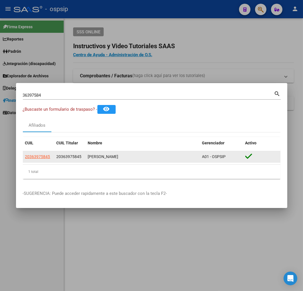
click at [47, 160] on app-link-go-to "20363975845" at bounding box center [37, 157] width 25 height 7
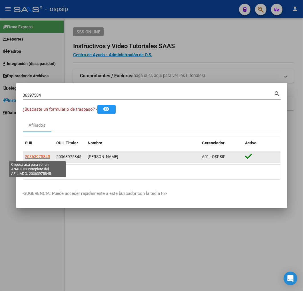
click at [44, 159] on span "20363975845" at bounding box center [37, 157] width 25 height 5
type textarea "20363975845"
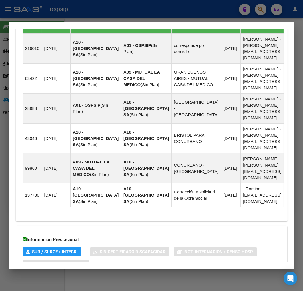
scroll to position [434, 0]
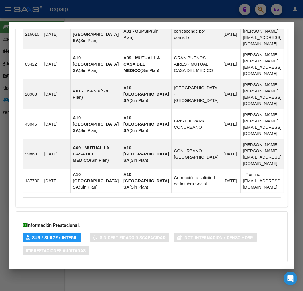
click at [179, 270] on mat-panel-title "Aportes y Contribuciones del Afiliado: 20363975845" at bounding box center [148, 273] width 251 height 7
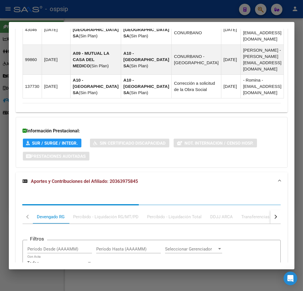
scroll to position [589, 0]
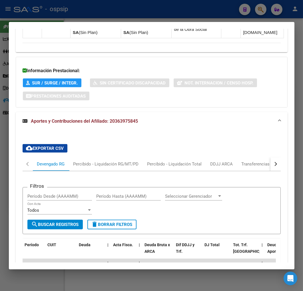
click at [270, 157] on button "button" at bounding box center [275, 164] width 10 height 14
click at [271, 157] on button "button" at bounding box center [275, 164] width 10 height 14
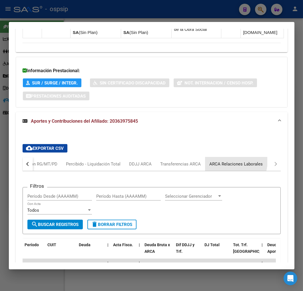
click at [226, 161] on div "ARCA Relaciones Laborales" at bounding box center [236, 164] width 53 height 6
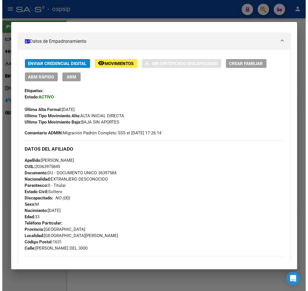
scroll to position [90, 0]
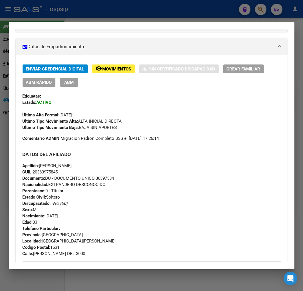
click at [69, 83] on span "ABM" at bounding box center [68, 82] width 9 height 5
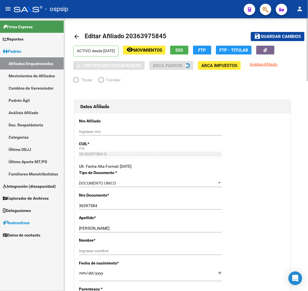
radio input "true"
type input "30-64106337-8"
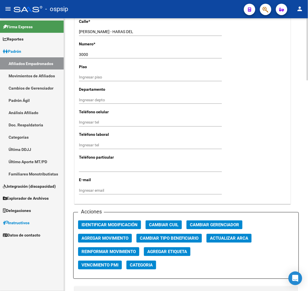
scroll to position [539, 0]
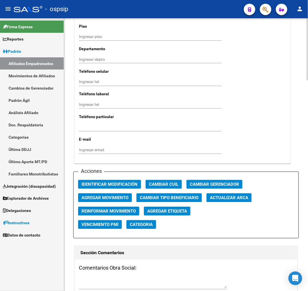
click at [112, 196] on span "Agregar Movimiento" at bounding box center [104, 198] width 47 height 5
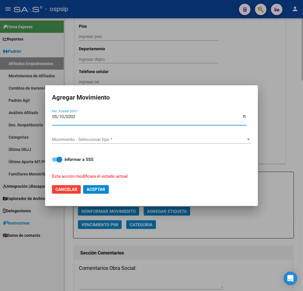
type input "2025-05-10"
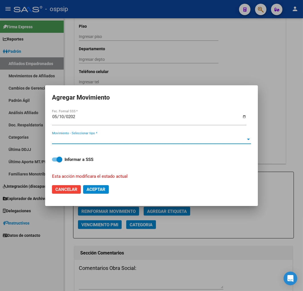
click at [176, 140] on span "Movimiento - Seleccionar tipo *" at bounding box center [149, 139] width 194 height 5
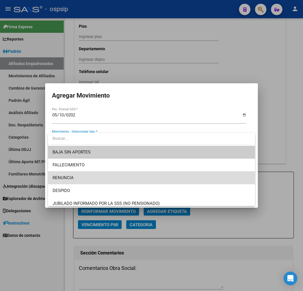
drag, startPoint x: 157, startPoint y: 181, endPoint x: 145, endPoint y: 182, distance: 12.0
click at [157, 181] on span "RENUNCIA" at bounding box center [152, 178] width 198 height 13
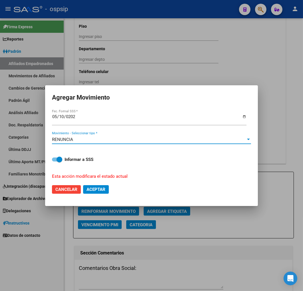
click at [107, 188] on button "Aceptar" at bounding box center [96, 189] width 26 height 9
checkbox input "false"
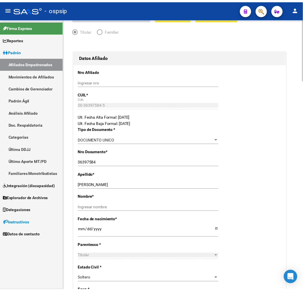
scroll to position [0, 0]
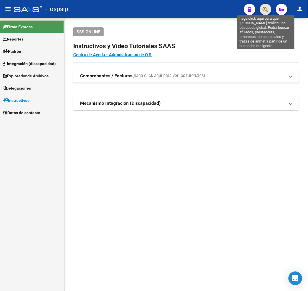
click at [266, 11] on icon "button" at bounding box center [265, 9] width 6 height 7
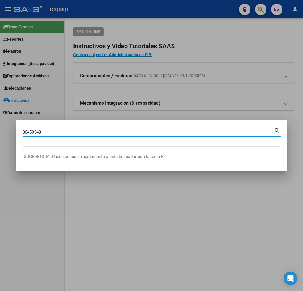
type input "36450543"
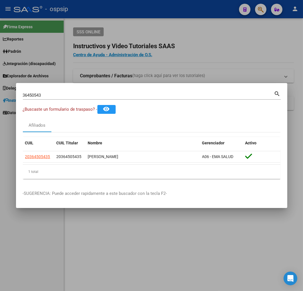
drag, startPoint x: 25, startPoint y: 150, endPoint x: 31, endPoint y: 163, distance: 14.3
click at [25, 151] on div "CUIL CUIL Titular Nombre Gerenciador Activo 20364505435 20364505435 ERAZO ALCID…" at bounding box center [152, 158] width 258 height 42
click at [31, 163] on datatable-selection "20364505435 20364505435 ERAZO ALCIDES EZEQUIAS A06 - EMA SALUD" at bounding box center [152, 161] width 258 height 5
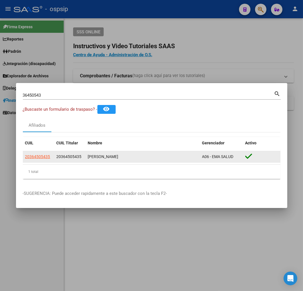
click at [33, 159] on app-link-go-to "20364505435" at bounding box center [37, 157] width 25 height 7
click at [40, 157] on span "20364505435" at bounding box center [37, 157] width 25 height 5
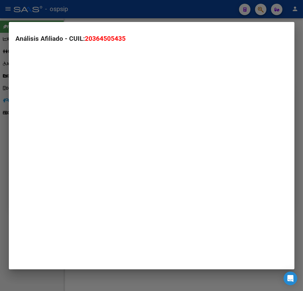
type textarea "20364505435"
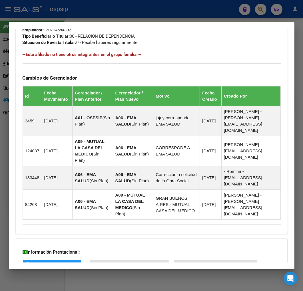
scroll to position [368, 0]
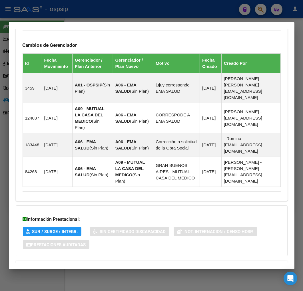
click at [179, 261] on mat-expansion-panel-header "Aportes y Contribuciones del Afiliado: 20364505435" at bounding box center [152, 268] width 272 height 14
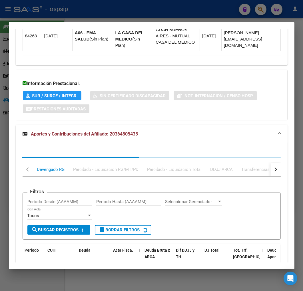
scroll to position [523, 0]
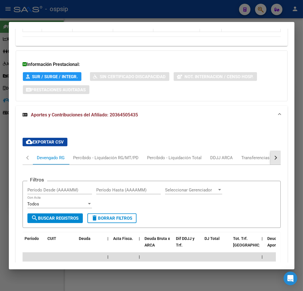
click at [270, 151] on button "button" at bounding box center [275, 158] width 10 height 14
click at [259, 151] on mat-tab-header "Devengado RG Percibido - Liquidación RG/MT/PD Percibido - Liquidación Total DDJ…" at bounding box center [152, 158] width 258 height 14
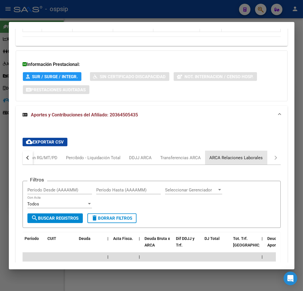
click at [244, 155] on div "ARCA Relaciones Laborales" at bounding box center [236, 158] width 53 height 6
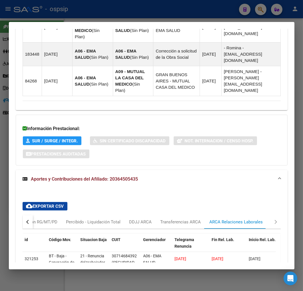
scroll to position [514, 0]
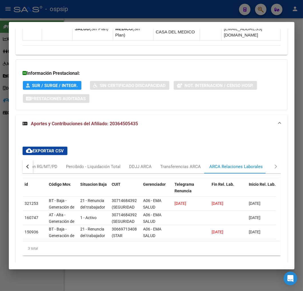
drag, startPoint x: 103, startPoint y: 227, endPoint x: 128, endPoint y: 226, distance: 24.6
click at [128, 242] on div "3 total" at bounding box center [152, 249] width 258 height 14
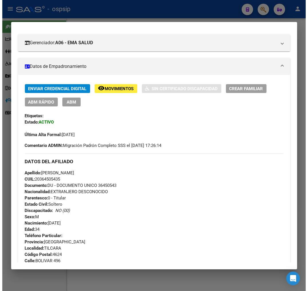
scroll to position [70, 0]
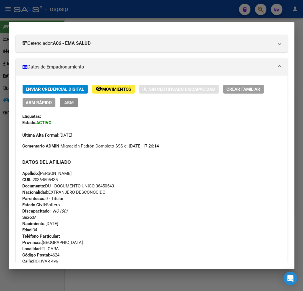
click at [61, 101] on button "ABM" at bounding box center [69, 102] width 18 height 9
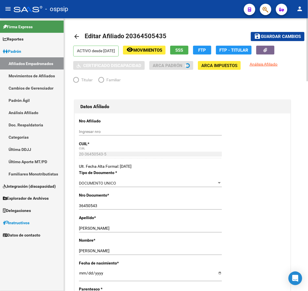
radio input "true"
type input "30-71468439-2"
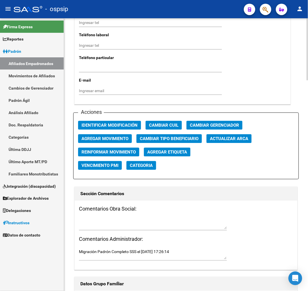
scroll to position [571, 0]
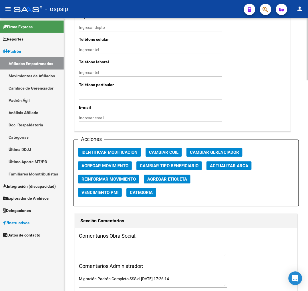
click at [118, 162] on button "Agregar Movimiento" at bounding box center [105, 166] width 54 height 9
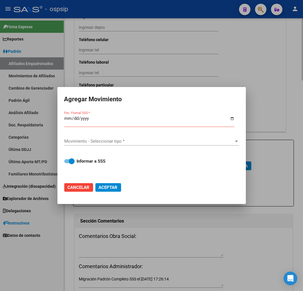
drag, startPoint x: 204, startPoint y: 256, endPoint x: 199, endPoint y: 253, distance: 5.5
click at [201, 255] on div at bounding box center [151, 145] width 303 height 291
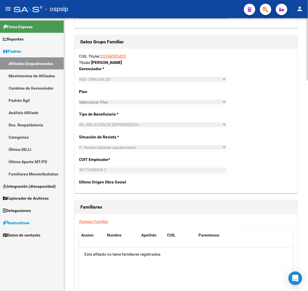
scroll to position [922, 0]
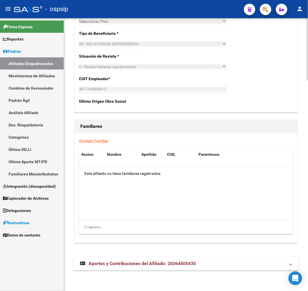
click at [197, 267] on mat-expansion-panel-header "Aportes y Contribuciones del Afiliado: 20364505435" at bounding box center [185, 264] width 225 height 14
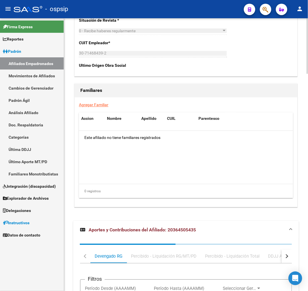
scroll to position [1063, 0]
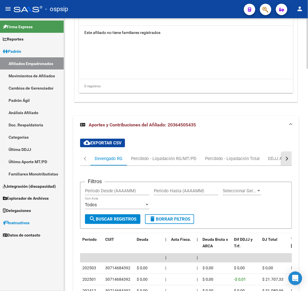
click at [287, 159] on button "button" at bounding box center [286, 159] width 10 height 14
click at [254, 161] on div "ARCA Relaciones Laborales" at bounding box center [252, 159] width 53 height 6
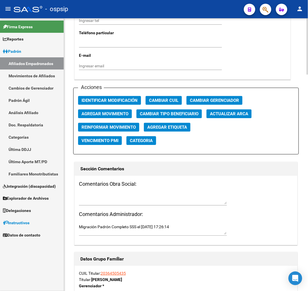
scroll to position [610, 0]
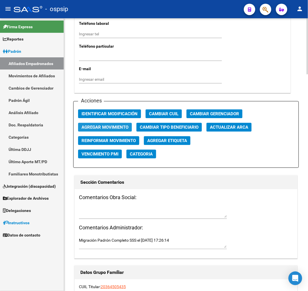
click at [123, 125] on span "Agregar Movimiento" at bounding box center [104, 127] width 47 height 5
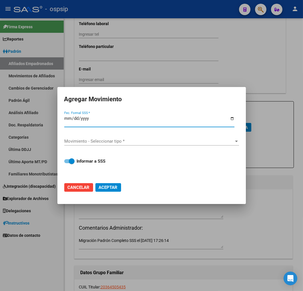
click at [165, 138] on div "Movimiento - Seleccionar tipo * Movimiento - Seleccionar tipo *" at bounding box center [151, 141] width 175 height 9
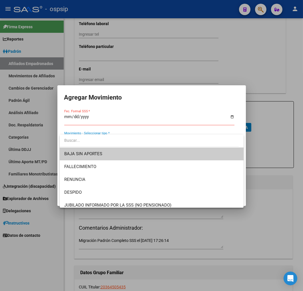
click at [66, 117] on div at bounding box center [151, 145] width 303 height 291
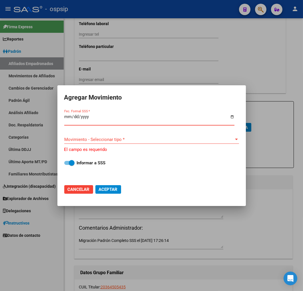
click at [67, 117] on input "Fec. Formal SSS *" at bounding box center [149, 119] width 170 height 9
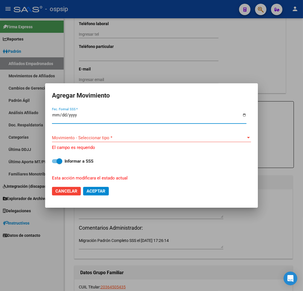
type input "2025-06-30"
click at [124, 139] on span "Movimiento - Seleccionar tipo *" at bounding box center [149, 137] width 194 height 5
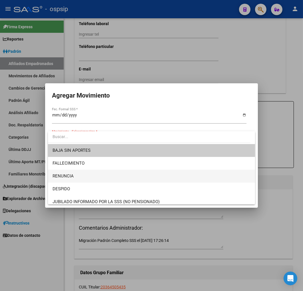
click at [115, 180] on span "RENUNCIA" at bounding box center [152, 176] width 198 height 13
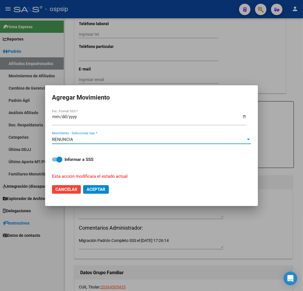
click at [95, 189] on span "Aceptar" at bounding box center [96, 189] width 19 height 5
checkbox input "false"
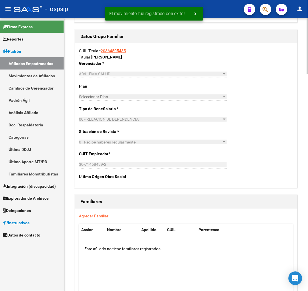
scroll to position [838, 0]
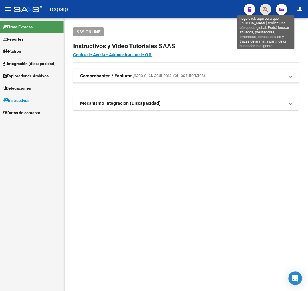
click at [263, 6] on icon "button" at bounding box center [265, 9] width 6 height 7
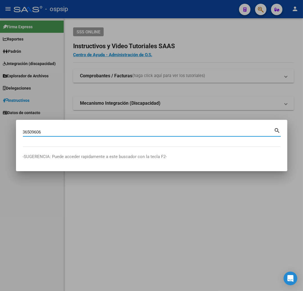
type input "36509606"
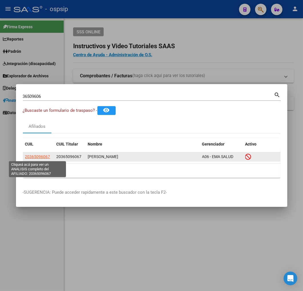
click at [39, 155] on span "20365096067" at bounding box center [37, 157] width 25 height 5
type textarea "20365096067"
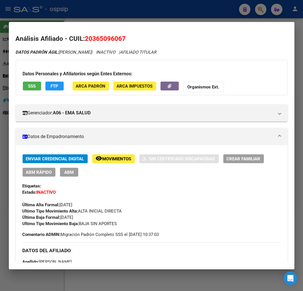
click at [152, 22] on mat-dialog-container "Análisis Afiliado - CUIL: 20365096067 DATOS PADRÓN ÁGIL: ROMERO LEONARDO MARCEL…" at bounding box center [152, 146] width 286 height 248
click at [153, 21] on div at bounding box center [151, 145] width 303 height 291
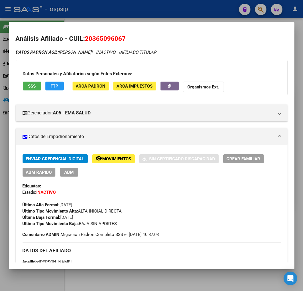
click at [154, 22] on div at bounding box center [151, 145] width 303 height 291
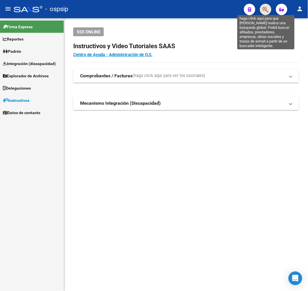
click at [267, 7] on icon "button" at bounding box center [265, 9] width 6 height 7
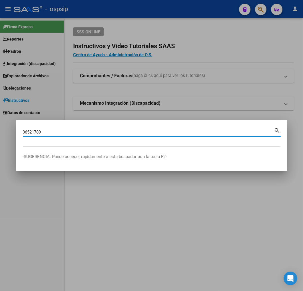
type input "36521789"
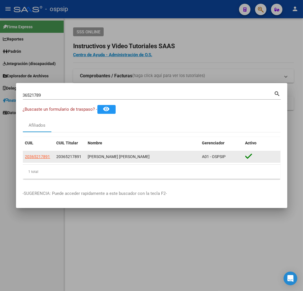
click at [58, 157] on span "20365217891" at bounding box center [69, 157] width 25 height 5
click at [48, 161] on datatable-body-cell "20365217891" at bounding box center [38, 156] width 31 height 11
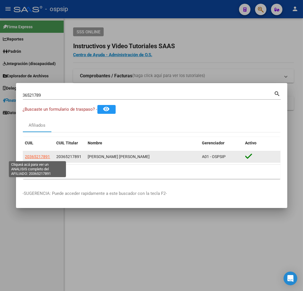
click at [40, 157] on span "20365217891" at bounding box center [37, 157] width 25 height 5
type textarea "20365217891"
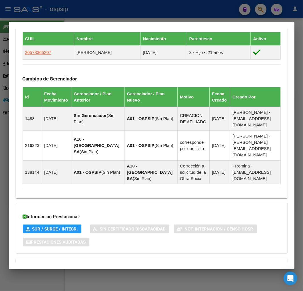
scroll to position [376, 0]
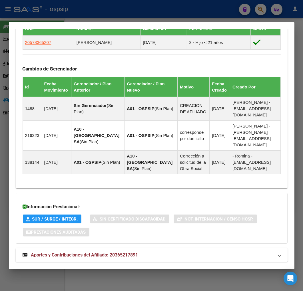
click at [176, 248] on mat-expansion-panel-header "Aportes y Contribuciones del Afiliado: 20365217891" at bounding box center [152, 255] width 272 height 14
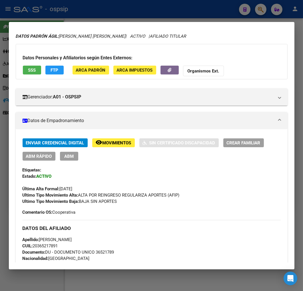
scroll to position [0, 0]
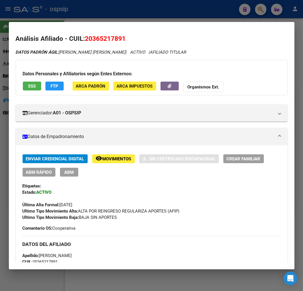
click at [113, 15] on div at bounding box center [151, 145] width 303 height 291
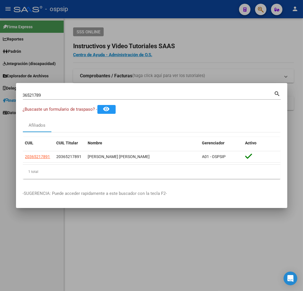
drag, startPoint x: 114, startPoint y: 13, endPoint x: 109, endPoint y: 1, distance: 12.9
click at [112, 7] on div at bounding box center [151, 145] width 303 height 291
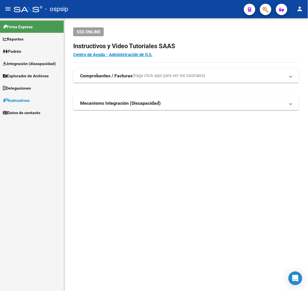
click at [264, 4] on span "button" at bounding box center [265, 10] width 6 height 12
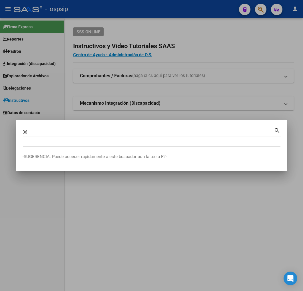
click at [35, 128] on div "36 Buscar (apellido, dni, cuil, nro traspaso, cuit, obra social)" at bounding box center [148, 132] width 251 height 9
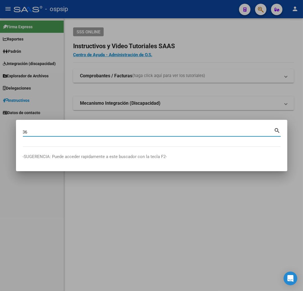
click at [39, 132] on input "36" at bounding box center [148, 132] width 251 height 5
type input "36534359"
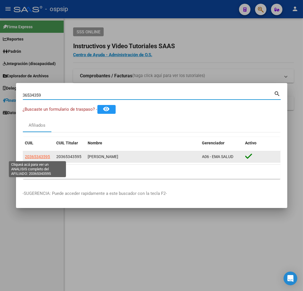
click at [37, 156] on span "20365343595" at bounding box center [37, 157] width 25 height 5
type textarea "20365343595"
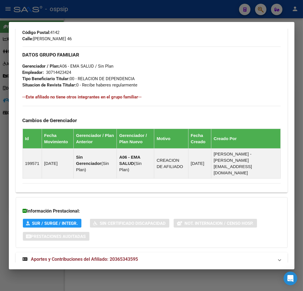
scroll to position [298, 0]
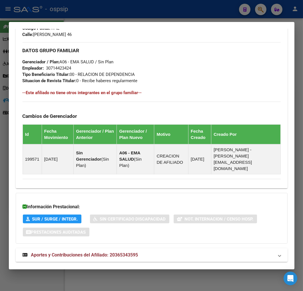
click at [162, 252] on mat-panel-title "Aportes y Contribuciones del Afiliado: 20365343595" at bounding box center [148, 255] width 251 height 7
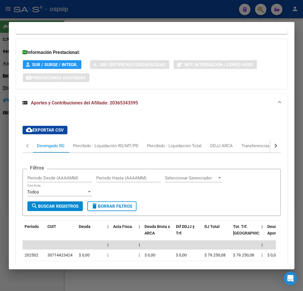
scroll to position [453, 0]
click at [273, 139] on button "button" at bounding box center [275, 146] width 10 height 14
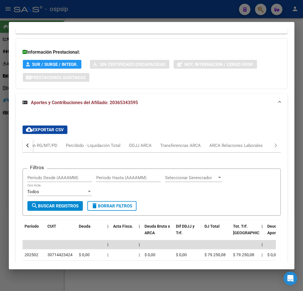
click at [256, 139] on mat-tab-header "Devengado RG Percibido - Liquidación RG/MT/PD Percibido - Liquidación Total DDJ…" at bounding box center [152, 146] width 258 height 14
click at [247, 143] on div "ARCA Relaciones Laborales" at bounding box center [236, 146] width 53 height 6
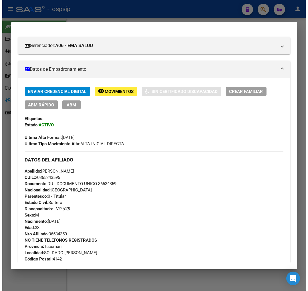
scroll to position [0, 0]
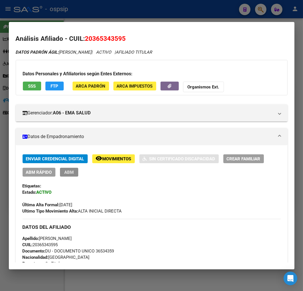
click at [61, 172] on button "ABM" at bounding box center [69, 172] width 18 height 9
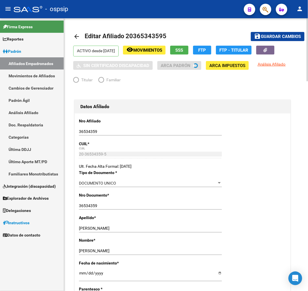
radio input "true"
type input "30-71442342-4"
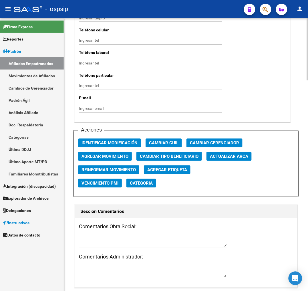
scroll to position [666, 0]
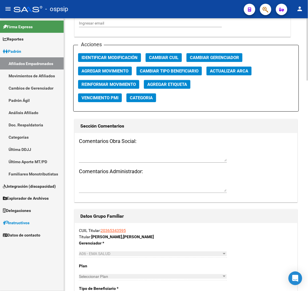
click at [105, 68] on span "Agregar Movimiento" at bounding box center [104, 70] width 47 height 5
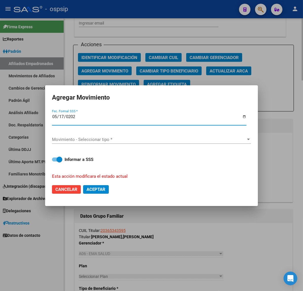
type input "2025-05-17"
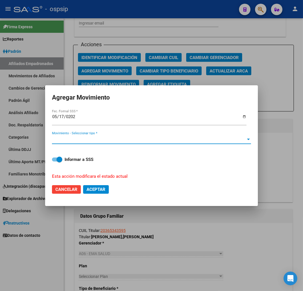
click at [132, 138] on span "Movimiento - Seleccionar tipo *" at bounding box center [149, 139] width 194 height 5
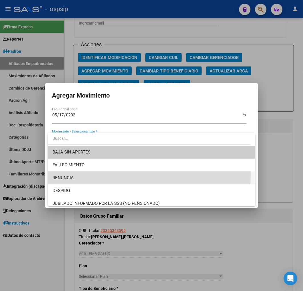
click at [125, 175] on span "RENUNCIA" at bounding box center [152, 178] width 198 height 13
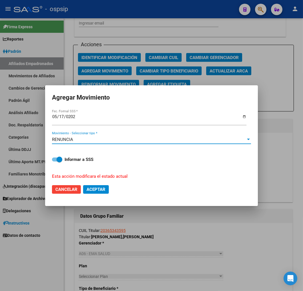
click at [98, 187] on span "Aceptar" at bounding box center [96, 189] width 19 height 5
checkbox input "false"
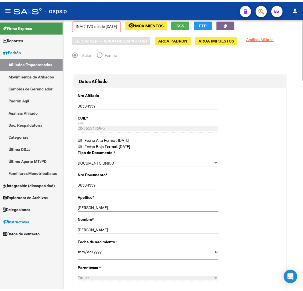
scroll to position [0, 0]
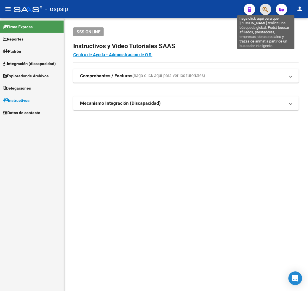
click at [266, 11] on icon "button" at bounding box center [265, 9] width 6 height 7
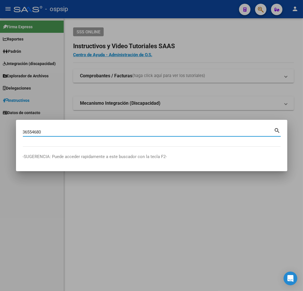
type input "36554680"
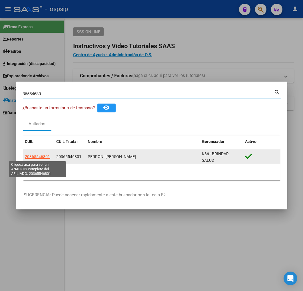
click at [41, 158] on span "20365546801" at bounding box center [37, 157] width 25 height 5
type textarea "20365546801"
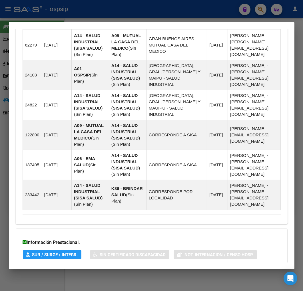
scroll to position [502, 0]
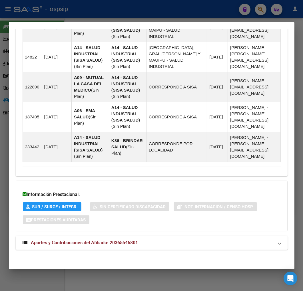
click at [181, 239] on mat-expansion-panel-header "Aportes y Contribuciones del Afiliado: 20365546801" at bounding box center [152, 243] width 272 height 14
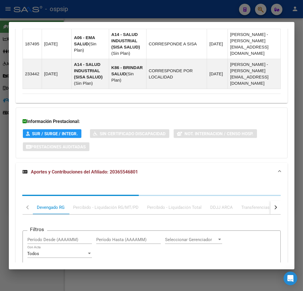
scroll to position [657, 0]
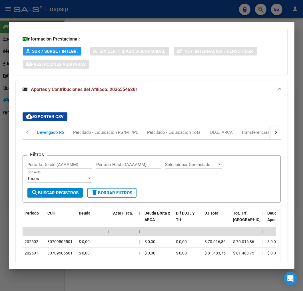
click at [273, 129] on button "button" at bounding box center [275, 133] width 10 height 14
click at [273, 130] on button "button" at bounding box center [275, 133] width 10 height 14
click at [251, 134] on mat-tab-header "Devengado RG Percibido - Liquidación RG/MT/PD Percibido - Liquidación Total DDJ…" at bounding box center [152, 133] width 258 height 14
click at [238, 136] on div "ARCA Relaciones Laborales" at bounding box center [236, 132] width 53 height 6
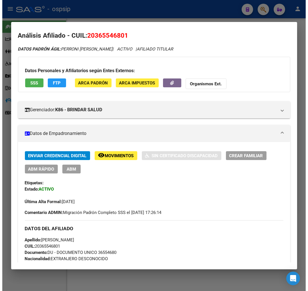
scroll to position [0, 0]
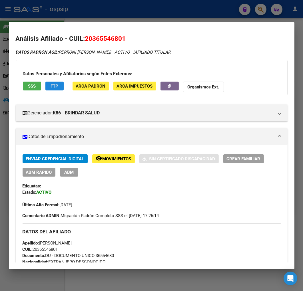
click at [53, 84] on span "FTP" at bounding box center [55, 86] width 8 height 5
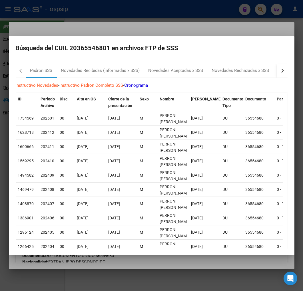
click at [279, 71] on button "button" at bounding box center [282, 71] width 10 height 14
click at [262, 75] on mat-tab-header "Padrón SSS Novedades Recibidas (informadas x SSS) Novedades Aceptadas x SSS Nov…" at bounding box center [152, 71] width 272 height 14
click at [195, 74] on div "RG Bajas x OPCION ONLINE (ARCA)" at bounding box center [193, 71] width 77 height 14
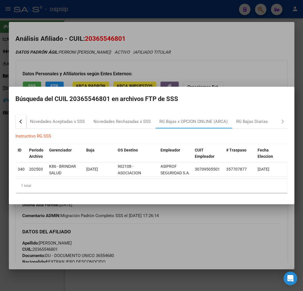
click at [191, 244] on div at bounding box center [151, 145] width 303 height 291
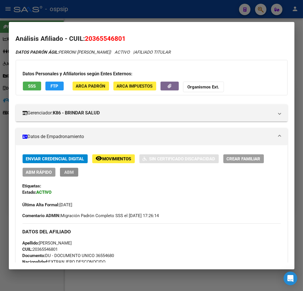
click at [71, 173] on span "ABM" at bounding box center [68, 172] width 9 height 5
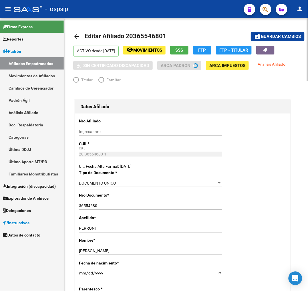
radio input "true"
type input "30-70950550-1"
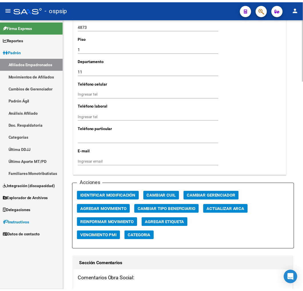
scroll to position [635, 0]
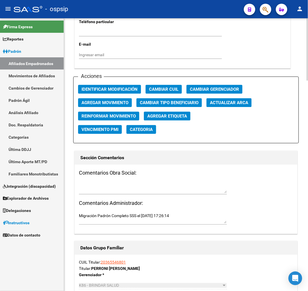
drag, startPoint x: 86, startPoint y: 107, endPoint x: 89, endPoint y: 104, distance: 4.4
click at [87, 107] on div "Acciones Identificar Modificación Cambiar CUIL Cambiar Gerenciador Agregar Movi…" at bounding box center [185, 110] width 225 height 67
click at [90, 104] on span "Agregar Movimiento" at bounding box center [104, 102] width 47 height 5
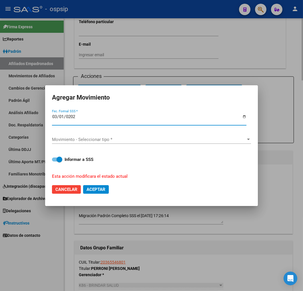
type input "[DATE]"
click at [147, 136] on div "Movimiento - Seleccionar tipo * Movimiento - Seleccionar tipo *" at bounding box center [151, 139] width 199 height 9
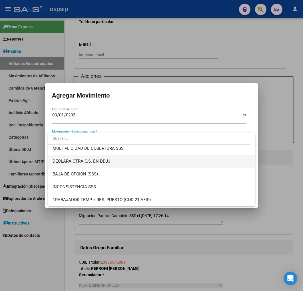
scroll to position [222, 0]
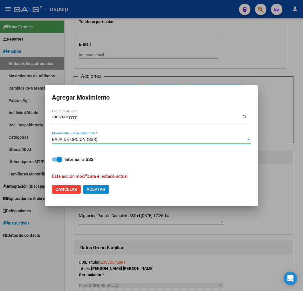
click at [93, 189] on span "Aceptar" at bounding box center [96, 189] width 19 height 5
checkbox input "false"
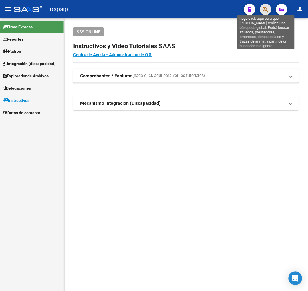
click at [263, 11] on icon "button" at bounding box center [265, 9] width 6 height 7
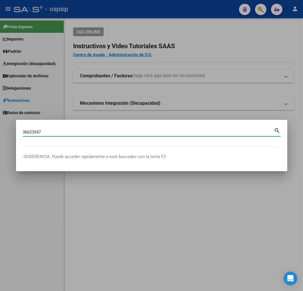
type input "36623547"
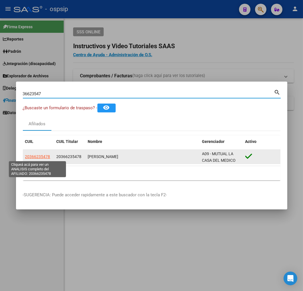
click at [42, 155] on span "20366235478" at bounding box center [37, 157] width 25 height 5
type textarea "20366235478"
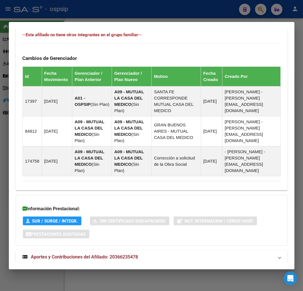
scroll to position [369, 0]
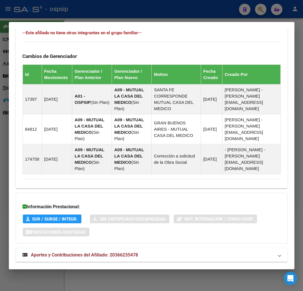
click at [154, 252] on mat-panel-title "Aportes y Contribuciones del Afiliado: 20366235478" at bounding box center [148, 255] width 251 height 7
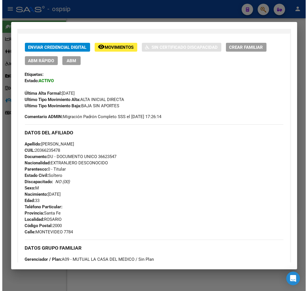
scroll to position [0, 0]
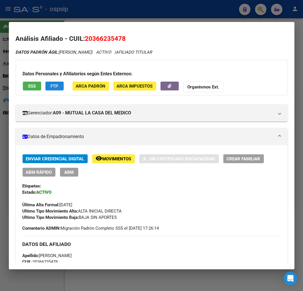
click at [47, 86] on button "FTP" at bounding box center [54, 86] width 18 height 9
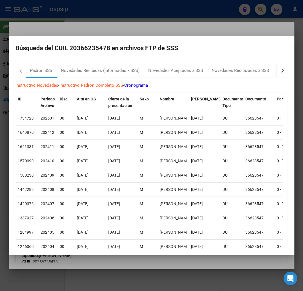
click at [277, 69] on button "button" at bounding box center [282, 71] width 10 height 14
click at [167, 71] on div "RG Bajas x OPCION ONLINE (ARCA)" at bounding box center [194, 70] width 68 height 7
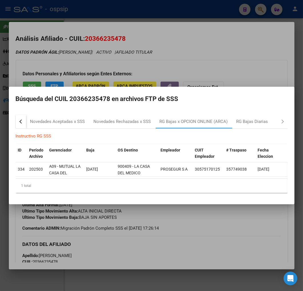
click at [178, 252] on div at bounding box center [151, 145] width 303 height 291
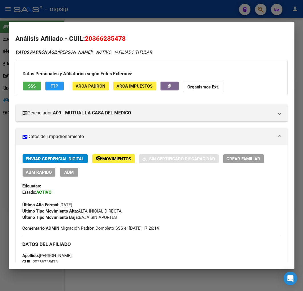
click at [74, 173] on button "ABM" at bounding box center [69, 172] width 18 height 9
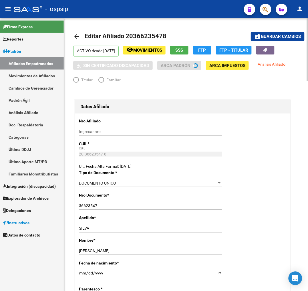
radio input "true"
type input "30-57517012-5"
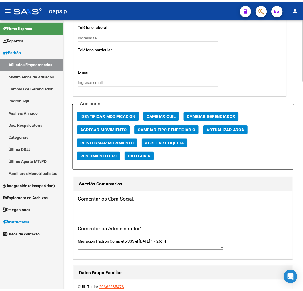
scroll to position [666, 0]
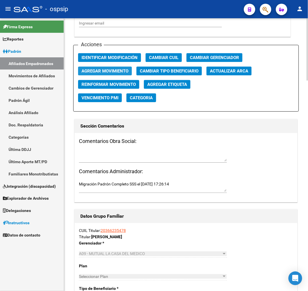
click at [113, 72] on span "Agregar Movimiento" at bounding box center [104, 71] width 47 height 5
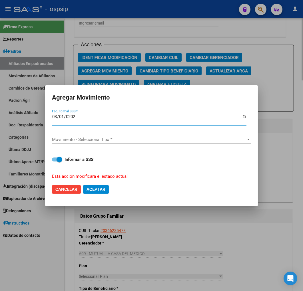
type input "[DATE]"
click at [136, 137] on span "Movimiento - Seleccionar tipo *" at bounding box center [149, 139] width 194 height 5
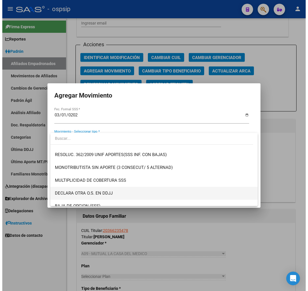
scroll to position [222, 0]
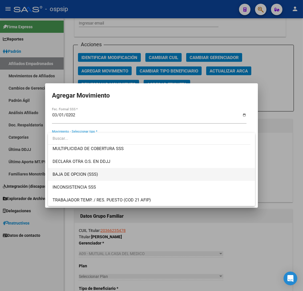
click at [122, 175] on span "BAJA DE OPCION (SSS)" at bounding box center [152, 174] width 198 height 13
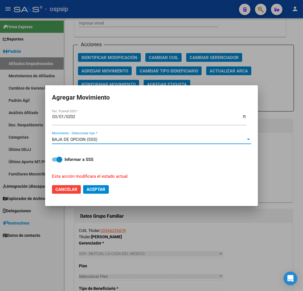
click at [96, 190] on span "Aceptar" at bounding box center [96, 189] width 19 height 5
checkbox input "false"
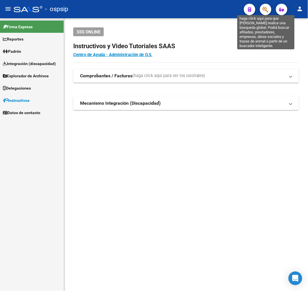
click at [264, 11] on icon "button" at bounding box center [265, 9] width 6 height 7
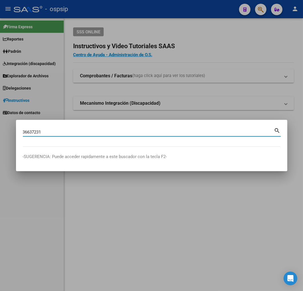
type input "36637231"
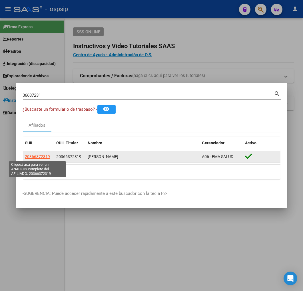
click at [42, 155] on span "20366372319" at bounding box center [37, 157] width 25 height 5
type textarea "20366372319"
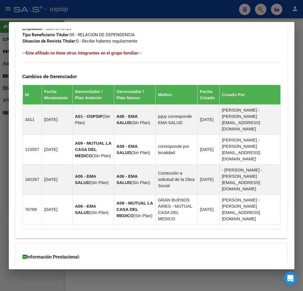
scroll to position [387, 0]
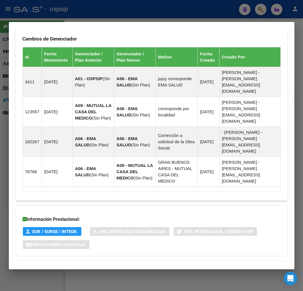
drag, startPoint x: 186, startPoint y: 246, endPoint x: 207, endPoint y: 199, distance: 51.0
click at [186, 264] on mat-panel-title "Aportes y Contribuciones del Afiliado: 20366372319" at bounding box center [148, 267] width 251 height 7
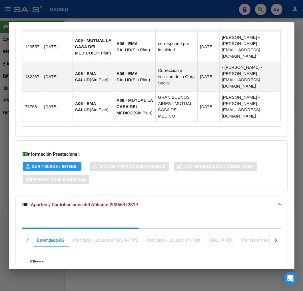
scroll to position [542, 0]
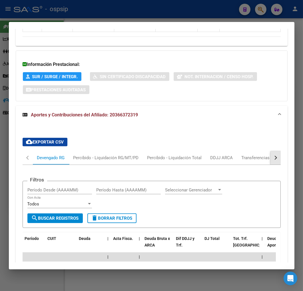
click at [275, 151] on button "button" at bounding box center [275, 158] width 10 height 14
click at [253, 155] on div "ARCA Relaciones Laborales" at bounding box center [236, 158] width 53 height 6
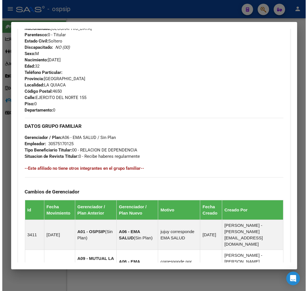
scroll to position [92, 0]
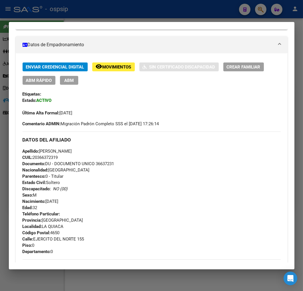
click at [69, 83] on button "ABM" at bounding box center [69, 80] width 18 height 9
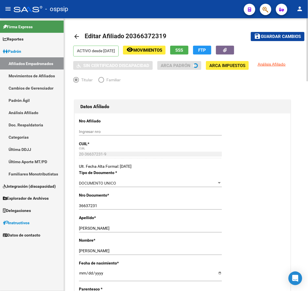
radio input "true"
type input "30-57517012-5"
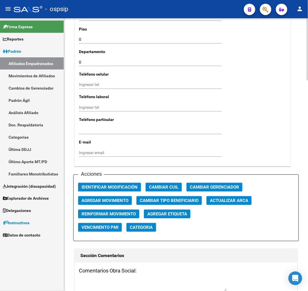
scroll to position [603, 0]
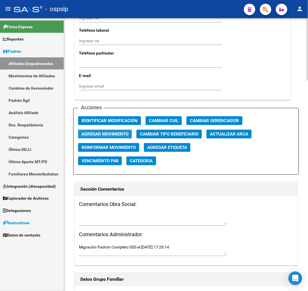
click at [116, 133] on span "Agregar Movimiento" at bounding box center [104, 134] width 47 height 5
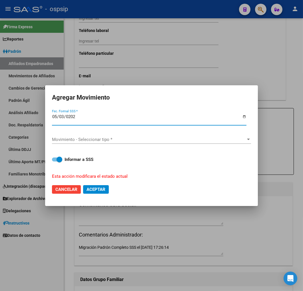
type input "[DATE]"
click at [129, 143] on div "Movimiento - Seleccionar tipo * Movimiento - Seleccionar tipo *" at bounding box center [151, 139] width 199 height 9
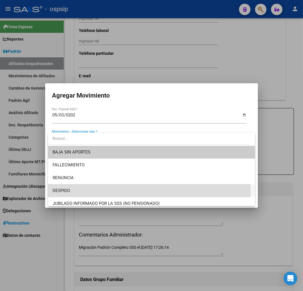
click at [120, 189] on span "DESPIDO" at bounding box center [152, 191] width 198 height 13
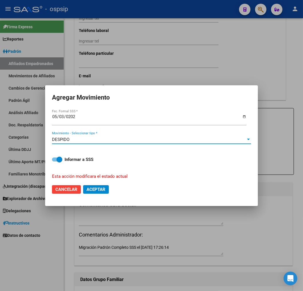
click at [102, 190] on span "Aceptar" at bounding box center [96, 189] width 19 height 5
checkbox input "false"
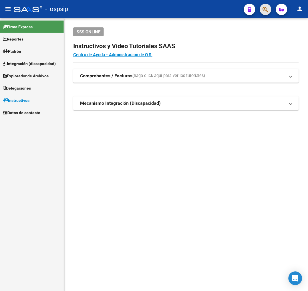
click at [261, 9] on button "button" at bounding box center [265, 9] width 11 height 11
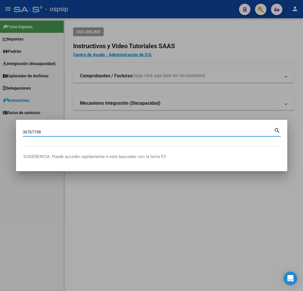
type input "36767198"
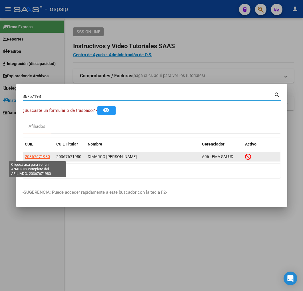
click at [41, 155] on span "20367671980" at bounding box center [37, 157] width 25 height 5
type textarea "20367671980"
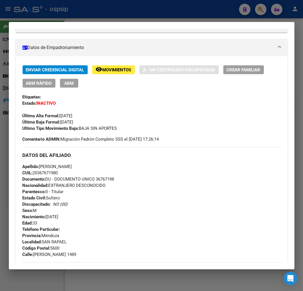
scroll to position [95, 0]
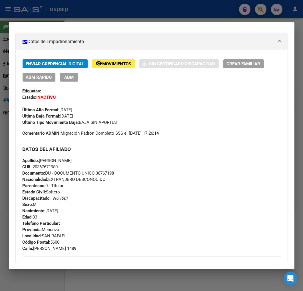
click at [159, 15] on div at bounding box center [151, 145] width 303 height 291
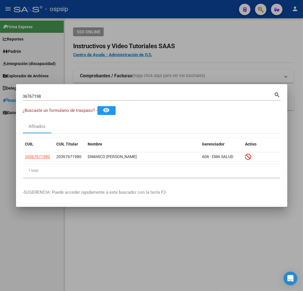
click at [159, 15] on div at bounding box center [151, 145] width 303 height 291
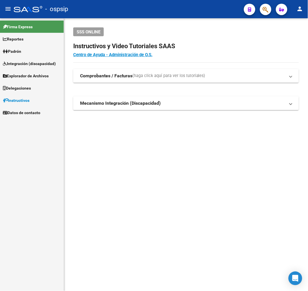
click at [269, 7] on button "button" at bounding box center [265, 9] width 11 height 11
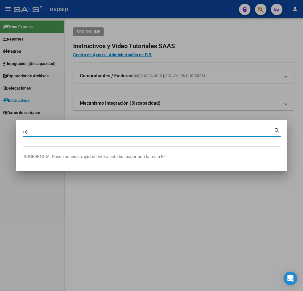
type input "+"
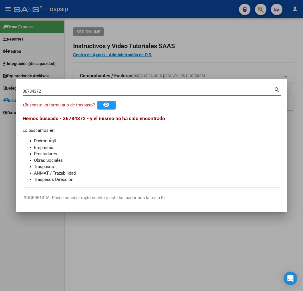
type input "36784372"
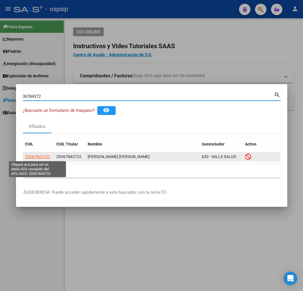
click at [43, 157] on span "20367843722" at bounding box center [37, 157] width 25 height 5
type textarea "20367843722"
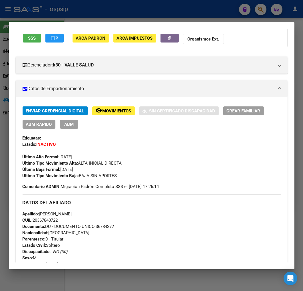
scroll to position [47, 0]
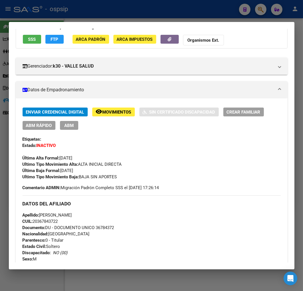
click at [148, 18] on div at bounding box center [151, 145] width 303 height 291
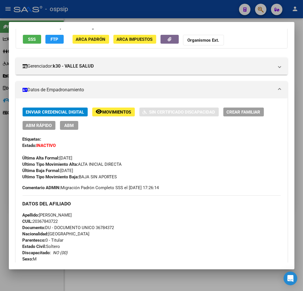
click at [149, 18] on div at bounding box center [151, 145] width 303 height 291
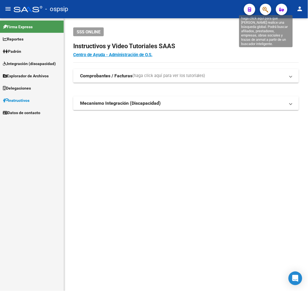
click at [266, 7] on icon "button" at bounding box center [265, 9] width 6 height 7
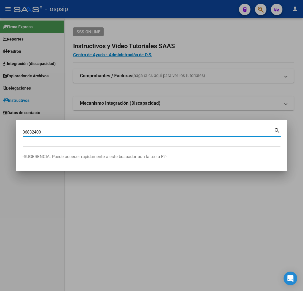
type input "36832400"
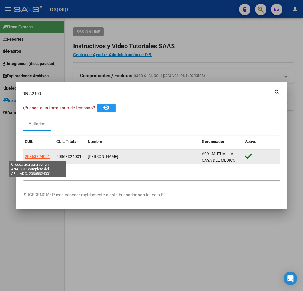
click at [41, 155] on span "20368324001" at bounding box center [37, 157] width 25 height 5
type textarea "20368324001"
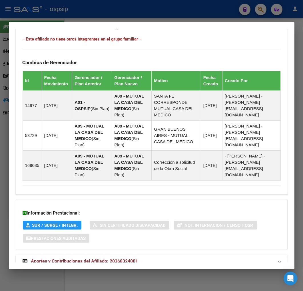
scroll to position [369, 0]
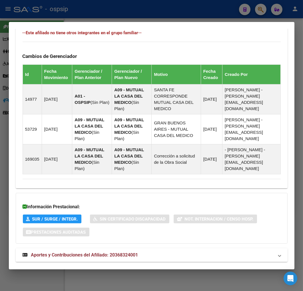
click at [164, 252] on mat-panel-title "Aportes y Contribuciones del Afiliado: 20368324001" at bounding box center [148, 255] width 251 height 7
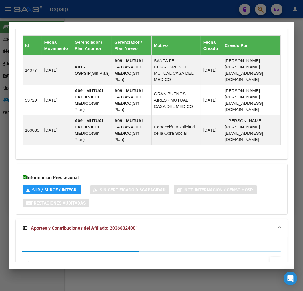
scroll to position [524, 0]
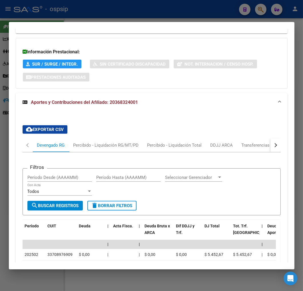
click at [270, 139] on button "button" at bounding box center [275, 146] width 10 height 14
click at [239, 142] on div "ARCA Relaciones Laborales" at bounding box center [236, 145] width 53 height 6
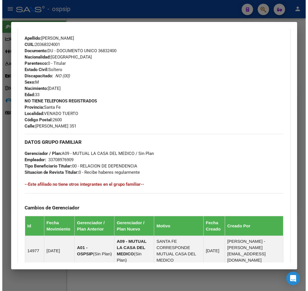
scroll to position [89, 0]
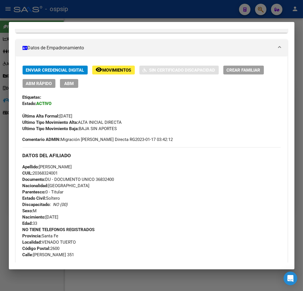
click at [69, 78] on div "Enviar Credencial Digital remove_red_eye Movimientos Sin Certificado Discapacid…" at bounding box center [152, 77] width 258 height 22
click at [67, 82] on span "ABM" at bounding box center [68, 83] width 9 height 5
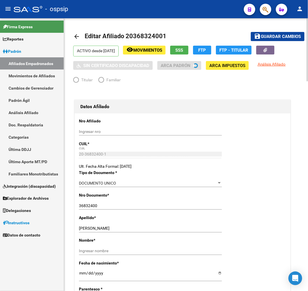
radio input "true"
type input "33-70897690-9"
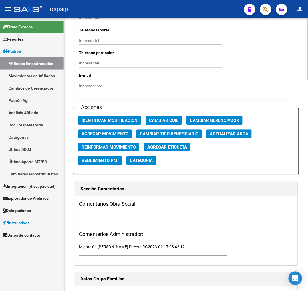
scroll to position [603, 0]
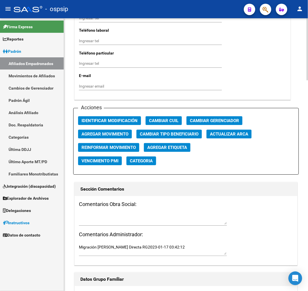
drag, startPoint x: 122, startPoint y: 132, endPoint x: 127, endPoint y: 130, distance: 5.4
click at [127, 130] on button "Agregar Movimiento" at bounding box center [105, 134] width 54 height 9
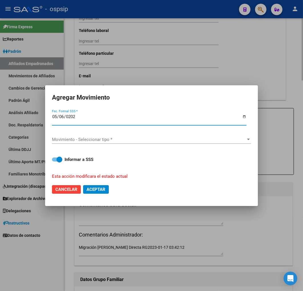
type input "[DATE]"
click at [135, 136] on div "Movimiento - Seleccionar tipo * Movimiento - Seleccionar tipo *" at bounding box center [151, 139] width 199 height 9
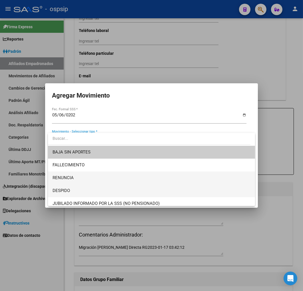
drag, startPoint x: 143, startPoint y: 185, endPoint x: 143, endPoint y: 177, distance: 7.1
click at [143, 177] on div "BAJA SIN APORTES FALLECIMIENTO RENUNCIA DESPIDO JUBILADO INFORMADO POR LA SSS (…" at bounding box center [151, 169] width 207 height 73
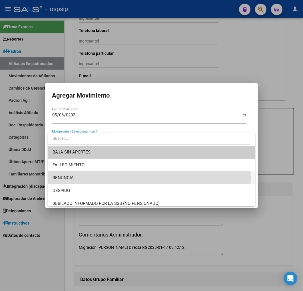
click at [143, 177] on span "RENUNCIA" at bounding box center [152, 178] width 198 height 13
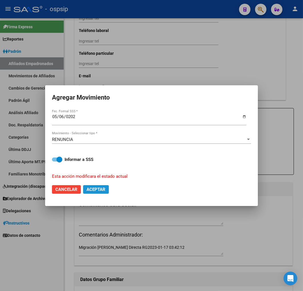
click at [104, 187] on span "Aceptar" at bounding box center [96, 189] width 19 height 5
checkbox input "false"
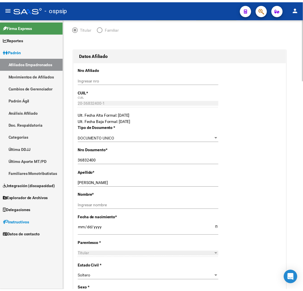
scroll to position [0, 0]
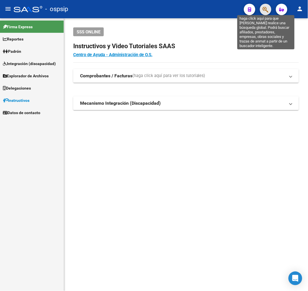
click at [266, 9] on icon "button" at bounding box center [265, 9] width 6 height 7
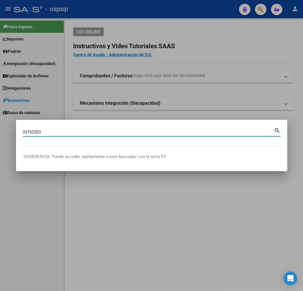
type input "33762303"
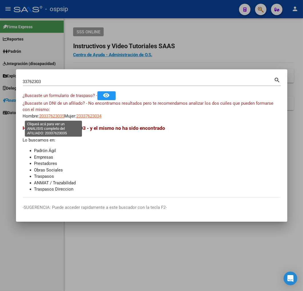
click at [53, 116] on span "20337623035" at bounding box center [51, 116] width 25 height 5
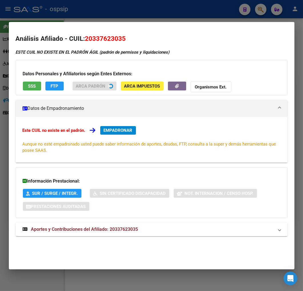
click at [148, 16] on div at bounding box center [151, 145] width 303 height 291
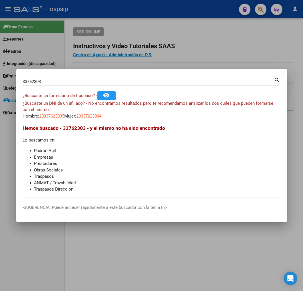
click at [102, 119] on app-link-go-to "23337623034" at bounding box center [89, 116] width 25 height 7
click at [102, 116] on span "23337623034" at bounding box center [89, 116] width 25 height 5
type textarea "23337623034"
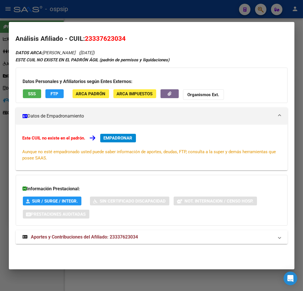
drag, startPoint x: 155, startPoint y: 241, endPoint x: 158, endPoint y: 232, distance: 10.1
click at [155, 240] on mat-expansion-panel-header "Aportes y Contribuciones del Afiliado: 23337623034" at bounding box center [152, 237] width 272 height 14
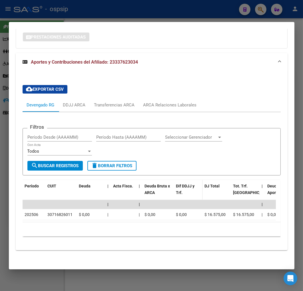
scroll to position [183, 0]
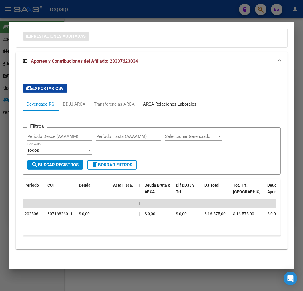
click at [162, 101] on div "ARCA Relaciones Laborales" at bounding box center [169, 104] width 53 height 6
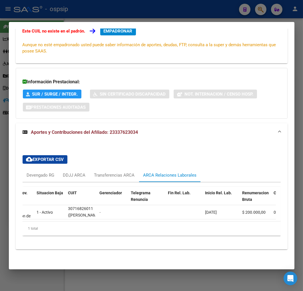
scroll to position [0, 0]
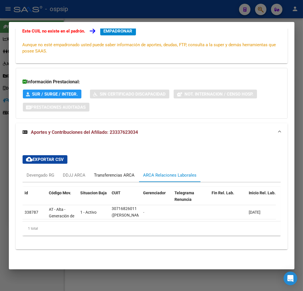
click at [121, 172] on div "Transferencias ARCA" at bounding box center [114, 175] width 41 height 6
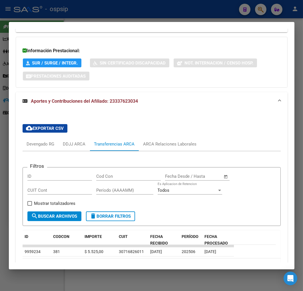
scroll to position [175, 0]
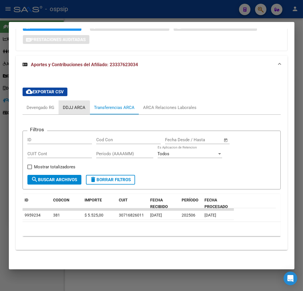
click at [70, 109] on div "DDJJ ARCA" at bounding box center [74, 108] width 23 height 6
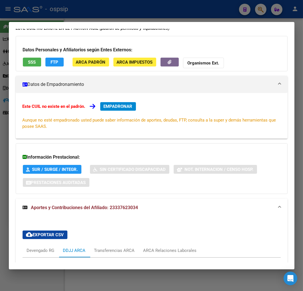
scroll to position [0, 0]
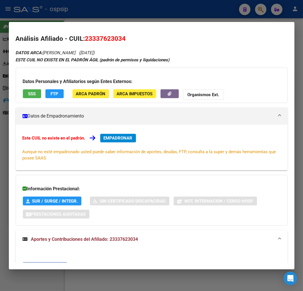
click at [169, 9] on div at bounding box center [151, 145] width 303 height 291
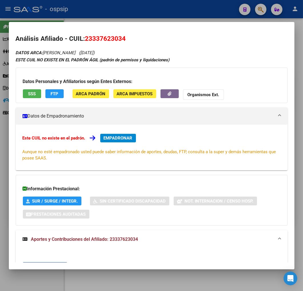
drag, startPoint x: 169, startPoint y: 9, endPoint x: 147, endPoint y: 1, distance: 23.3
click at [153, 4] on div at bounding box center [151, 145] width 303 height 291
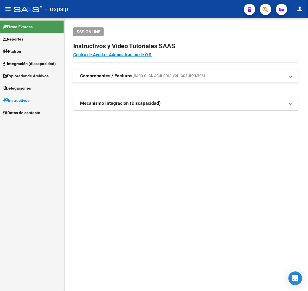
click at [267, 5] on span "button" at bounding box center [265, 10] width 6 height 12
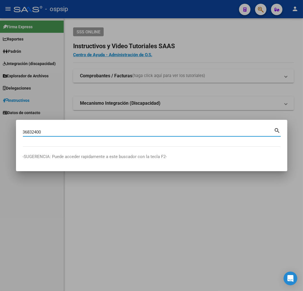
type input "36832400"
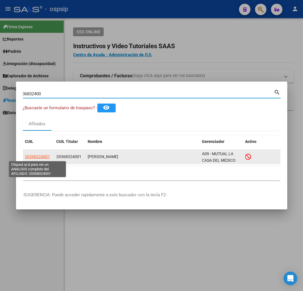
click at [42, 157] on span "20368324001" at bounding box center [37, 157] width 25 height 5
type textarea "20368324001"
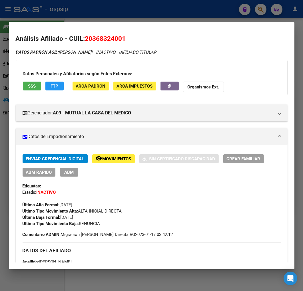
click at [182, 15] on div at bounding box center [151, 145] width 303 height 291
click at [183, 15] on div at bounding box center [151, 145] width 303 height 291
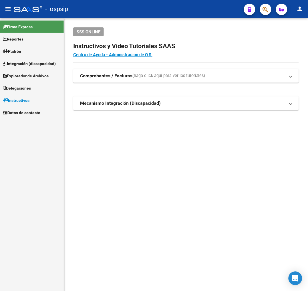
click at [262, 12] on button "button" at bounding box center [265, 9] width 11 height 11
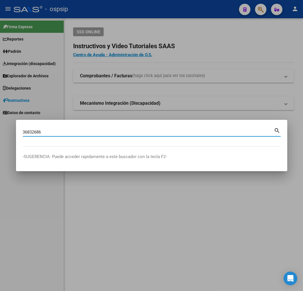
type input "36832686"
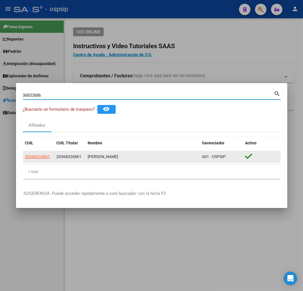
click at [41, 159] on app-link-go-to "20368326861" at bounding box center [37, 157] width 25 height 7
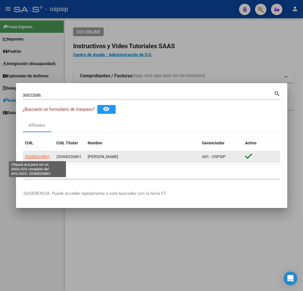
click at [42, 156] on span "20368326861" at bounding box center [37, 157] width 25 height 5
type textarea "20368326861"
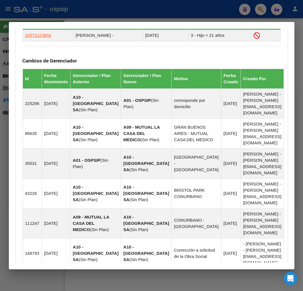
scroll to position [438, 0]
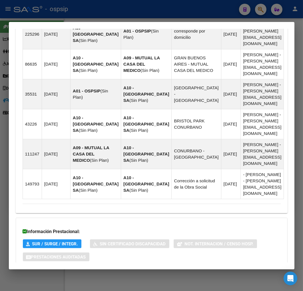
drag, startPoint x: 208, startPoint y: 245, endPoint x: 225, endPoint y: 233, distance: 20.3
click at [208, 277] on mat-panel-title "Aportes y Contribuciones del Afiliado: 20368326861" at bounding box center [148, 280] width 251 height 7
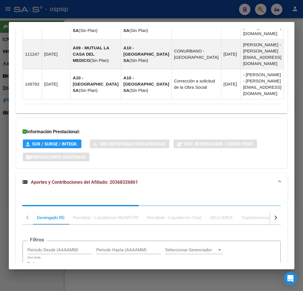
scroll to position [594, 0]
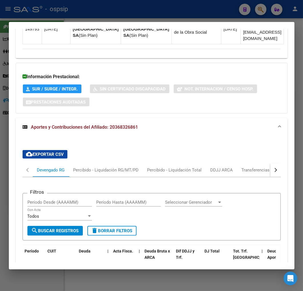
click at [274, 163] on button "button" at bounding box center [275, 170] width 10 height 14
click at [255, 167] on div "ARCA Relaciones Laborales" at bounding box center [236, 170] width 53 height 6
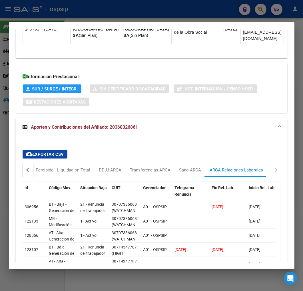
click at [117, 9] on div at bounding box center [151, 145] width 303 height 291
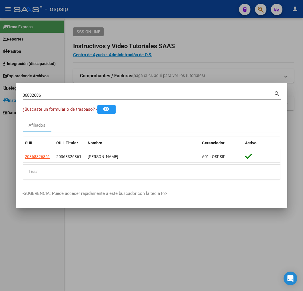
click at [203, 53] on div at bounding box center [151, 145] width 303 height 291
